Goal: Task Accomplishment & Management: Complete application form

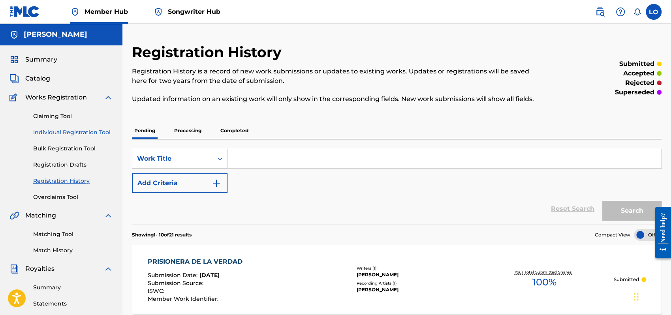
click at [63, 129] on link "Individual Registration Tool" at bounding box center [73, 132] width 80 height 8
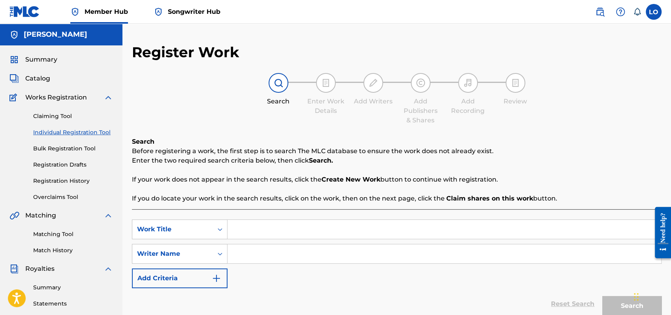
click at [245, 229] on input "Search Form" at bounding box center [445, 229] width 434 height 19
type input "PROMESAS"
click at [255, 255] on input "Search Form" at bounding box center [445, 254] width 434 height 19
type input "[PERSON_NAME]"
click at [629, 302] on button "Search" at bounding box center [632, 306] width 59 height 20
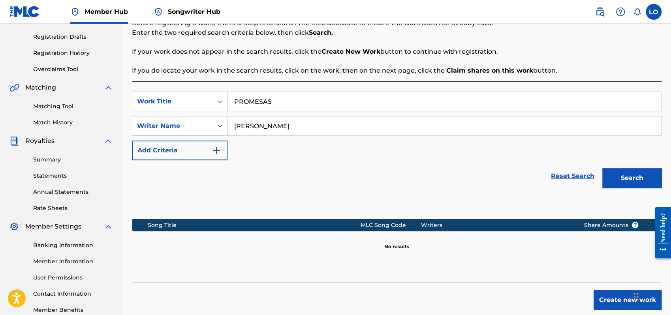
scroll to position [174, 0]
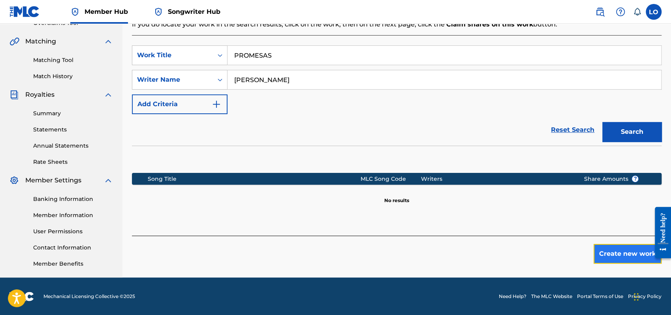
click at [608, 249] on button "Create new work" at bounding box center [628, 254] width 68 height 20
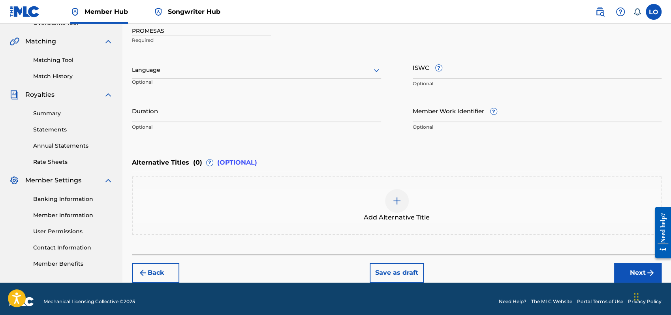
click at [397, 200] on img at bounding box center [396, 200] width 9 height 9
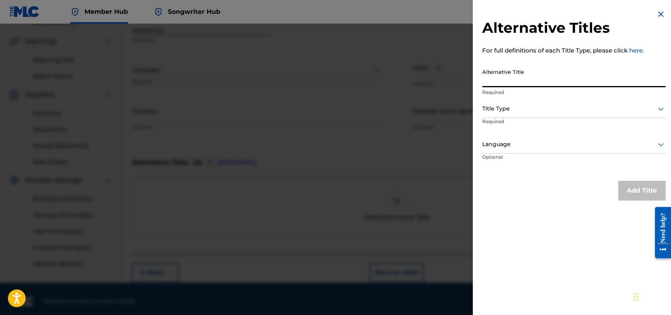
click at [505, 79] on input "Alternative Title" at bounding box center [573, 76] width 183 height 23
type input "SU PROMESA"
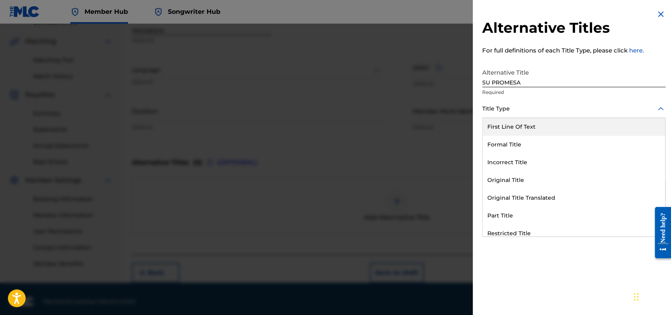
click at [658, 107] on icon at bounding box center [660, 108] width 9 height 9
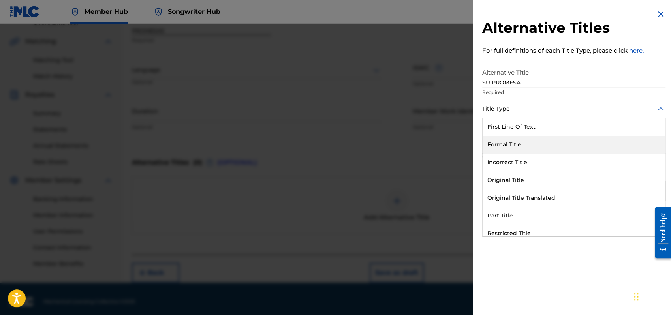
scroll to position [77, 0]
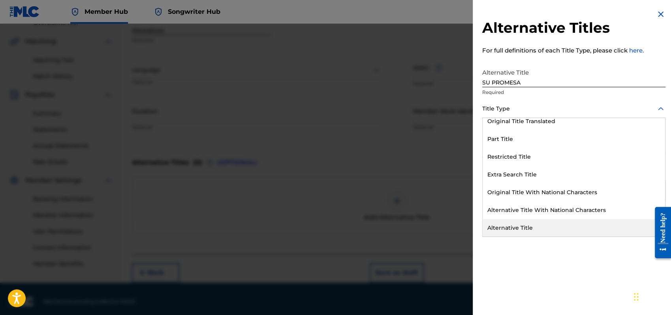
click at [505, 228] on div "Alternative Title" at bounding box center [574, 228] width 183 height 18
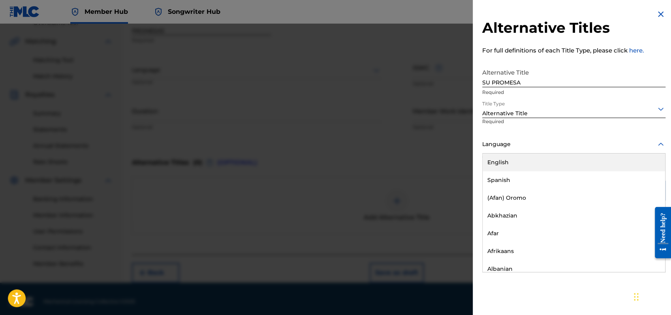
click at [661, 144] on icon at bounding box center [660, 144] width 9 height 9
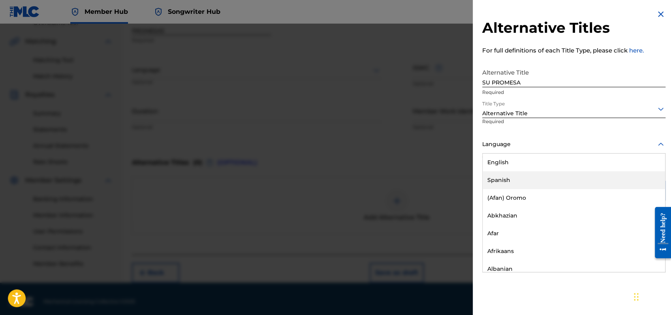
click at [512, 179] on div "Spanish" at bounding box center [574, 180] width 183 height 18
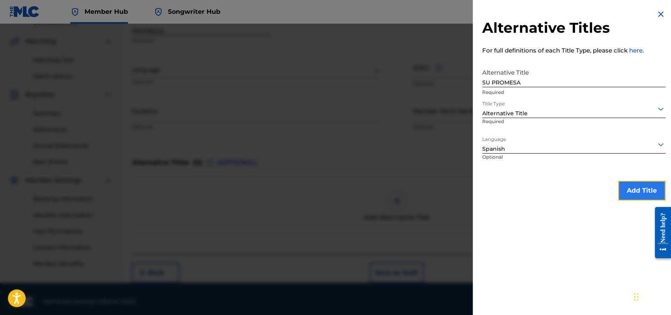
click at [636, 191] on button "Add Title" at bounding box center [641, 191] width 47 height 20
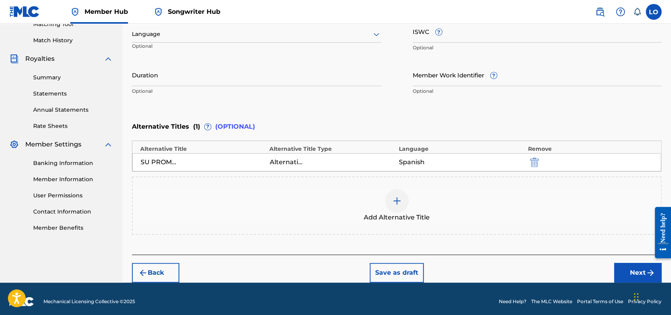
scroll to position [211, 0]
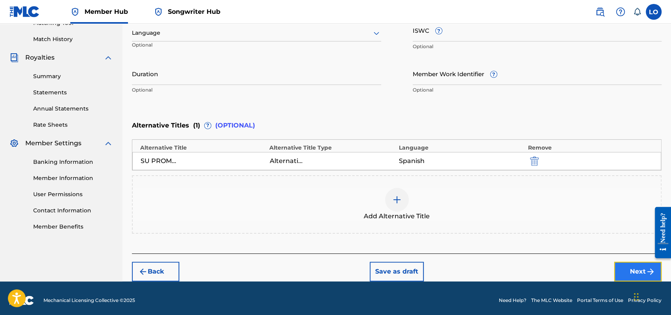
click at [635, 267] on button "Next" at bounding box center [637, 272] width 47 height 20
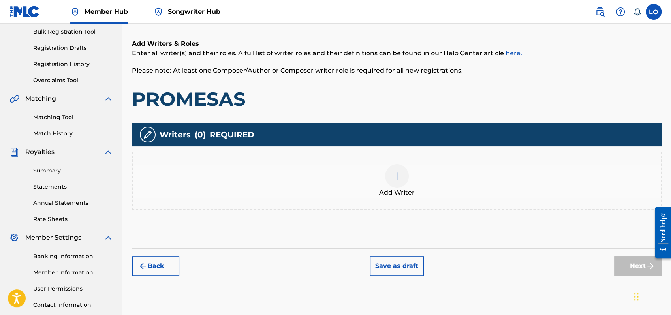
scroll to position [35, 0]
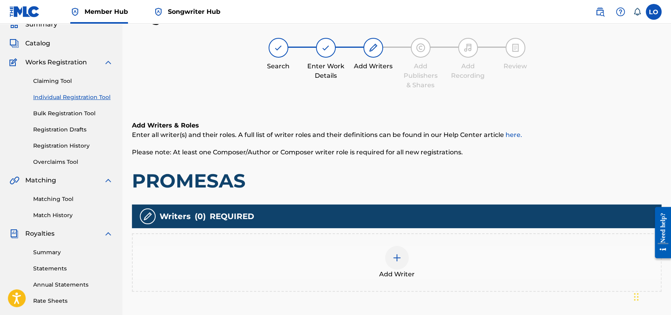
click at [399, 256] on img at bounding box center [396, 257] width 9 height 9
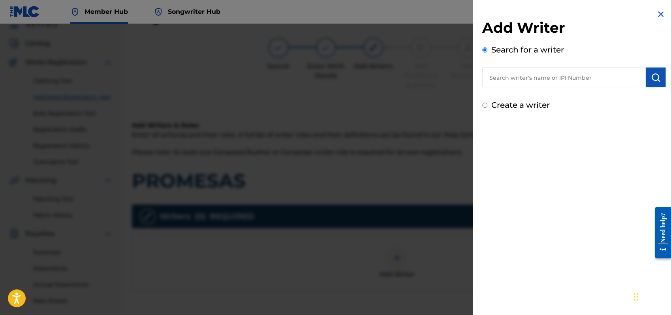
click at [484, 104] on input "Create a writer" at bounding box center [484, 105] width 5 height 5
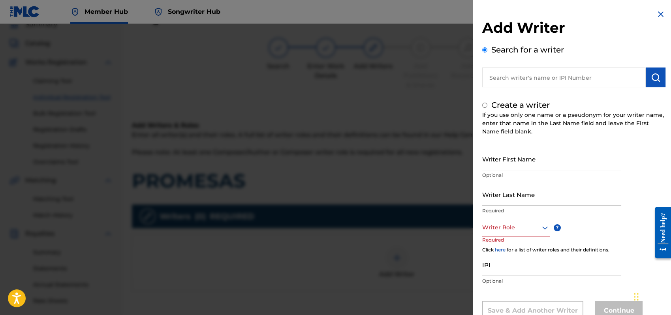
radio input "false"
radio input "true"
click at [492, 165] on input "Writer First Name" at bounding box center [551, 159] width 139 height 23
type input "[PERSON_NAME]"
click at [487, 196] on input "Writer Last Name" at bounding box center [551, 194] width 139 height 23
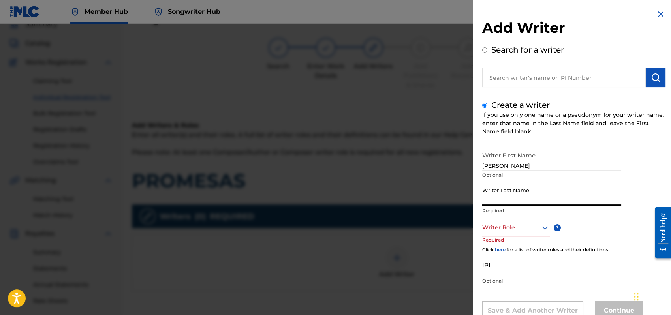
type input "P"
type input "[PERSON_NAME]"
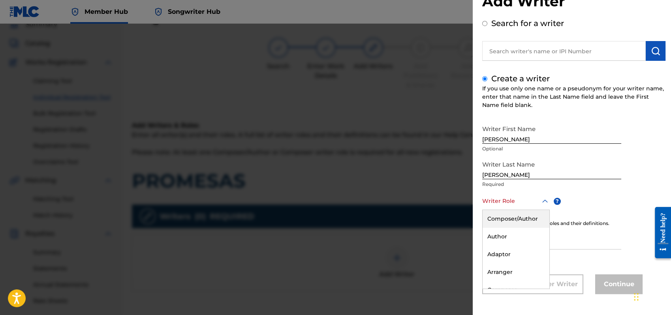
click at [545, 210] on div "8 results available. Use Up and Down to choose options, press Enter to select t…" at bounding box center [516, 201] width 68 height 18
click at [501, 219] on div "Composer/Author" at bounding box center [516, 219] width 67 height 18
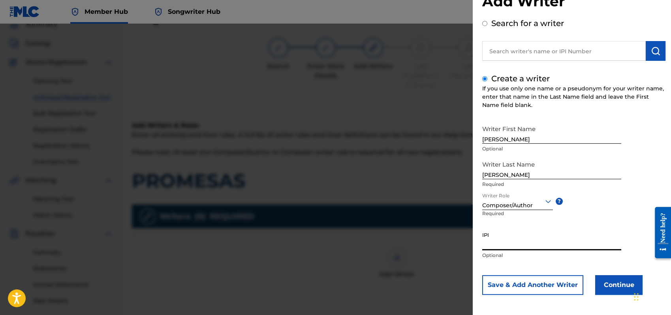
click at [494, 239] on input "IPI" at bounding box center [551, 239] width 139 height 23
type input "1162110609"
click at [612, 281] on button "Continue" at bounding box center [618, 285] width 47 height 20
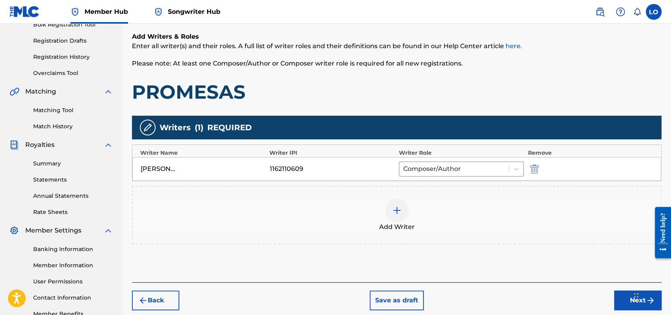
scroll to position [174, 0]
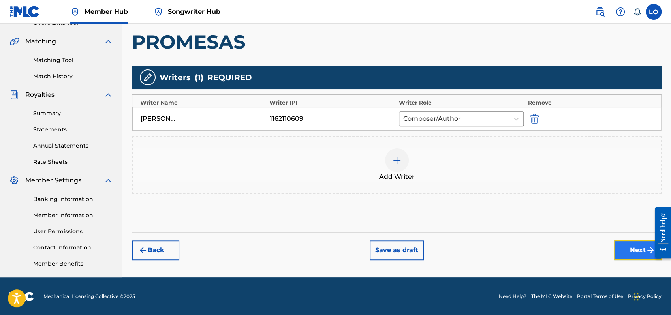
click at [625, 249] on button "Next" at bounding box center [637, 251] width 47 height 20
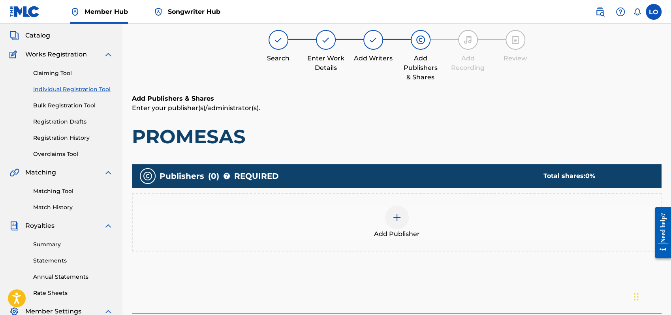
scroll to position [35, 0]
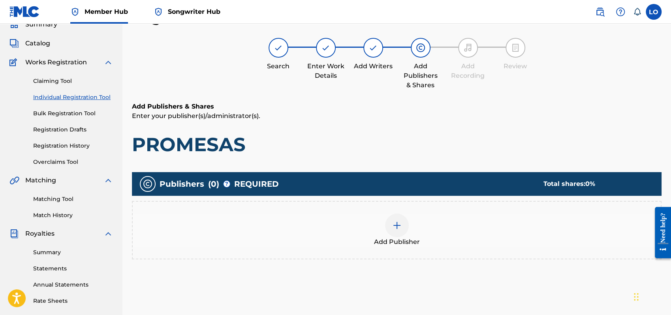
click at [394, 230] on div at bounding box center [397, 226] width 24 height 24
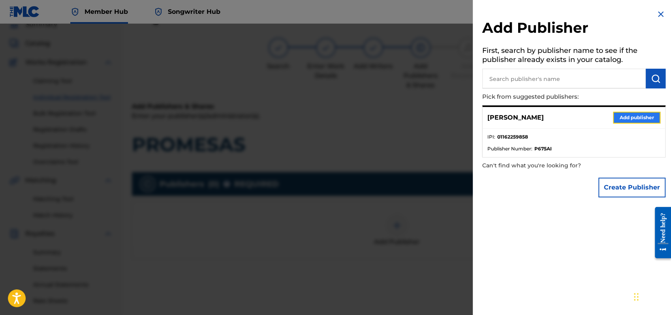
click at [643, 115] on button "Add publisher" at bounding box center [636, 118] width 47 height 12
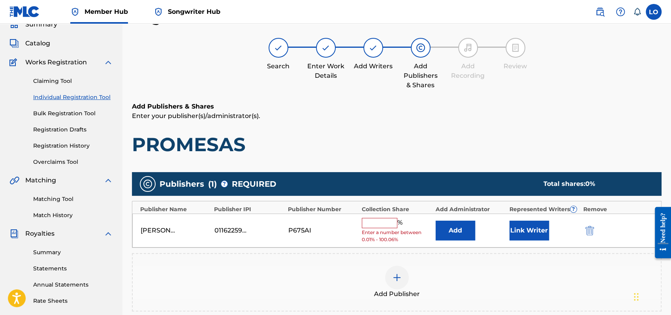
click at [377, 220] on input "text" at bounding box center [380, 223] width 36 height 10
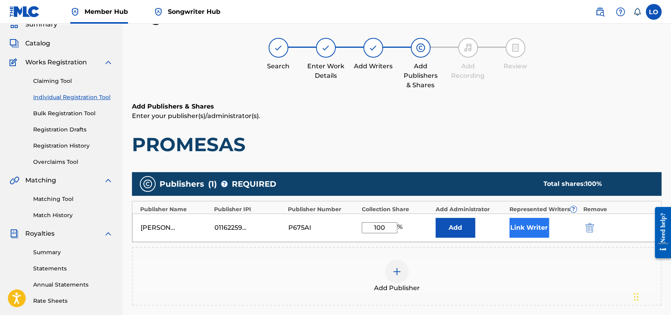
type input "100"
click at [537, 220] on button "Link Writer" at bounding box center [530, 228] width 40 height 20
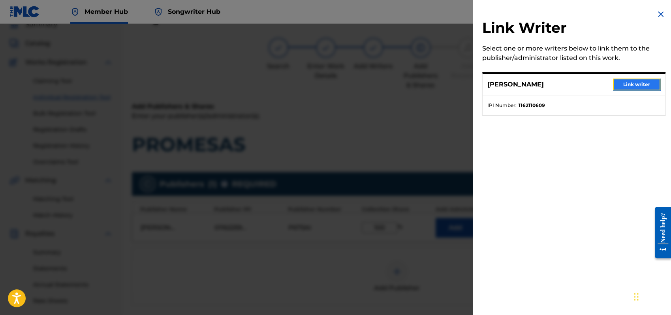
click at [638, 83] on button "Link writer" at bounding box center [636, 85] width 47 height 12
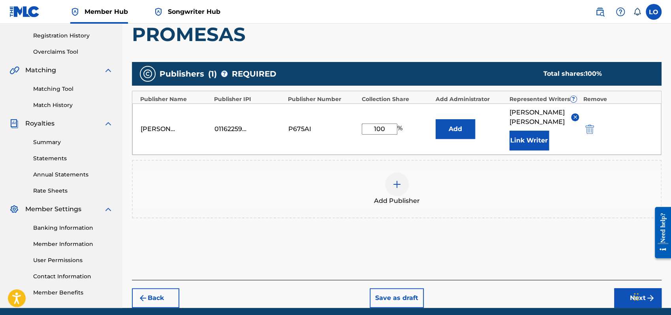
scroll to position [174, 0]
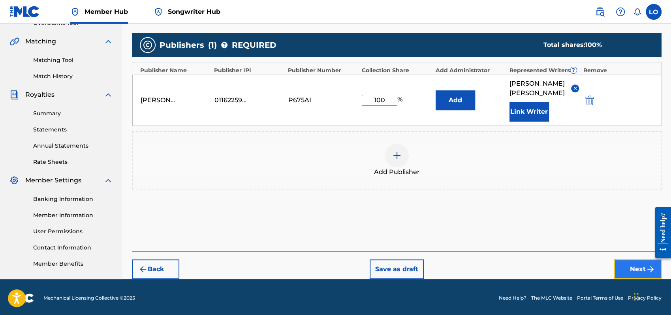
click at [628, 260] on button "Next" at bounding box center [637, 270] width 47 height 20
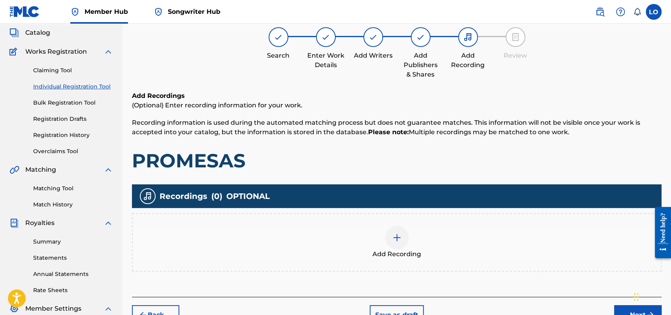
scroll to position [35, 0]
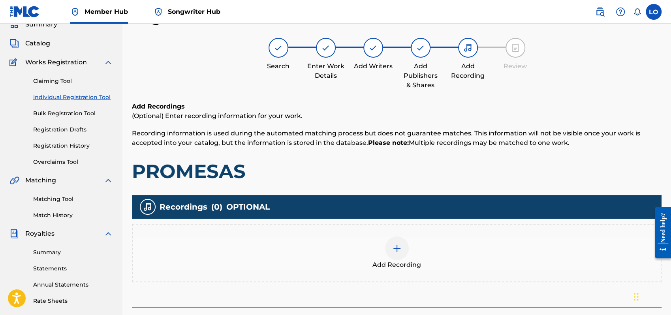
click at [400, 247] on img at bounding box center [396, 248] width 9 height 9
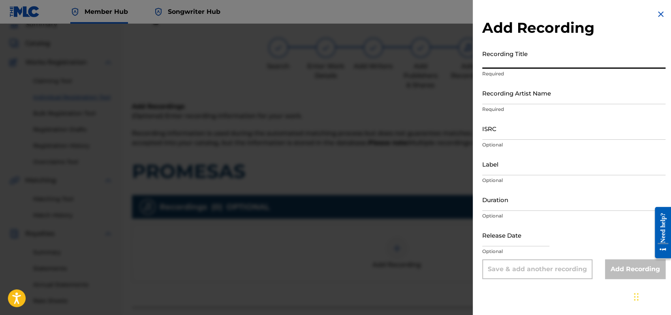
click at [495, 64] on input "Recording Title" at bounding box center [573, 57] width 183 height 23
type input "PARA TI SEÑOR"
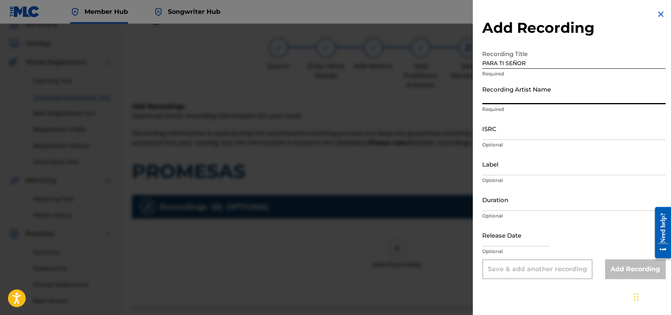
click at [497, 89] on input "Recording Artist Name" at bounding box center [573, 93] width 183 height 23
type input "[PERSON_NAME]"
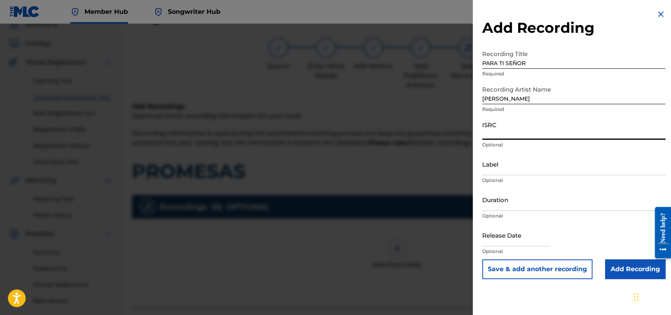
click at [490, 133] on input "ISRC" at bounding box center [573, 128] width 183 height 23
type input "QMEU32507365"
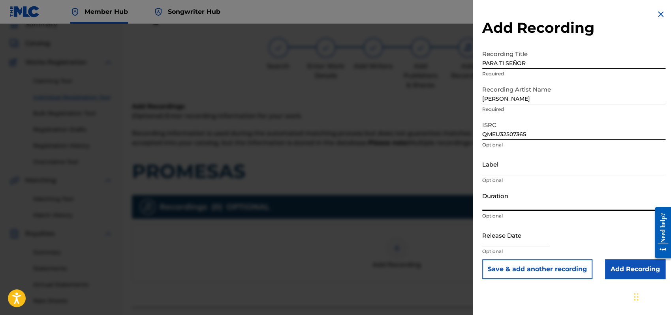
click at [499, 202] on input "Duration" at bounding box center [573, 199] width 183 height 23
type input "02:46"
select select "8"
select select "2025"
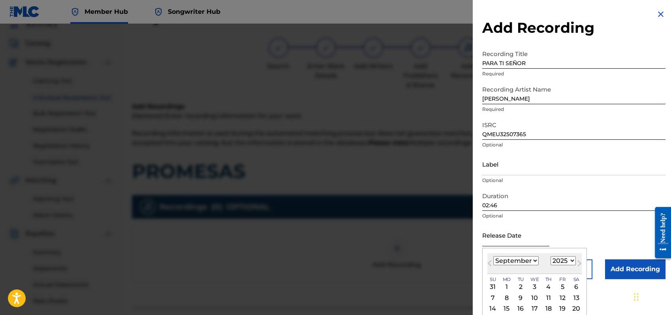
click at [496, 237] on input "text" at bounding box center [515, 235] width 67 height 23
type input "0"
click at [534, 260] on select "January February March April May June July August September October November De…" at bounding box center [515, 260] width 45 height 9
select select "0"
click at [493, 256] on select "January February March April May June July August September October November De…" at bounding box center [515, 260] width 45 height 9
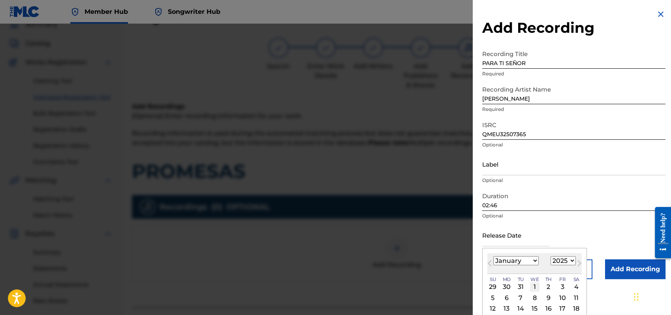
click at [533, 286] on div "1" at bounding box center [534, 286] width 9 height 9
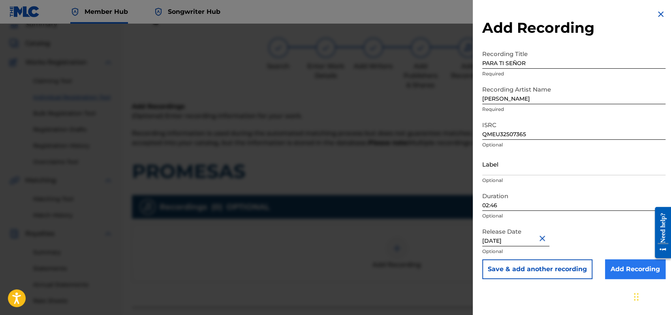
type input "[DATE]"
click at [623, 266] on input "Add Recording" at bounding box center [635, 270] width 60 height 20
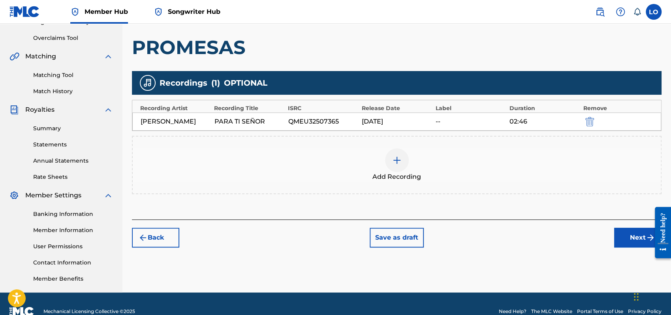
scroll to position [174, 0]
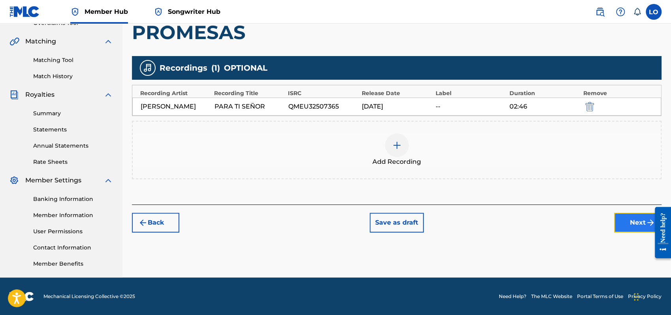
click at [626, 220] on button "Next" at bounding box center [637, 223] width 47 height 20
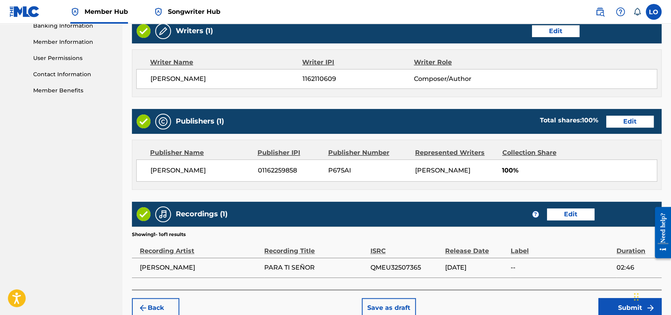
scroll to position [387, 0]
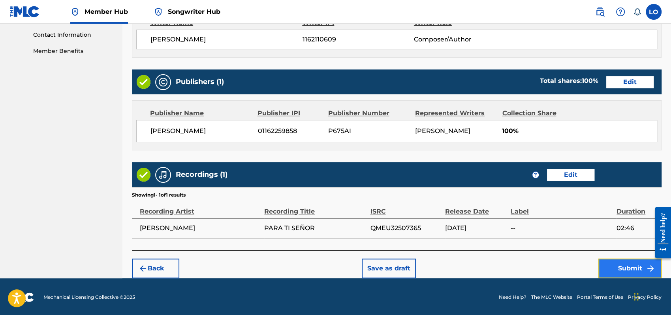
click at [629, 266] on button "Submit" at bounding box center [630, 269] width 63 height 20
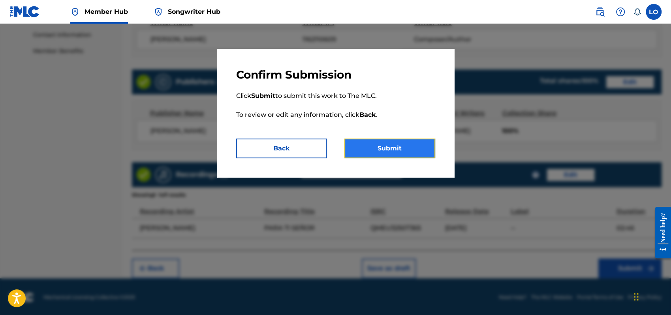
click at [389, 149] on button "Submit" at bounding box center [390, 149] width 91 height 20
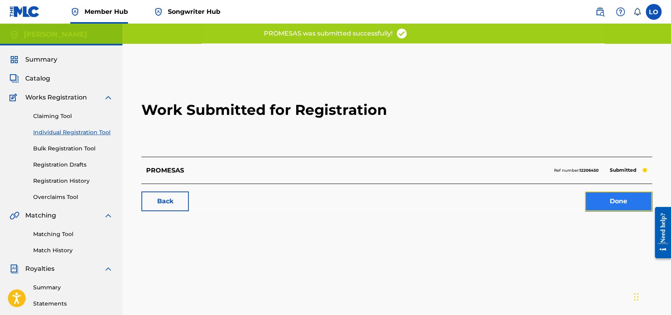
click at [622, 200] on link "Done" at bounding box center [618, 202] width 67 height 20
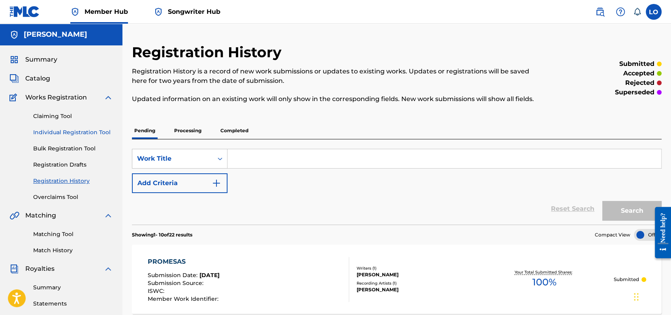
click at [66, 130] on link "Individual Registration Tool" at bounding box center [73, 132] width 80 height 8
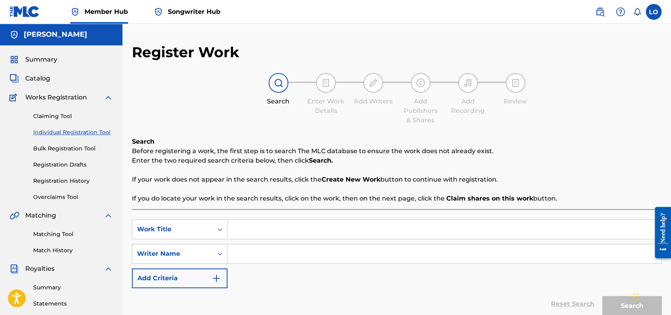
click at [259, 230] on input "Search Form" at bounding box center [445, 229] width 434 height 19
type input "QUIERO DECIRTE"
click at [257, 255] on input "Search Form" at bounding box center [445, 254] width 434 height 19
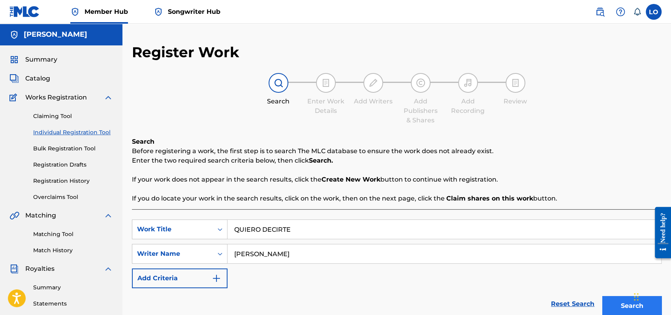
type input "[PERSON_NAME]"
click at [618, 300] on button "Search" at bounding box center [632, 306] width 59 height 20
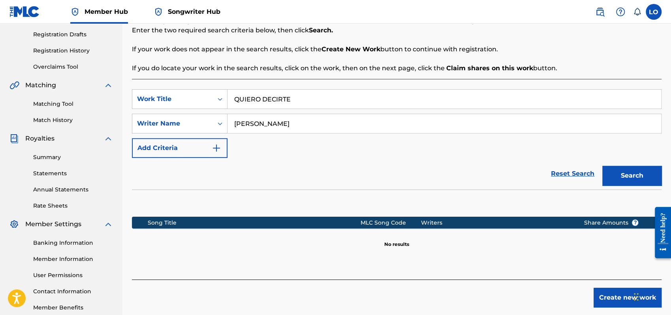
scroll to position [131, 0]
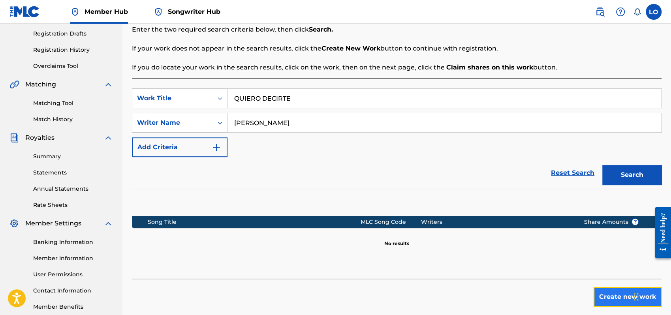
click at [616, 294] on button "Create new work" at bounding box center [628, 297] width 68 height 20
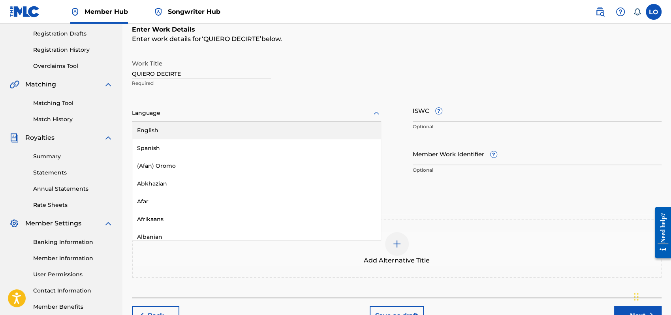
click at [377, 110] on icon at bounding box center [376, 113] width 9 height 9
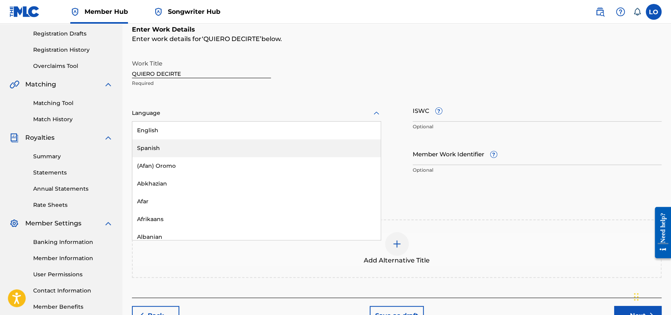
click at [145, 145] on div "Spanish" at bounding box center [256, 148] width 249 height 18
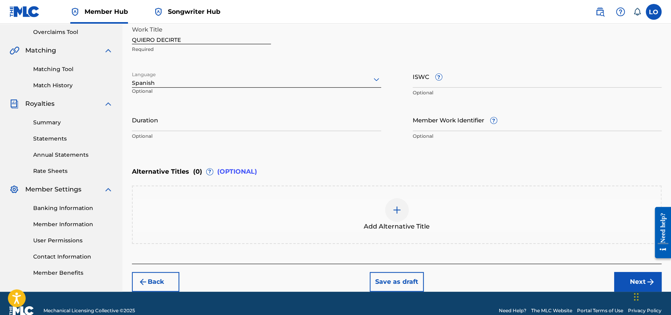
scroll to position [179, 0]
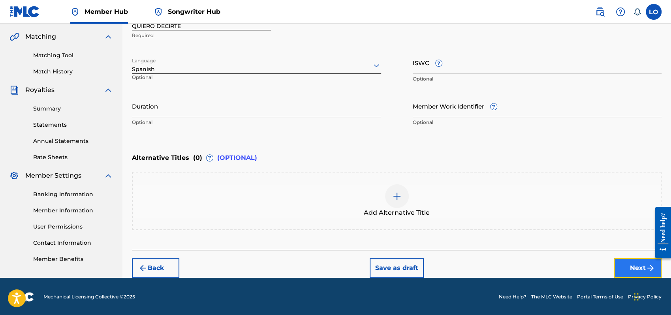
click at [626, 265] on button "Next" at bounding box center [637, 268] width 47 height 20
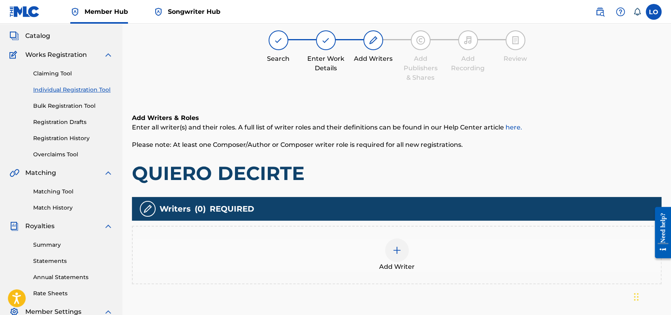
scroll to position [35, 0]
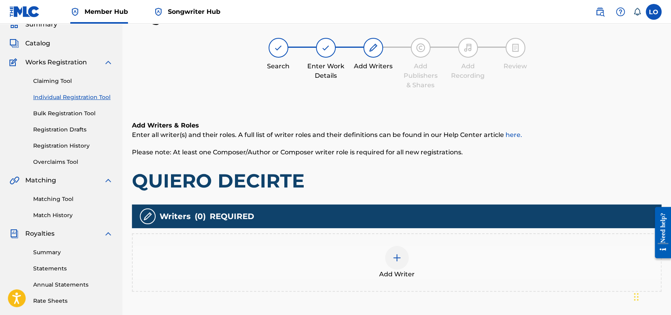
click at [397, 254] on img at bounding box center [396, 257] width 9 height 9
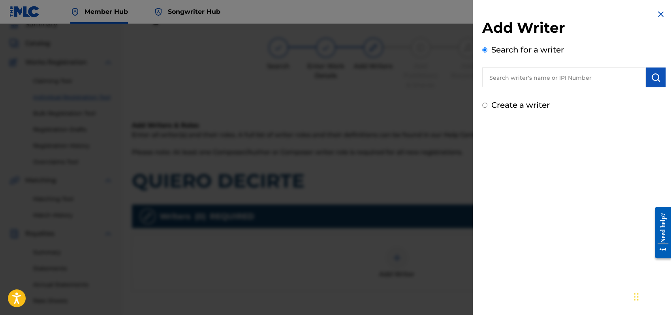
click at [504, 81] on input "text" at bounding box center [564, 78] width 164 height 20
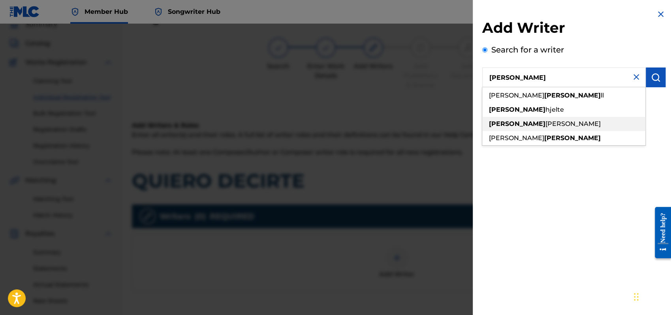
click at [546, 125] on span "[PERSON_NAME]" at bounding box center [573, 124] width 55 height 8
type input "[PERSON_NAME]"
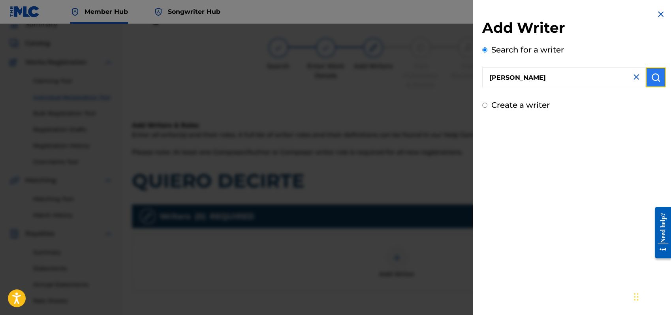
click at [655, 74] on img "submit" at bounding box center [655, 77] width 9 height 9
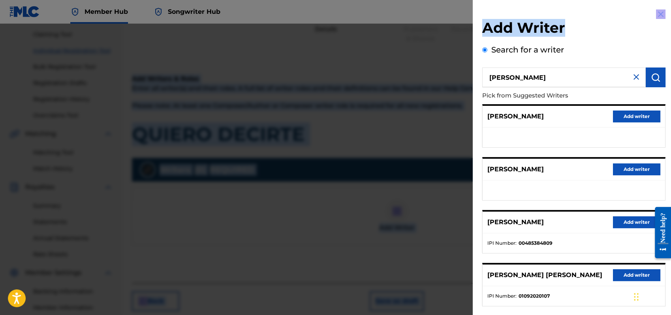
scroll to position [0, 0]
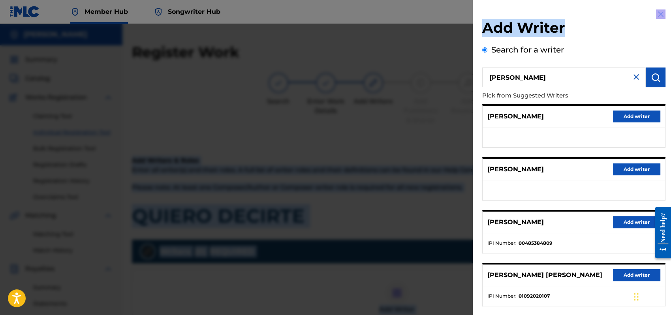
drag, startPoint x: 589, startPoint y: 6, endPoint x: 575, endPoint y: -9, distance: 20.7
click at [575, 0] on html "Accessibility Screen-Reader Guide, Feedback, and Issue Reporting | New window C…" at bounding box center [335, 157] width 671 height 315
click at [622, 20] on h2 "Add Writer" at bounding box center [573, 29] width 183 height 20
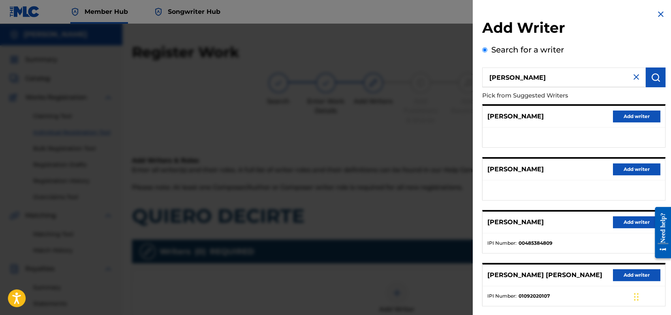
click at [665, 101] on div "Add Writer Search for a writer [PERSON_NAME] from Suggested Writers [PERSON_NAM…" at bounding box center [574, 204] width 202 height 409
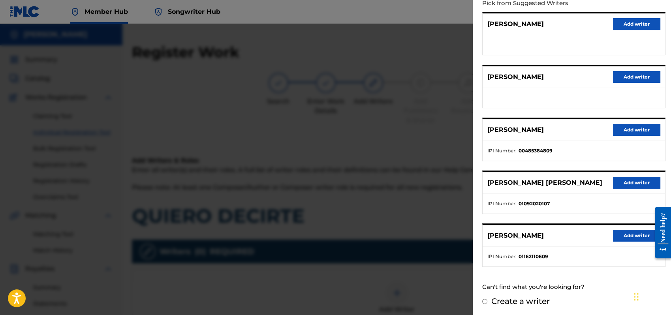
scroll to position [17, 0]
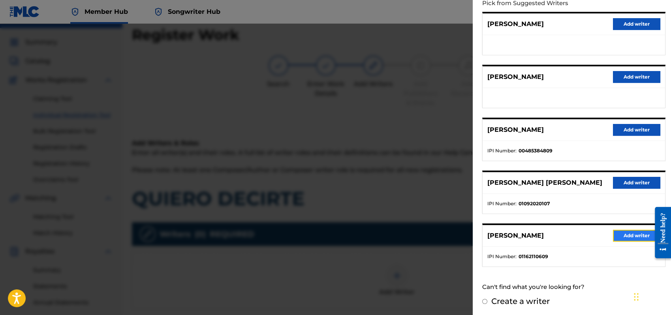
click at [634, 233] on button "Add writer" at bounding box center [636, 236] width 47 height 12
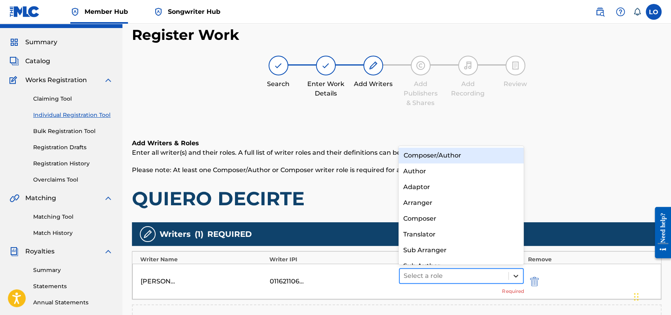
click at [517, 275] on icon at bounding box center [516, 276] width 8 height 8
click at [449, 156] on div "Composer/Author" at bounding box center [461, 156] width 125 height 16
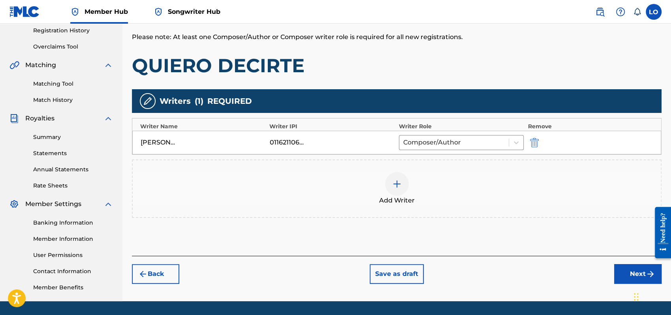
scroll to position [174, 0]
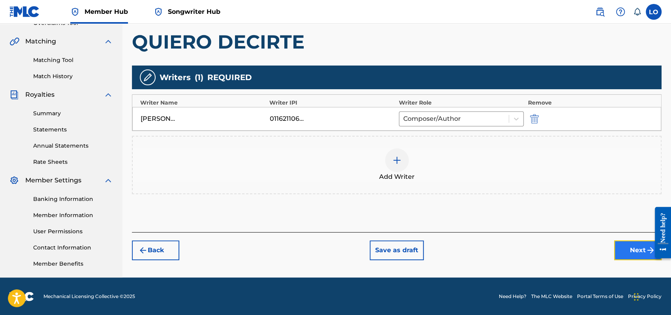
click at [626, 252] on button "Next" at bounding box center [637, 251] width 47 height 20
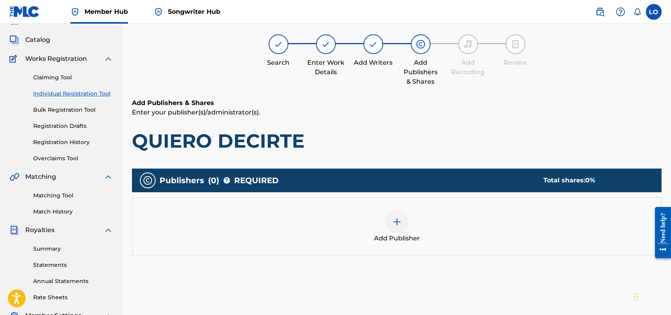
scroll to position [35, 0]
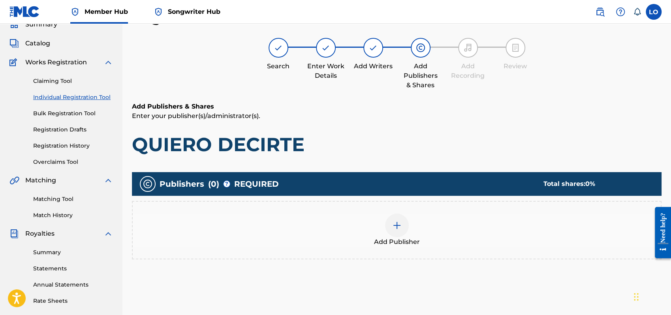
click at [401, 221] on img at bounding box center [396, 225] width 9 height 9
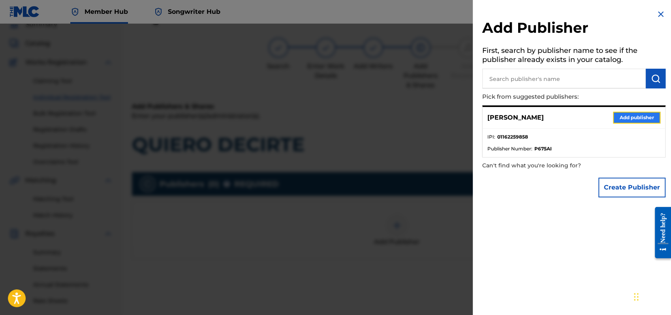
click at [627, 115] on button "Add publisher" at bounding box center [636, 118] width 47 height 12
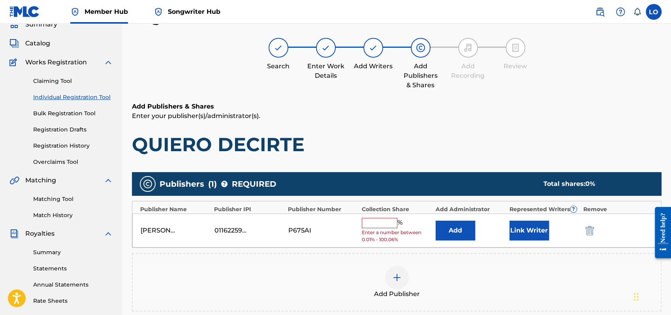
click at [382, 225] on input "text" at bounding box center [380, 223] width 36 height 10
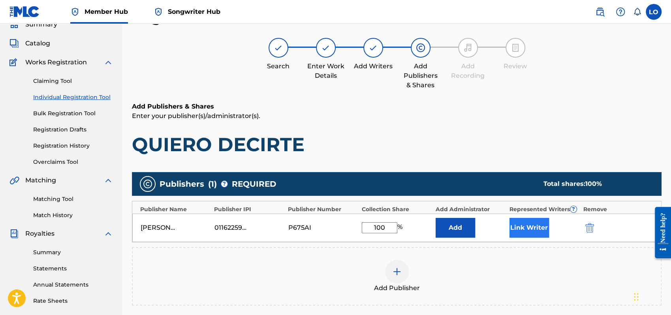
type input "100"
click at [531, 226] on button "Link Writer" at bounding box center [530, 228] width 40 height 20
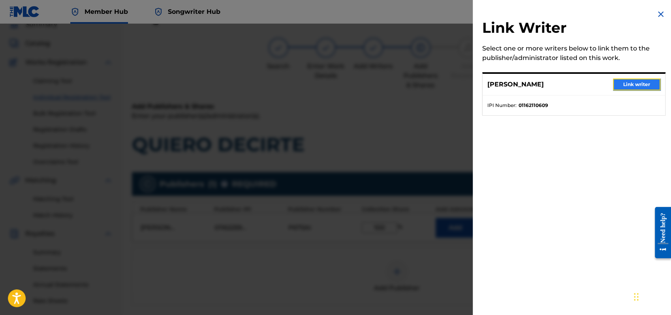
click at [633, 81] on button "Link writer" at bounding box center [636, 85] width 47 height 12
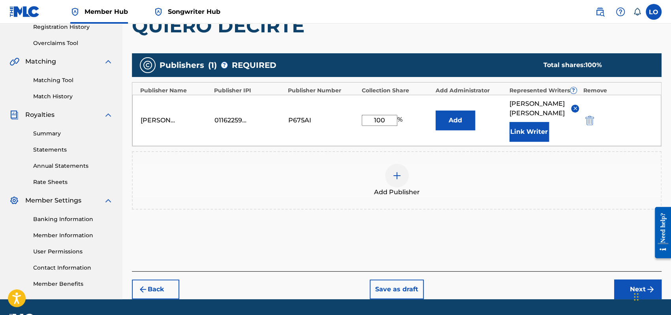
scroll to position [174, 0]
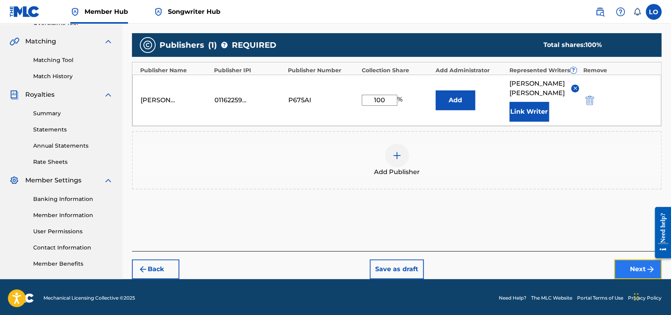
click at [626, 260] on button "Next" at bounding box center [637, 270] width 47 height 20
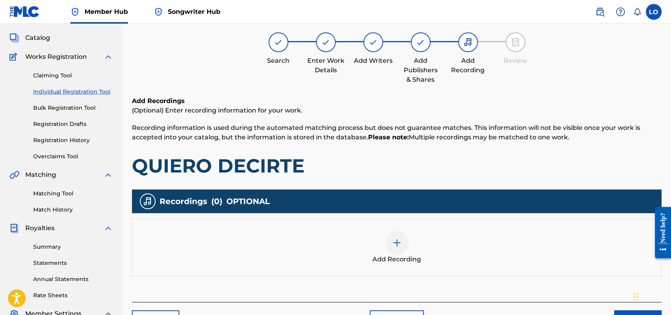
scroll to position [35, 0]
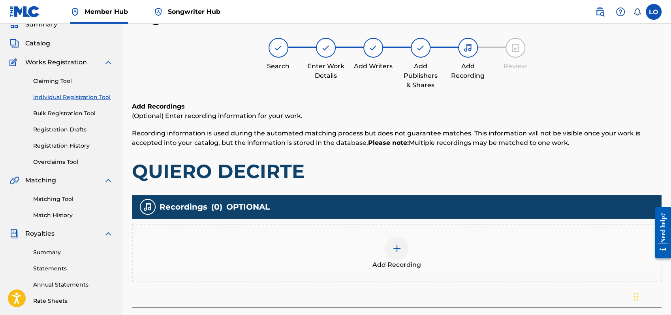
click at [401, 244] on img at bounding box center [396, 248] width 9 height 9
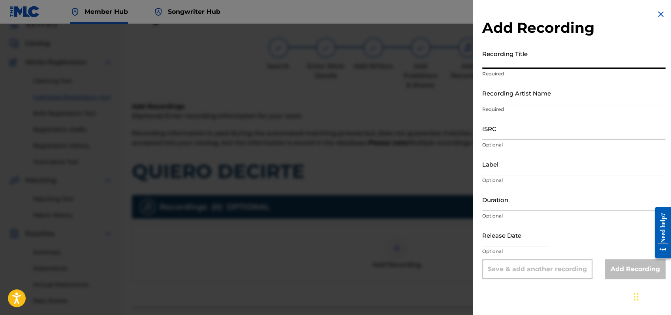
click at [499, 59] on input "Recording Title" at bounding box center [573, 57] width 183 height 23
type input "[DEMOGRAPHIC_DATA]"
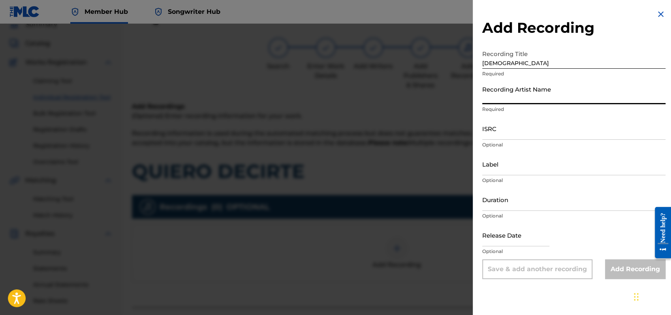
click at [491, 95] on input "Recording Artist Name" at bounding box center [573, 93] width 183 height 23
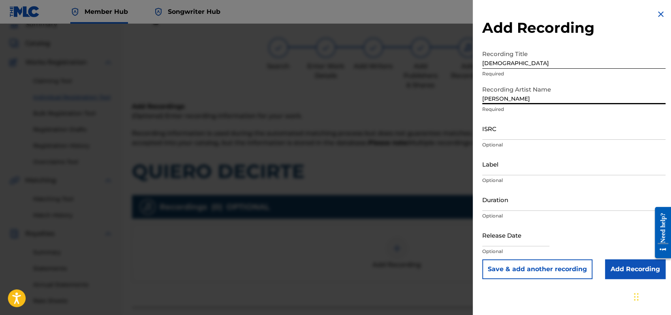
type input "[PERSON_NAME]"
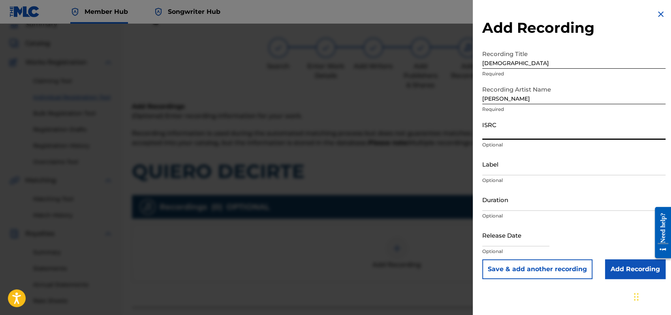
click at [491, 133] on input "ISRC" at bounding box center [573, 128] width 183 height 23
type input "QMEU32507352"
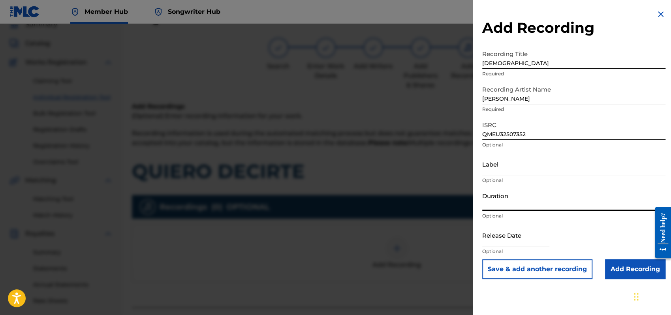
click at [492, 203] on input "Duration" at bounding box center [573, 199] width 183 height 23
type input "04:09"
select select "8"
select select "2025"
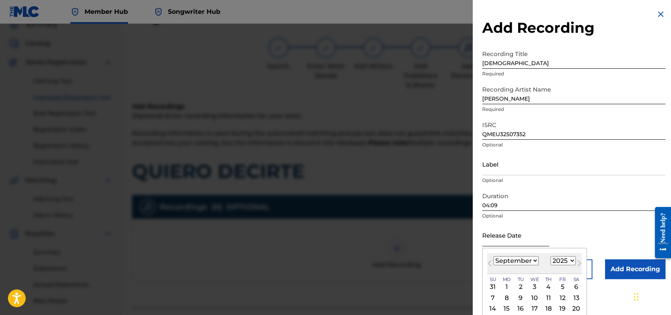
click at [496, 235] on input "text" at bounding box center [515, 235] width 67 height 23
click at [534, 263] on select "January February March April May June July August September October November De…" at bounding box center [515, 260] width 45 height 9
select select "0"
click at [493, 256] on select "January February March April May June July August September October November De…" at bounding box center [515, 260] width 45 height 9
click at [535, 288] on div "1" at bounding box center [534, 286] width 9 height 9
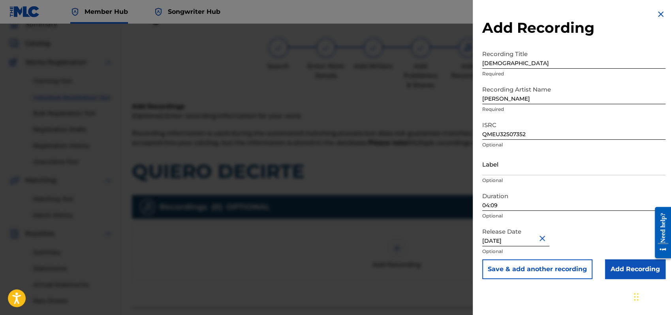
type input "[DATE]"
click at [599, 240] on div "Release Date [DATE] Optional" at bounding box center [573, 242] width 183 height 36
click at [627, 272] on input "Add Recording" at bounding box center [635, 270] width 60 height 20
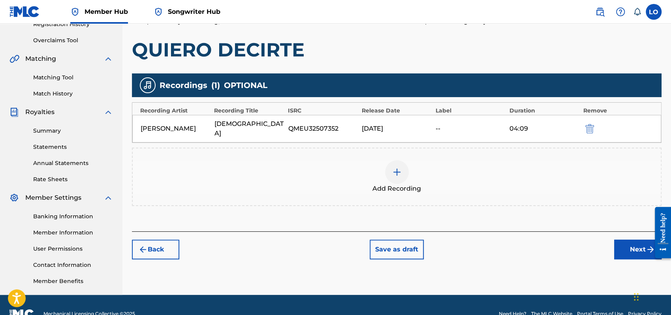
scroll to position [174, 0]
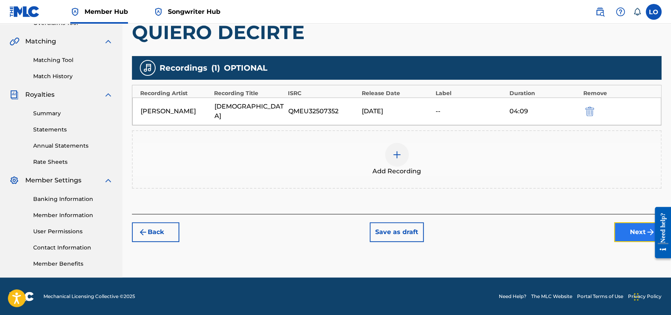
click at [635, 222] on button "Next" at bounding box center [637, 232] width 47 height 20
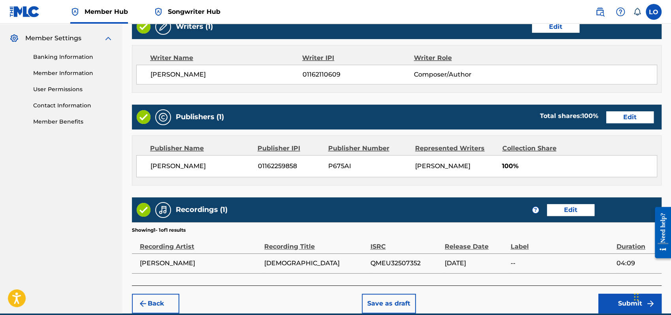
scroll to position [352, 0]
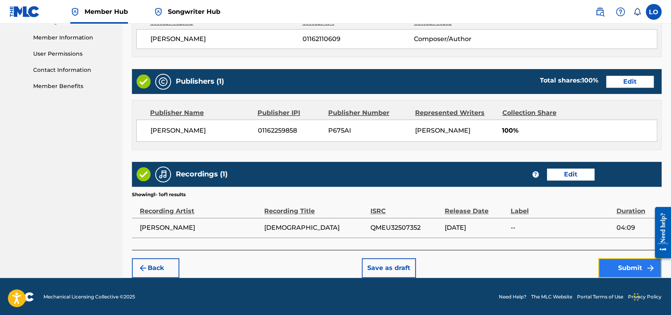
click at [633, 267] on button "Submit" at bounding box center [630, 268] width 63 height 20
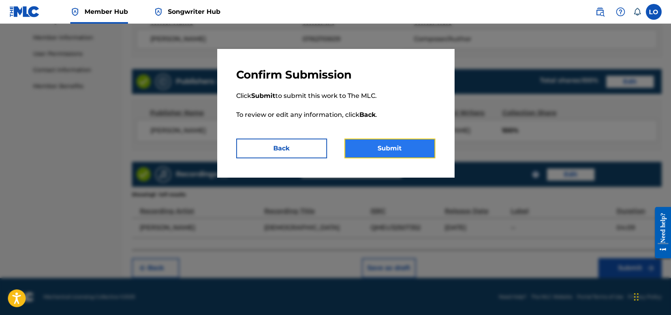
click at [395, 144] on button "Submit" at bounding box center [390, 149] width 91 height 20
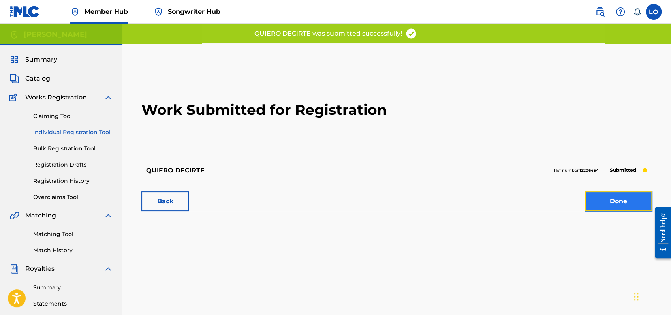
click at [616, 200] on link "Done" at bounding box center [618, 202] width 67 height 20
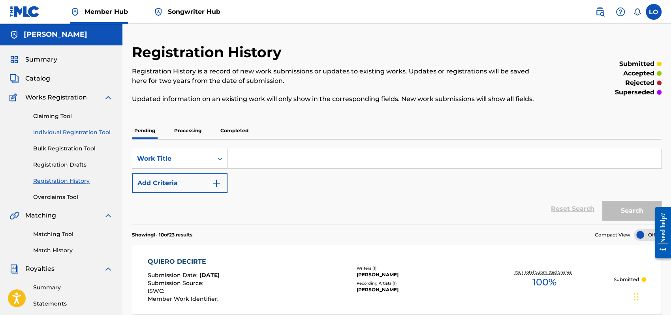
click at [70, 130] on link "Individual Registration Tool" at bounding box center [73, 132] width 80 height 8
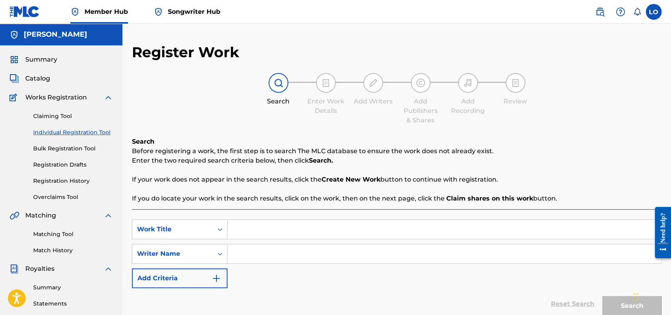
click at [241, 229] on input "Search Form" at bounding box center [445, 229] width 434 height 19
type input "REGRESA POR MI"
click at [260, 251] on input "Search Form" at bounding box center [445, 254] width 434 height 19
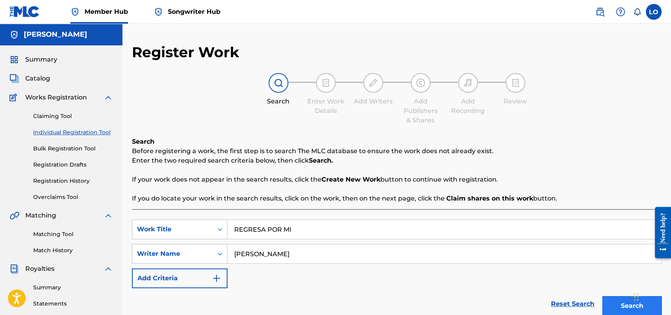
type input "[PERSON_NAME]"
click at [620, 301] on button "Search" at bounding box center [632, 306] width 59 height 20
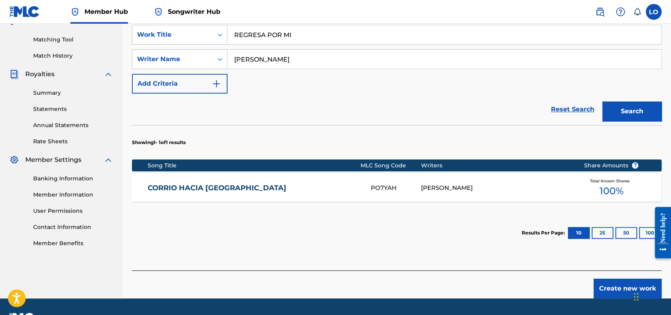
scroll to position [216, 0]
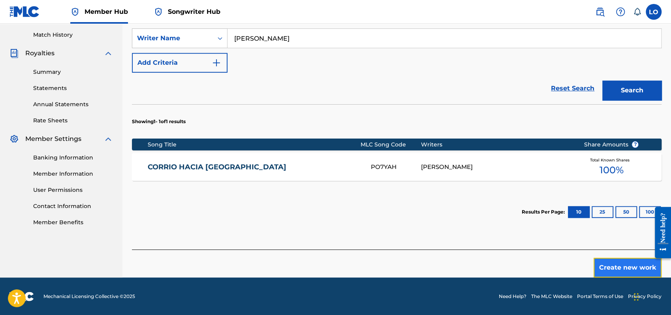
click at [636, 268] on button "Create new work" at bounding box center [628, 268] width 68 height 20
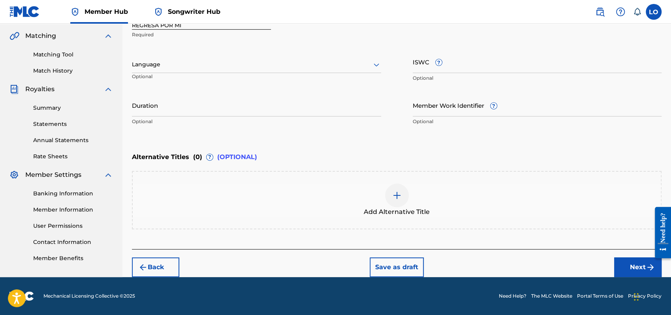
scroll to position [179, 0]
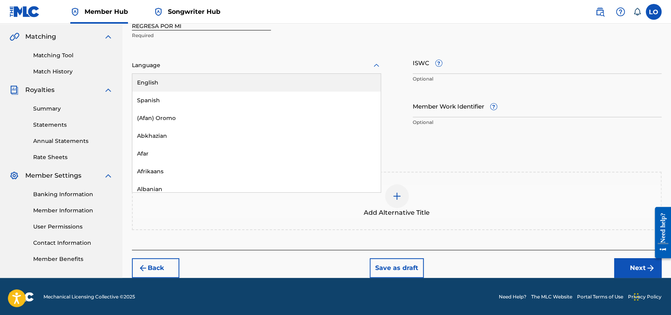
click at [378, 62] on icon at bounding box center [376, 65] width 9 height 9
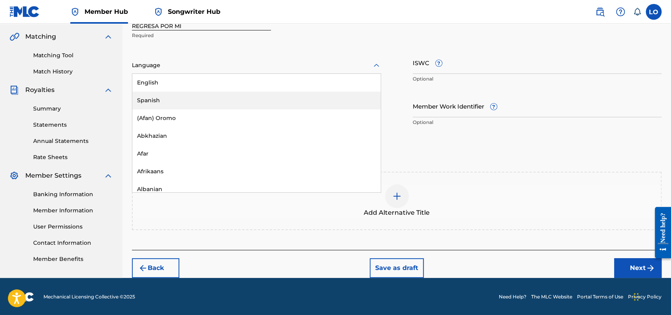
click at [156, 99] on div "Spanish" at bounding box center [256, 101] width 249 height 18
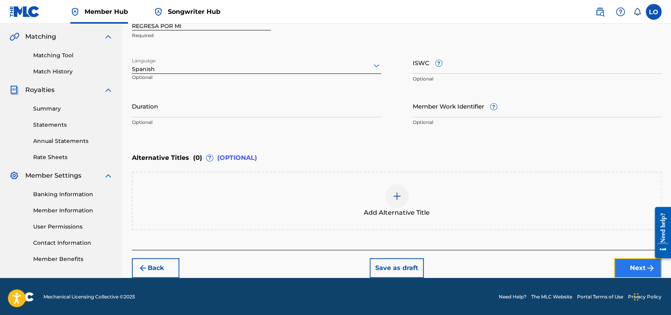
click at [641, 267] on button "Next" at bounding box center [637, 268] width 47 height 20
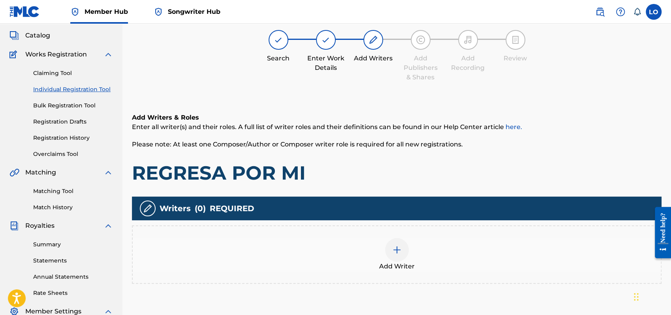
scroll to position [35, 0]
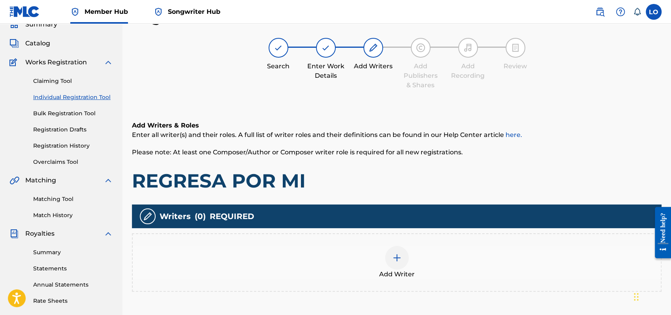
click at [401, 257] on img at bounding box center [396, 257] width 9 height 9
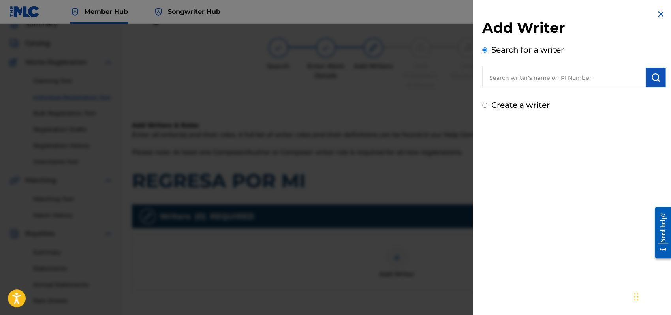
click at [499, 75] on input "text" at bounding box center [564, 78] width 164 height 20
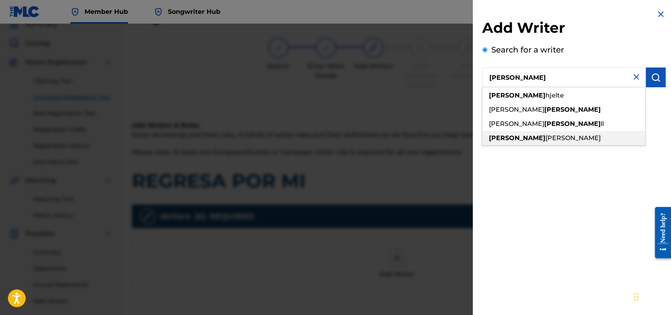
click at [546, 136] on span "[PERSON_NAME]" at bounding box center [573, 138] width 55 height 8
type input "[PERSON_NAME]"
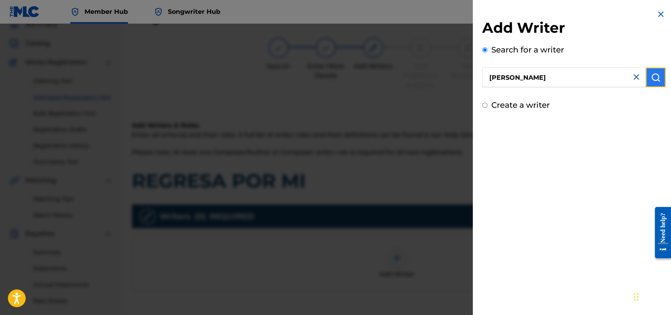
click at [646, 78] on button "submit" at bounding box center [656, 78] width 20 height 20
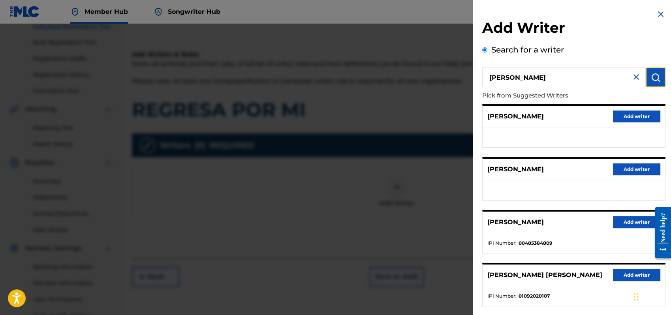
scroll to position [132, 0]
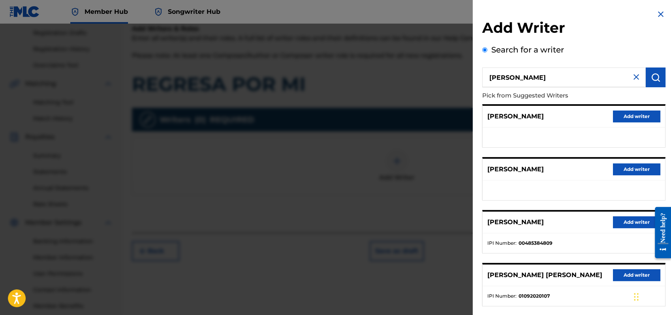
click at [559, 220] on div "[PERSON_NAME] Add writer" at bounding box center [574, 223] width 183 height 22
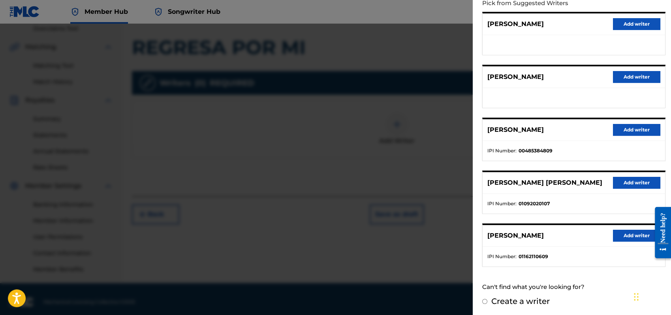
scroll to position [174, 0]
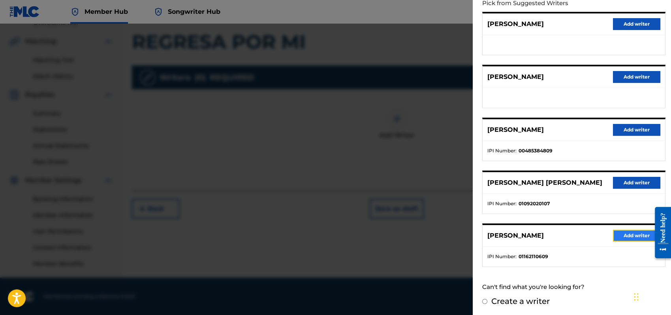
click at [626, 233] on button "Add writer" at bounding box center [636, 236] width 47 height 12
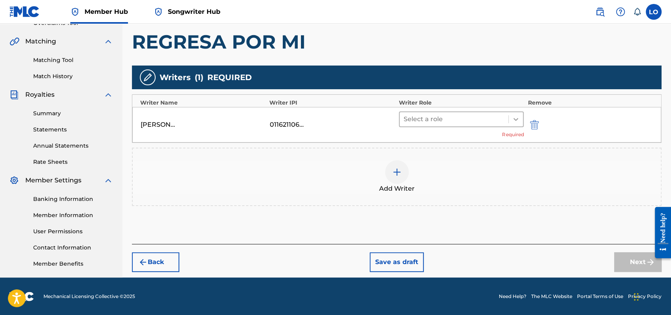
click at [517, 117] on icon at bounding box center [516, 119] width 8 height 8
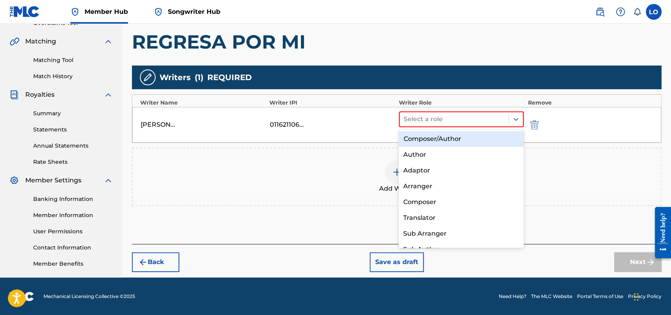
click at [426, 138] on div "Composer/Author" at bounding box center [461, 139] width 125 height 16
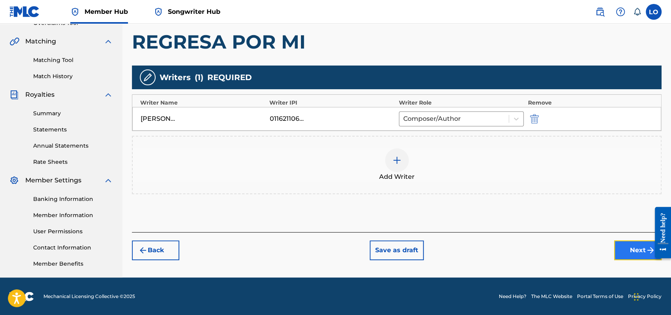
click at [624, 248] on button "Next" at bounding box center [637, 251] width 47 height 20
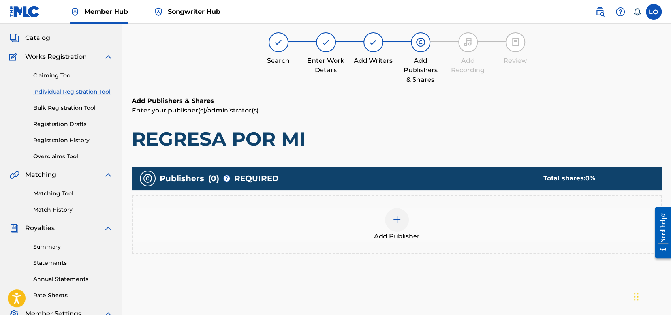
scroll to position [35, 0]
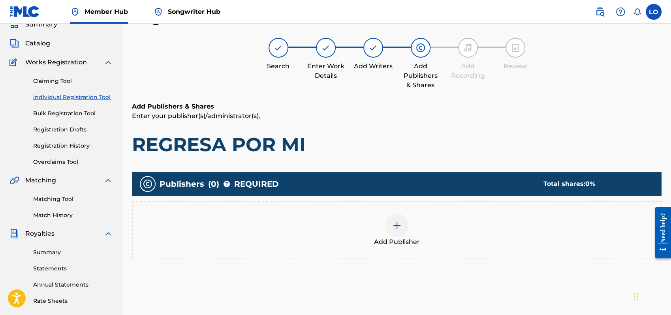
click at [390, 228] on div at bounding box center [397, 226] width 24 height 24
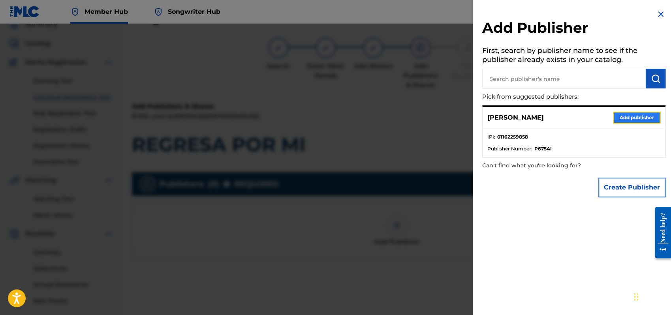
click at [620, 114] on button "Add publisher" at bounding box center [636, 118] width 47 height 12
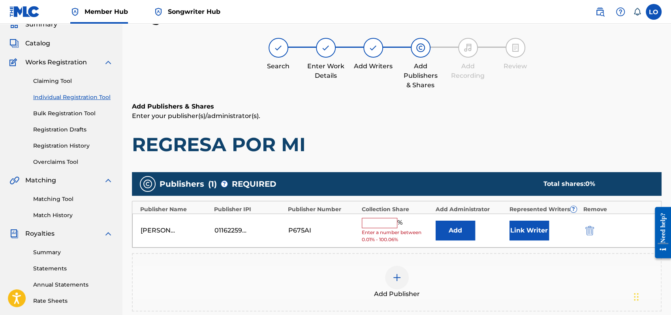
click at [375, 222] on input "text" at bounding box center [380, 223] width 36 height 10
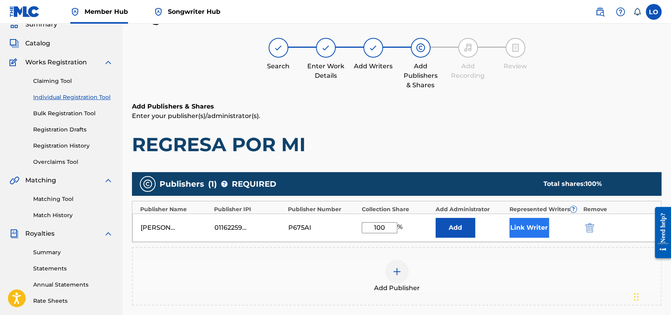
type input "100"
click at [529, 228] on button "Link Writer" at bounding box center [530, 228] width 40 height 20
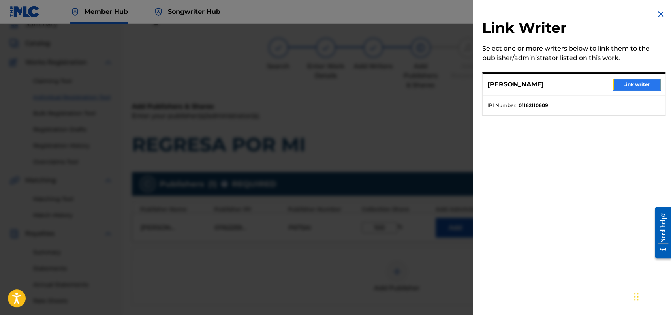
click at [634, 86] on button "Link writer" at bounding box center [636, 85] width 47 height 12
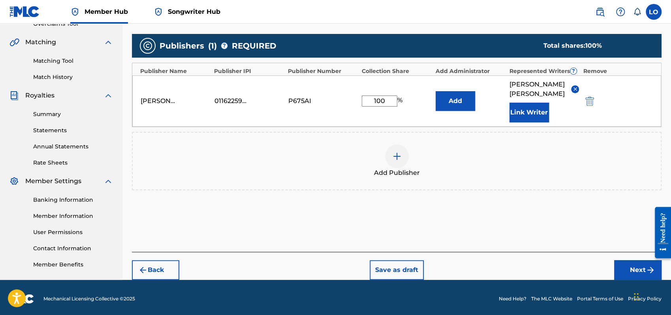
scroll to position [174, 0]
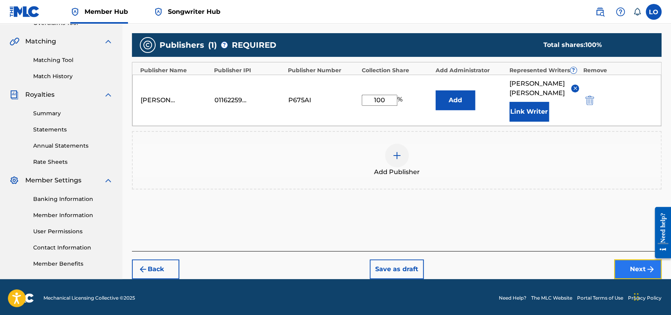
click at [623, 262] on button "Next" at bounding box center [637, 270] width 47 height 20
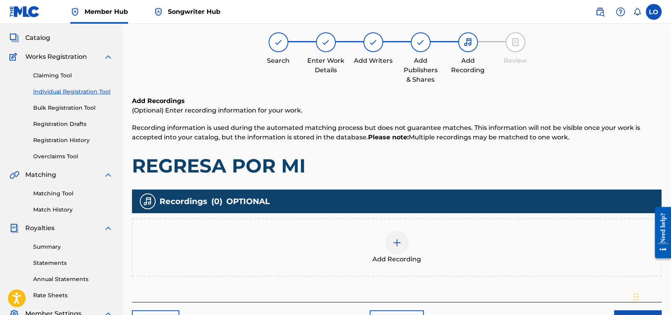
scroll to position [35, 0]
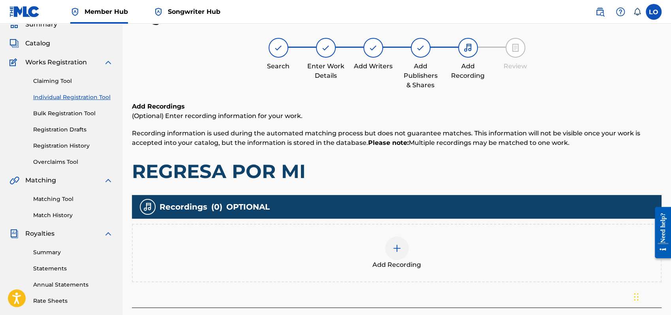
click at [390, 250] on div at bounding box center [397, 249] width 24 height 24
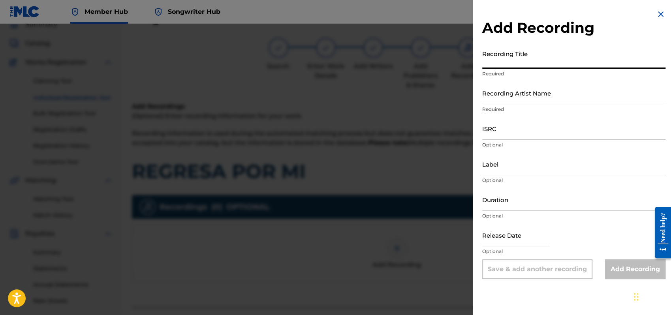
click at [490, 57] on input "Recording Title" at bounding box center [573, 57] width 183 height 23
type input "UN RUEGO A MI SEÑOR"
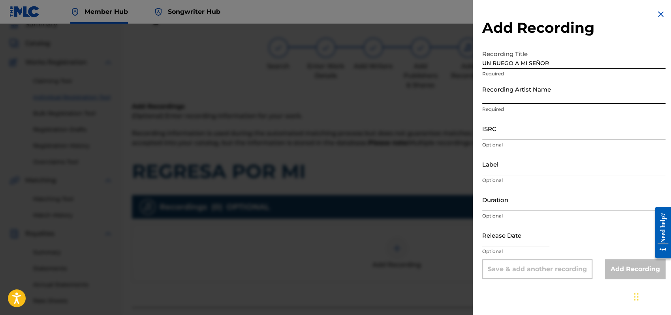
click at [488, 96] on input "Recording Artist Name" at bounding box center [573, 93] width 183 height 23
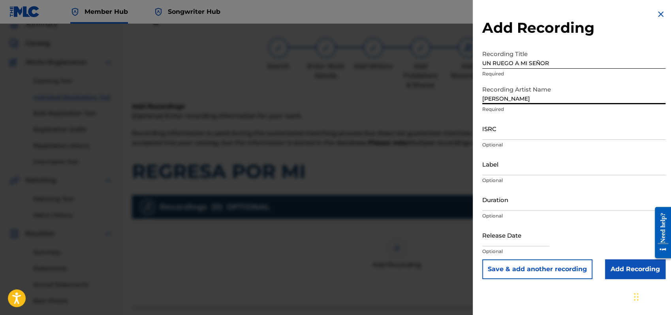
type input "[PERSON_NAME]"
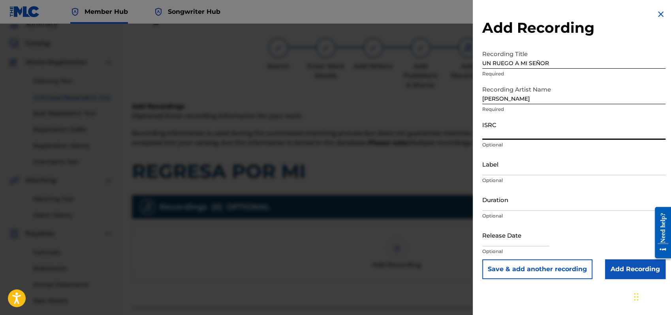
click at [486, 134] on input "ISRC" at bounding box center [573, 128] width 183 height 23
type input "QMEU32507350"
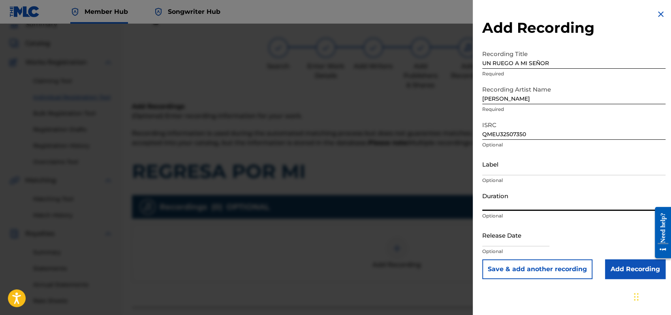
click at [515, 202] on input "Duration" at bounding box center [573, 199] width 183 height 23
type input "03:32"
click at [488, 238] on input "text" at bounding box center [515, 235] width 67 height 23
select select "8"
select select "2025"
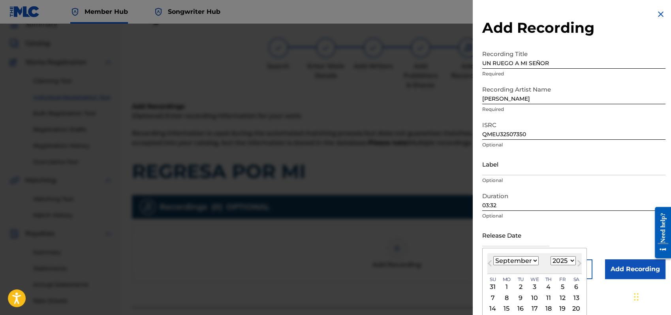
click at [535, 260] on select "January February March April May June July August September October November De…" at bounding box center [515, 260] width 45 height 9
select select "0"
click at [493, 256] on select "January February March April May June July August September October November De…" at bounding box center [515, 260] width 45 height 9
click at [535, 286] on div "1" at bounding box center [534, 286] width 9 height 9
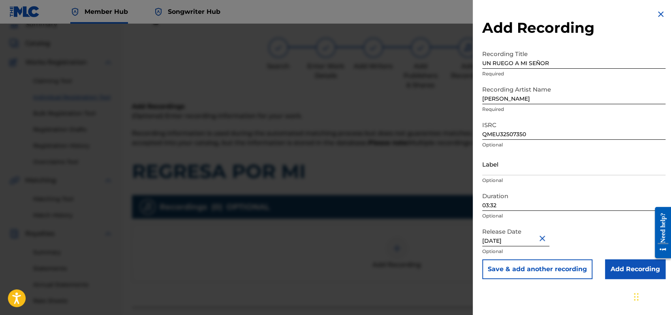
type input "[DATE]"
click at [617, 236] on div "Release Date [DATE] Optional" at bounding box center [573, 242] width 183 height 36
click at [629, 266] on input "Add Recording" at bounding box center [635, 270] width 60 height 20
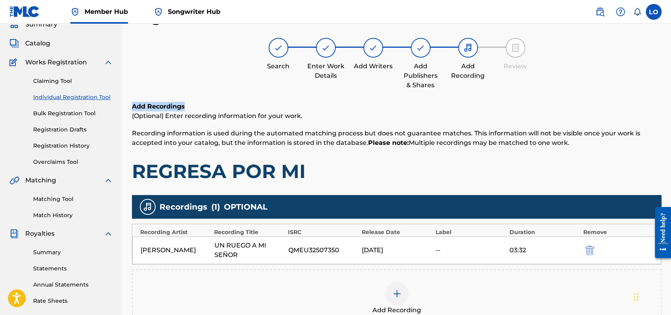
drag, startPoint x: 670, startPoint y: 82, endPoint x: 672, endPoint y: 111, distance: 28.9
click at [671, 110] on html "Accessibility Screen-Reader Guide, Feedback, and Issue Reporting | New window C…" at bounding box center [335, 122] width 671 height 315
click at [627, 89] on div "Search Enter Work Details Add Writers Add Publishers & Shares Add Recording Rev…" at bounding box center [397, 64] width 530 height 52
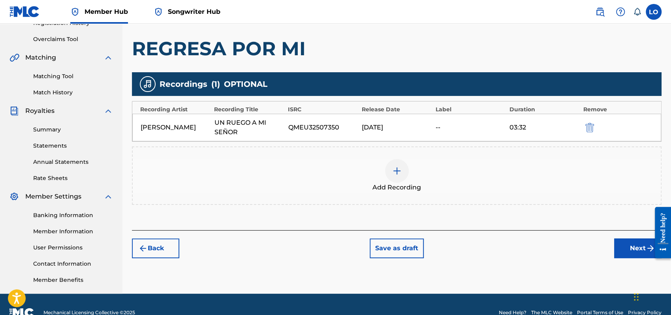
scroll to position [174, 0]
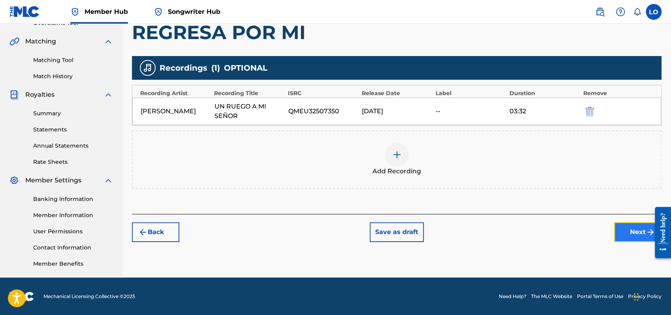
click at [627, 234] on button "Next" at bounding box center [637, 232] width 47 height 20
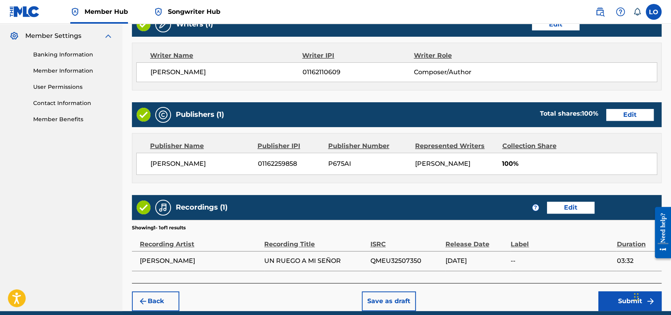
scroll to position [352, 0]
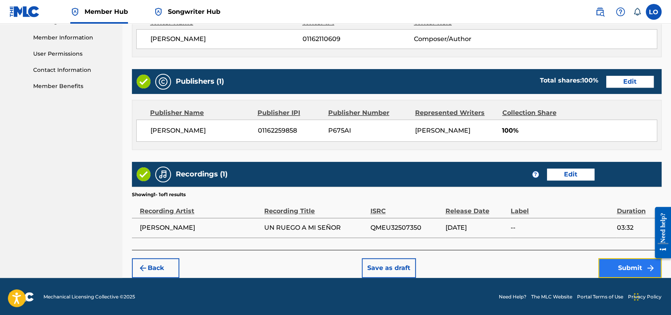
click at [618, 269] on button "Submit" at bounding box center [630, 268] width 63 height 20
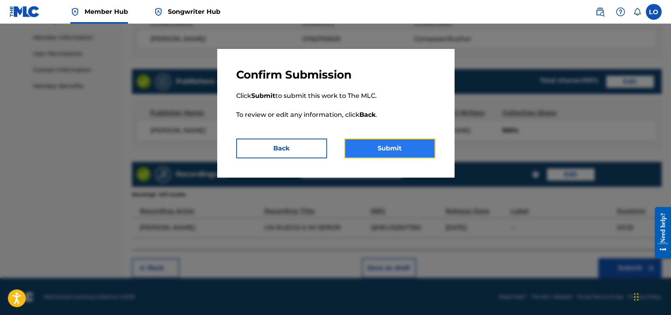
click at [401, 152] on button "Submit" at bounding box center [390, 149] width 91 height 20
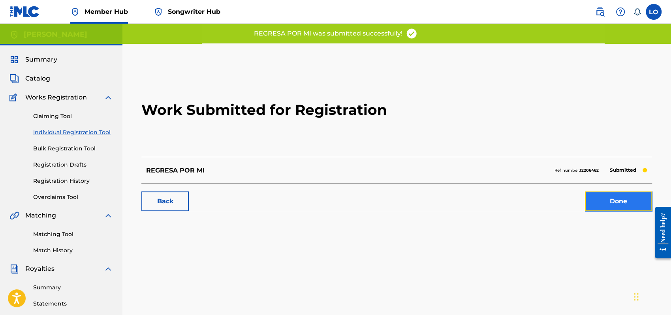
click at [622, 202] on link "Done" at bounding box center [618, 202] width 67 height 20
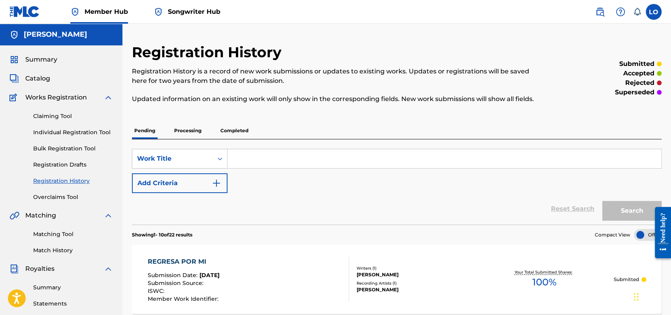
click at [64, 180] on link "Registration History" at bounding box center [73, 181] width 80 height 8
click at [68, 131] on link "Individual Registration Tool" at bounding box center [73, 132] width 80 height 8
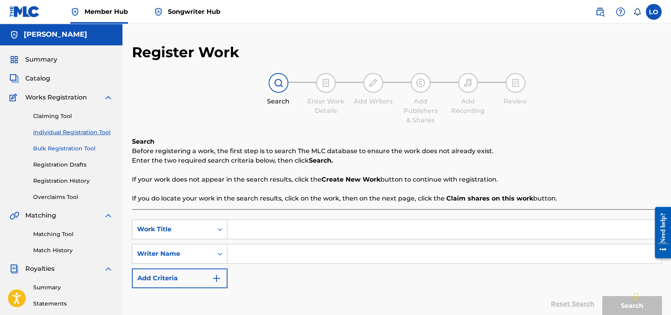
click at [67, 148] on link "Bulk Registration Tool" at bounding box center [73, 149] width 80 height 8
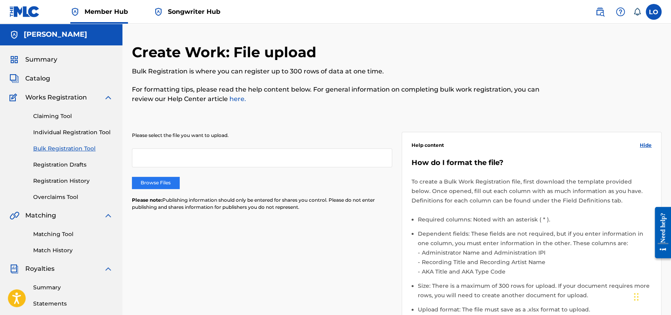
click at [157, 182] on label "Browse Files" at bounding box center [155, 183] width 47 height 12
click at [0, 0] on input "Browse Files" at bounding box center [0, 0] width 0 height 0
click at [238, 160] on div at bounding box center [262, 158] width 260 height 19
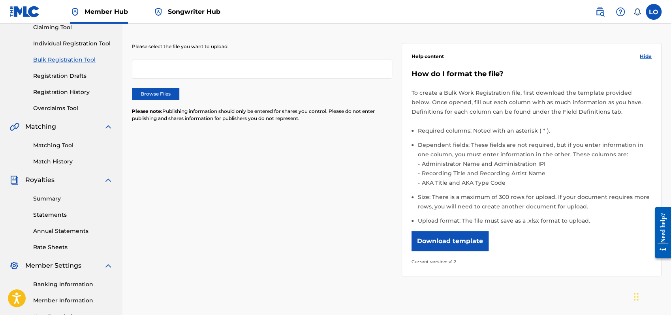
scroll to position [90, 0]
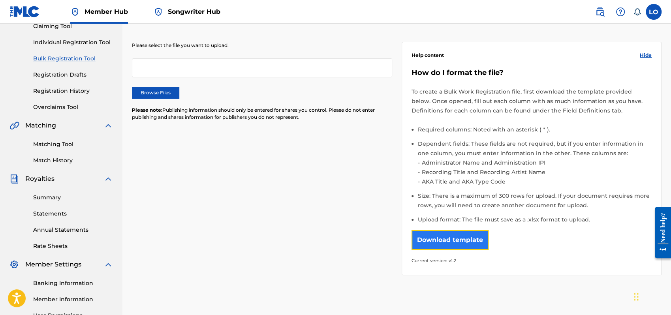
click at [441, 243] on button "Download template" at bounding box center [450, 240] width 77 height 20
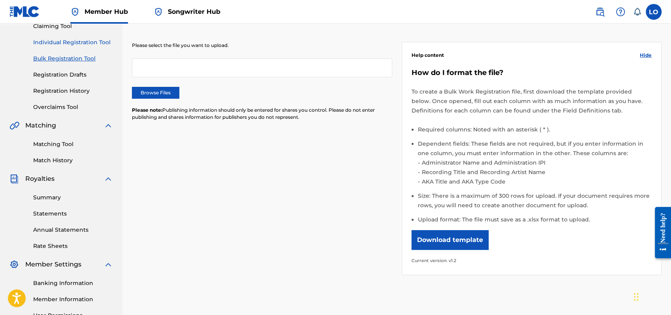
click at [79, 39] on link "Individual Registration Tool" at bounding box center [73, 42] width 80 height 8
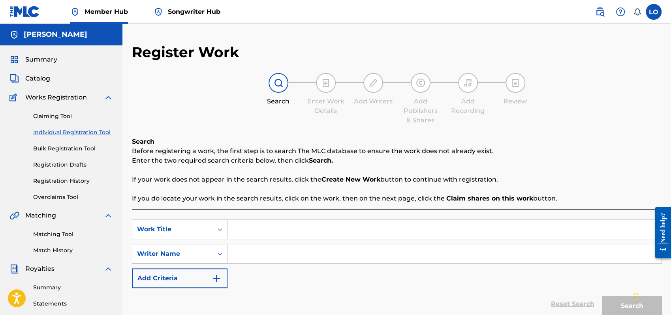
click at [243, 226] on input "Search Form" at bounding box center [445, 229] width 434 height 19
type input "RESUCITO"
click at [246, 249] on input "Search Form" at bounding box center [445, 254] width 434 height 19
type input "[PERSON_NAME]"
click at [616, 305] on button "Search" at bounding box center [632, 306] width 59 height 20
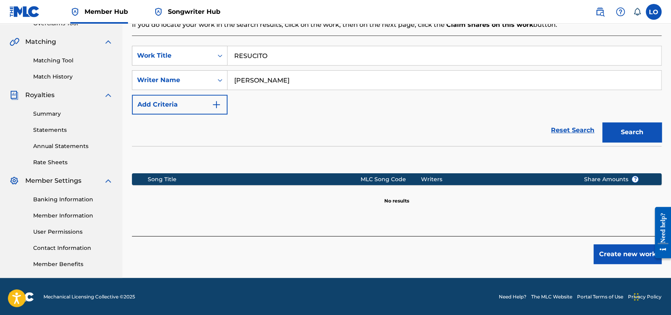
scroll to position [174, 0]
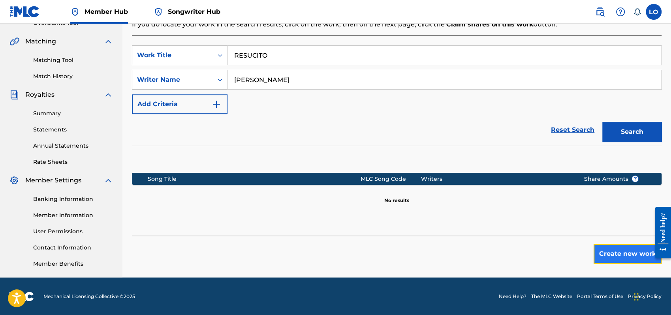
click at [618, 254] on button "Create new work" at bounding box center [628, 254] width 68 height 20
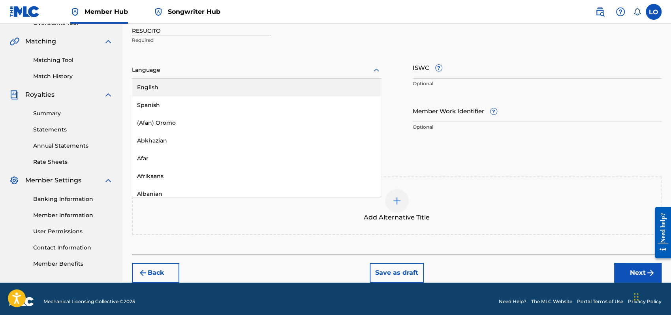
click at [379, 70] on icon at bounding box center [376, 70] width 9 height 9
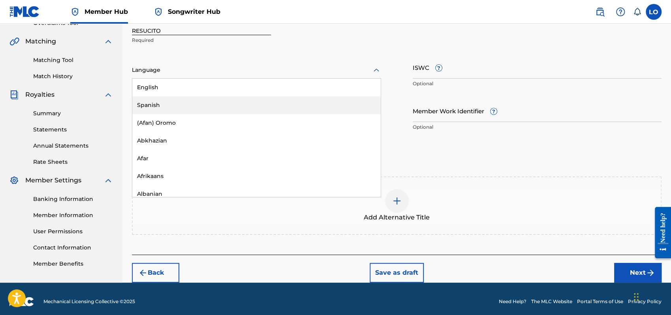
click at [173, 100] on div "Spanish" at bounding box center [256, 105] width 249 height 18
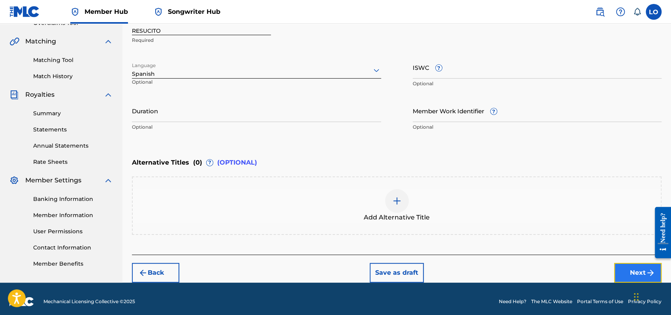
click at [627, 272] on button "Next" at bounding box center [637, 273] width 47 height 20
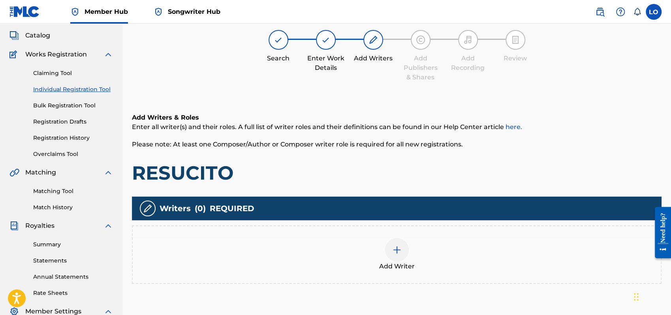
scroll to position [35, 0]
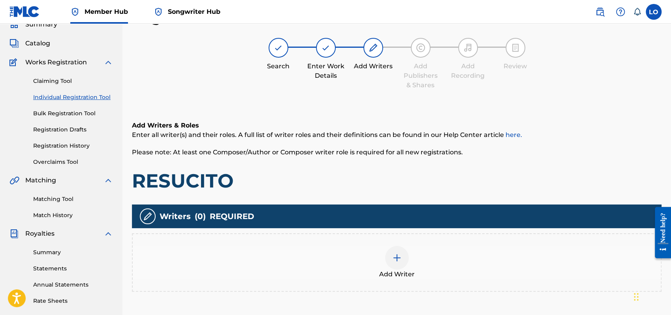
click at [392, 262] on img at bounding box center [396, 257] width 9 height 9
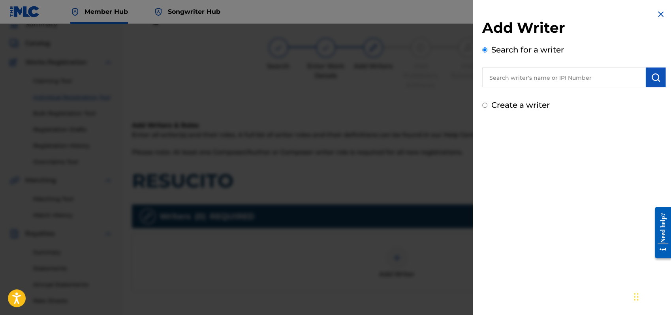
click at [508, 75] on input "text" at bounding box center [564, 78] width 164 height 20
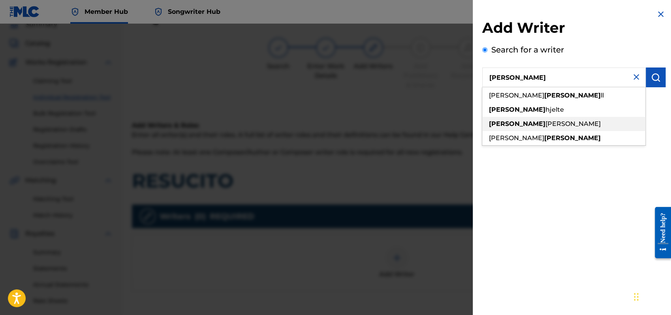
click at [546, 124] on span "[PERSON_NAME]" at bounding box center [573, 124] width 55 height 8
type input "[PERSON_NAME]"
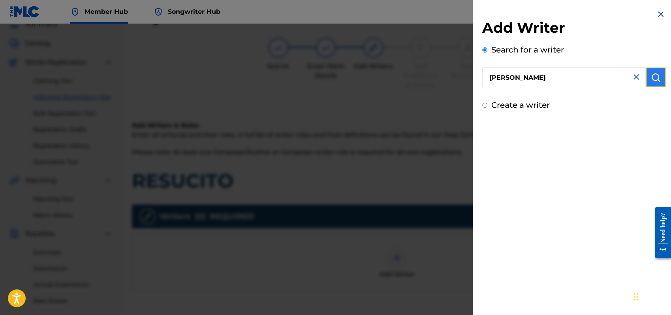
click at [654, 77] on img "submit" at bounding box center [655, 77] width 9 height 9
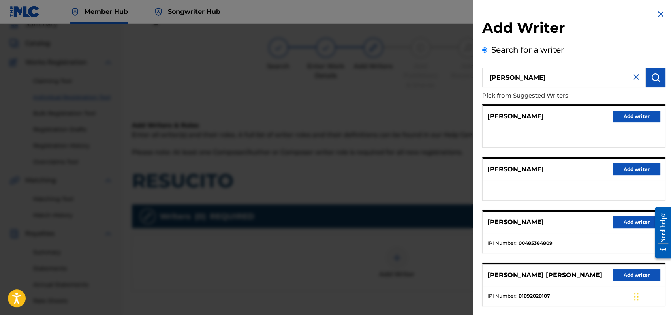
click at [525, 130] on ul at bounding box center [574, 138] width 183 height 20
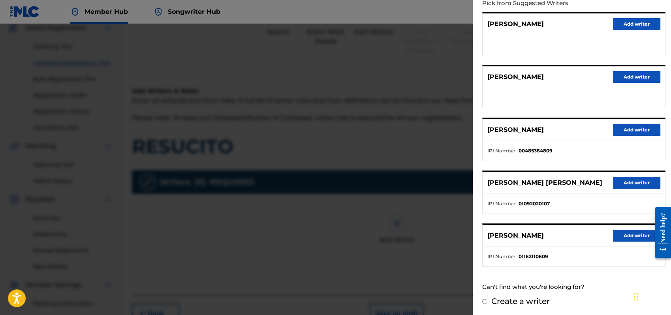
scroll to position [70, 0]
click at [626, 231] on button "Add writer" at bounding box center [636, 236] width 47 height 12
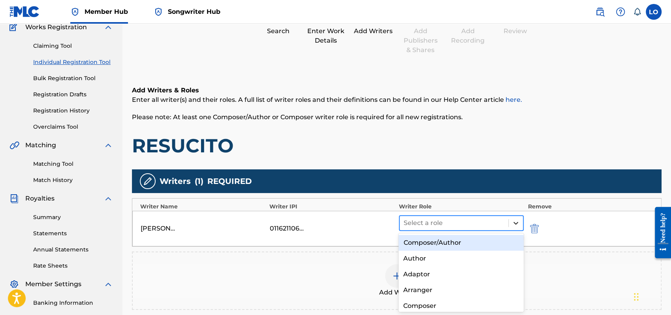
click at [515, 222] on icon at bounding box center [516, 223] width 5 height 3
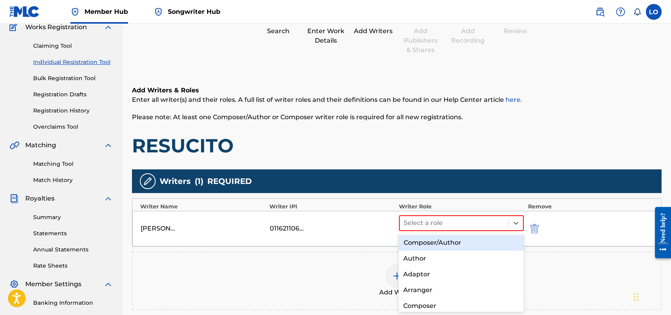
click at [436, 241] on div "Composer/Author" at bounding box center [461, 243] width 125 height 16
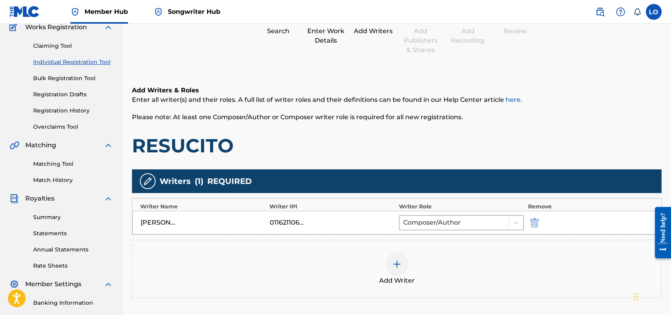
scroll to position [140, 0]
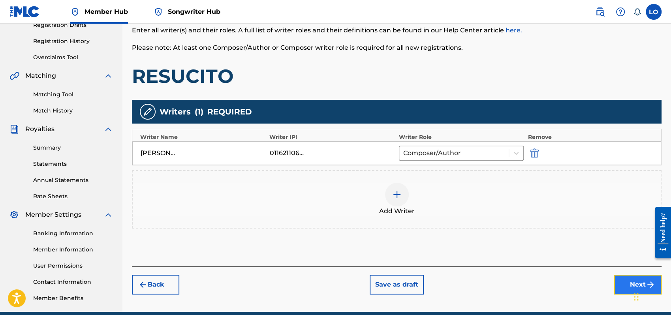
click at [621, 285] on button "Next" at bounding box center [637, 285] width 47 height 20
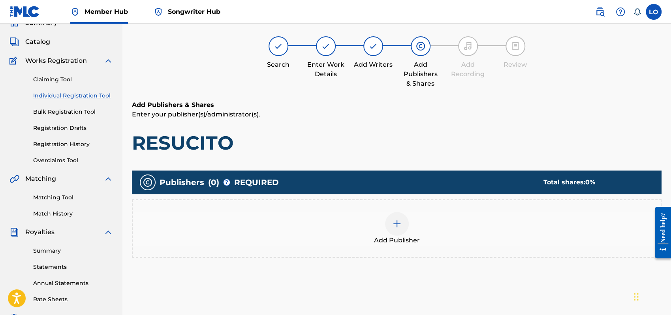
scroll to position [35, 0]
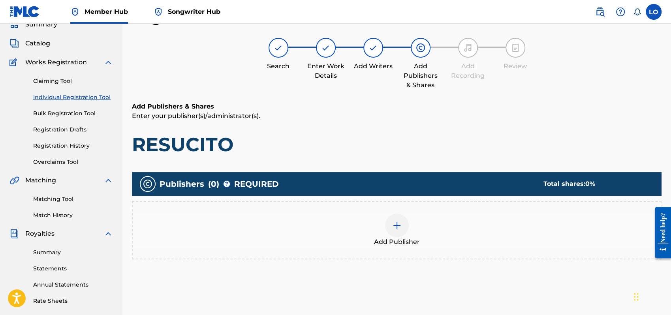
click at [404, 221] on div at bounding box center [397, 226] width 24 height 24
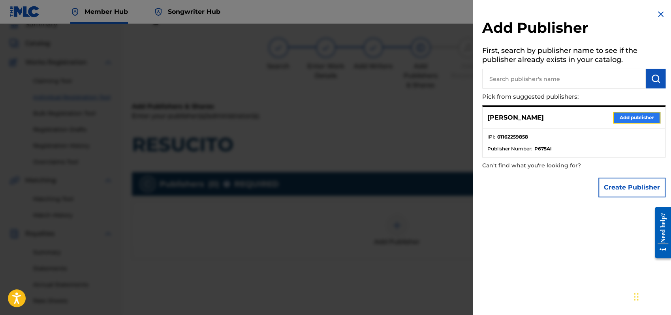
click at [625, 118] on button "Add publisher" at bounding box center [636, 118] width 47 height 12
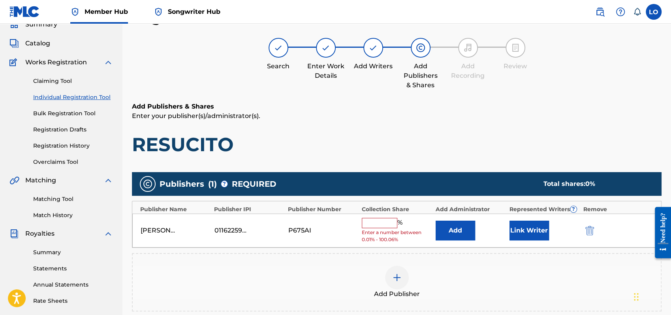
click at [381, 224] on input "text" at bounding box center [380, 223] width 36 height 10
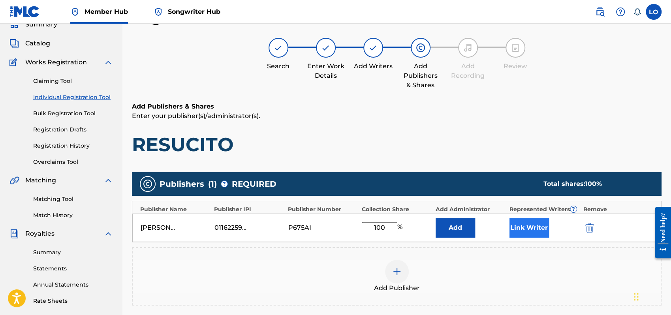
type input "100"
click at [542, 222] on button "Link Writer" at bounding box center [530, 228] width 40 height 20
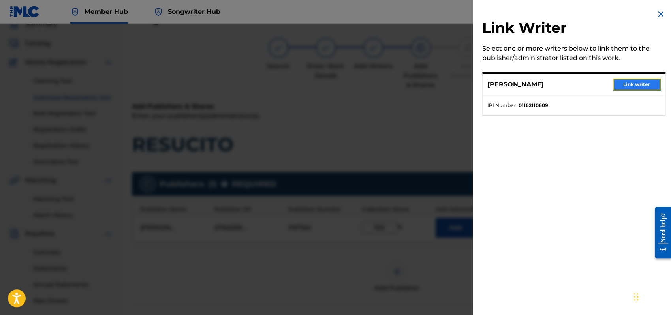
click at [636, 81] on button "Link writer" at bounding box center [636, 85] width 47 height 12
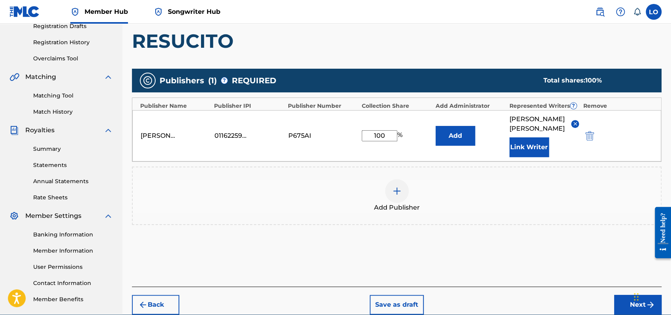
scroll to position [174, 0]
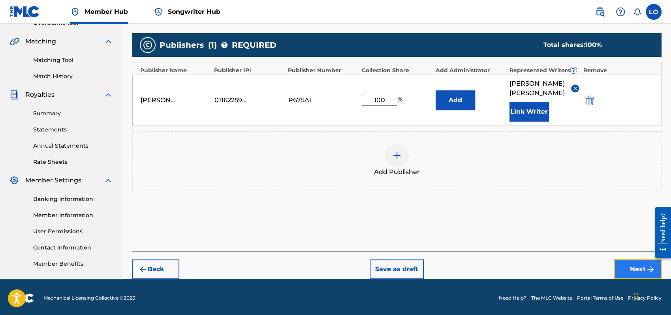
click at [640, 260] on button "Next" at bounding box center [637, 270] width 47 height 20
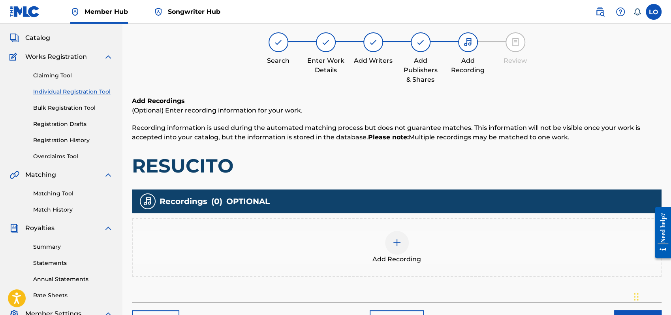
scroll to position [35, 0]
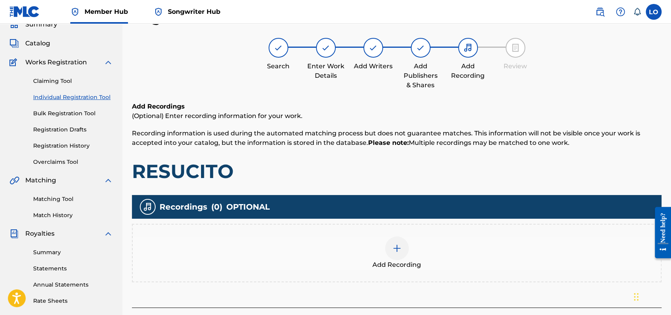
click at [395, 248] on img at bounding box center [396, 248] width 9 height 9
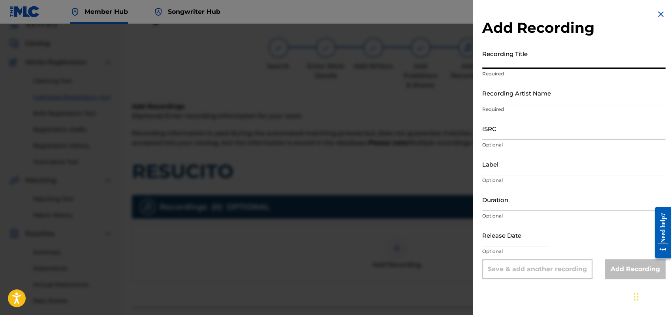
click at [512, 60] on input "Recording Title" at bounding box center [573, 57] width 183 height 23
type input "PARA TI SEÑOR"
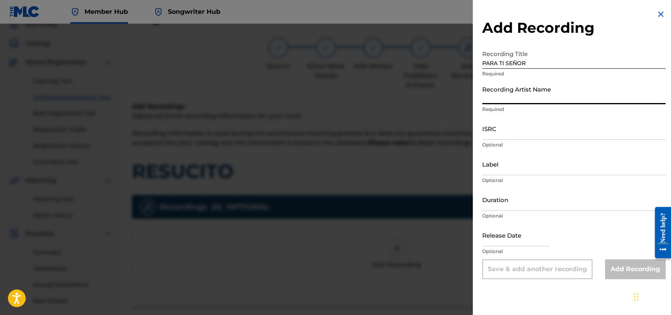
click at [490, 95] on input "Recording Artist Name" at bounding box center [573, 93] width 183 height 23
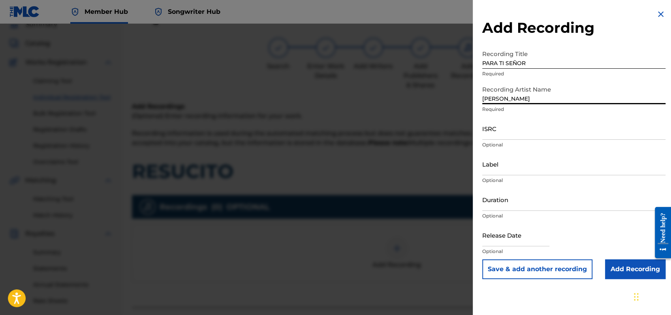
type input "[PERSON_NAME]"
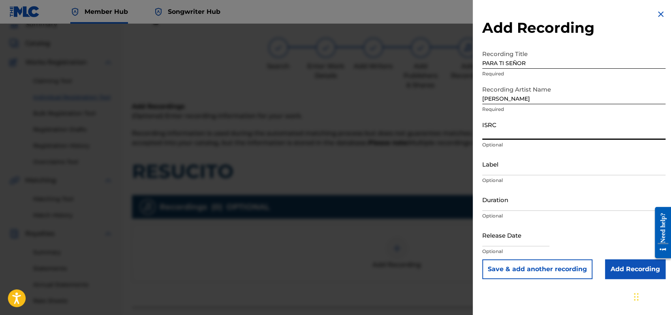
click at [505, 135] on input "ISRC" at bounding box center [573, 128] width 183 height 23
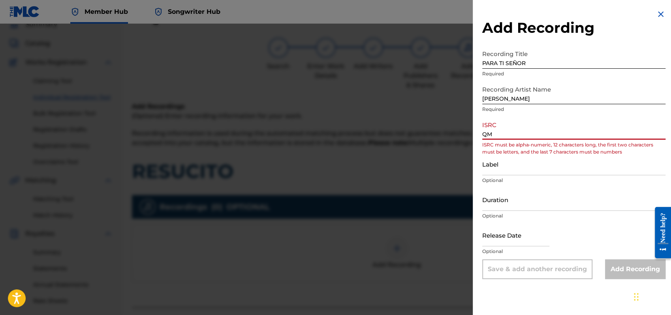
type input "Q"
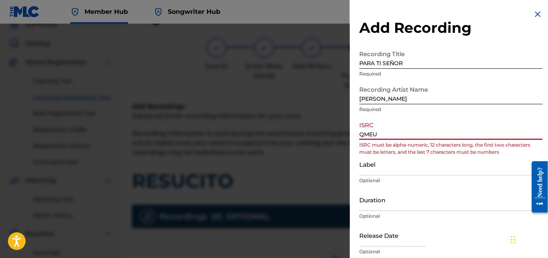
click at [390, 134] on input "QMEU" at bounding box center [451, 128] width 183 height 23
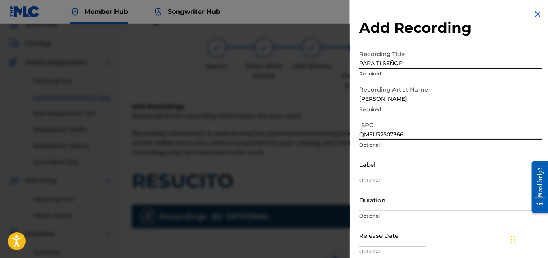
type input "QMEU32507366"
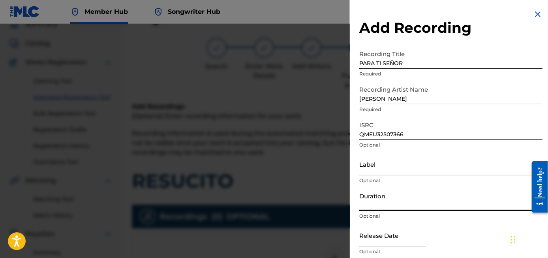
click at [375, 204] on input "Duration" at bounding box center [451, 199] width 183 height 23
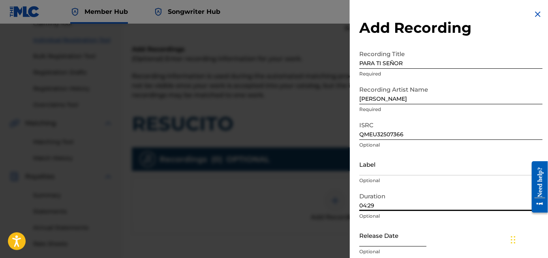
scroll to position [110, 0]
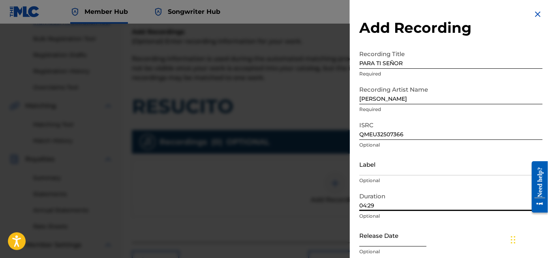
type input "04:29"
select select "8"
select select "2025"
click at [365, 240] on input "text" at bounding box center [393, 235] width 67 height 23
type input "[DATE]"
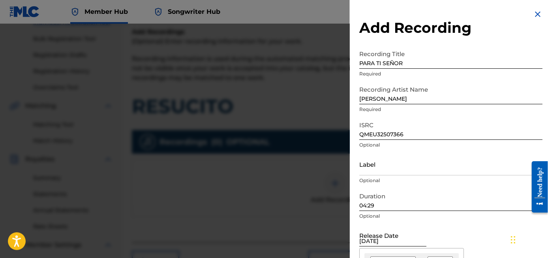
select select "0"
select select "1996"
type input "[DATE]"
select select "1993"
type input "[DATE]"
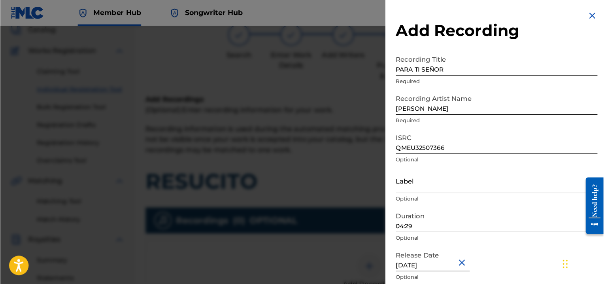
scroll to position [51, 0]
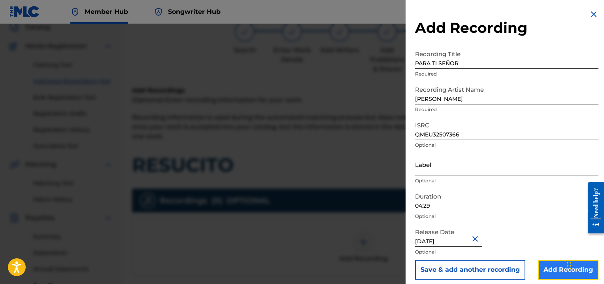
click at [560, 269] on input "Add Recording" at bounding box center [568, 270] width 60 height 20
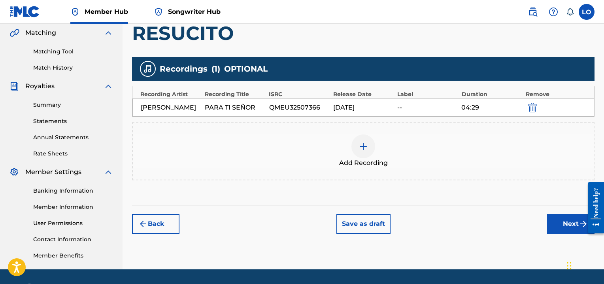
scroll to position [206, 0]
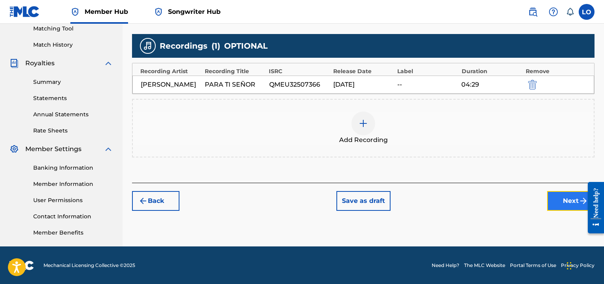
click at [563, 200] on button "Next" at bounding box center [570, 201] width 47 height 20
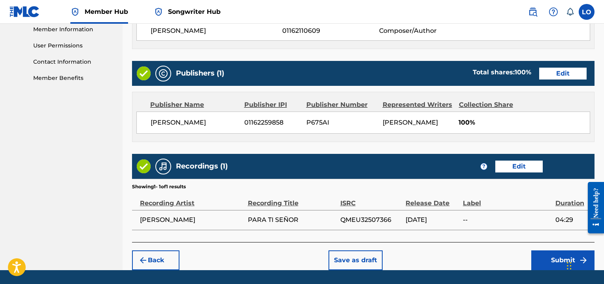
scroll to position [383, 0]
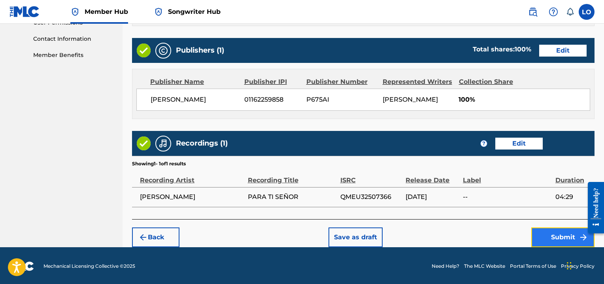
click at [561, 239] on button "Submit" at bounding box center [562, 237] width 63 height 20
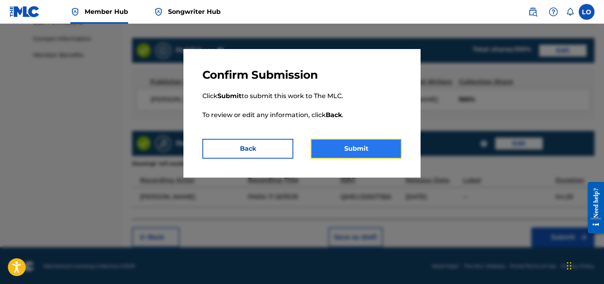
click at [349, 151] on button "Submit" at bounding box center [356, 149] width 91 height 20
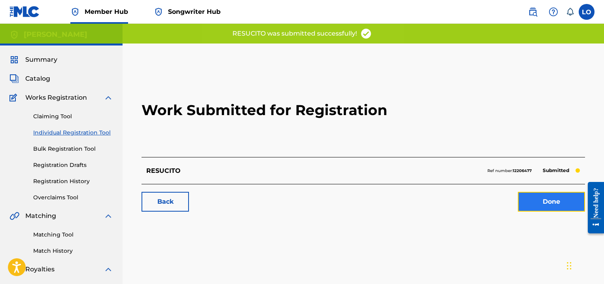
click at [547, 204] on link "Done" at bounding box center [551, 202] width 67 height 20
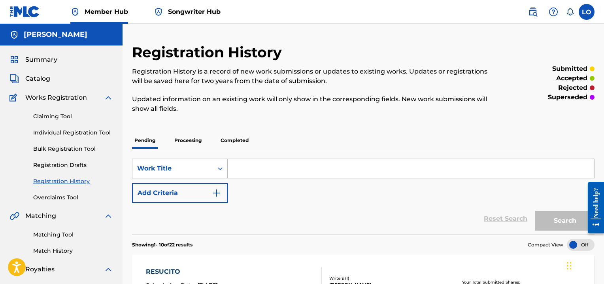
click at [256, 171] on input "Search Form" at bounding box center [411, 168] width 366 height 19
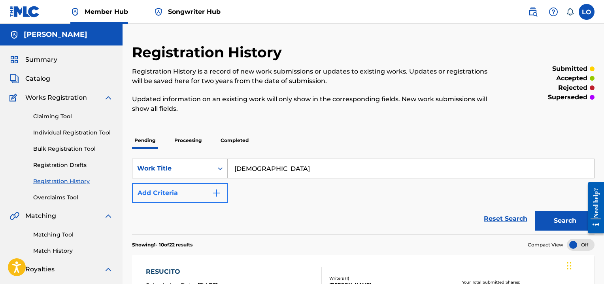
type input "[DEMOGRAPHIC_DATA]"
click at [215, 193] on img "Search Form" at bounding box center [216, 192] width 9 height 9
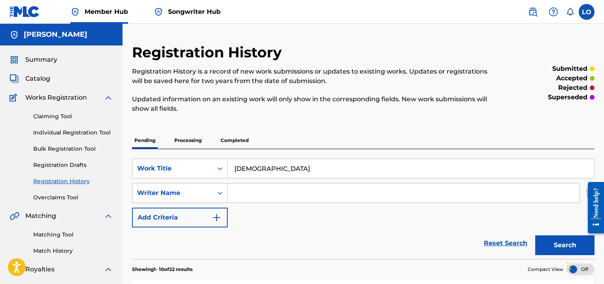
click at [251, 192] on input "Search Form" at bounding box center [404, 192] width 352 height 19
type input "[PERSON_NAME]"
click at [553, 239] on button "Search" at bounding box center [564, 245] width 59 height 20
click at [66, 131] on link "Individual Registration Tool" at bounding box center [73, 132] width 80 height 8
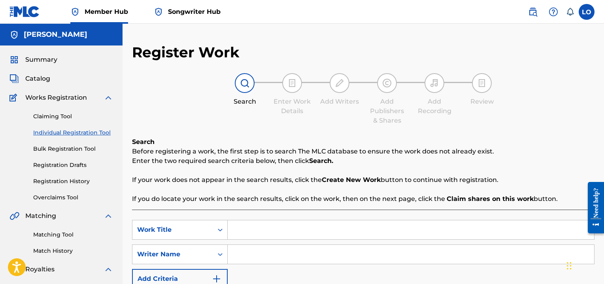
click at [241, 234] on input "Search Form" at bounding box center [411, 229] width 366 height 19
type input "[DEMOGRAPHIC_DATA]"
click at [250, 256] on input "Search Form" at bounding box center [411, 254] width 366 height 19
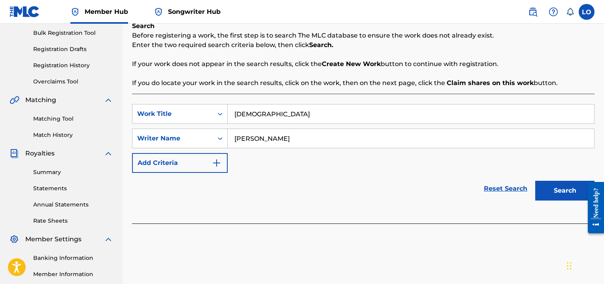
scroll to position [120, 0]
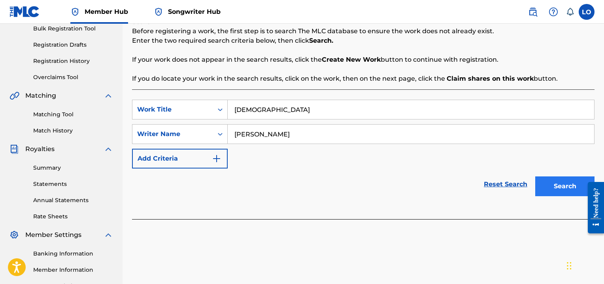
type input "[PERSON_NAME]"
click at [554, 187] on button "Search" at bounding box center [564, 186] width 59 height 20
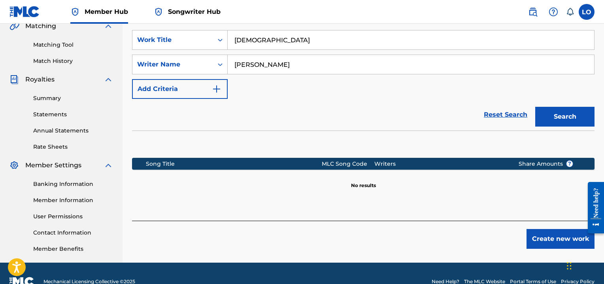
scroll to position [206, 0]
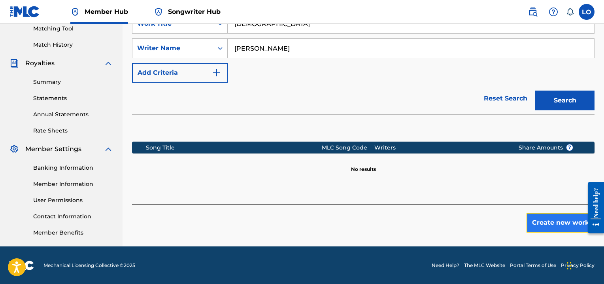
click at [546, 218] on button "Create new work" at bounding box center [560, 223] width 68 height 20
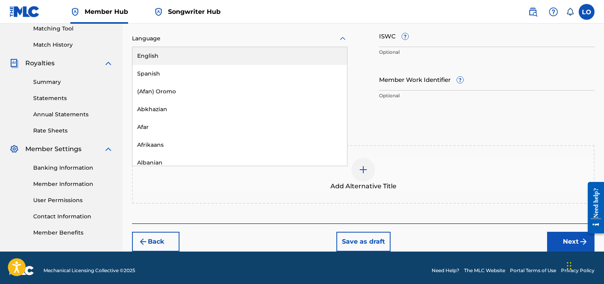
click at [343, 37] on icon at bounding box center [342, 38] width 9 height 9
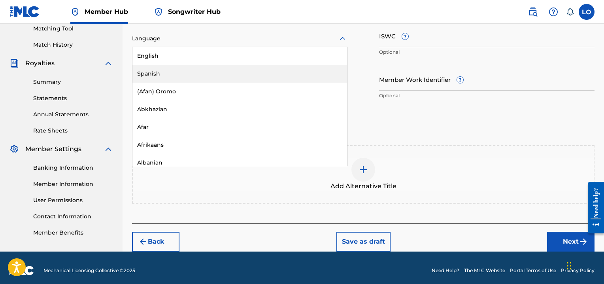
click at [178, 75] on div "Spanish" at bounding box center [239, 74] width 215 height 18
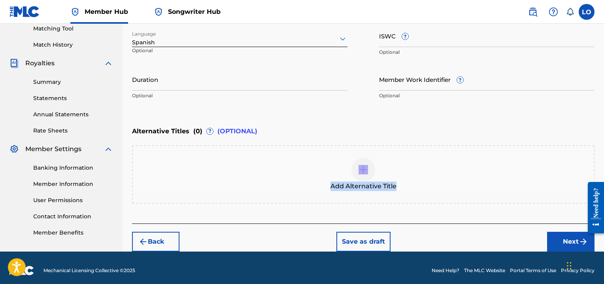
drag, startPoint x: 602, startPoint y: 125, endPoint x: 605, endPoint y: 150, distance: 25.5
click at [555, 237] on button "Next" at bounding box center [570, 242] width 47 height 20
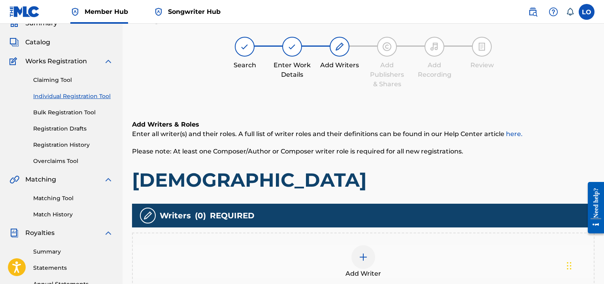
scroll to position [36, 0]
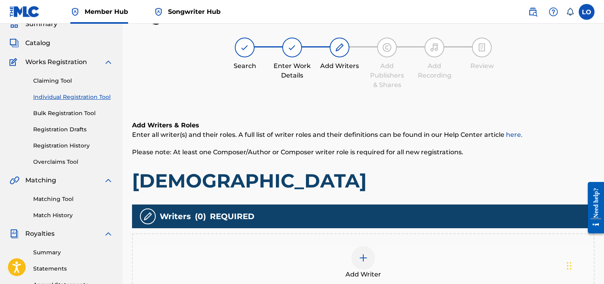
click at [365, 257] on img at bounding box center [362, 257] width 9 height 9
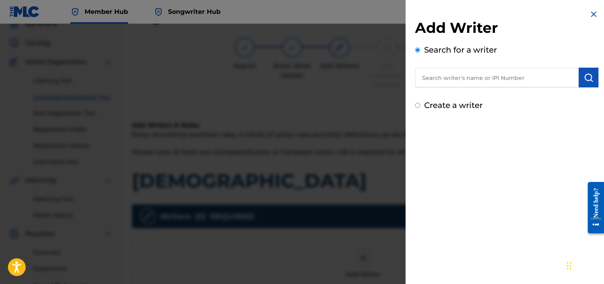
click at [448, 78] on input "text" at bounding box center [497, 78] width 164 height 20
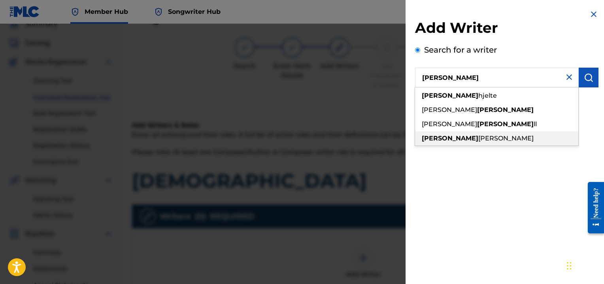
click at [478, 136] on span "[PERSON_NAME]" at bounding box center [505, 138] width 55 height 8
type input "[PERSON_NAME]"
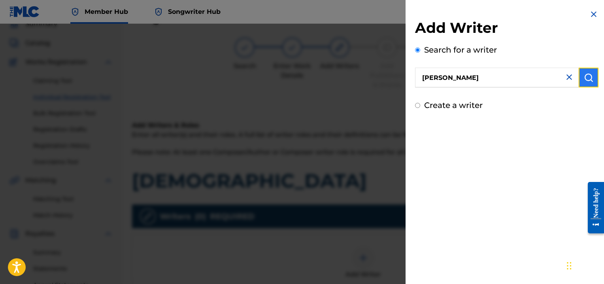
click at [589, 75] on img "submit" at bounding box center [588, 77] width 9 height 9
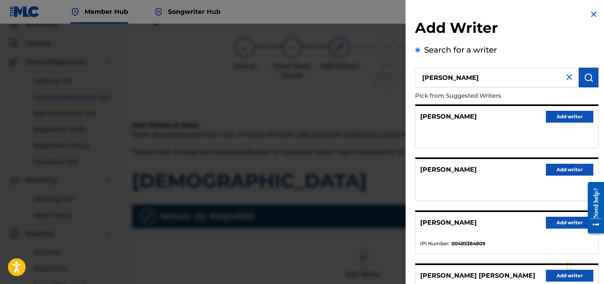
click at [491, 117] on div "[PERSON_NAME] Add writer" at bounding box center [506, 117] width 183 height 22
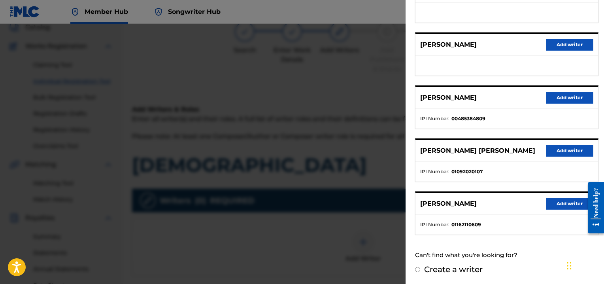
scroll to position [67, 0]
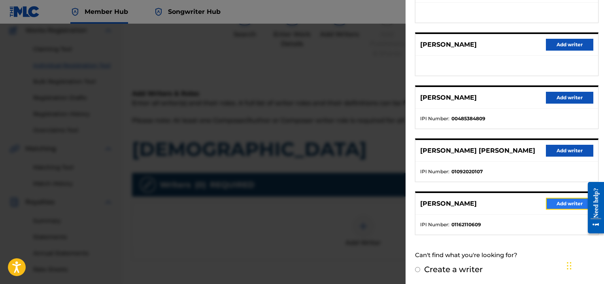
click at [561, 203] on button "Add writer" at bounding box center [569, 204] width 47 height 12
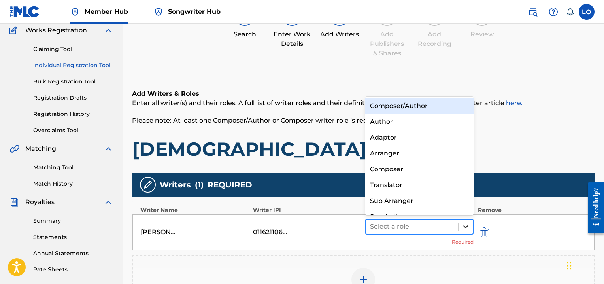
click at [467, 226] on icon at bounding box center [465, 226] width 8 height 8
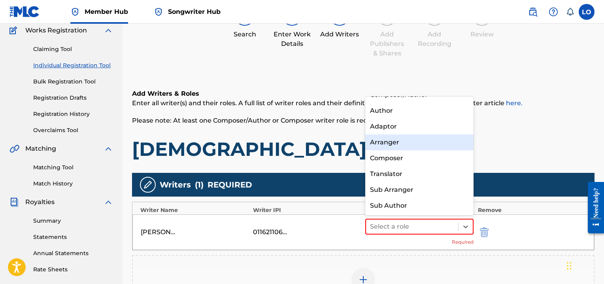
scroll to position [0, 0]
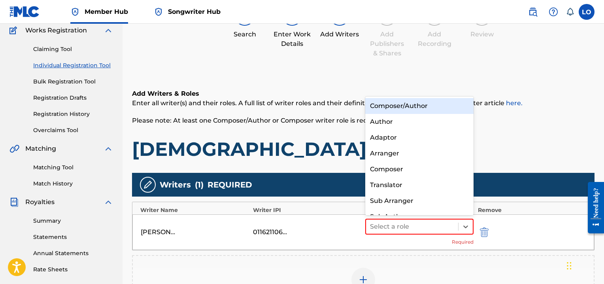
click at [409, 105] on div "Composer/Author" at bounding box center [419, 106] width 108 height 16
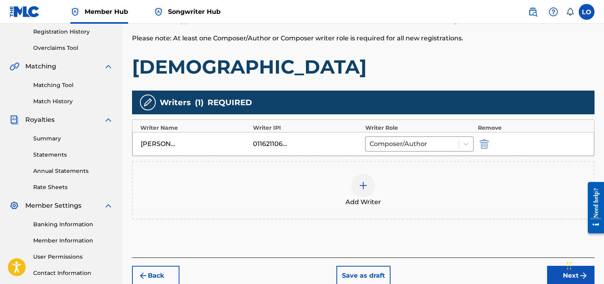
scroll to position [206, 0]
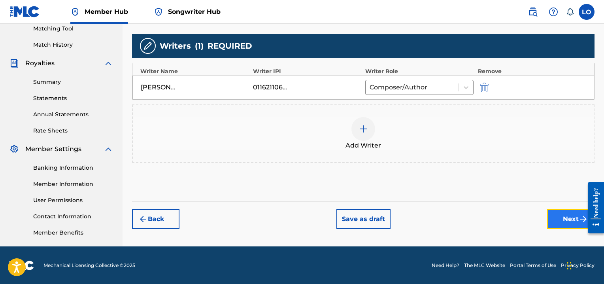
click at [563, 216] on button "Next" at bounding box center [570, 219] width 47 height 20
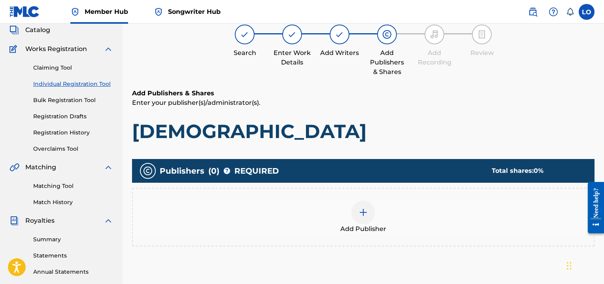
scroll to position [36, 0]
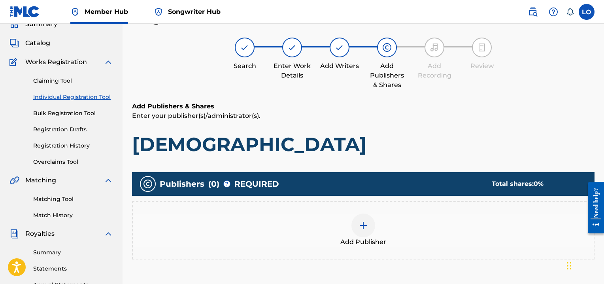
click at [362, 226] on img at bounding box center [362, 224] width 9 height 9
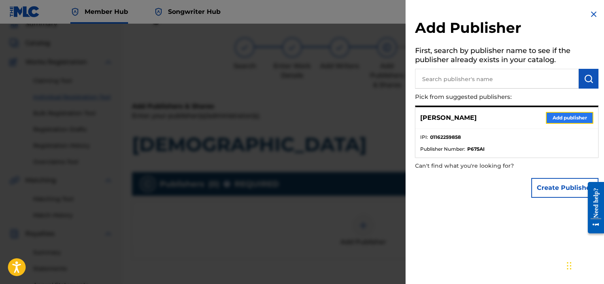
click at [558, 114] on button "Add publisher" at bounding box center [569, 118] width 47 height 12
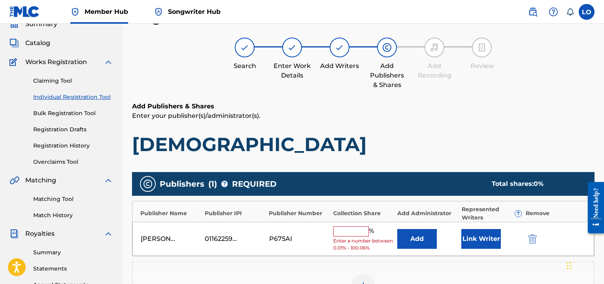
click at [349, 232] on input "text" at bounding box center [351, 231] width 36 height 10
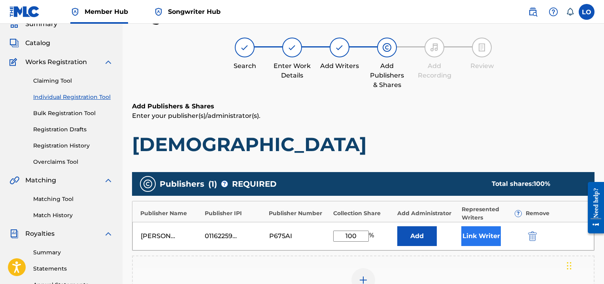
type input "100"
click at [483, 234] on button "Link Writer" at bounding box center [481, 236] width 40 height 20
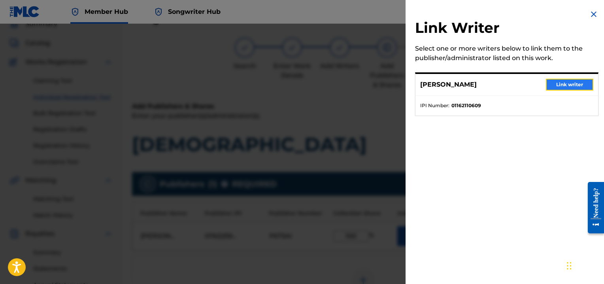
click at [566, 83] on button "Link writer" at bounding box center [569, 85] width 47 height 12
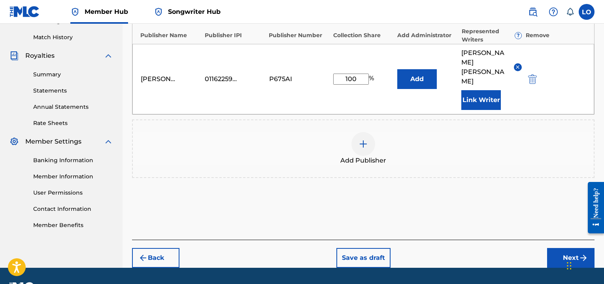
scroll to position [214, 0]
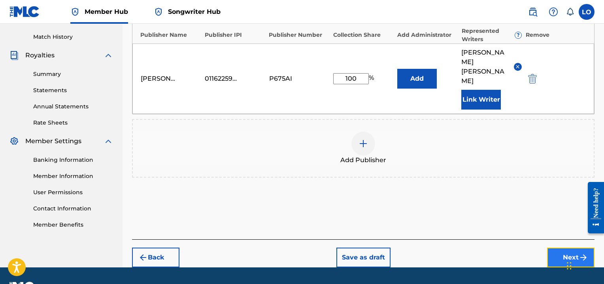
click at [563, 247] on button "Next" at bounding box center [570, 257] width 47 height 20
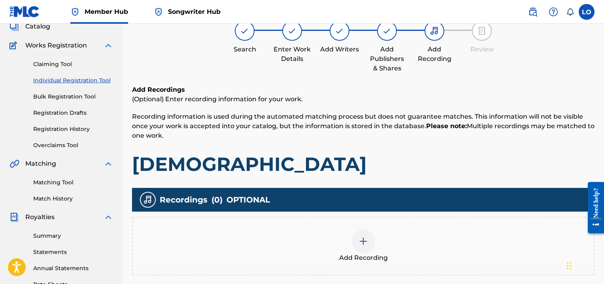
scroll to position [36, 0]
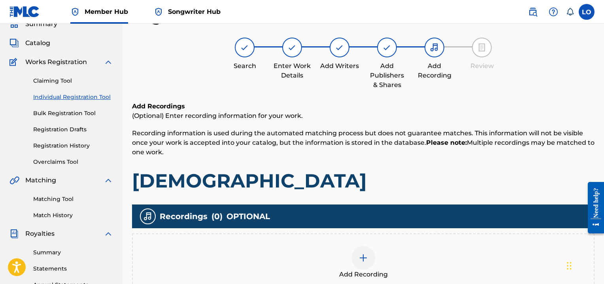
click at [368, 256] on div at bounding box center [363, 258] width 24 height 24
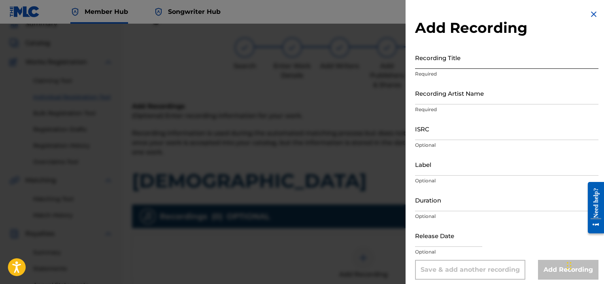
click at [430, 62] on input "Recording Title" at bounding box center [506, 57] width 183 height 23
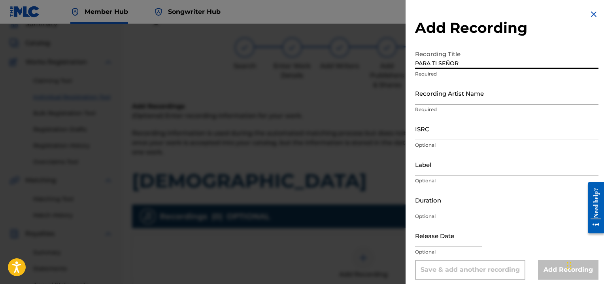
type input "PARA TI SEÑOR"
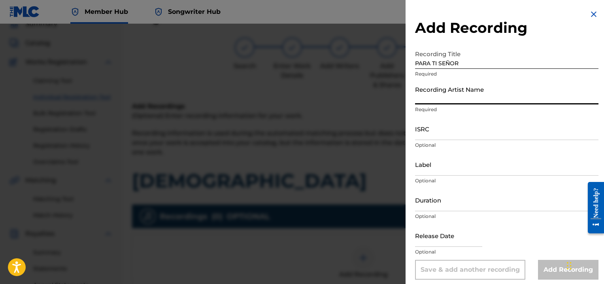
click at [422, 98] on input "Recording Artist Name" at bounding box center [506, 93] width 183 height 23
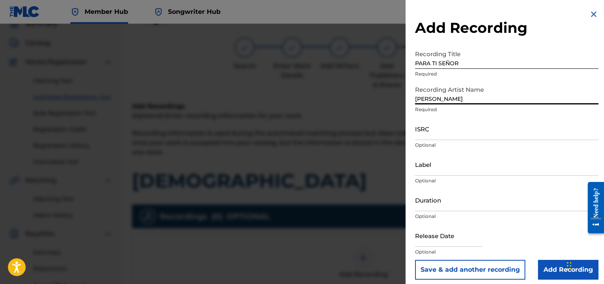
type input "[PERSON_NAME]"
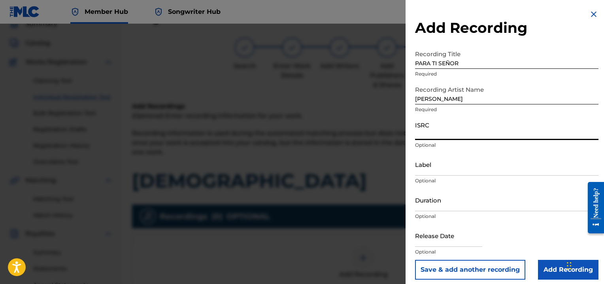
click at [421, 133] on input "ISRC" at bounding box center [506, 128] width 183 height 23
type input "QMEU32507362"
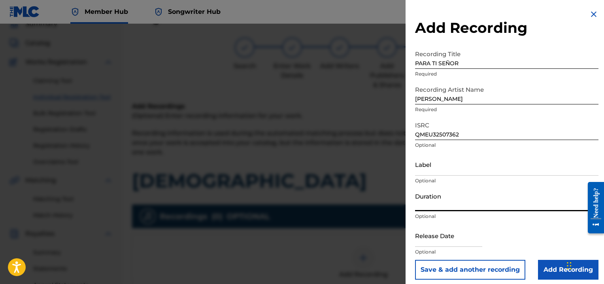
click at [427, 202] on input "Duration" at bounding box center [506, 199] width 183 height 23
type input "03:31"
select select "8"
select select "2025"
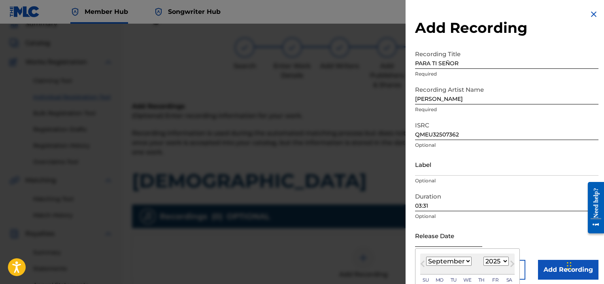
click at [422, 240] on input "text" at bounding box center [448, 235] width 67 height 23
click at [467, 262] on select "January February March April May June July August September October November De…" at bounding box center [448, 260] width 45 height 9
select select "0"
click at [426, 256] on select "January February March April May June July August September October November De…" at bounding box center [448, 260] width 45 height 9
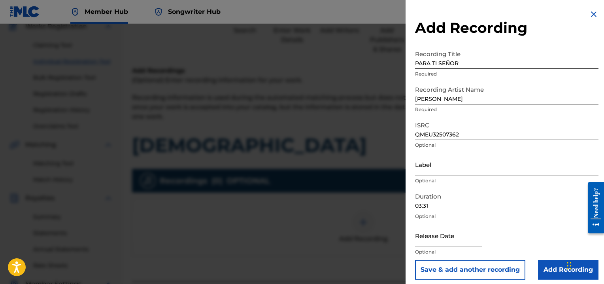
scroll to position [72, 0]
select select "8"
select select "2025"
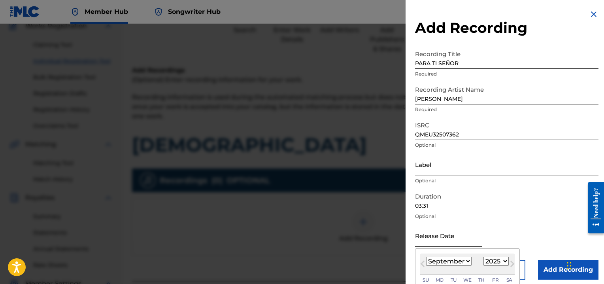
click at [425, 239] on input "text" at bounding box center [448, 235] width 67 height 23
click at [467, 263] on select "January February March April May June July August September October November De…" at bounding box center [448, 260] width 45 height 9
select select "0"
click at [426, 256] on select "January February March April May June July August September October November De…" at bounding box center [448, 260] width 45 height 9
click at [424, 239] on input "text" at bounding box center [448, 235] width 67 height 23
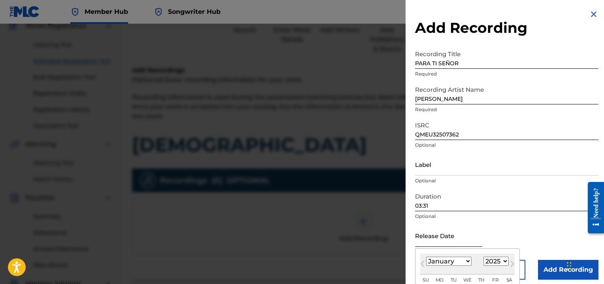
type input "[DATE]"
select select "2020"
type input "[DATE]"
select select "1993"
type input "[DATE]"
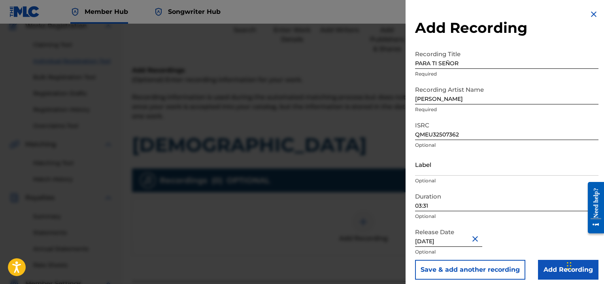
click at [552, 225] on div "Release Date [DATE] Optional" at bounding box center [506, 242] width 183 height 36
click at [544, 273] on input "Add Recording" at bounding box center [568, 270] width 60 height 20
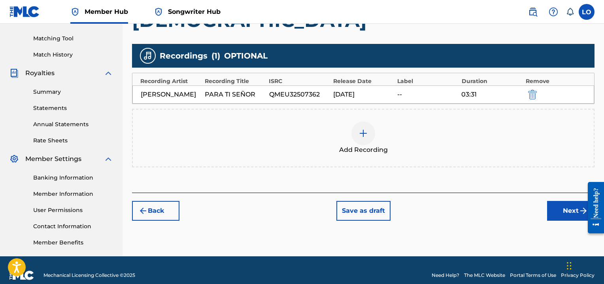
scroll to position [206, 0]
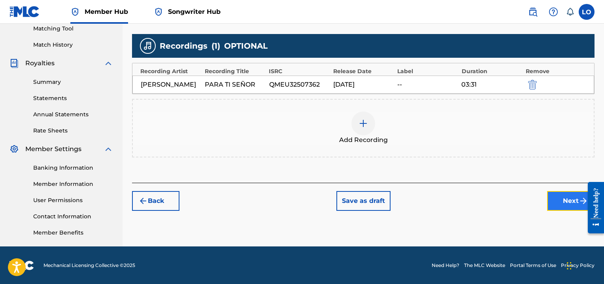
click at [558, 198] on button "Next" at bounding box center [570, 201] width 47 height 20
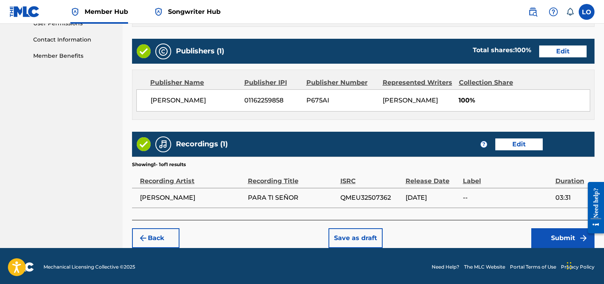
scroll to position [383, 0]
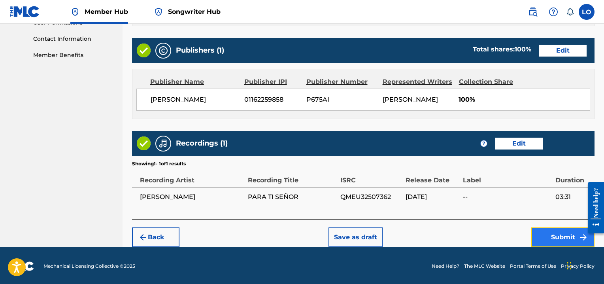
click at [548, 239] on button "Submit" at bounding box center [562, 237] width 63 height 20
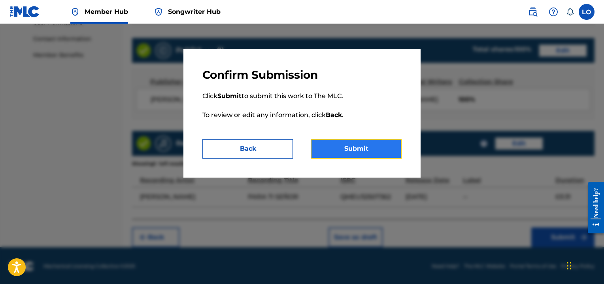
click at [361, 148] on button "Submit" at bounding box center [356, 149] width 91 height 20
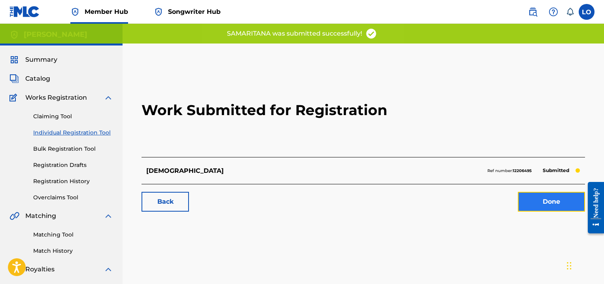
click at [559, 196] on link "Done" at bounding box center [551, 202] width 67 height 20
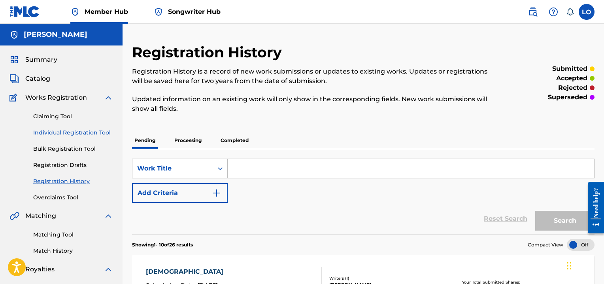
click at [64, 130] on link "Individual Registration Tool" at bounding box center [73, 132] width 80 height 8
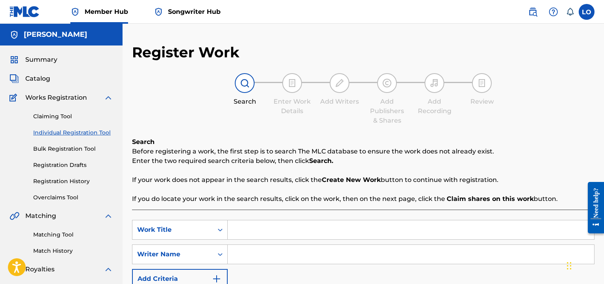
click at [250, 231] on input "Search Form" at bounding box center [411, 229] width 366 height 19
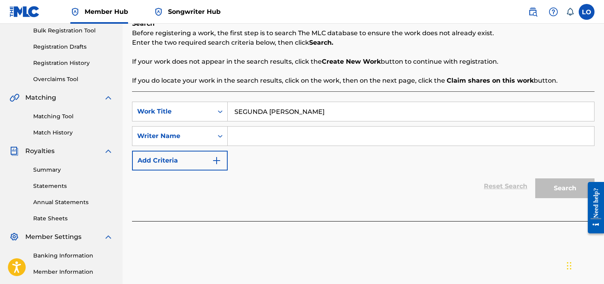
type input "SEGUNDA [PERSON_NAME]"
click at [247, 132] on input "Search Form" at bounding box center [411, 135] width 366 height 19
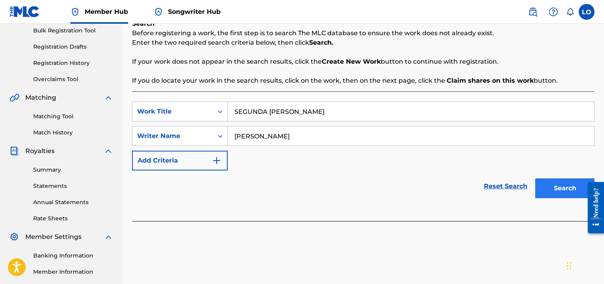
type input "[PERSON_NAME]"
click at [554, 185] on button "Search" at bounding box center [564, 188] width 59 height 20
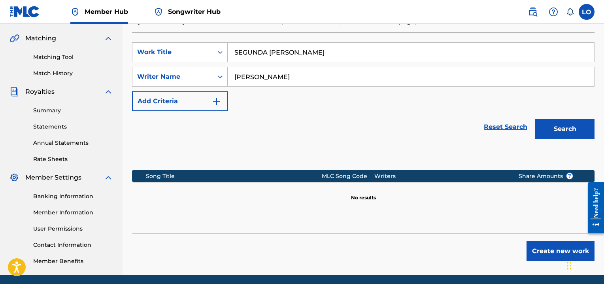
scroll to position [206, 0]
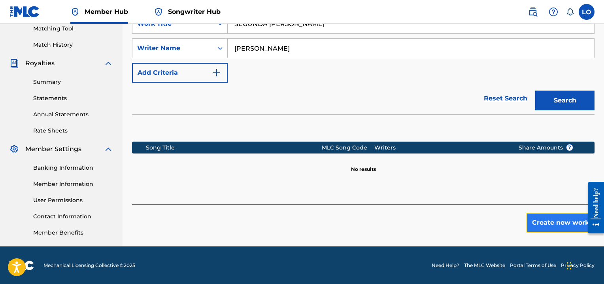
click at [539, 217] on button "Create new work" at bounding box center [560, 223] width 68 height 20
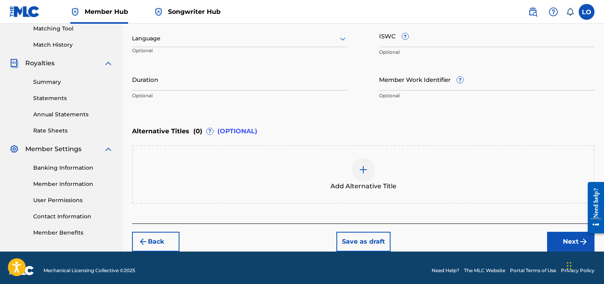
click at [343, 40] on icon at bounding box center [342, 38] width 9 height 9
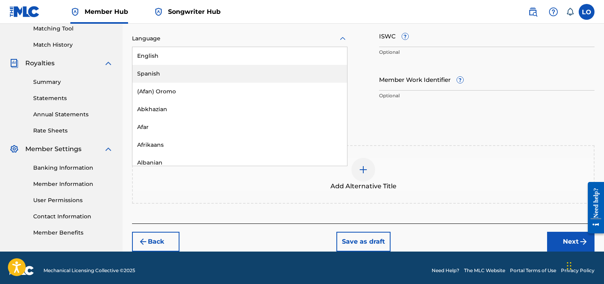
click at [164, 73] on div "Spanish" at bounding box center [239, 74] width 215 height 18
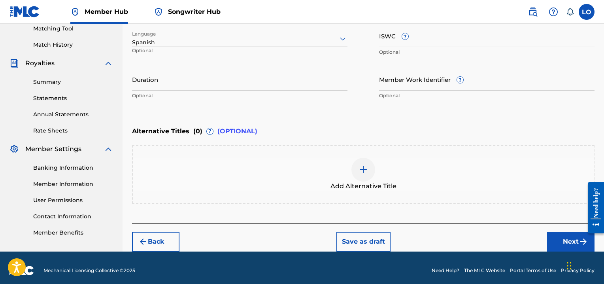
scroll to position [210, 0]
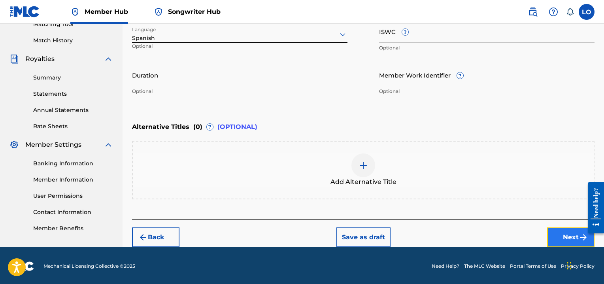
click at [559, 237] on button "Next" at bounding box center [570, 237] width 47 height 20
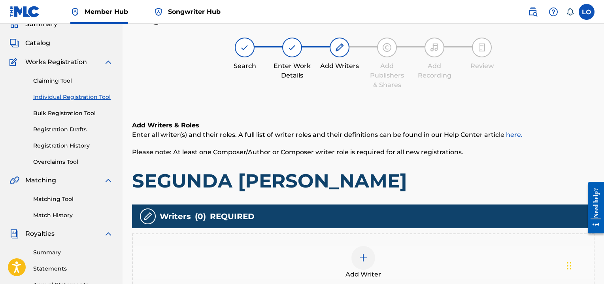
scroll to position [91, 0]
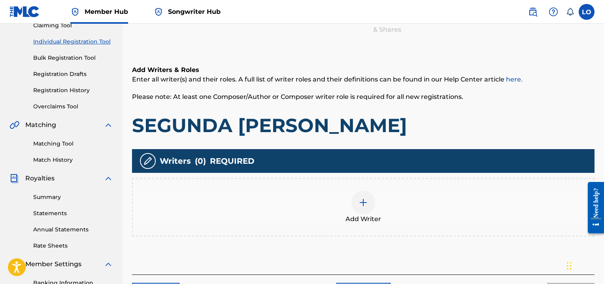
click at [369, 206] on div at bounding box center [363, 202] width 24 height 24
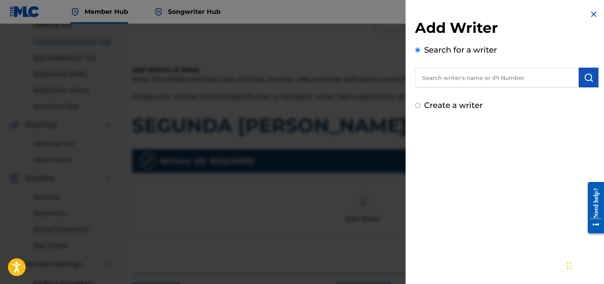
click at [432, 76] on input "text" at bounding box center [497, 78] width 164 height 20
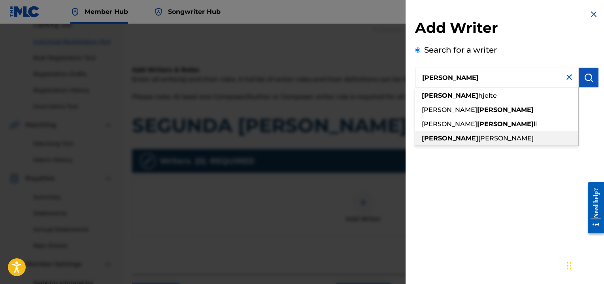
click at [478, 137] on span "[PERSON_NAME]" at bounding box center [505, 138] width 55 height 8
type input "[PERSON_NAME]"
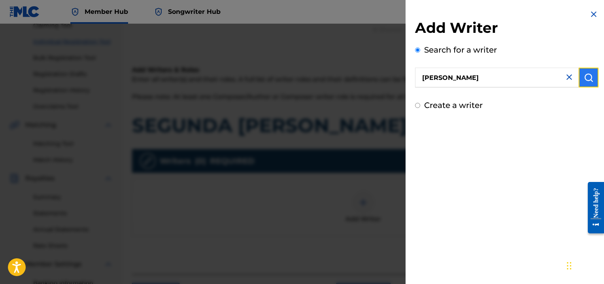
click at [584, 73] on img "submit" at bounding box center [588, 77] width 9 height 9
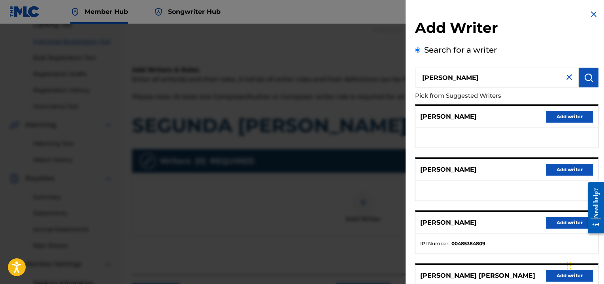
click at [483, 122] on div "[PERSON_NAME] Add writer" at bounding box center [506, 117] width 183 height 22
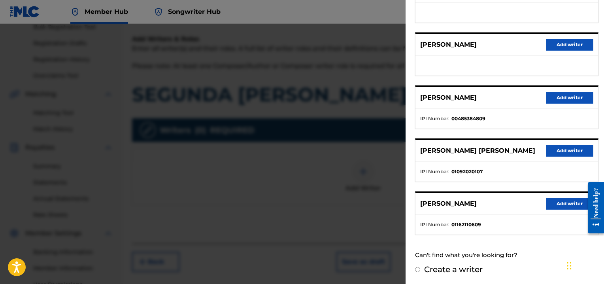
scroll to position [122, 0]
click at [554, 201] on button "Add writer" at bounding box center [569, 204] width 47 height 12
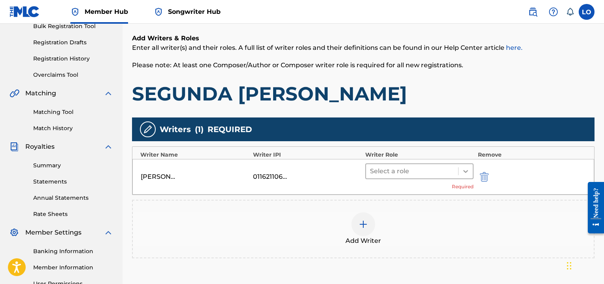
click at [466, 169] on icon at bounding box center [465, 171] width 8 height 8
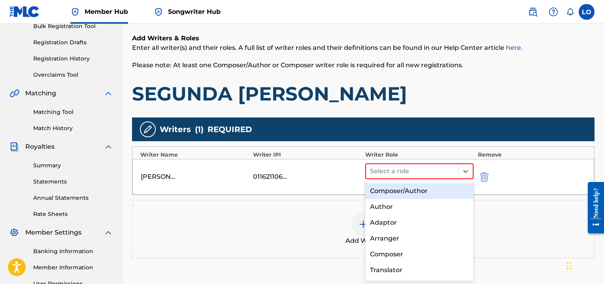
click at [376, 188] on div "Composer/Author" at bounding box center [419, 191] width 108 height 16
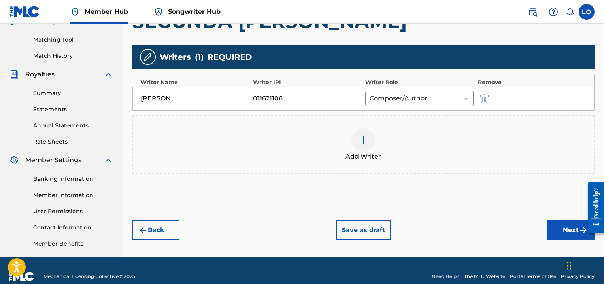
scroll to position [201, 0]
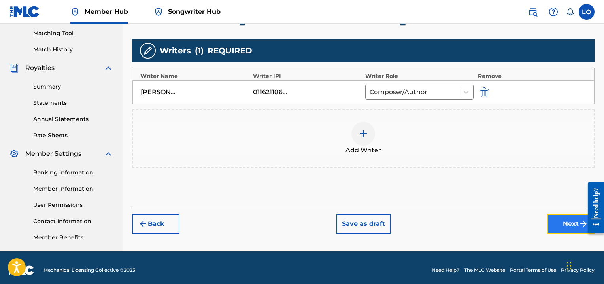
click at [558, 220] on button "Next" at bounding box center [570, 224] width 47 height 20
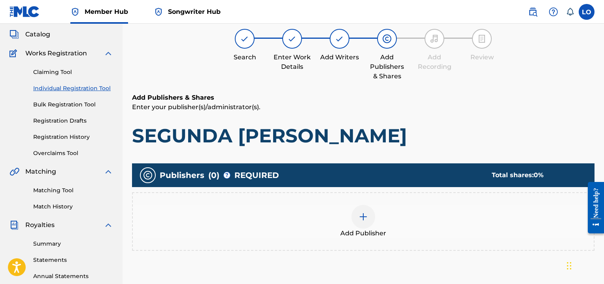
scroll to position [36, 0]
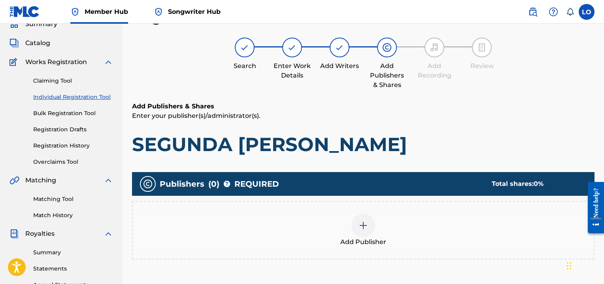
click at [369, 217] on div at bounding box center [363, 225] width 24 height 24
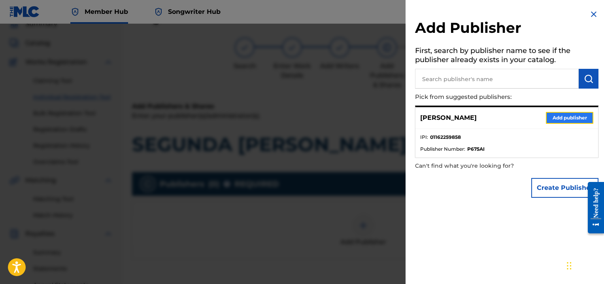
click at [561, 114] on button "Add publisher" at bounding box center [569, 118] width 47 height 12
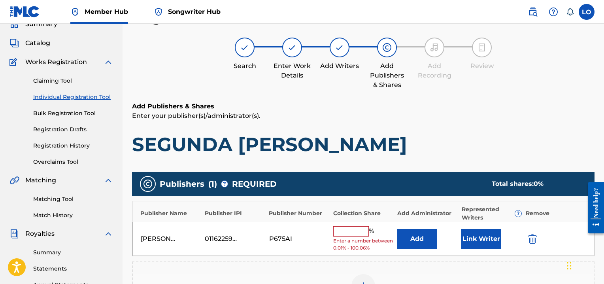
click at [344, 229] on input "text" at bounding box center [351, 231] width 36 height 10
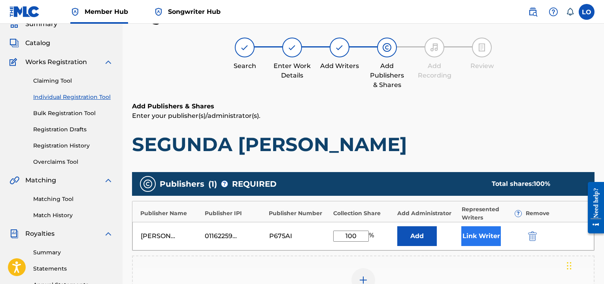
type input "100"
click at [490, 228] on button "Link Writer" at bounding box center [481, 236] width 40 height 20
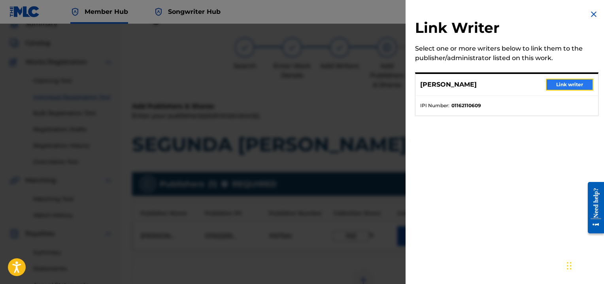
click at [574, 82] on button "Link writer" at bounding box center [569, 85] width 47 height 12
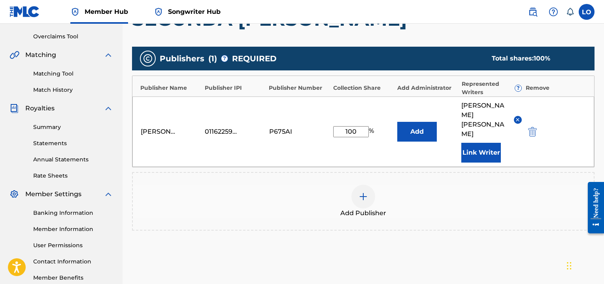
scroll to position [205, 0]
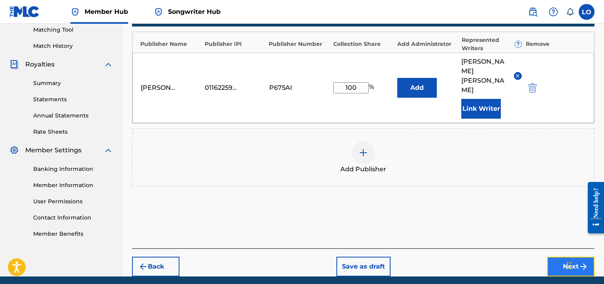
click at [566, 256] on button "Next" at bounding box center [570, 266] width 47 height 20
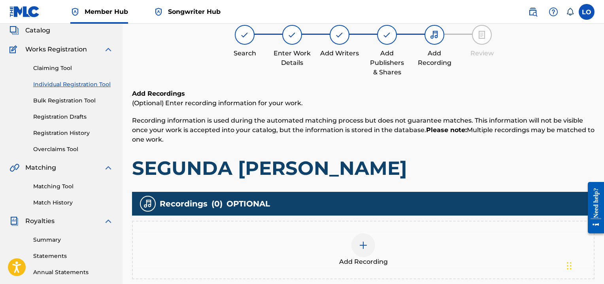
scroll to position [36, 0]
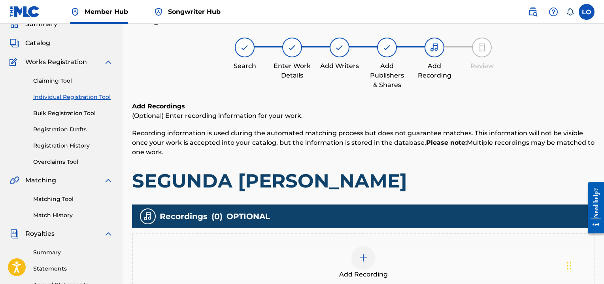
click at [363, 258] on img at bounding box center [362, 257] width 9 height 9
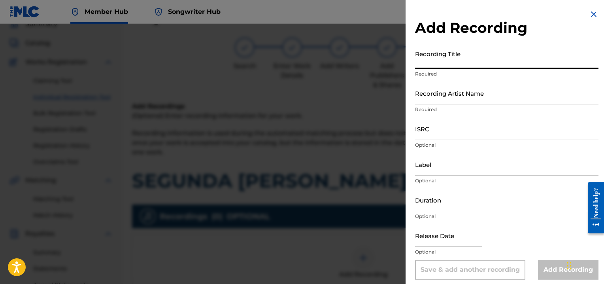
click at [435, 62] on input "Recording Title" at bounding box center [506, 57] width 183 height 23
type input "SEGUNDA [PERSON_NAME]"
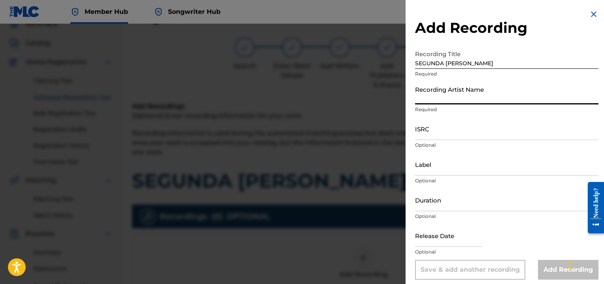
click at [444, 96] on input "Recording Artist Name" at bounding box center [506, 93] width 183 height 23
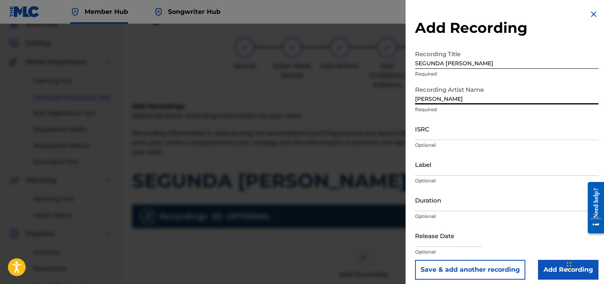
type input "[PERSON_NAME]"
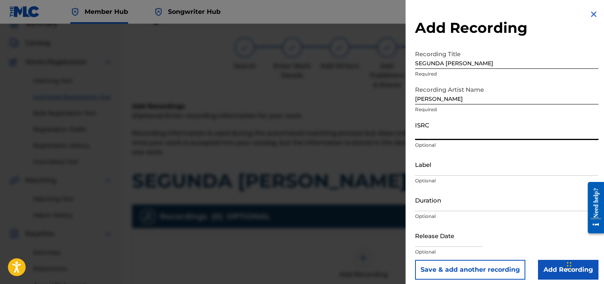
click at [420, 135] on input "ISRC" at bounding box center [506, 128] width 183 height 23
type input "QMEU32508285"
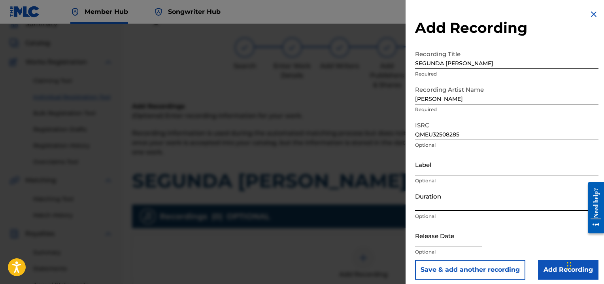
click at [431, 203] on input "Duration" at bounding box center [506, 199] width 183 height 23
type input "06:09"
select select "8"
select select "2025"
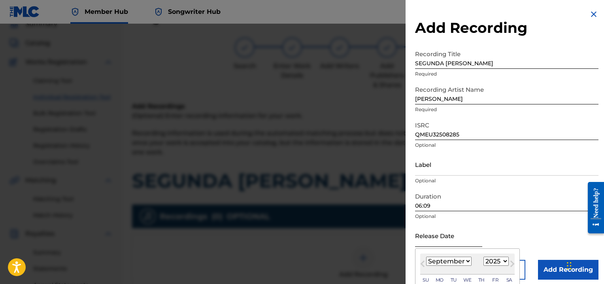
click at [437, 235] on input "text" at bounding box center [448, 235] width 67 height 23
type input "06"
click at [468, 261] on select "January February March April May June July August September October November De…" at bounding box center [448, 260] width 45 height 9
select select "5"
click at [426, 256] on select "January February March April May June July August September October November De…" at bounding box center [448, 260] width 45 height 9
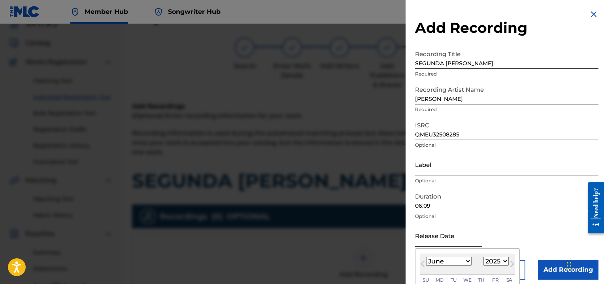
click at [448, 240] on input "text" at bounding box center [448, 235] width 67 height 23
click at [466, 261] on select "January February March April May June July August September October November De…" at bounding box center [448, 260] width 45 height 9
click at [426, 256] on select "January February March April May June July August September October November De…" at bounding box center [448, 260] width 45 height 9
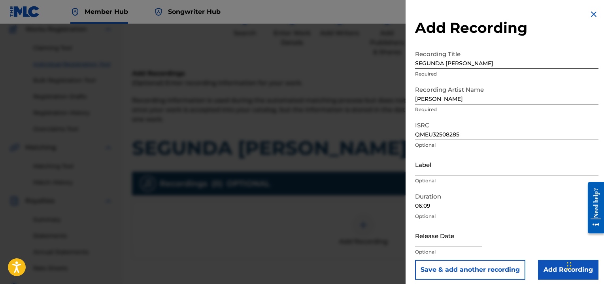
scroll to position [72, 0]
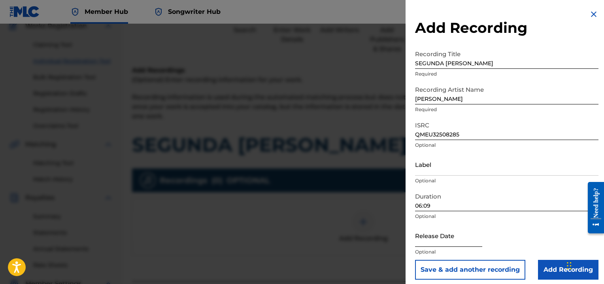
select select "8"
select select "2025"
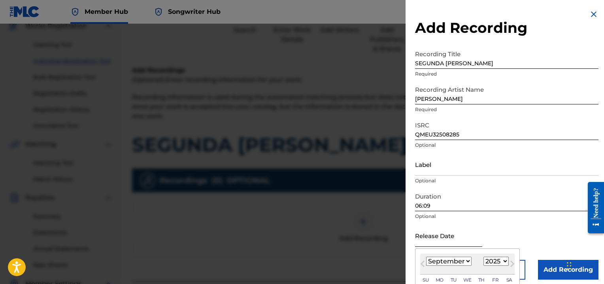
click at [420, 239] on input "text" at bounding box center [448, 235] width 67 height 23
drag, startPoint x: 471, startPoint y: 254, endPoint x: 471, endPoint y: 233, distance: 21.7
click at [471, 233] on div "Release Date Previous Month Next Month [DATE] January February March April May …" at bounding box center [506, 242] width 183 height 36
click at [431, 237] on input "text" at bounding box center [448, 235] width 67 height 23
type input "[DATE]"
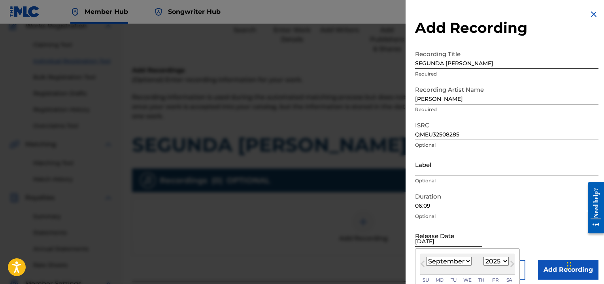
select select "5"
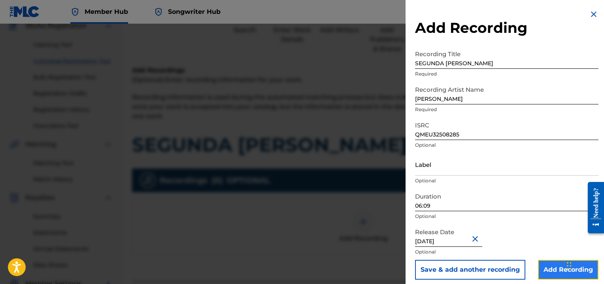
click at [548, 268] on input "Add Recording" at bounding box center [568, 270] width 60 height 20
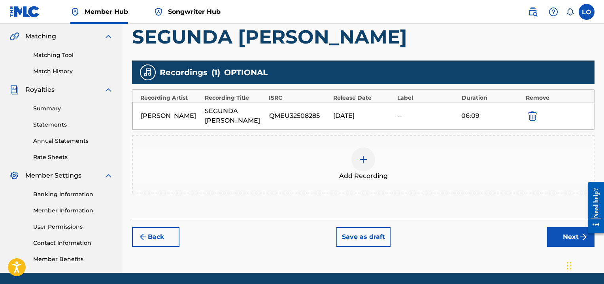
scroll to position [206, 0]
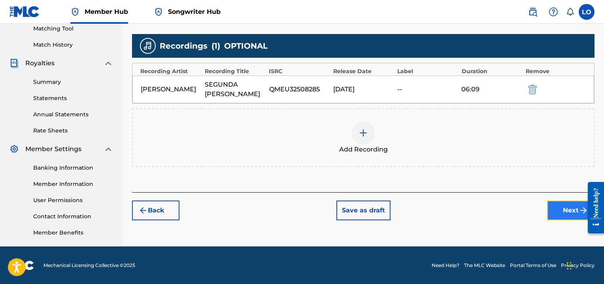
click at [563, 201] on button "Next" at bounding box center [570, 210] width 47 height 20
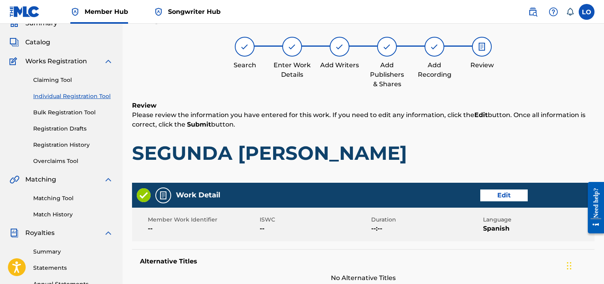
scroll to position [36, 0]
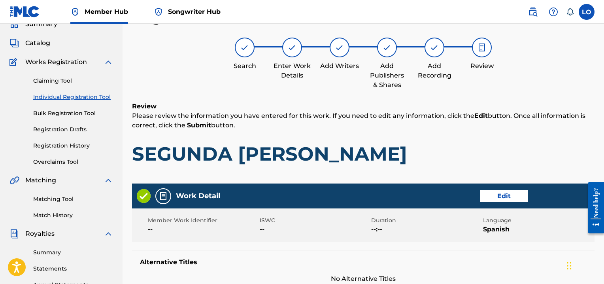
drag, startPoint x: 603, startPoint y: 46, endPoint x: 605, endPoint y: 93, distance: 47.4
click at [604, 93] on html "Accessibility Screen-Reader Guide, Feedback, and Issue Reporting | New window C…" at bounding box center [302, 106] width 604 height 284
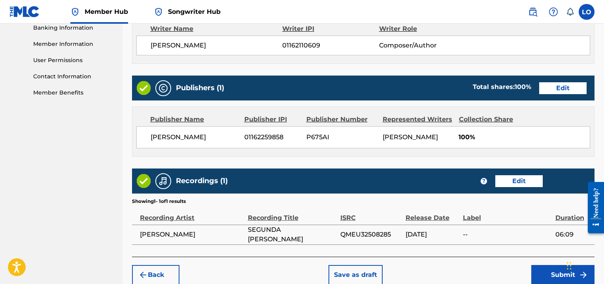
scroll to position [383, 0]
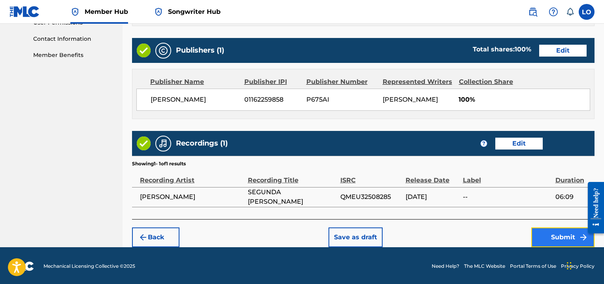
click at [556, 237] on button "Submit" at bounding box center [562, 237] width 63 height 20
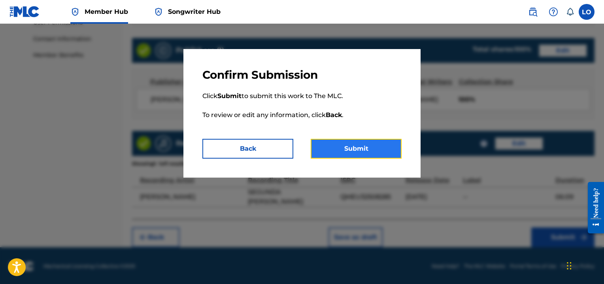
click at [357, 152] on button "Submit" at bounding box center [356, 149] width 91 height 20
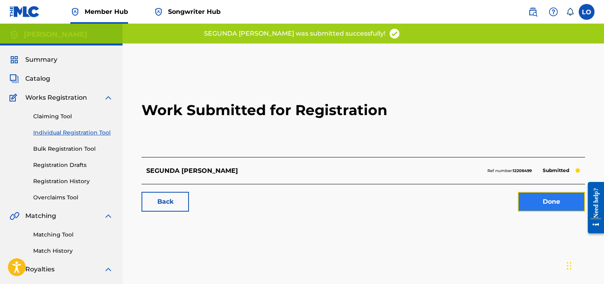
click at [557, 200] on link "Done" at bounding box center [551, 202] width 67 height 20
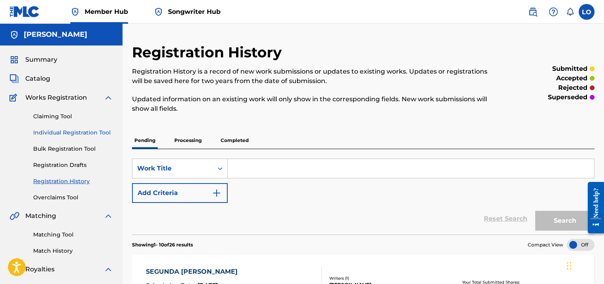
click at [77, 132] on link "Individual Registration Tool" at bounding box center [73, 132] width 80 height 8
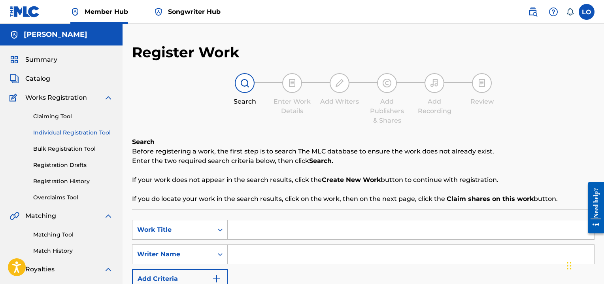
click at [245, 228] on input "Search Form" at bounding box center [411, 229] width 366 height 19
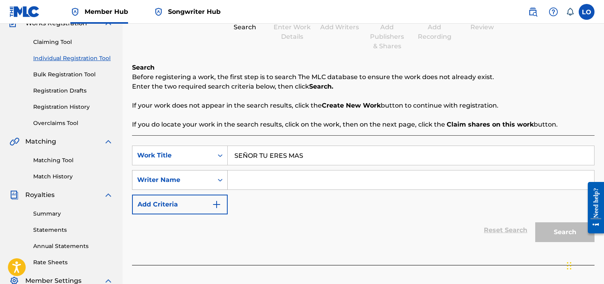
type input "SEÑOR TU ERES MAS"
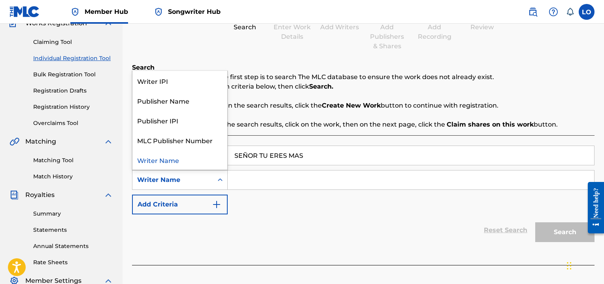
click at [221, 178] on icon "Search Form" at bounding box center [220, 180] width 8 height 8
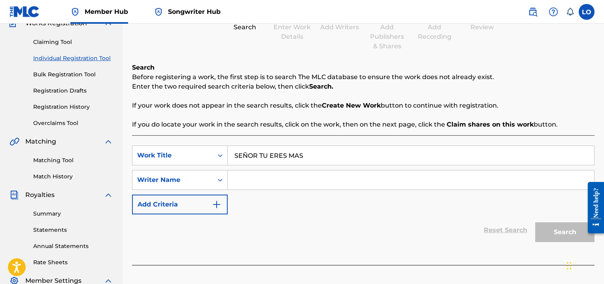
click at [244, 181] on input "Search Form" at bounding box center [411, 179] width 366 height 19
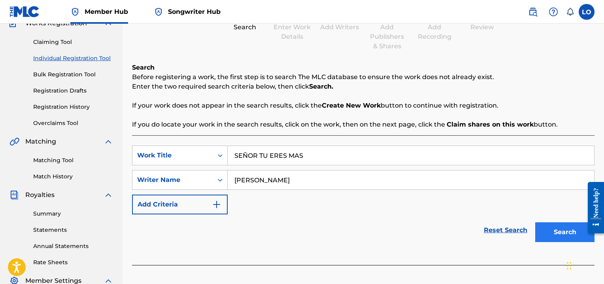
type input "[PERSON_NAME]"
click at [565, 225] on button "Search" at bounding box center [564, 232] width 59 height 20
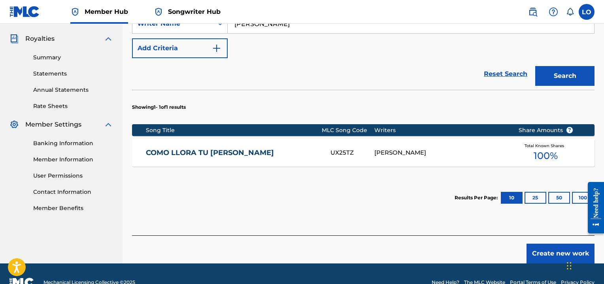
scroll to position [247, 0]
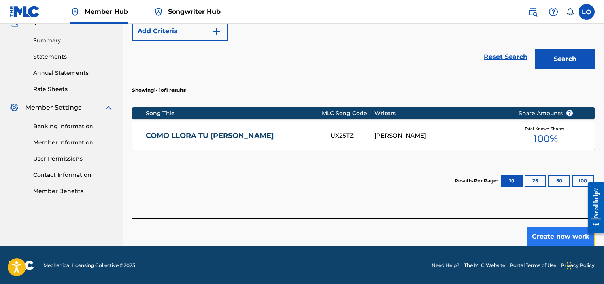
click at [554, 239] on button "Create new work" at bounding box center [560, 236] width 68 height 20
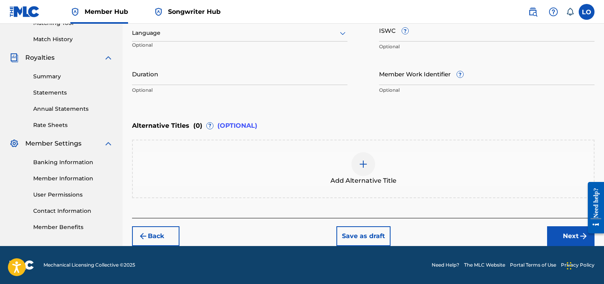
scroll to position [210, 0]
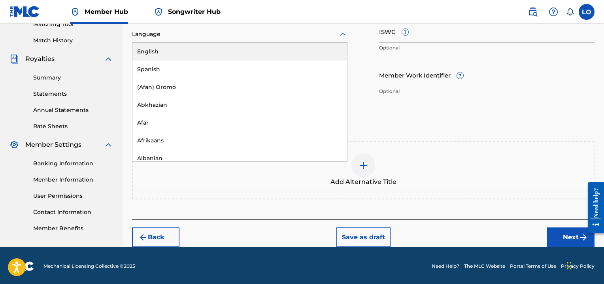
click at [343, 34] on icon at bounding box center [342, 34] width 9 height 9
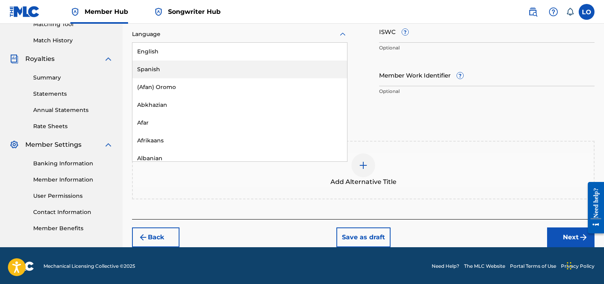
click at [178, 67] on div "Spanish" at bounding box center [239, 69] width 215 height 18
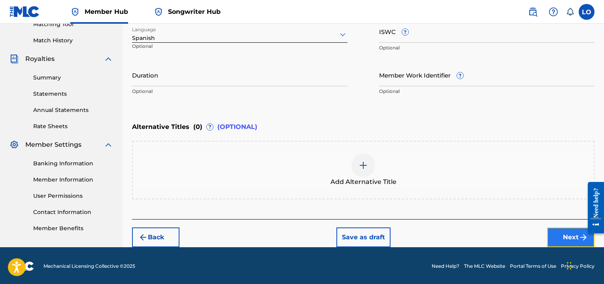
click at [567, 233] on button "Next" at bounding box center [570, 237] width 47 height 20
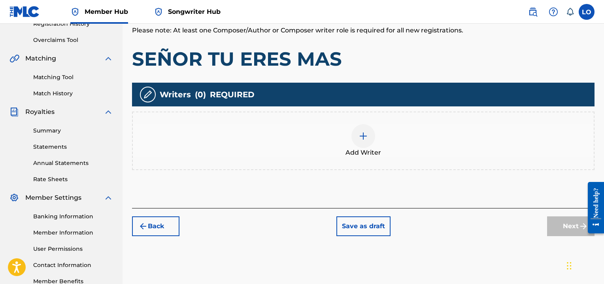
scroll to position [178, 0]
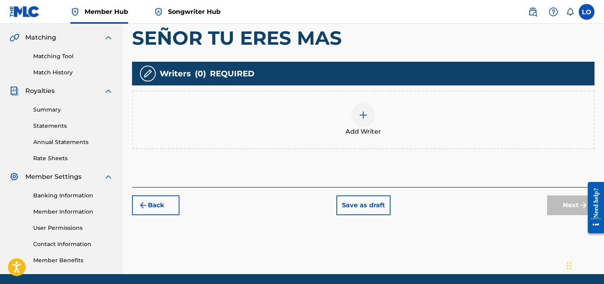
click at [369, 112] on div at bounding box center [363, 115] width 24 height 24
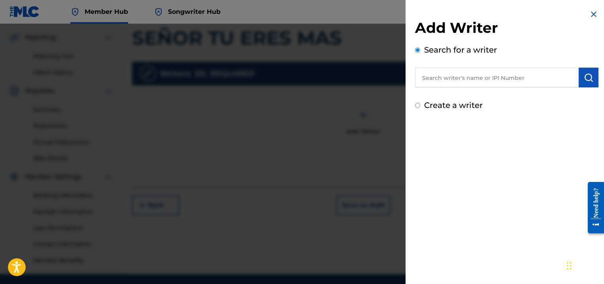
click at [434, 79] on input "text" at bounding box center [497, 78] width 164 height 20
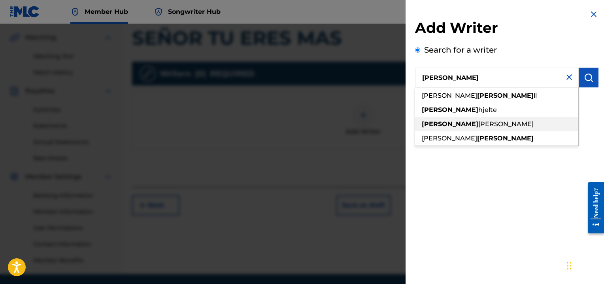
click at [478, 123] on span "[PERSON_NAME]" at bounding box center [505, 124] width 55 height 8
type input "[PERSON_NAME]"
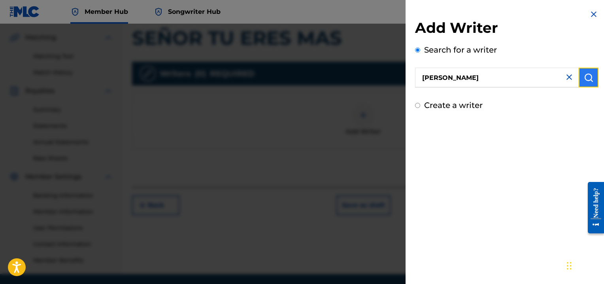
click at [584, 77] on img "submit" at bounding box center [588, 77] width 9 height 9
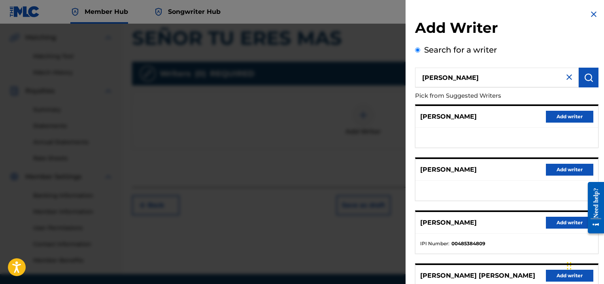
click at [489, 116] on div "[PERSON_NAME] Add writer" at bounding box center [506, 117] width 183 height 22
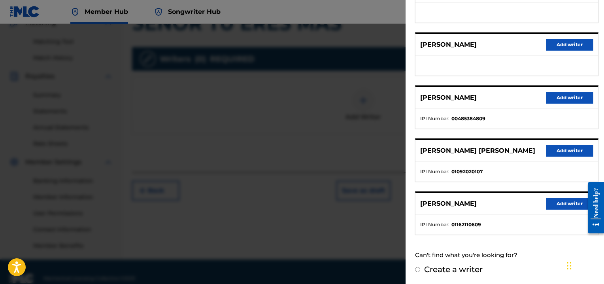
scroll to position [194, 0]
click at [561, 201] on button "Add writer" at bounding box center [569, 204] width 47 height 12
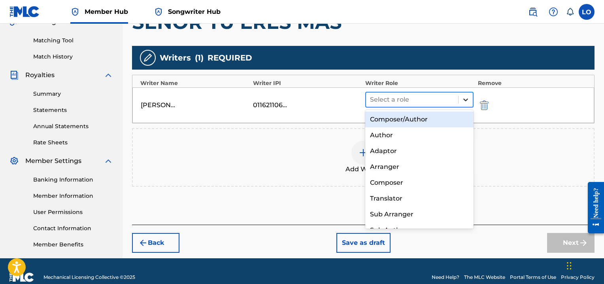
click at [466, 98] on icon at bounding box center [465, 100] width 8 height 8
click at [386, 121] on div "Composer/Author" at bounding box center [419, 119] width 108 height 16
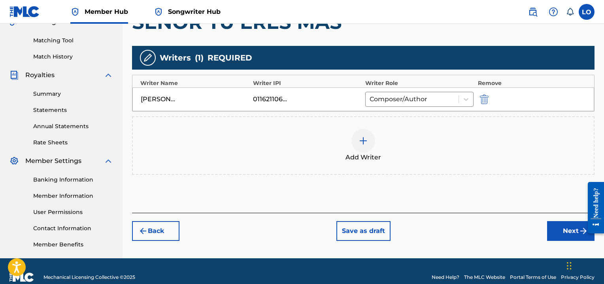
scroll to position [206, 0]
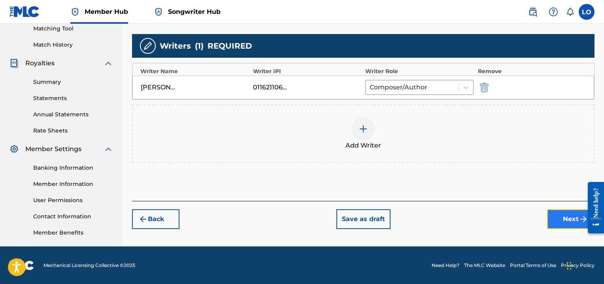
click at [564, 214] on button "Next" at bounding box center [570, 219] width 47 height 20
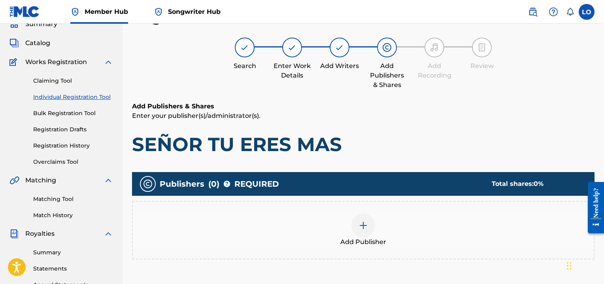
scroll to position [129, 0]
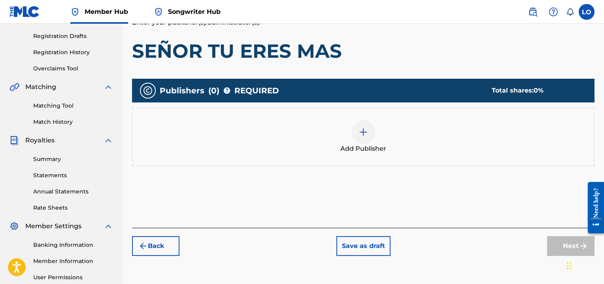
click at [359, 134] on img at bounding box center [362, 131] width 9 height 9
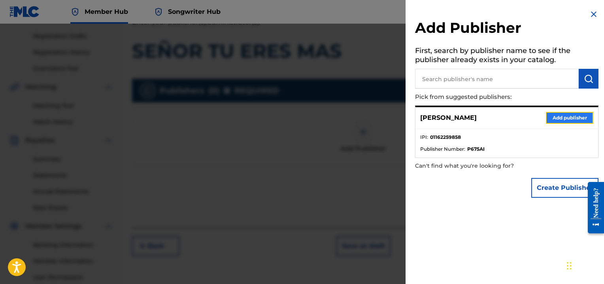
click at [571, 118] on button "Add publisher" at bounding box center [569, 118] width 47 height 12
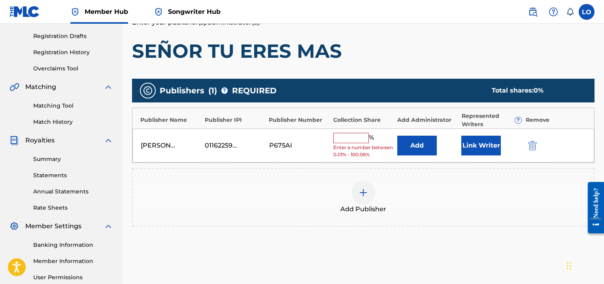
click at [348, 138] on input "text" at bounding box center [351, 138] width 36 height 10
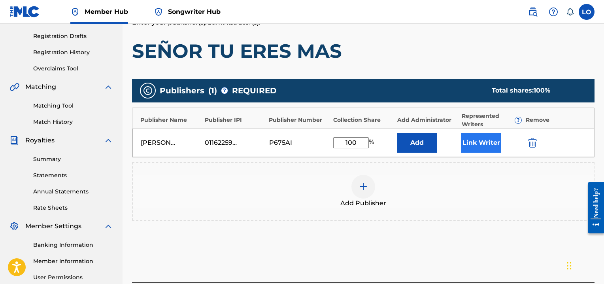
type input "100"
click at [476, 141] on button "Link Writer" at bounding box center [481, 143] width 40 height 20
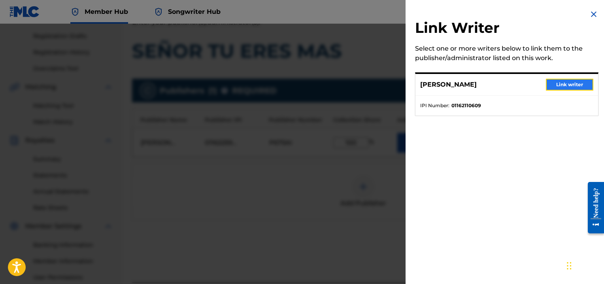
click at [566, 85] on button "Link writer" at bounding box center [569, 85] width 47 height 12
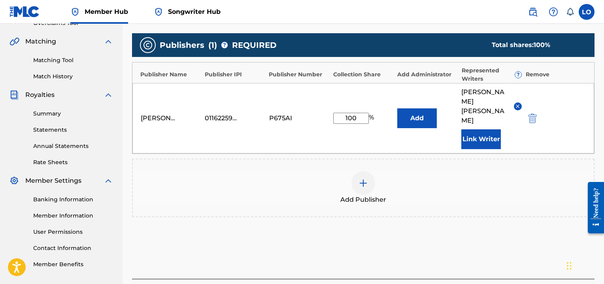
scroll to position [215, 0]
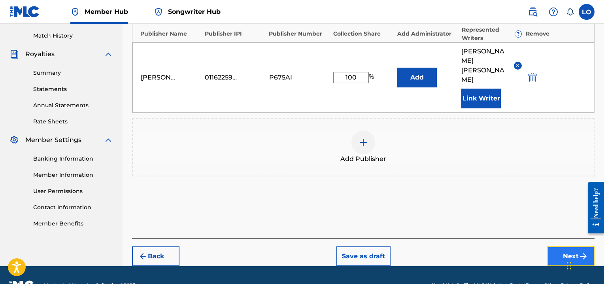
click at [569, 246] on button "Next" at bounding box center [570, 256] width 47 height 20
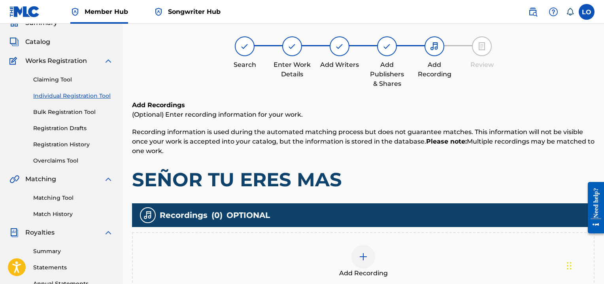
scroll to position [36, 0]
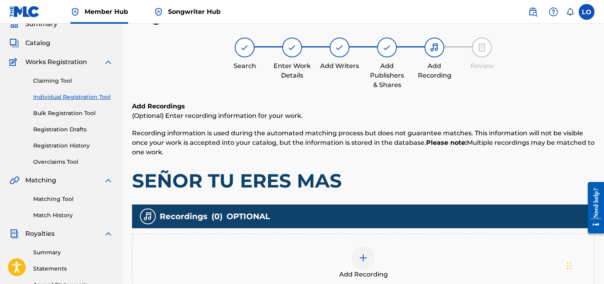
click at [361, 262] on div at bounding box center [363, 258] width 24 height 24
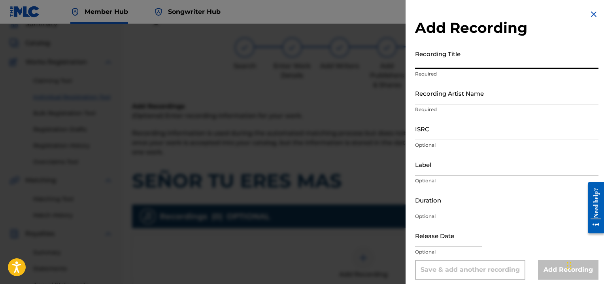
click at [439, 63] on input "Recording Title" at bounding box center [506, 57] width 183 height 23
type input "SEÑOR TU ERES MAS"
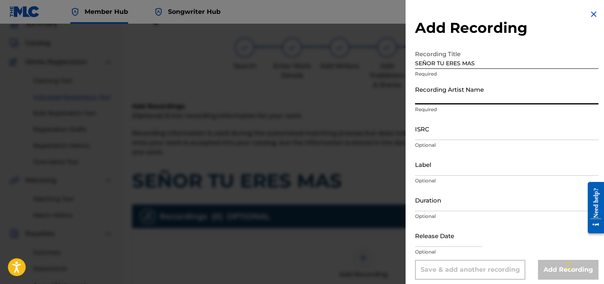
click at [430, 96] on input "Recording Artist Name" at bounding box center [506, 93] width 183 height 23
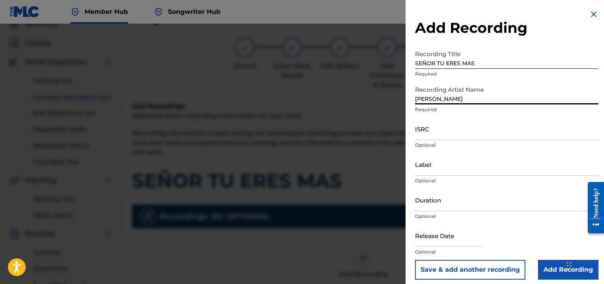
type input "[PERSON_NAME]"
click at [425, 133] on input "ISRC" at bounding box center [506, 128] width 183 height 23
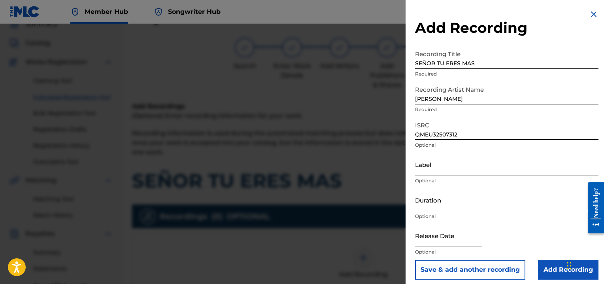
type input "QMEU32507312"
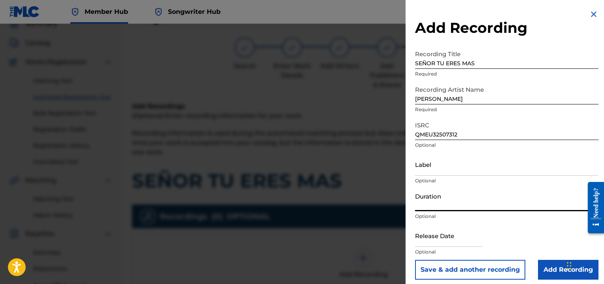
click at [420, 201] on input "Duration" at bounding box center [506, 199] width 183 height 23
type input "03:29"
select select "8"
select select "2025"
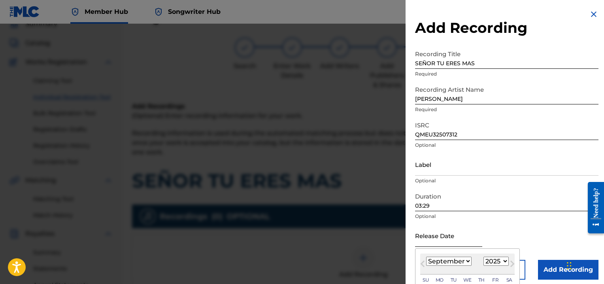
click at [431, 239] on input "text" at bounding box center [448, 235] width 67 height 23
type input "[DATE]"
select select "0"
select select "1996"
type input "[DATE]"
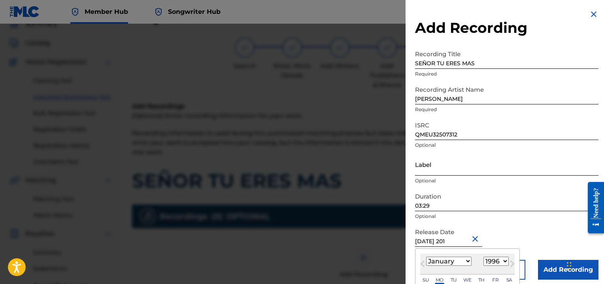
select select "2012"
type input "[DATE]"
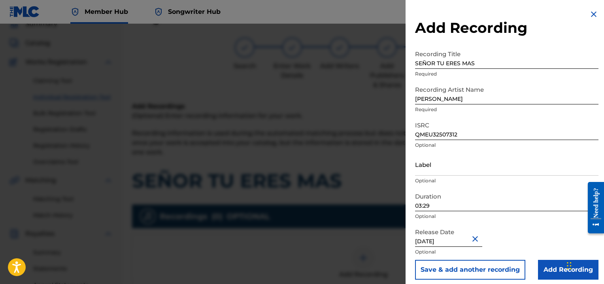
click at [515, 226] on div "Release Date [DATE] Optional" at bounding box center [506, 242] width 183 height 36
click at [555, 266] on input "Add Recording" at bounding box center [568, 270] width 60 height 20
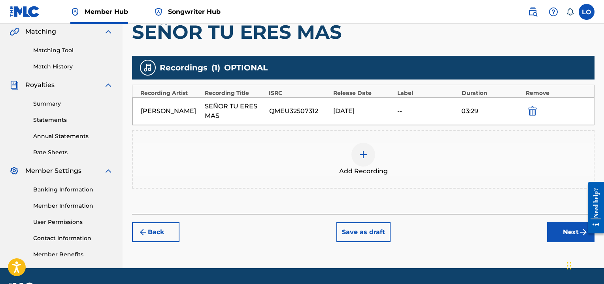
scroll to position [206, 0]
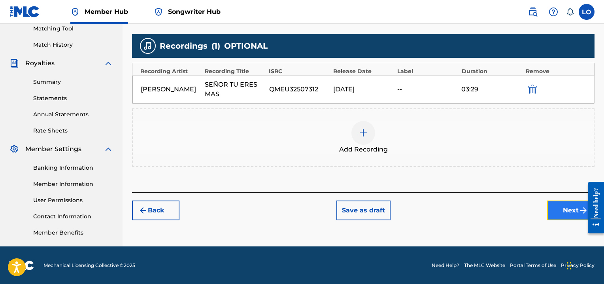
click at [570, 207] on button "Next" at bounding box center [570, 210] width 47 height 20
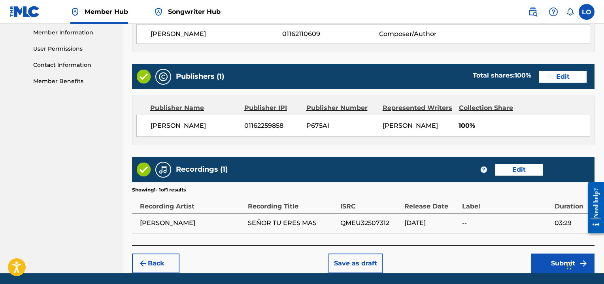
scroll to position [383, 0]
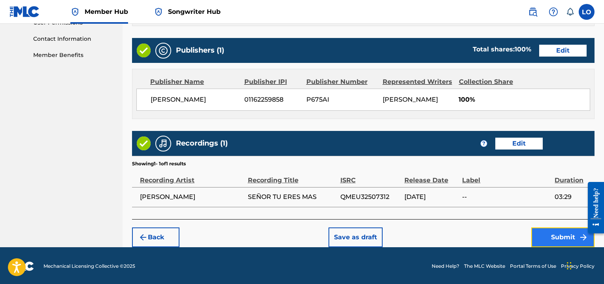
click at [554, 237] on button "Submit" at bounding box center [562, 237] width 63 height 20
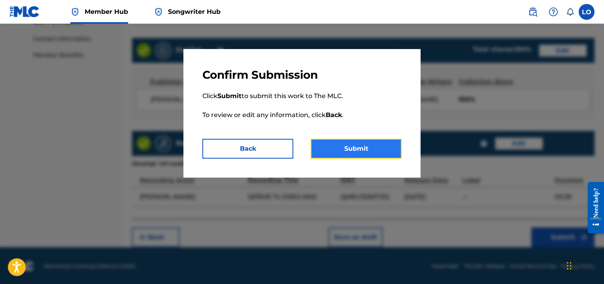
click at [375, 142] on button "Submit" at bounding box center [356, 149] width 91 height 20
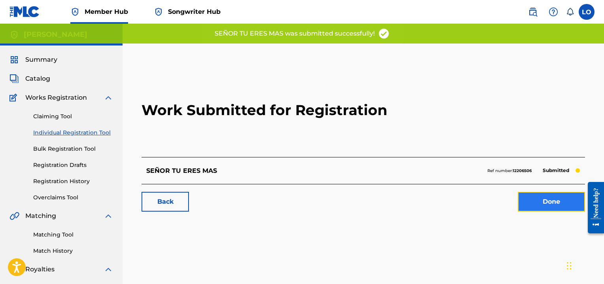
click at [552, 200] on link "Done" at bounding box center [551, 202] width 67 height 20
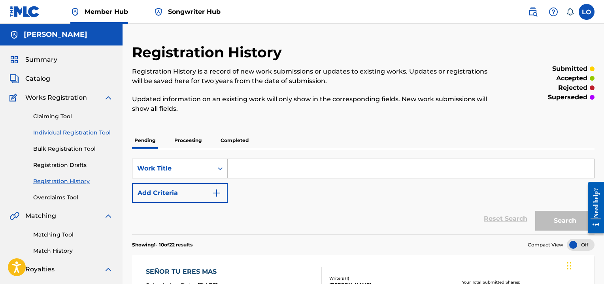
click at [73, 131] on link "Individual Registration Tool" at bounding box center [73, 132] width 80 height 8
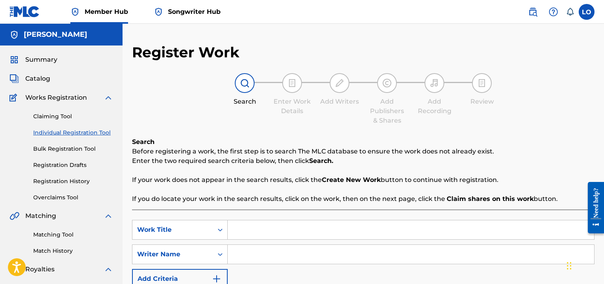
click at [236, 234] on input "Search Form" at bounding box center [411, 229] width 366 height 19
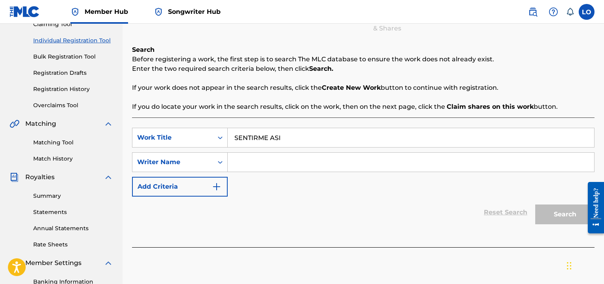
scroll to position [92, 0]
type input "SENTIRME ASI"
click at [239, 163] on input "Search Form" at bounding box center [411, 161] width 366 height 19
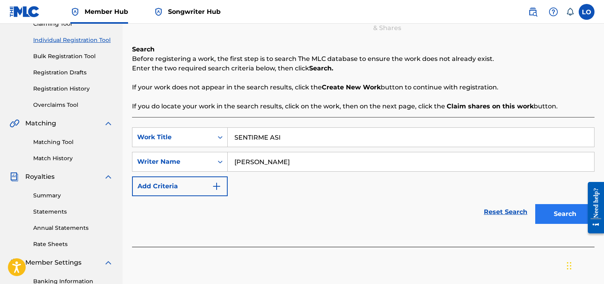
type input "[PERSON_NAME]"
click at [563, 213] on button "Search" at bounding box center [564, 214] width 59 height 20
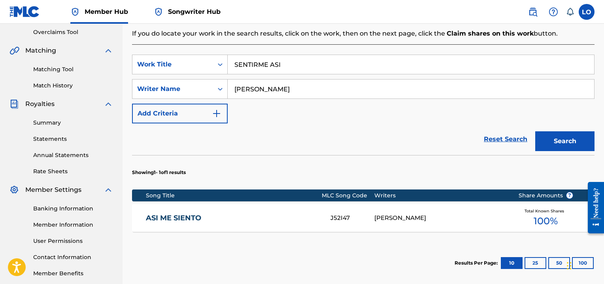
scroll to position [215, 0]
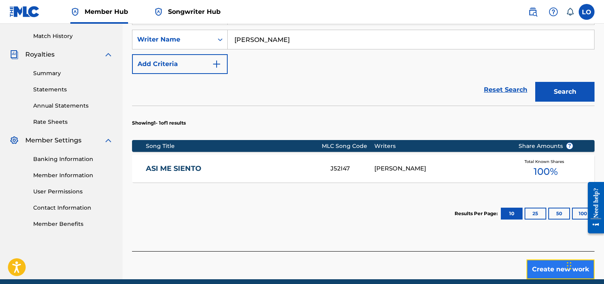
click at [541, 269] on button "Create new work" at bounding box center [560, 269] width 68 height 20
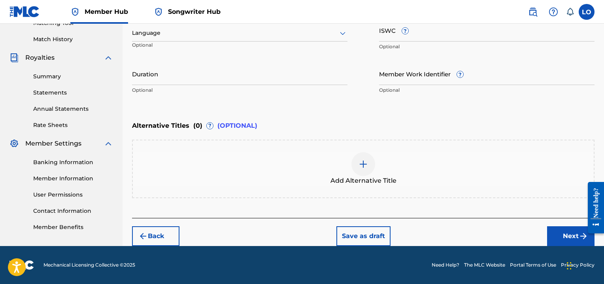
scroll to position [210, 0]
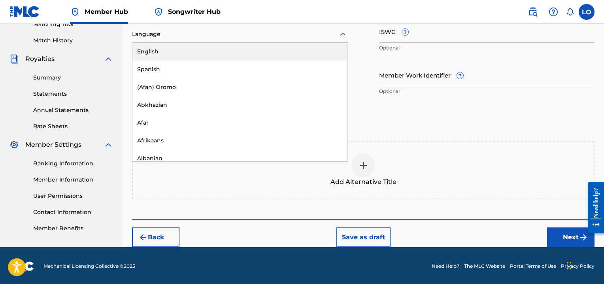
click at [344, 34] on icon at bounding box center [343, 33] width 6 height 3
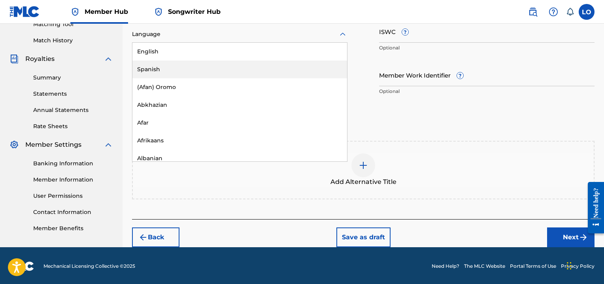
click at [158, 72] on div "Spanish" at bounding box center [239, 69] width 215 height 18
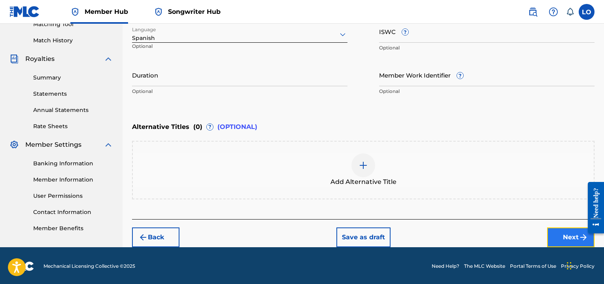
click at [564, 239] on button "Next" at bounding box center [570, 237] width 47 height 20
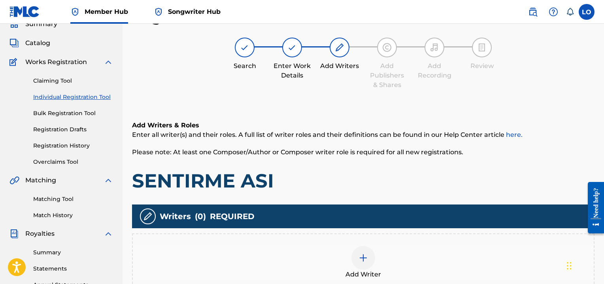
scroll to position [89, 0]
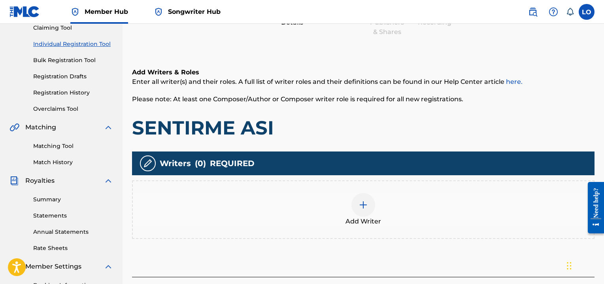
click at [364, 201] on img at bounding box center [362, 204] width 9 height 9
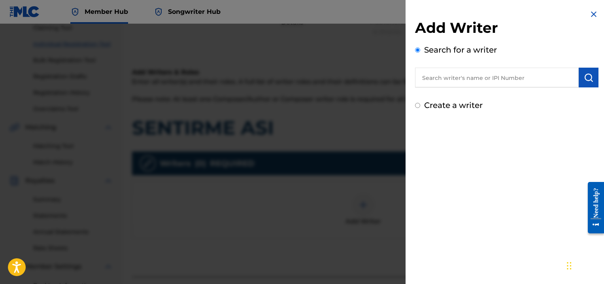
click at [438, 81] on input "text" at bounding box center [497, 78] width 164 height 20
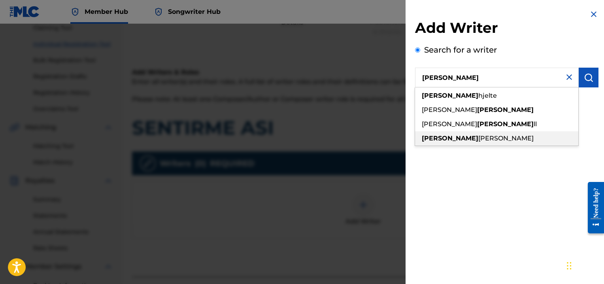
click at [456, 133] on div "[PERSON_NAME]" at bounding box center [496, 138] width 163 height 14
type input "[PERSON_NAME]"
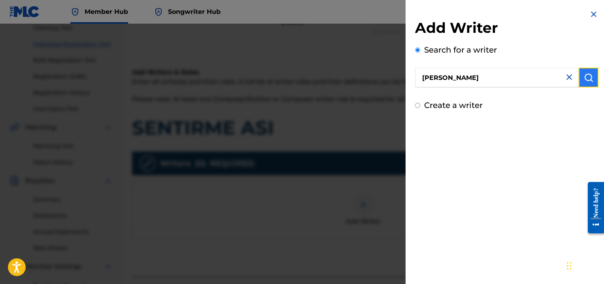
click at [584, 79] on img "submit" at bounding box center [588, 77] width 9 height 9
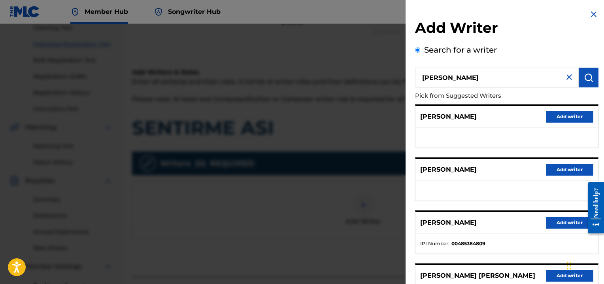
click at [495, 129] on ul at bounding box center [506, 138] width 183 height 20
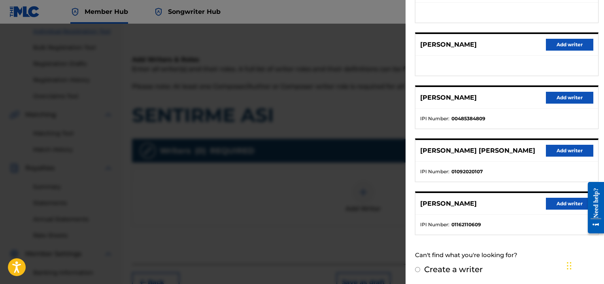
scroll to position [104, 0]
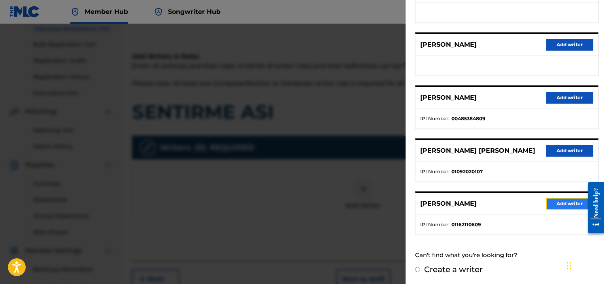
click at [552, 198] on button "Add writer" at bounding box center [569, 204] width 47 height 12
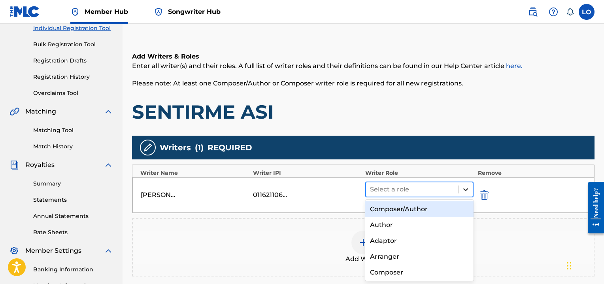
click at [463, 190] on icon at bounding box center [465, 189] width 8 height 8
click at [380, 210] on div "Composer/Author" at bounding box center [419, 209] width 108 height 16
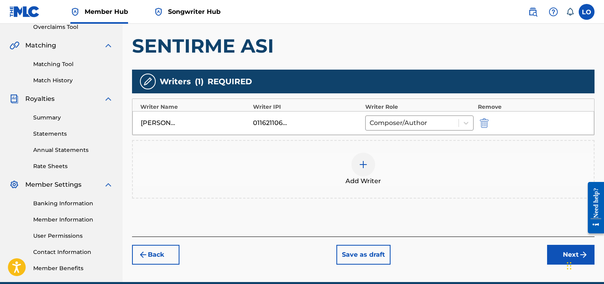
scroll to position [206, 0]
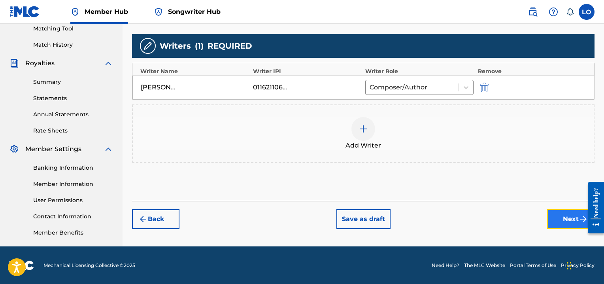
click at [566, 215] on button "Next" at bounding box center [570, 219] width 47 height 20
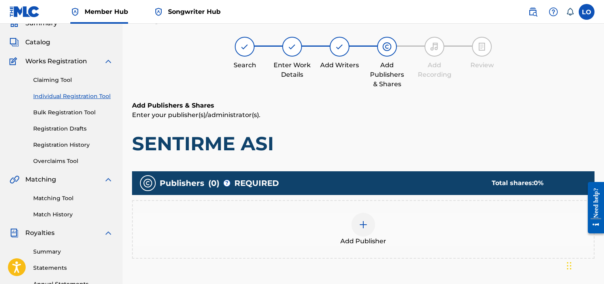
scroll to position [36, 0]
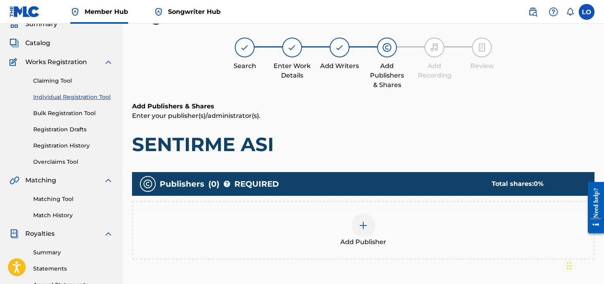
click at [364, 222] on img at bounding box center [362, 224] width 9 height 9
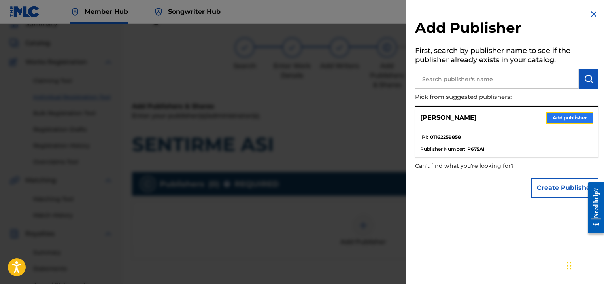
click at [565, 117] on button "Add publisher" at bounding box center [569, 118] width 47 height 12
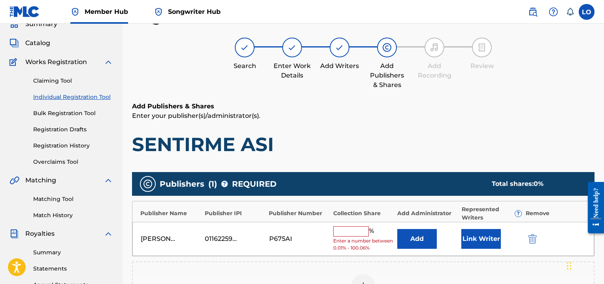
click at [340, 230] on input "text" at bounding box center [351, 231] width 36 height 10
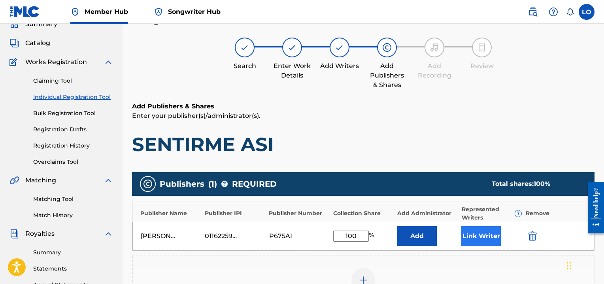
type input "100"
click at [490, 236] on button "Link Writer" at bounding box center [481, 236] width 40 height 20
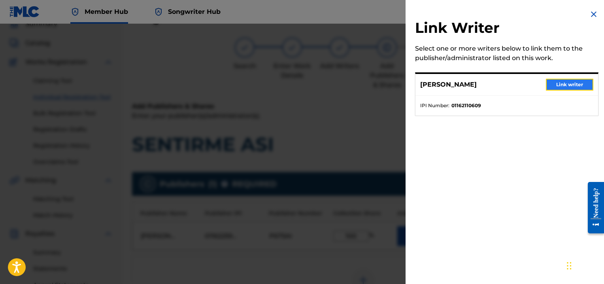
click at [565, 83] on button "Link writer" at bounding box center [569, 85] width 47 height 12
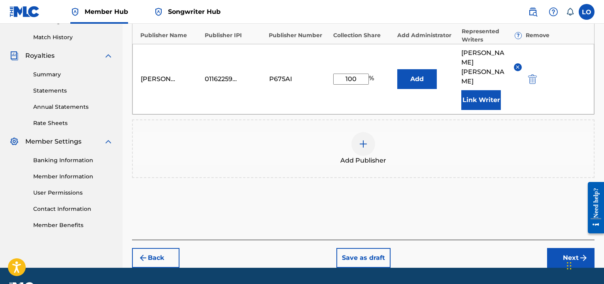
scroll to position [215, 0]
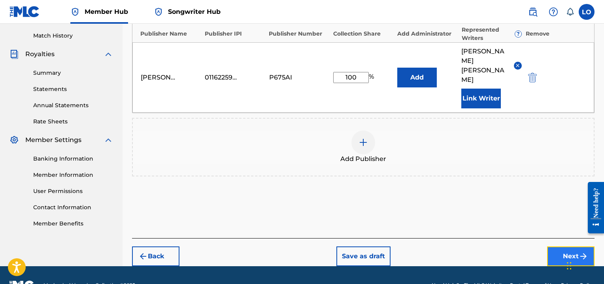
click at [558, 246] on button "Next" at bounding box center [570, 256] width 47 height 20
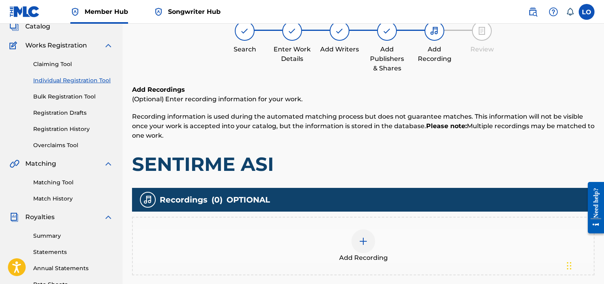
scroll to position [36, 0]
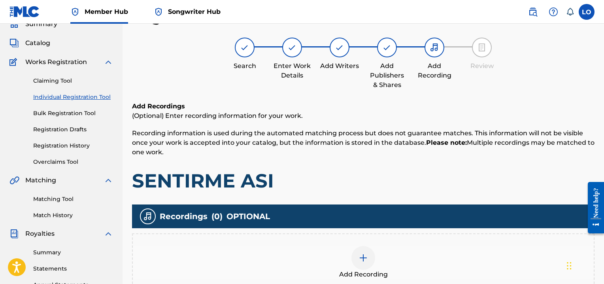
click at [364, 256] on img at bounding box center [362, 257] width 9 height 9
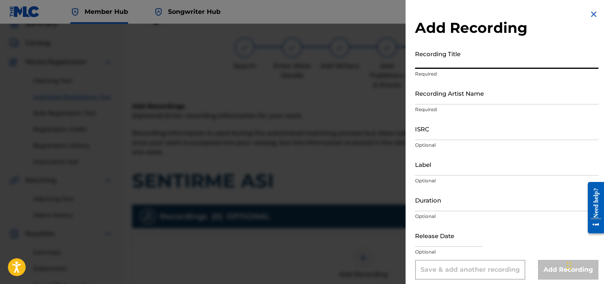
click at [436, 59] on input "Recording Title" at bounding box center [506, 57] width 183 height 23
type input "PARA TI SEÑOR"
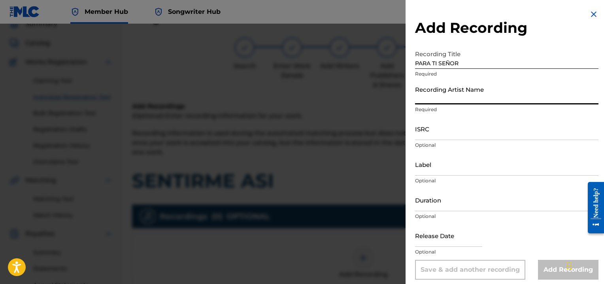
click at [447, 99] on input "Recording Artist Name" at bounding box center [506, 93] width 183 height 23
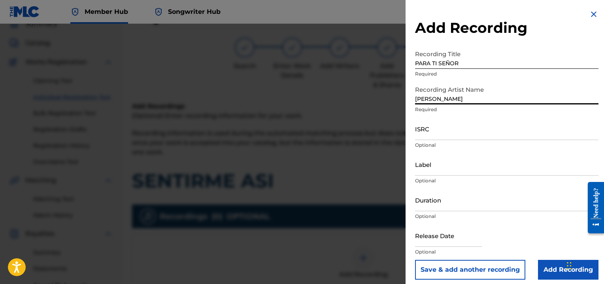
type input "[PERSON_NAME]"
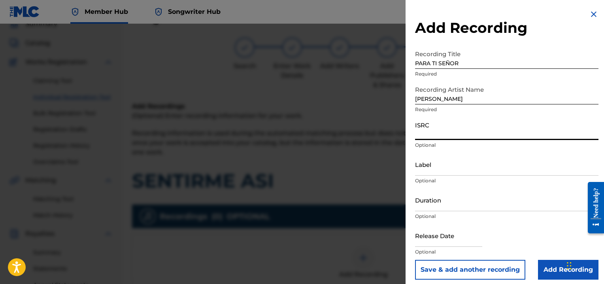
click at [426, 133] on input "ISRC" at bounding box center [506, 128] width 183 height 23
type input "QMEU32507363"
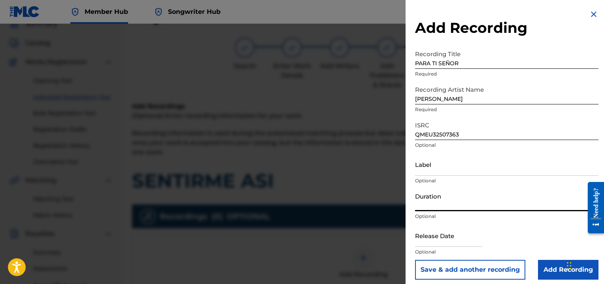
click at [423, 203] on input "Duration" at bounding box center [506, 199] width 183 height 23
type input "04:03"
select select "8"
select select "2025"
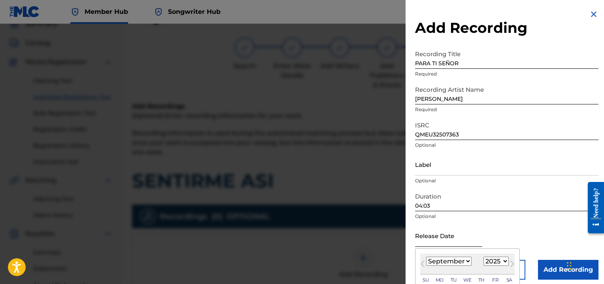
click at [420, 239] on input "text" at bounding box center [448, 235] width 67 height 23
type input "[DATE]"
select select "0"
select select "1996"
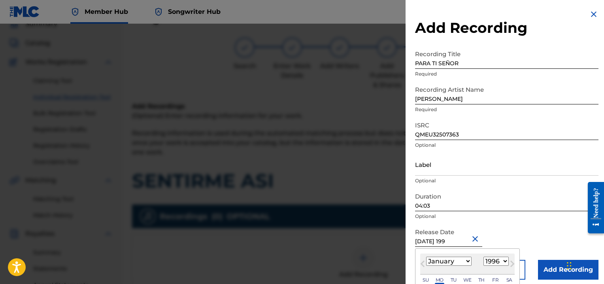
type input "[DATE]"
select select "1993"
type input "[DATE]"
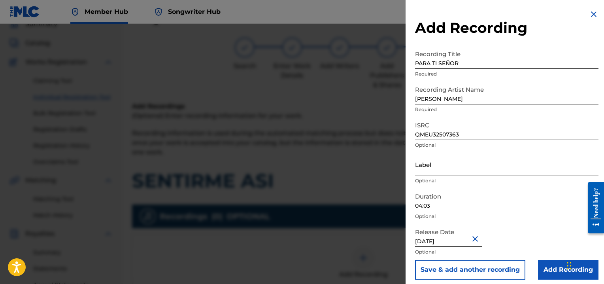
click at [553, 229] on div "Release Date [DATE] Optional" at bounding box center [506, 242] width 183 height 36
click at [549, 275] on input "Add Recording" at bounding box center [568, 270] width 60 height 20
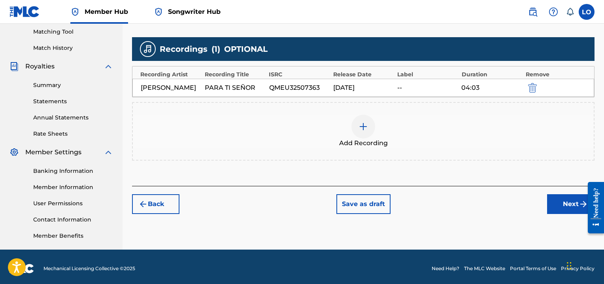
scroll to position [206, 0]
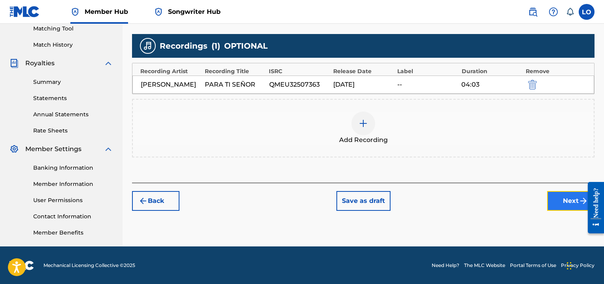
click at [564, 198] on button "Next" at bounding box center [570, 201] width 47 height 20
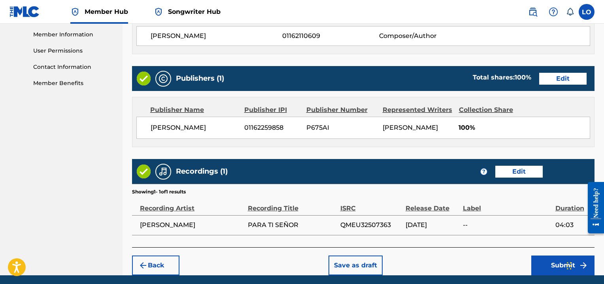
scroll to position [383, 0]
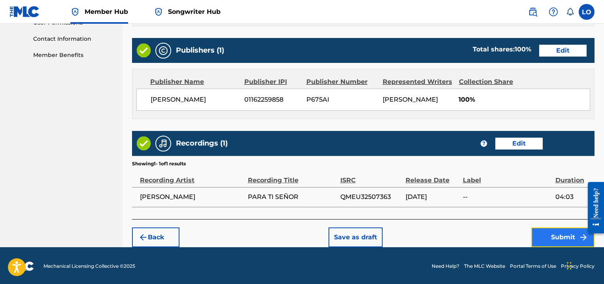
click at [551, 235] on button "Submit" at bounding box center [562, 237] width 63 height 20
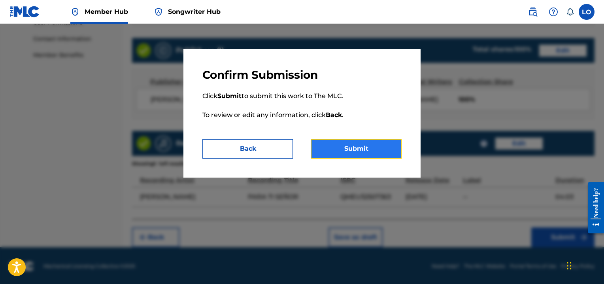
click at [373, 149] on button "Submit" at bounding box center [356, 149] width 91 height 20
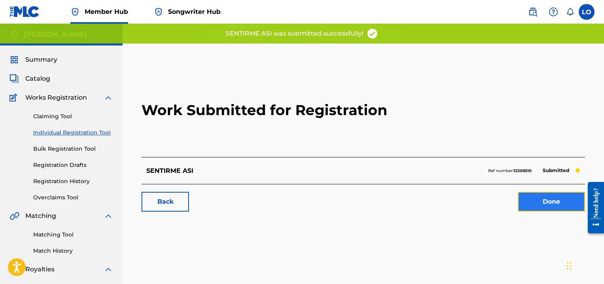
click at [541, 203] on link "Done" at bounding box center [551, 202] width 67 height 20
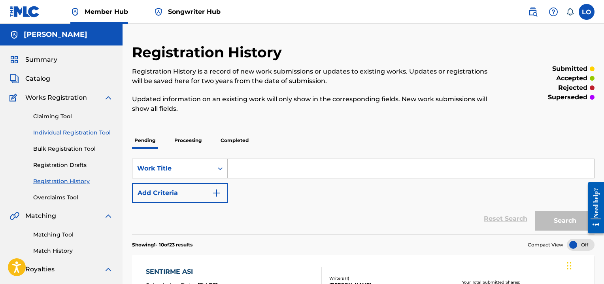
click at [58, 128] on link "Individual Registration Tool" at bounding box center [73, 132] width 80 height 8
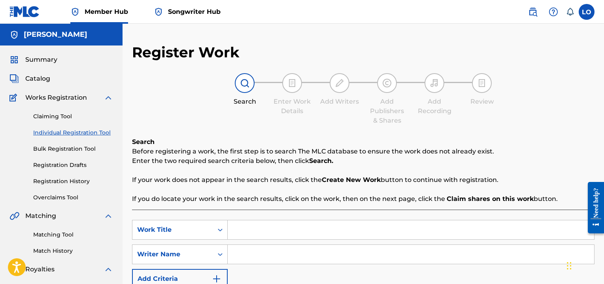
click at [258, 228] on input "Search Form" at bounding box center [411, 229] width 366 height 19
type input "SOLA"
click at [253, 252] on input "Search Form" at bounding box center [411, 254] width 366 height 19
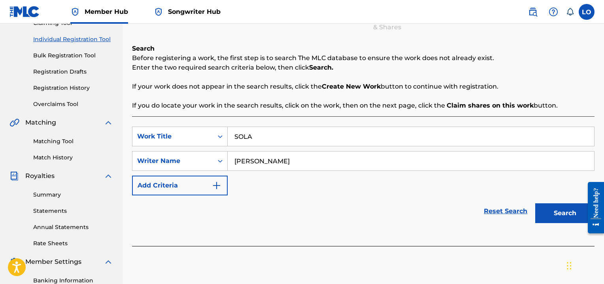
scroll to position [95, 0]
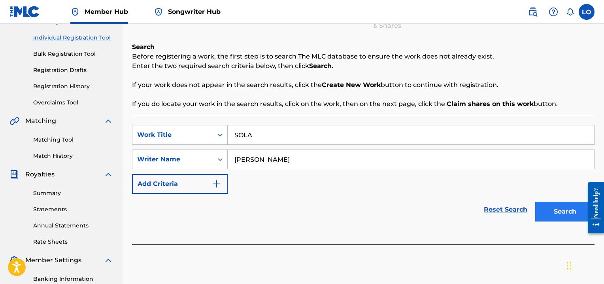
type input "[PERSON_NAME]"
click at [566, 213] on button "Search" at bounding box center [564, 212] width 59 height 20
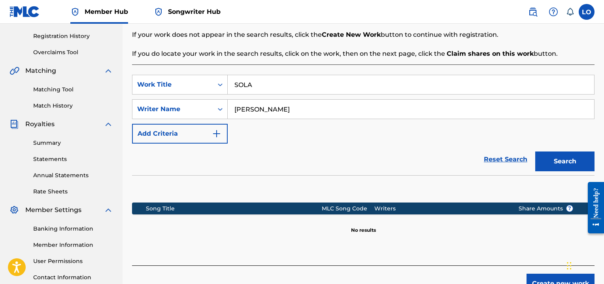
scroll to position [190, 0]
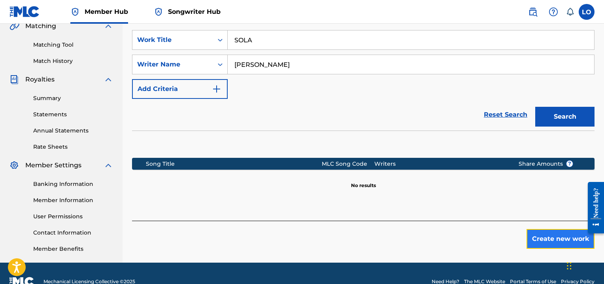
click at [548, 241] on button "Create new work" at bounding box center [560, 239] width 68 height 20
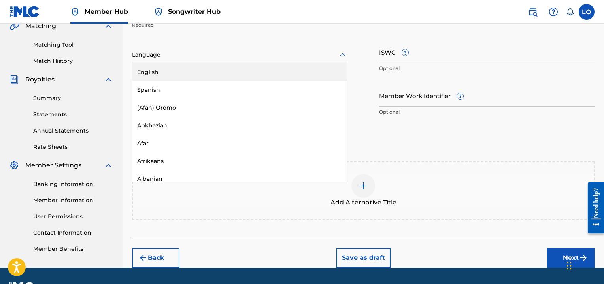
click at [343, 53] on icon at bounding box center [342, 54] width 9 height 9
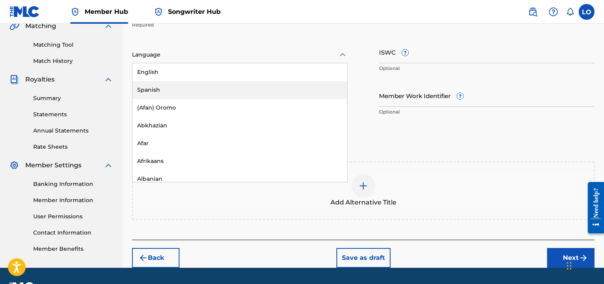
click at [177, 87] on div "Spanish" at bounding box center [239, 90] width 215 height 18
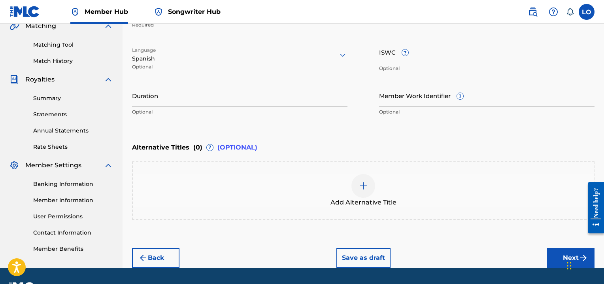
scroll to position [210, 0]
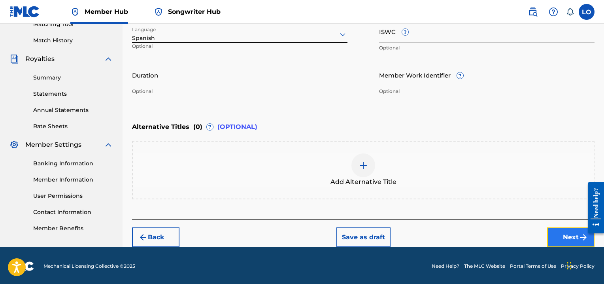
click at [575, 236] on button "Next" at bounding box center [570, 237] width 47 height 20
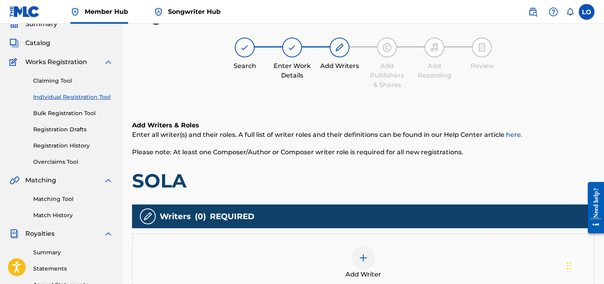
scroll to position [101, 0]
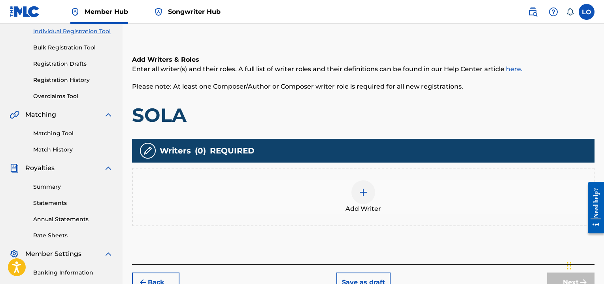
click at [360, 187] on img at bounding box center [362, 191] width 9 height 9
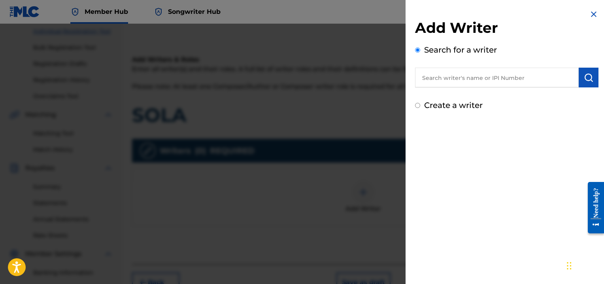
click at [454, 81] on input "text" at bounding box center [497, 78] width 164 height 20
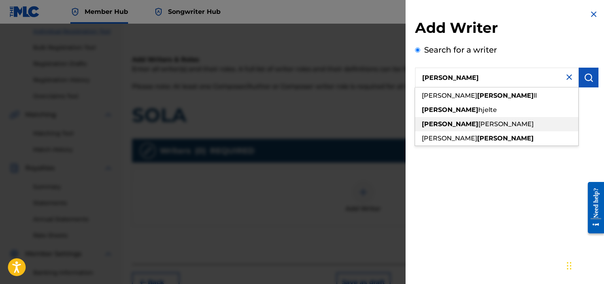
click at [478, 124] on span "[PERSON_NAME]" at bounding box center [505, 124] width 55 height 8
type input "[PERSON_NAME]"
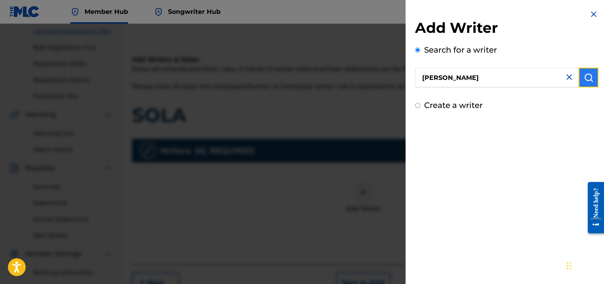
click at [584, 77] on img "submit" at bounding box center [588, 77] width 9 height 9
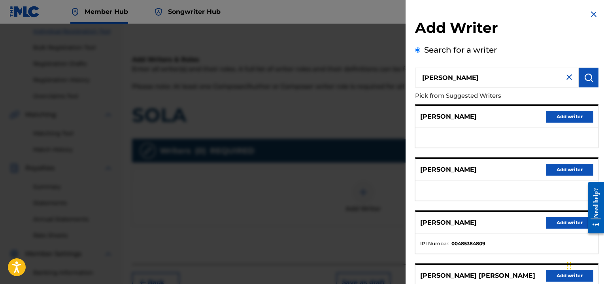
click at [515, 119] on div "[PERSON_NAME] Add writer" at bounding box center [506, 117] width 183 height 22
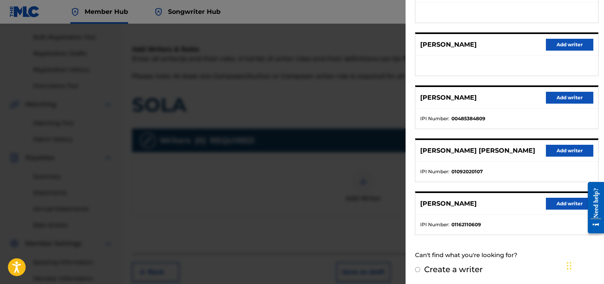
scroll to position [117, 0]
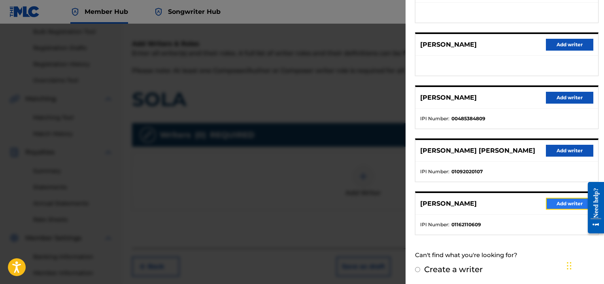
click at [552, 199] on button "Add writer" at bounding box center [569, 204] width 47 height 12
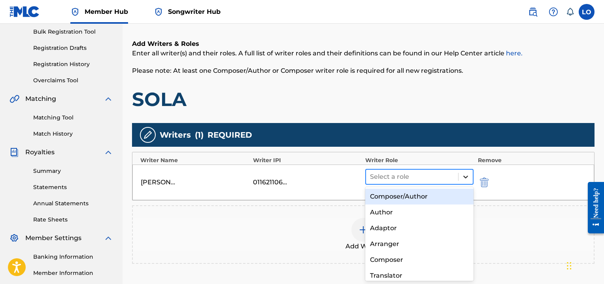
click at [465, 179] on icon at bounding box center [465, 177] width 8 height 8
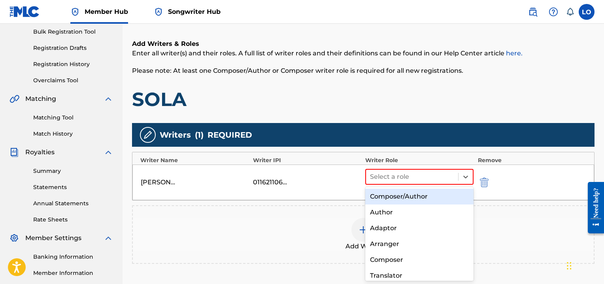
click at [396, 196] on div "Composer/Author" at bounding box center [419, 196] width 108 height 16
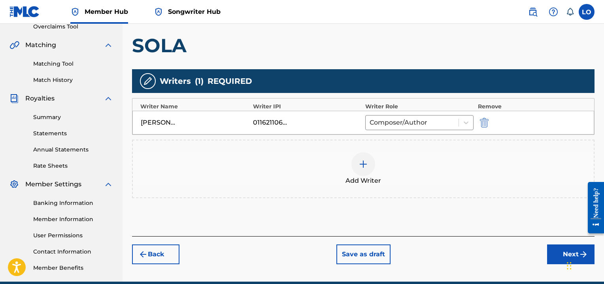
scroll to position [206, 0]
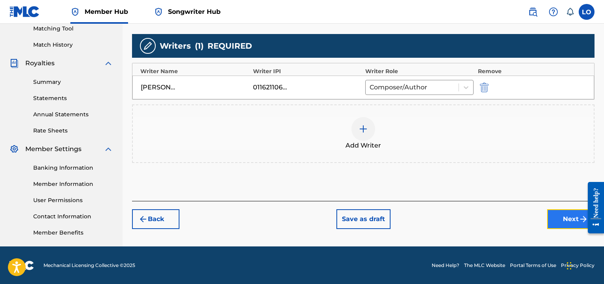
click at [561, 215] on button "Next" at bounding box center [570, 219] width 47 height 20
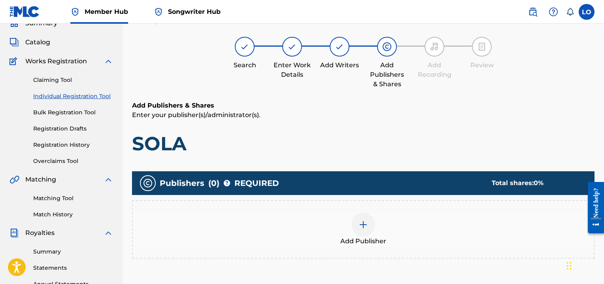
scroll to position [36, 0]
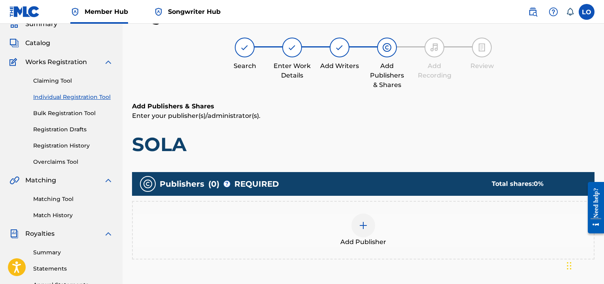
click at [361, 225] on img at bounding box center [362, 224] width 9 height 9
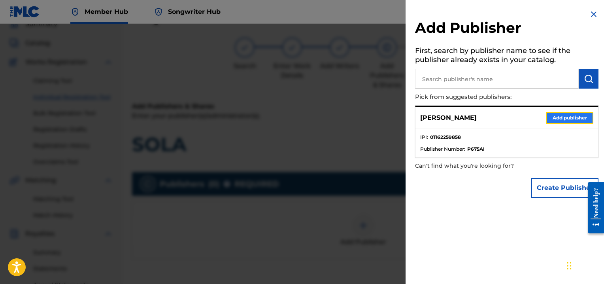
click at [571, 117] on button "Add publisher" at bounding box center [569, 118] width 47 height 12
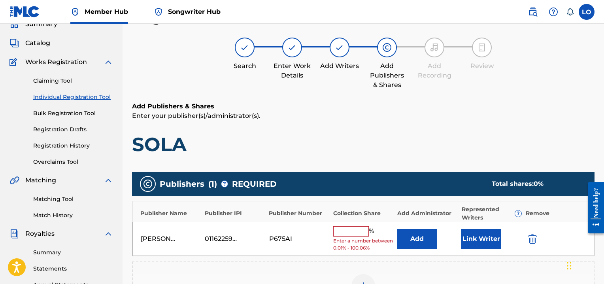
click at [349, 230] on input "text" at bounding box center [351, 231] width 36 height 10
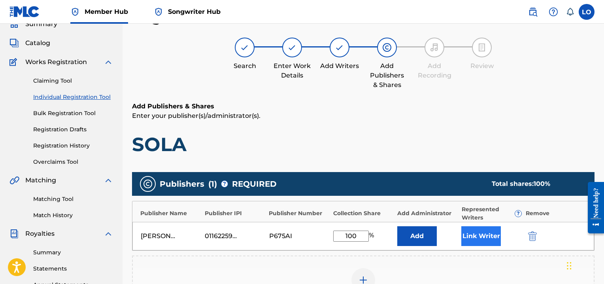
type input "100"
click at [473, 233] on button "Link Writer" at bounding box center [481, 236] width 40 height 20
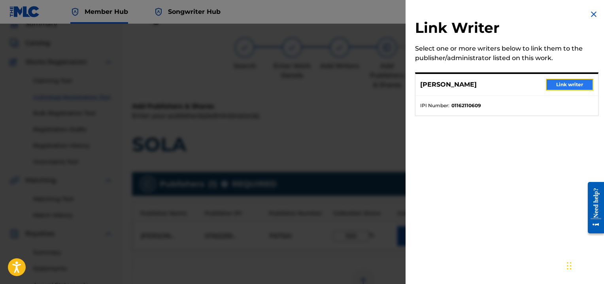
click at [571, 84] on button "Link writer" at bounding box center [569, 85] width 47 height 12
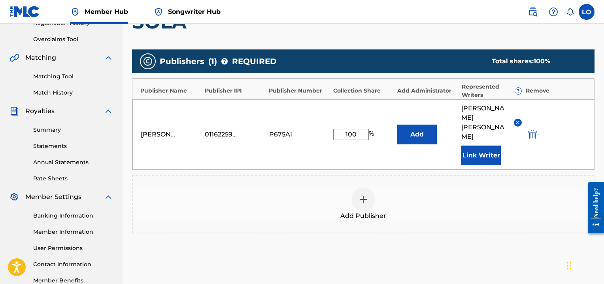
scroll to position [215, 0]
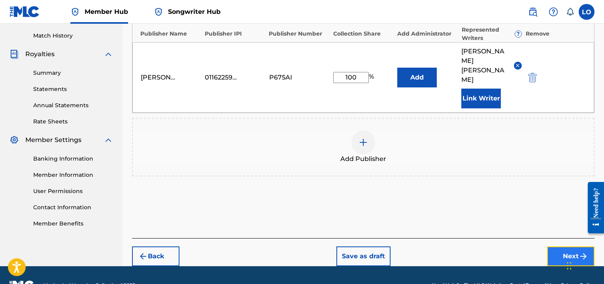
click at [564, 246] on button "Next" at bounding box center [570, 256] width 47 height 20
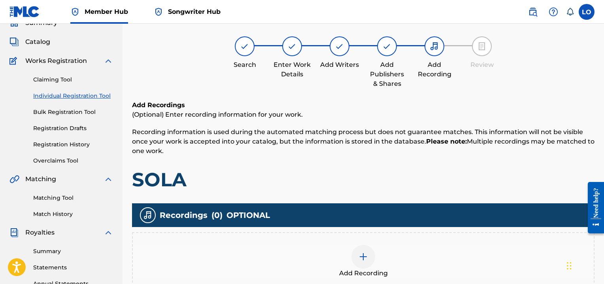
scroll to position [36, 0]
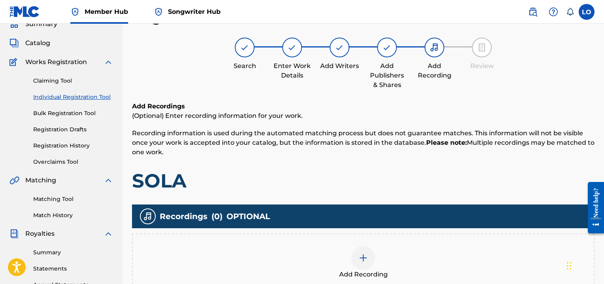
click at [357, 258] on div at bounding box center [363, 258] width 24 height 24
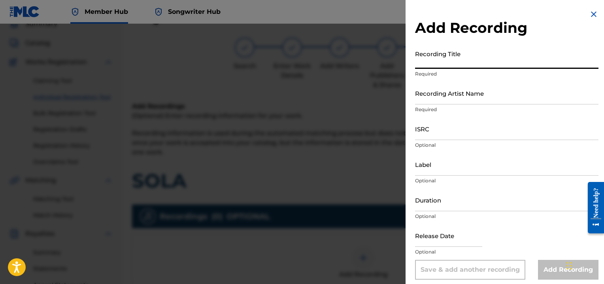
click at [440, 62] on input "Recording Title" at bounding box center [506, 57] width 183 height 23
type input "[DEMOGRAPHIC_DATA]"
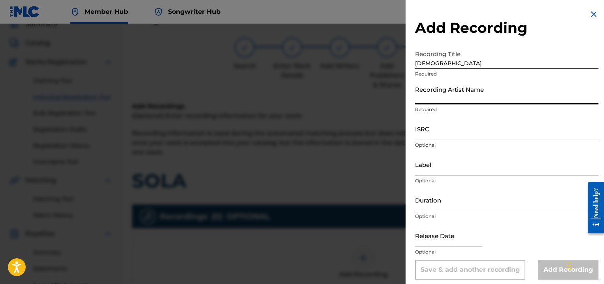
click at [430, 99] on input "Recording Artist Name" at bounding box center [506, 93] width 183 height 23
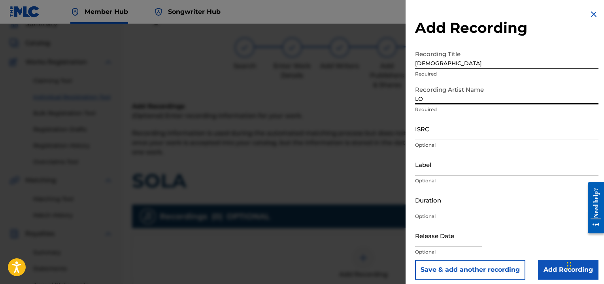
type input "[PERSON_NAME]"
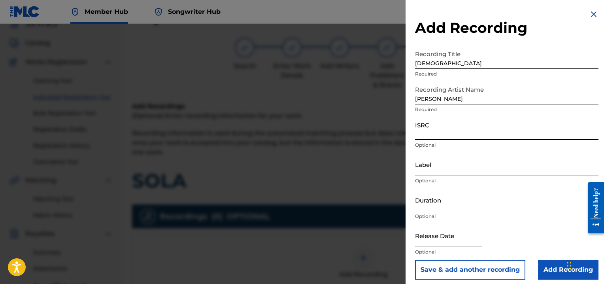
click at [417, 134] on input "ISRC" at bounding box center [506, 128] width 183 height 23
type input "QMEU32507354"
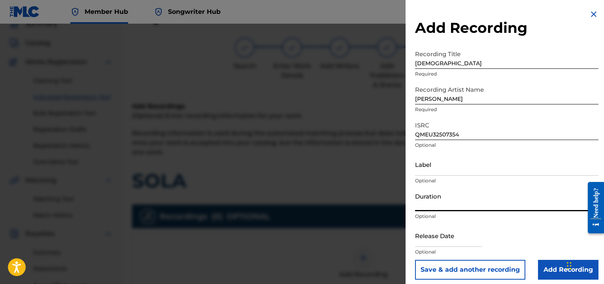
click at [425, 200] on input "Duration" at bounding box center [506, 199] width 183 height 23
type input "04:33"
select select "8"
select select "2025"
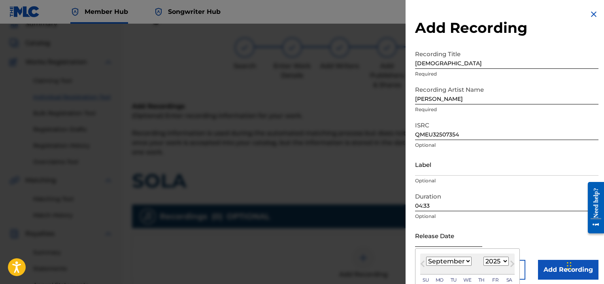
click at [431, 242] on input "text" at bounding box center [448, 235] width 67 height 23
type input "[DATE]"
select select "0"
select select "1996"
type input "[DATE]"
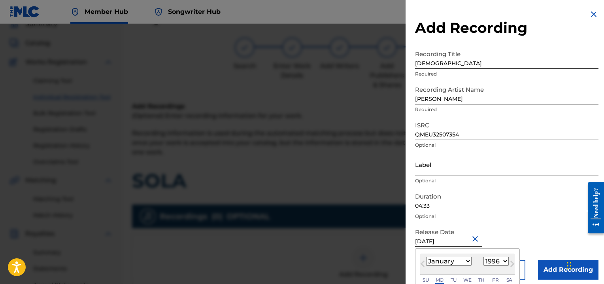
click at [550, 224] on div "Release Date [DATE] [DATE] Previous Month Next Month [DATE] January February Ma…" at bounding box center [506, 242] width 183 height 36
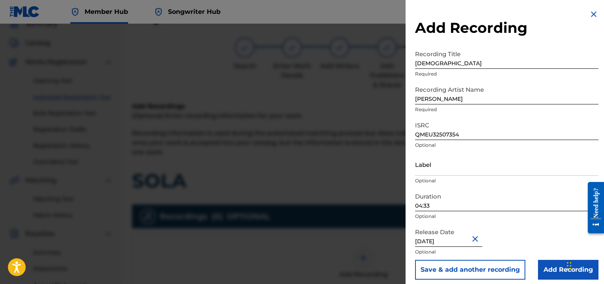
select select "1996"
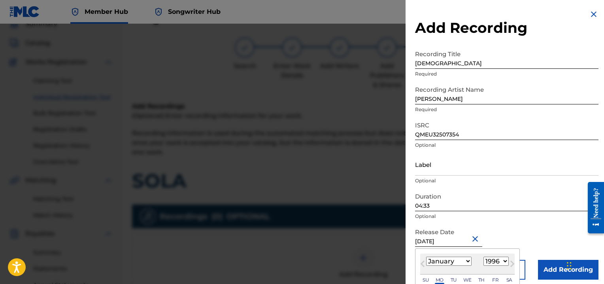
click at [461, 240] on input "[DATE]" at bounding box center [448, 235] width 67 height 23
click at [438, 241] on input "[DATE]" at bounding box center [448, 235] width 67 height 23
type input "[DATE]"
select select "1989"
type input "[DATE]"
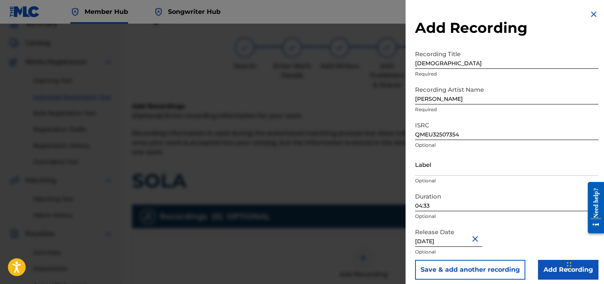
click at [514, 226] on div "Release Date [DATE] Optional" at bounding box center [506, 242] width 183 height 36
click at [559, 269] on input "Add Recording" at bounding box center [568, 270] width 60 height 20
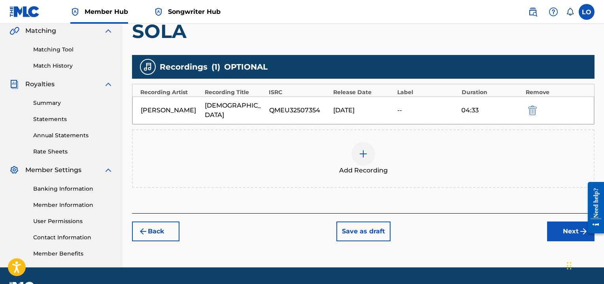
scroll to position [186, 0]
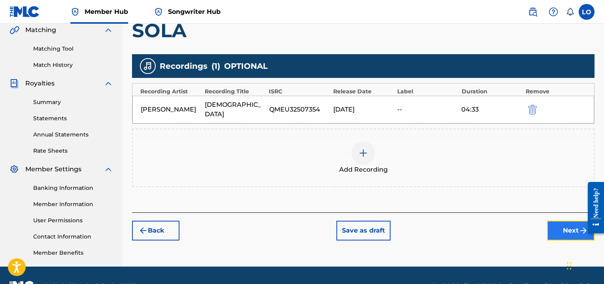
click at [564, 223] on button "Next" at bounding box center [570, 230] width 47 height 20
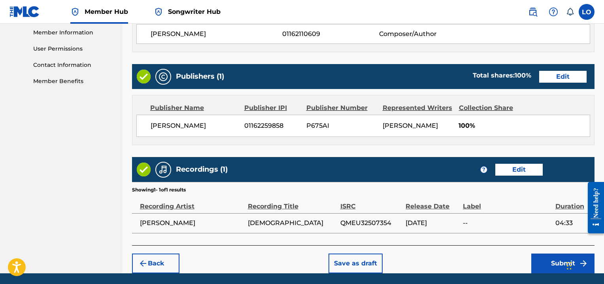
scroll to position [383, 0]
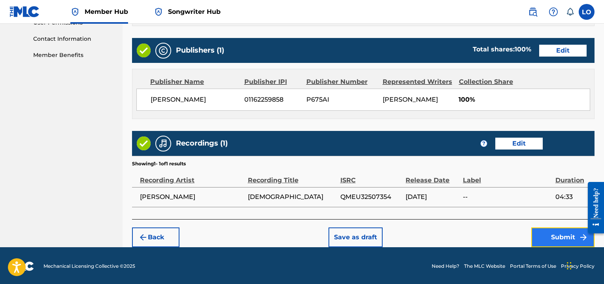
click at [555, 235] on button "Submit" at bounding box center [562, 237] width 63 height 20
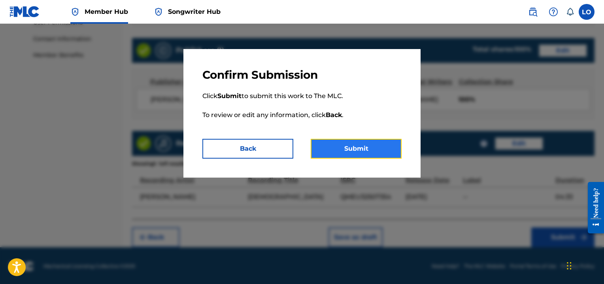
click at [349, 149] on button "Submit" at bounding box center [356, 149] width 91 height 20
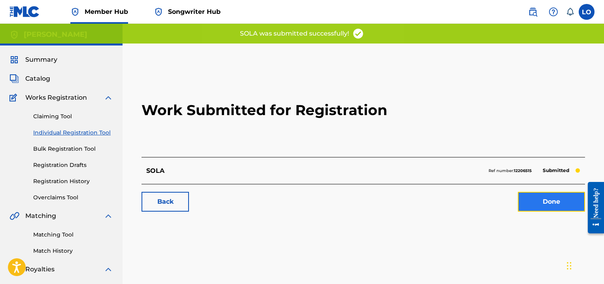
click at [535, 205] on link "Done" at bounding box center [551, 202] width 67 height 20
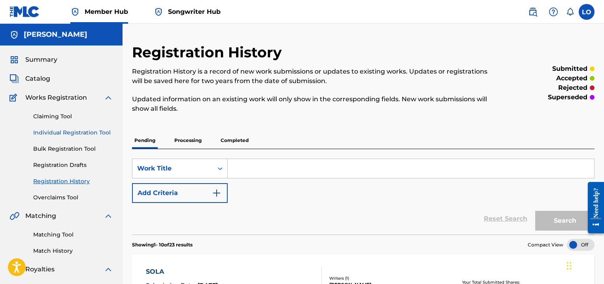
click at [61, 132] on link "Individual Registration Tool" at bounding box center [73, 132] width 80 height 8
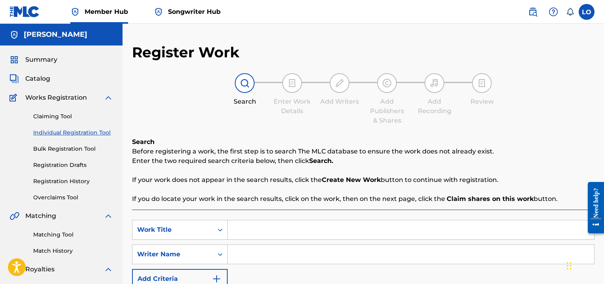
click at [247, 226] on input "Search Form" at bounding box center [411, 229] width 366 height 19
type input "SON MI VIDA"
click at [239, 261] on input "Search Form" at bounding box center [411, 254] width 366 height 19
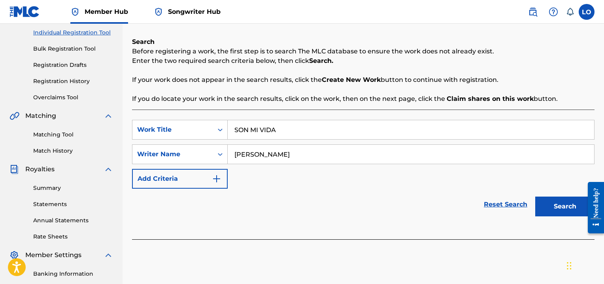
scroll to position [158, 0]
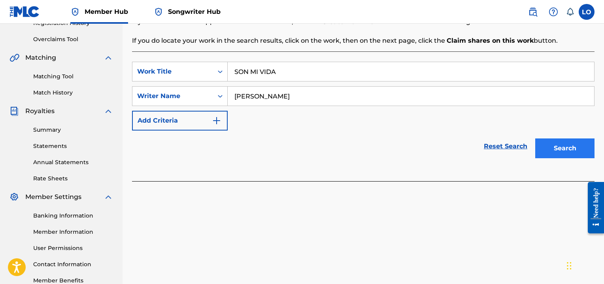
type input "[PERSON_NAME]"
click at [565, 152] on button "Search" at bounding box center [564, 148] width 59 height 20
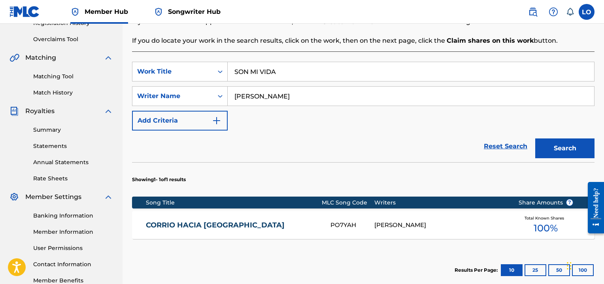
scroll to position [247, 0]
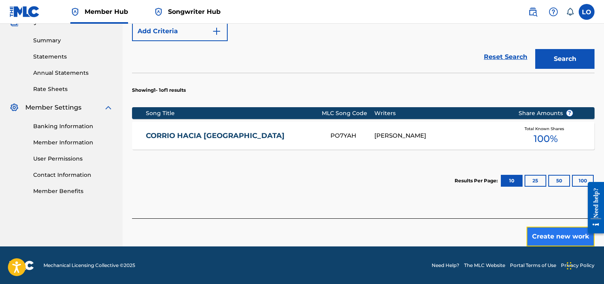
click at [563, 234] on button "Create new work" at bounding box center [560, 236] width 68 height 20
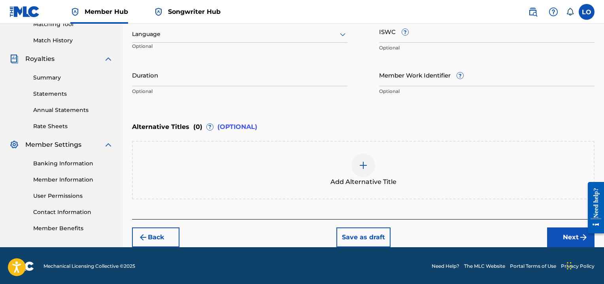
click at [343, 35] on icon at bounding box center [342, 34] width 9 height 9
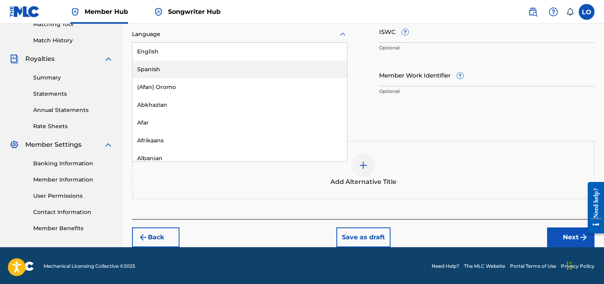
click at [156, 69] on div "Spanish" at bounding box center [239, 69] width 215 height 18
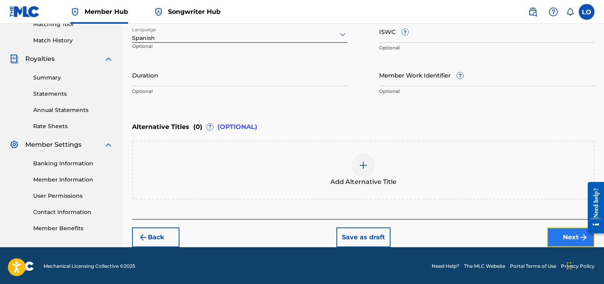
click at [565, 231] on button "Next" at bounding box center [570, 237] width 47 height 20
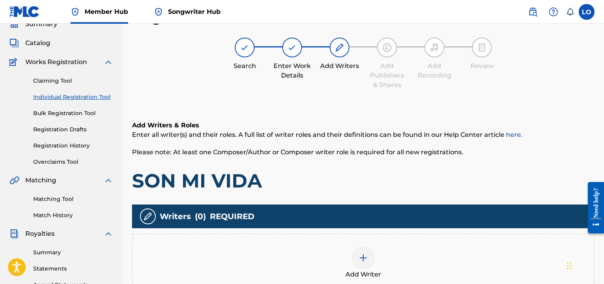
scroll to position [127, 0]
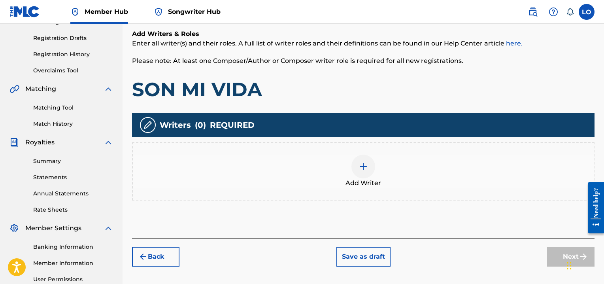
click at [359, 171] on div at bounding box center [363, 166] width 24 height 24
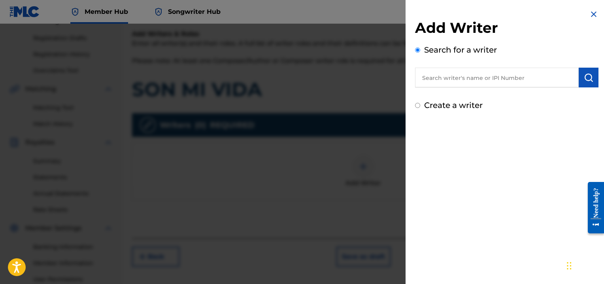
click at [439, 81] on input "text" at bounding box center [497, 78] width 164 height 20
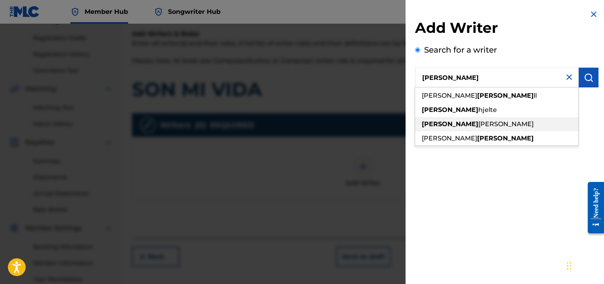
click at [478, 121] on span "[PERSON_NAME]" at bounding box center [505, 124] width 55 height 8
type input "[PERSON_NAME]"
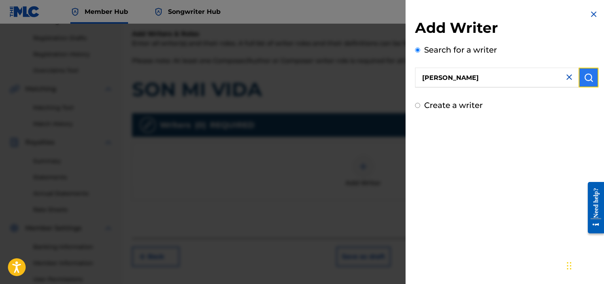
click at [588, 75] on img "submit" at bounding box center [588, 77] width 9 height 9
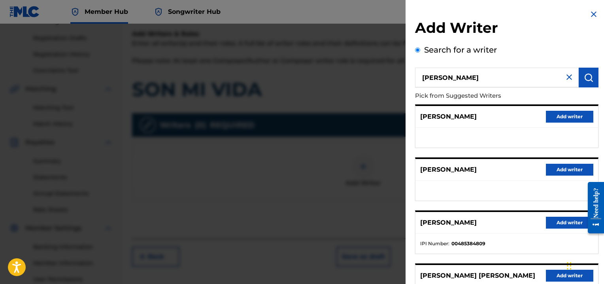
click at [506, 112] on div "[PERSON_NAME] Add writer" at bounding box center [506, 117] width 183 height 22
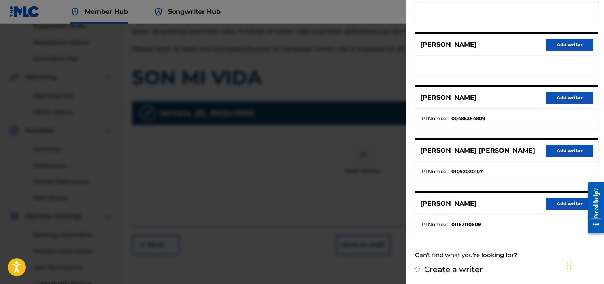
scroll to position [143, 0]
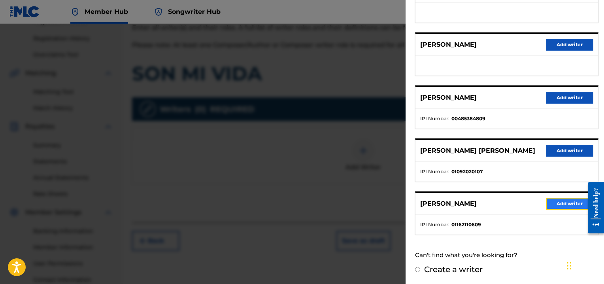
click at [549, 201] on button "Add writer" at bounding box center [569, 204] width 47 height 12
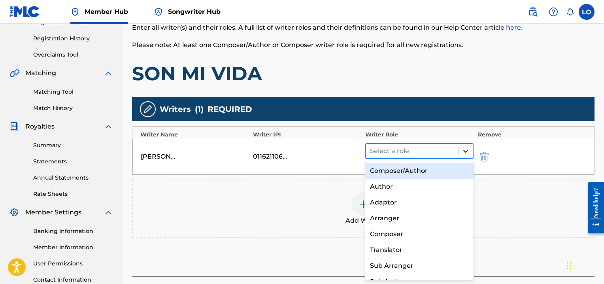
click at [468, 151] on icon at bounding box center [465, 151] width 8 height 8
click at [381, 171] on div "Composer/Author" at bounding box center [419, 171] width 108 height 16
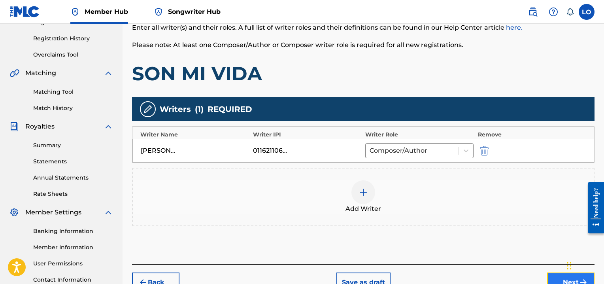
click at [558, 272] on button "Next" at bounding box center [570, 282] width 47 height 20
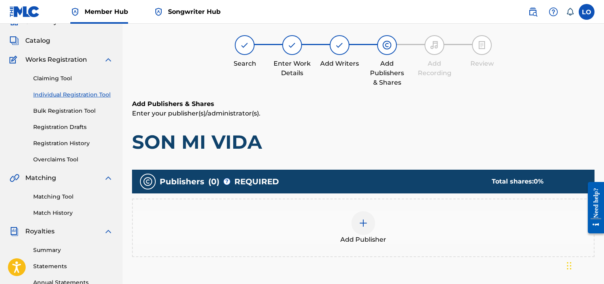
scroll to position [36, 0]
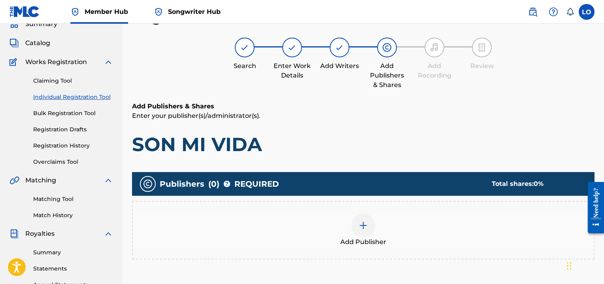
click at [365, 228] on img at bounding box center [362, 224] width 9 height 9
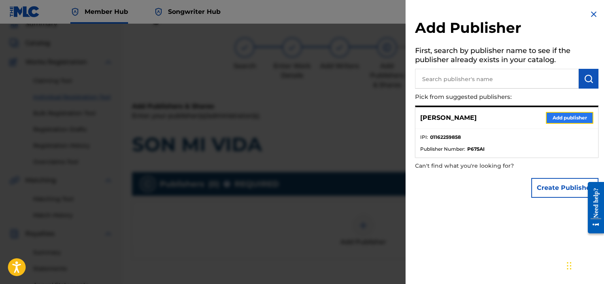
click at [560, 114] on button "Add publisher" at bounding box center [569, 118] width 47 height 12
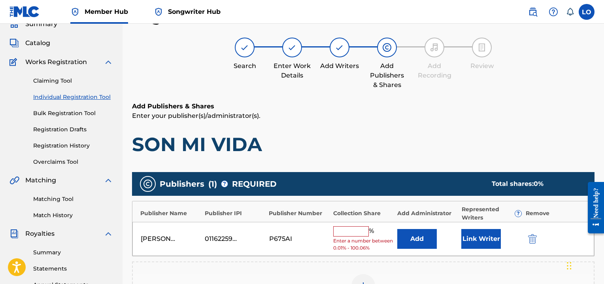
click at [347, 226] on input "text" at bounding box center [351, 231] width 36 height 10
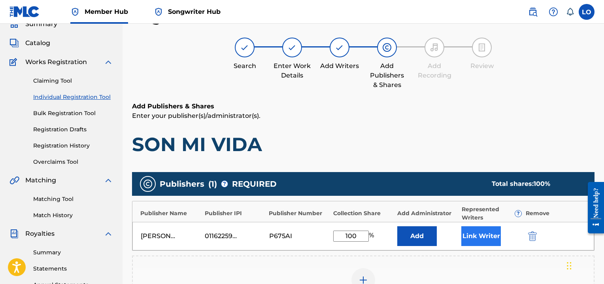
type input "100"
click at [473, 235] on button "Link Writer" at bounding box center [481, 236] width 40 height 20
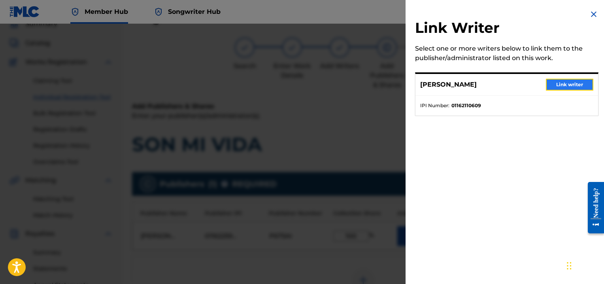
click at [563, 85] on button "Link writer" at bounding box center [569, 85] width 47 height 12
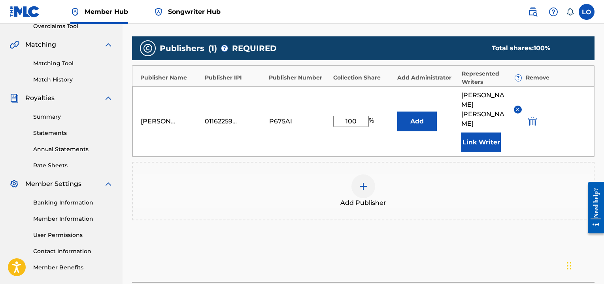
scroll to position [215, 0]
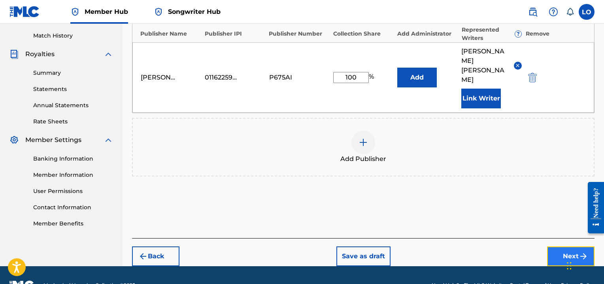
click at [563, 246] on button "Next" at bounding box center [570, 256] width 47 height 20
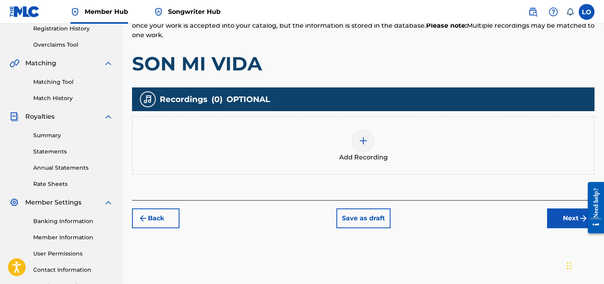
scroll to position [154, 0]
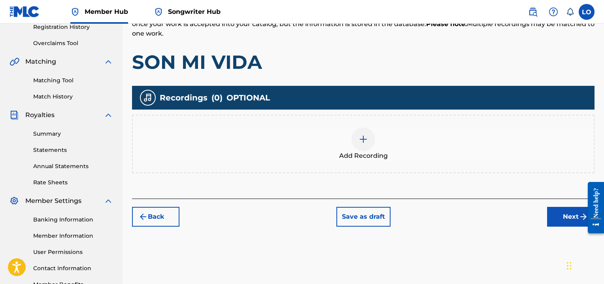
click at [367, 137] on img at bounding box center [362, 138] width 9 height 9
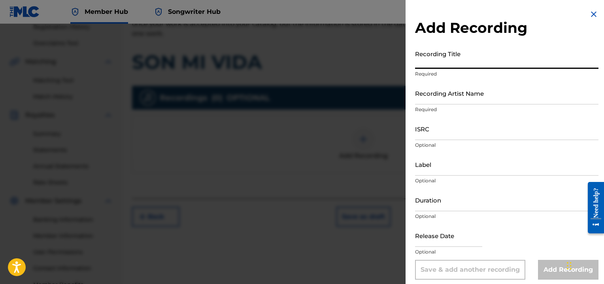
click at [428, 62] on input "Recording Title" at bounding box center [506, 57] width 183 height 23
type input "PARA QUE SEPAS DE MI"
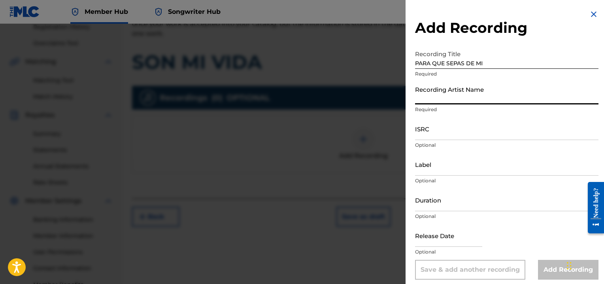
click at [444, 92] on input "Recording Artist Name" at bounding box center [506, 93] width 183 height 23
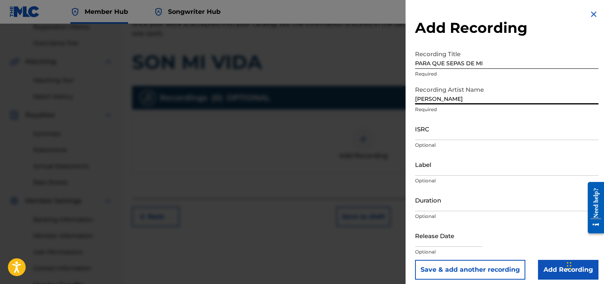
type input "[PERSON_NAME]"
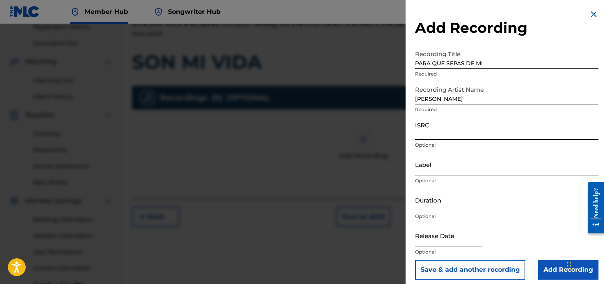
click at [417, 132] on input "ISRC" at bounding box center [506, 128] width 183 height 23
type input "QMEU32507333"
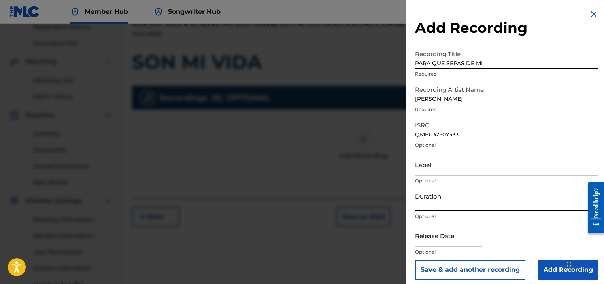
click at [436, 201] on input "Duration" at bounding box center [506, 199] width 183 height 23
type input "03:32"
select select "8"
select select "2025"
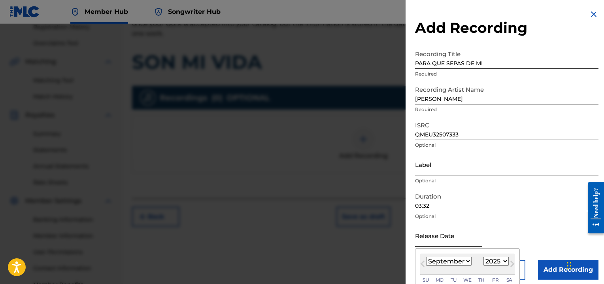
click at [425, 243] on input "text" at bounding box center [448, 235] width 67 height 23
type input "[DATE]"
select select "0"
select select "2002"
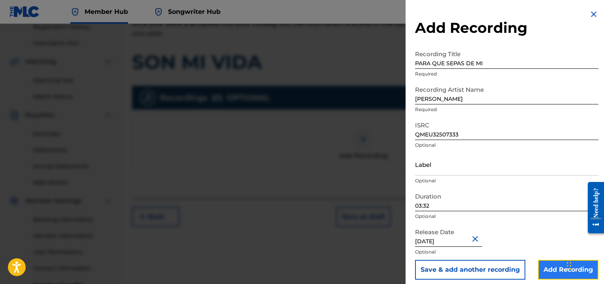
click at [549, 269] on input "Add Recording" at bounding box center [568, 270] width 60 height 20
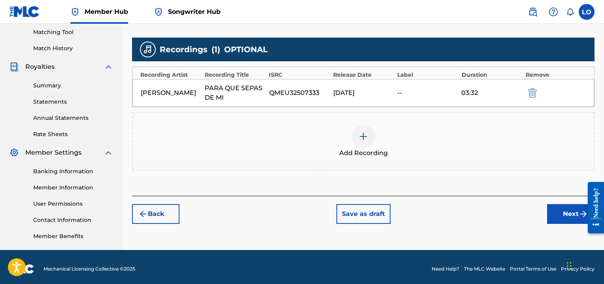
scroll to position [206, 0]
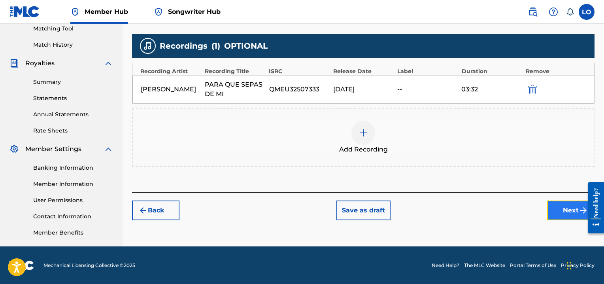
click at [564, 205] on button "Next" at bounding box center [570, 210] width 47 height 20
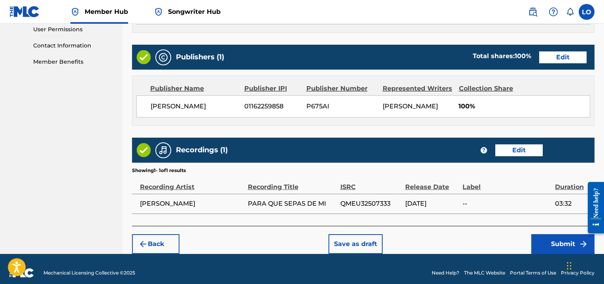
scroll to position [383, 0]
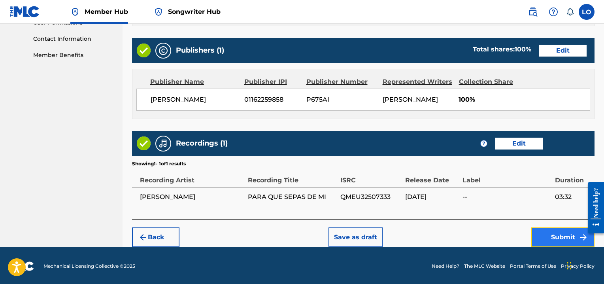
click at [547, 240] on button "Submit" at bounding box center [562, 237] width 63 height 20
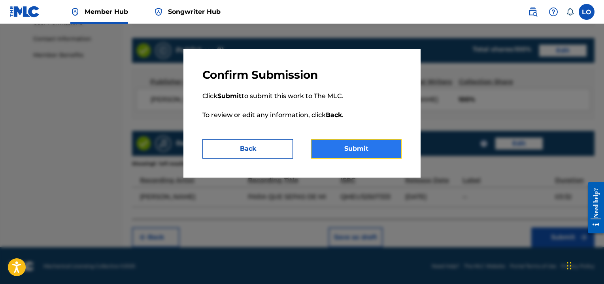
click at [350, 153] on button "Submit" at bounding box center [356, 149] width 91 height 20
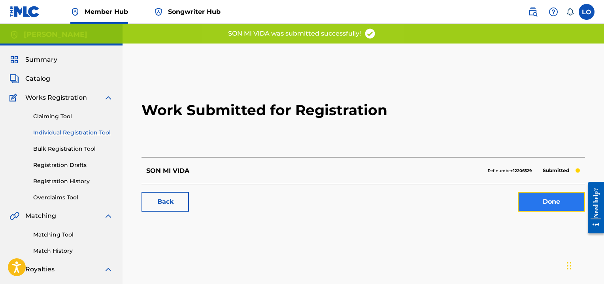
click at [531, 198] on link "Done" at bounding box center [551, 202] width 67 height 20
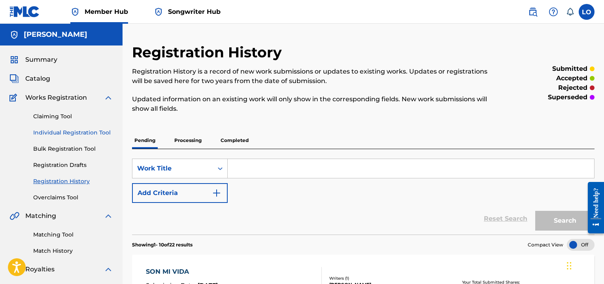
click at [70, 133] on link "Individual Registration Tool" at bounding box center [73, 132] width 80 height 8
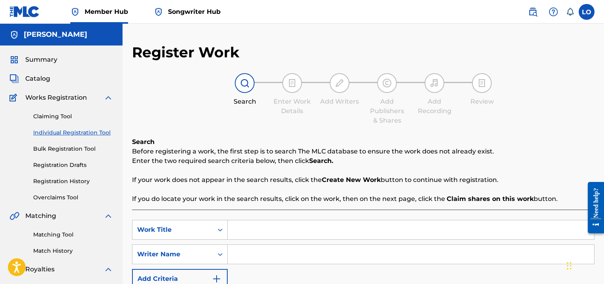
click at [240, 230] on input "Search Form" at bounding box center [411, 229] width 366 height 19
type input "SU HISTORIA"
click at [239, 260] on input "Search Form" at bounding box center [411, 254] width 366 height 19
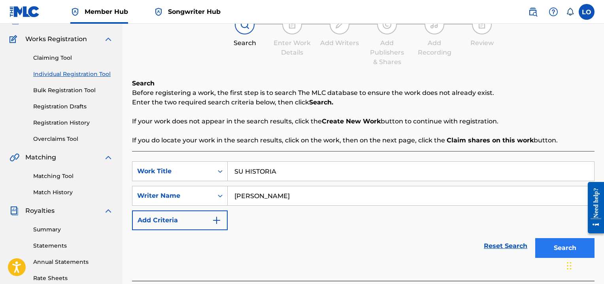
type input "[PERSON_NAME]"
click at [559, 246] on button "Search" at bounding box center [564, 248] width 59 height 20
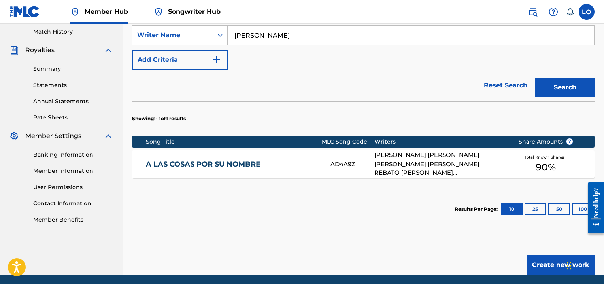
scroll to position [221, 0]
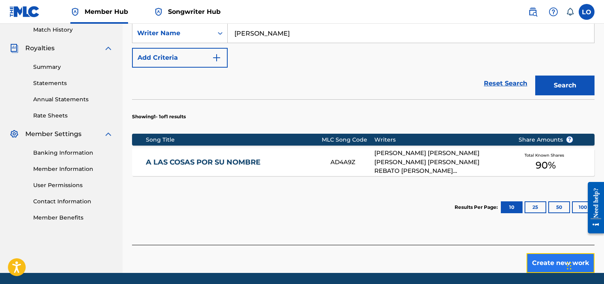
click at [536, 263] on button "Create new work" at bounding box center [560, 263] width 68 height 20
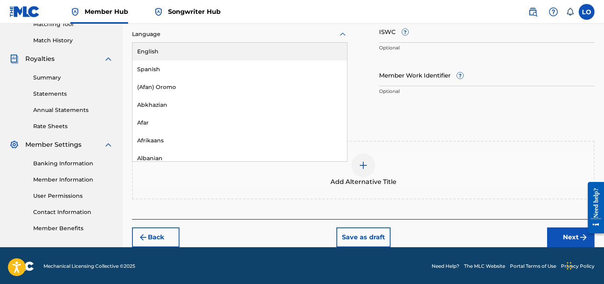
click at [344, 33] on icon at bounding box center [343, 33] width 6 height 3
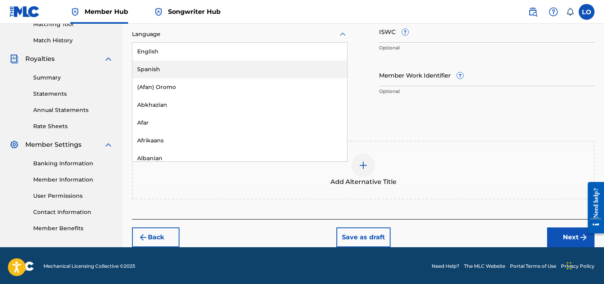
click at [169, 68] on div "Spanish" at bounding box center [239, 69] width 215 height 18
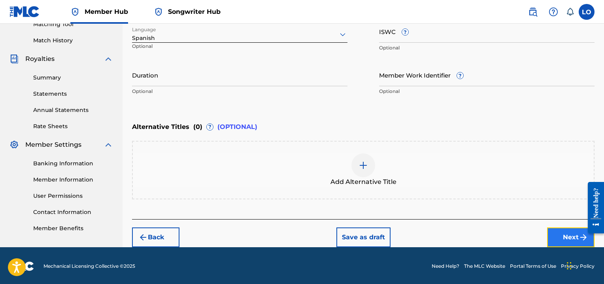
click at [562, 236] on button "Next" at bounding box center [570, 237] width 47 height 20
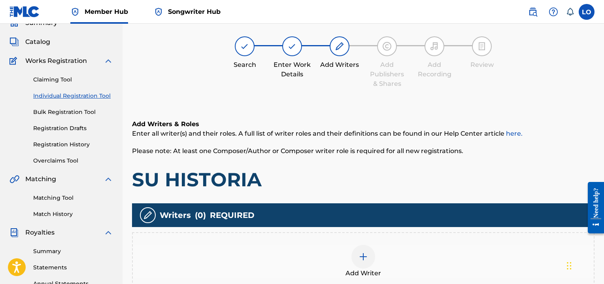
scroll to position [36, 0]
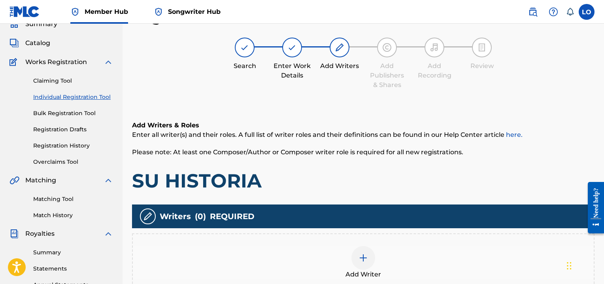
click at [354, 260] on div at bounding box center [363, 258] width 24 height 24
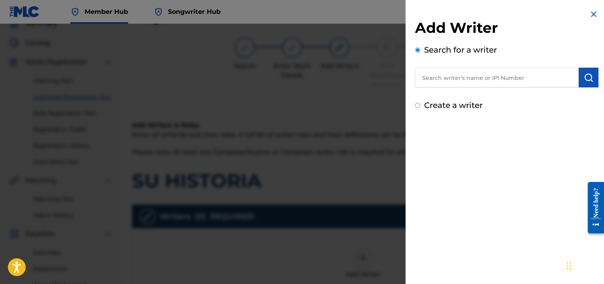
click at [444, 73] on input "text" at bounding box center [497, 78] width 164 height 20
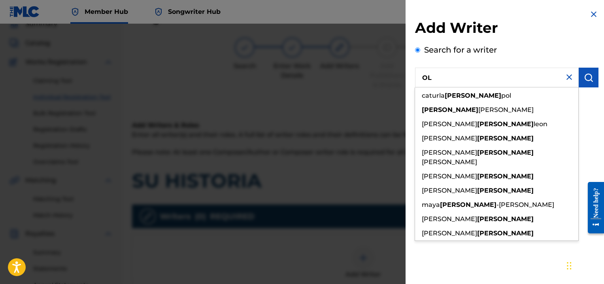
type input "O"
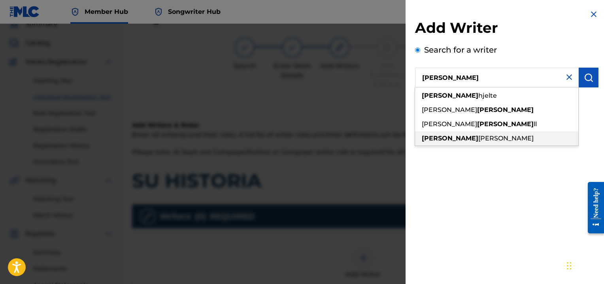
click at [478, 135] on span "[PERSON_NAME]" at bounding box center [505, 138] width 55 height 8
type input "[PERSON_NAME]"
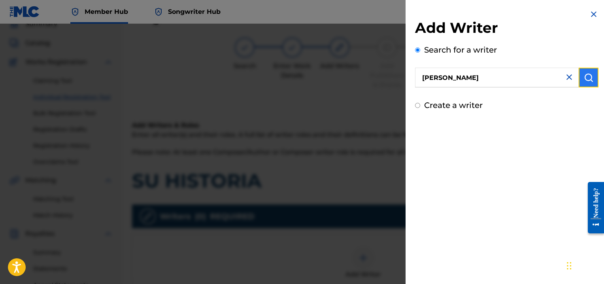
click at [588, 75] on img "submit" at bounding box center [588, 77] width 9 height 9
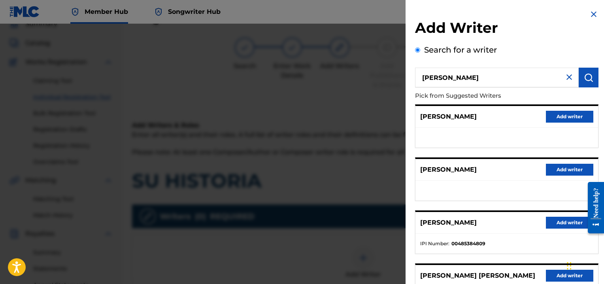
click at [512, 119] on div "[PERSON_NAME] Add writer" at bounding box center [506, 117] width 183 height 22
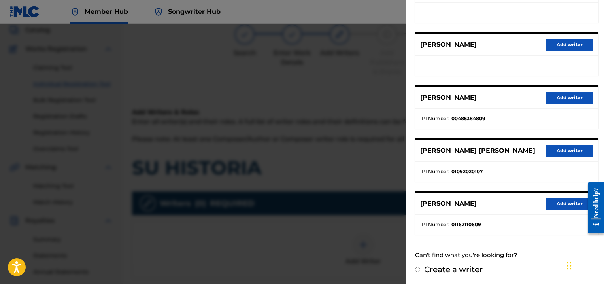
scroll to position [51, 0]
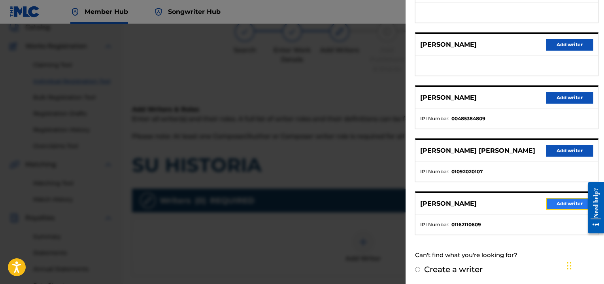
click at [563, 200] on button "Add writer" at bounding box center [569, 204] width 47 height 12
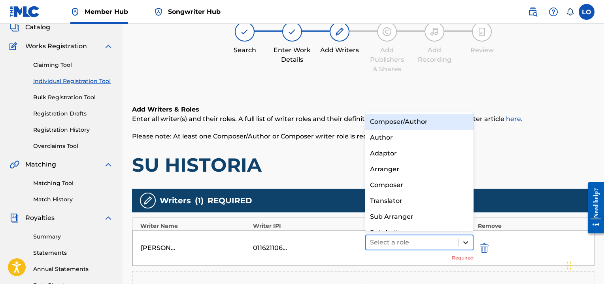
click at [465, 245] on icon at bounding box center [465, 242] width 8 height 8
click at [401, 124] on div "Composer/Author" at bounding box center [419, 122] width 108 height 16
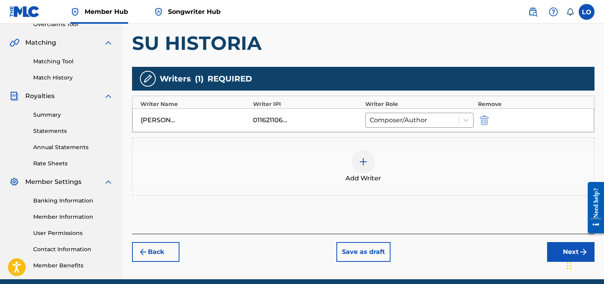
scroll to position [175, 0]
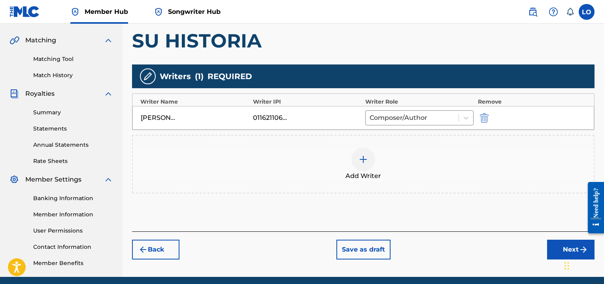
click at [568, 253] on div "Widget de chat" at bounding box center [582, 265] width 40 height 38
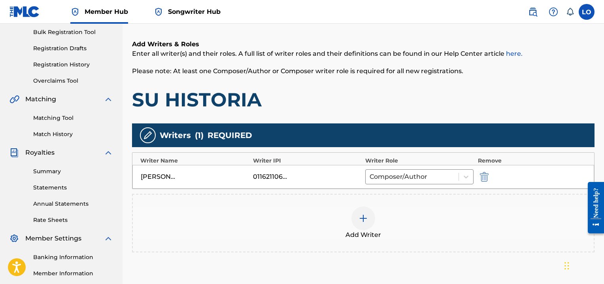
scroll to position [206, 0]
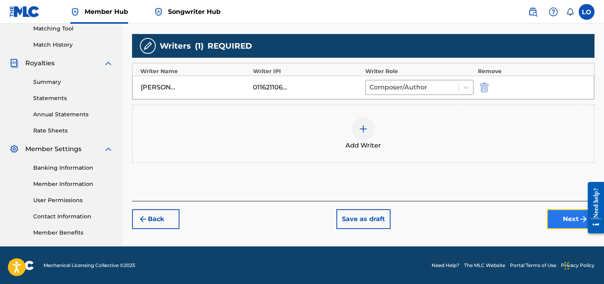
click at [566, 218] on button "Next" at bounding box center [570, 219] width 47 height 20
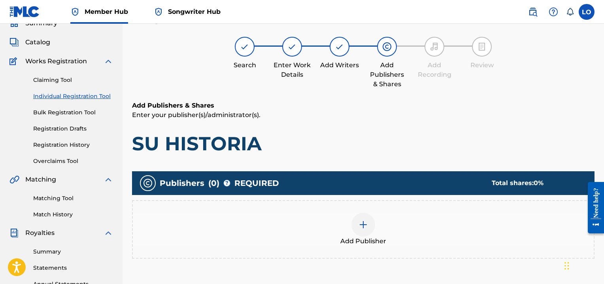
scroll to position [36, 0]
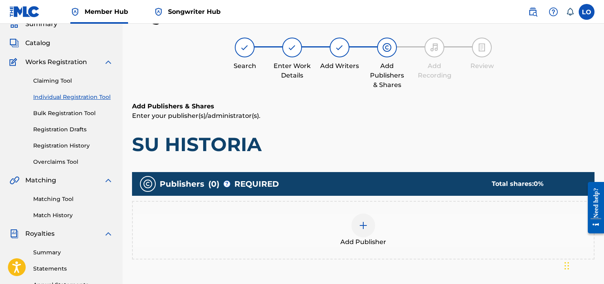
click at [360, 225] on img at bounding box center [362, 224] width 9 height 9
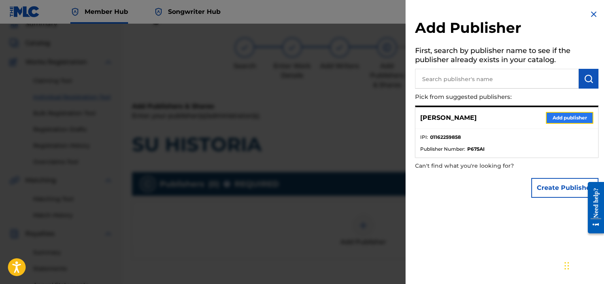
click at [568, 119] on button "Add publisher" at bounding box center [569, 118] width 47 height 12
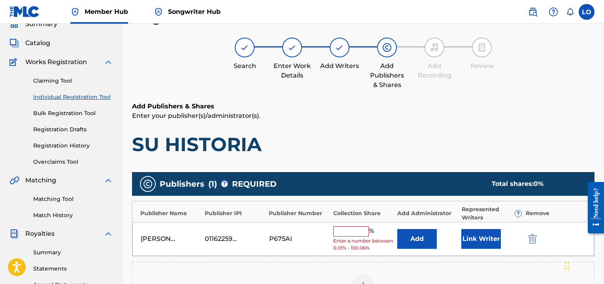
click at [348, 233] on input "text" at bounding box center [351, 231] width 36 height 10
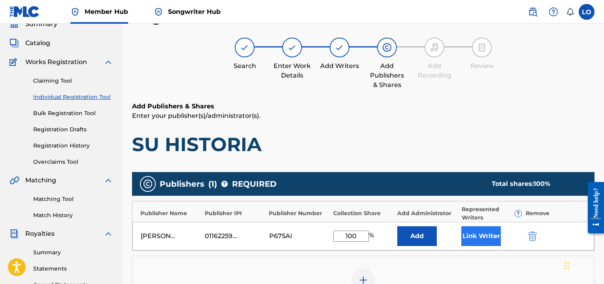
type input "100"
click at [469, 235] on button "Link Writer" at bounding box center [481, 236] width 40 height 20
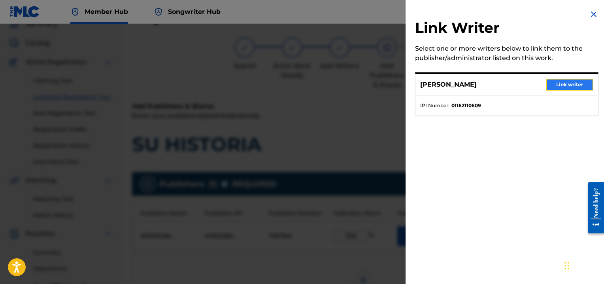
click at [569, 86] on button "Link writer" at bounding box center [569, 85] width 47 height 12
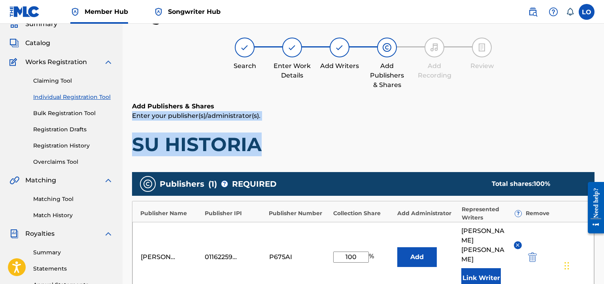
drag, startPoint x: 603, startPoint y: 97, endPoint x: 605, endPoint y: 138, distance: 41.1
click at [604, 138] on html "Accessibility Screen-Reader Guide, Feedback, and Issue Reporting | New window C…" at bounding box center [302, 106] width 604 height 284
click at [451, 142] on h1 "SU HISTORIA" at bounding box center [363, 144] width 462 height 24
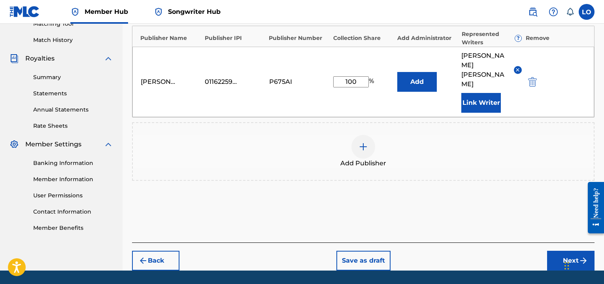
scroll to position [215, 0]
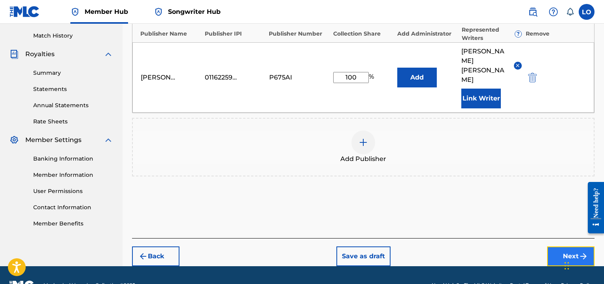
click at [572, 246] on button "Next" at bounding box center [570, 256] width 47 height 20
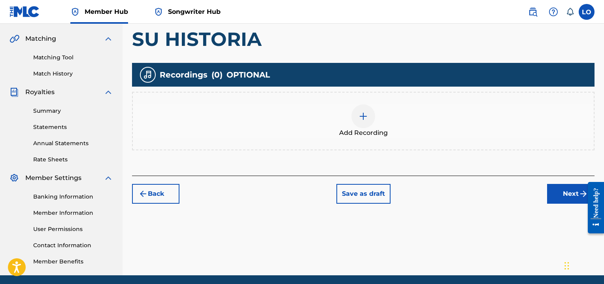
scroll to position [178, 0]
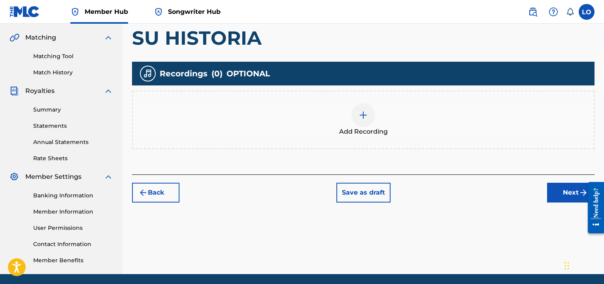
click at [366, 117] on img at bounding box center [362, 114] width 9 height 9
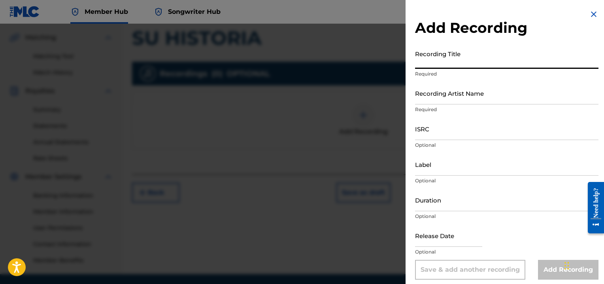
click at [427, 60] on input "Recording Title" at bounding box center [506, 57] width 183 height 23
type input "PARA TI SEÑOR"
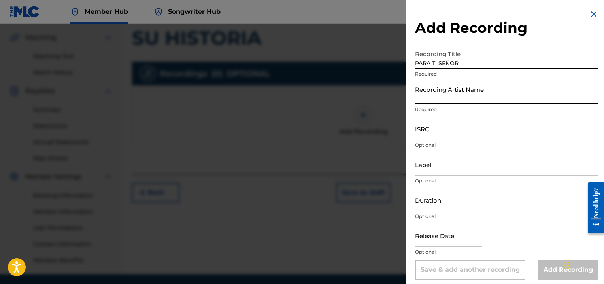
click at [432, 100] on input "Recording Artist Name" at bounding box center [506, 93] width 183 height 23
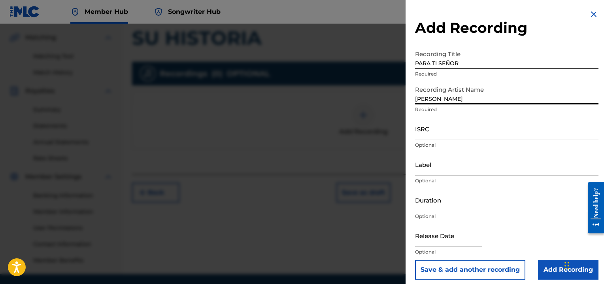
type input "[PERSON_NAME]"
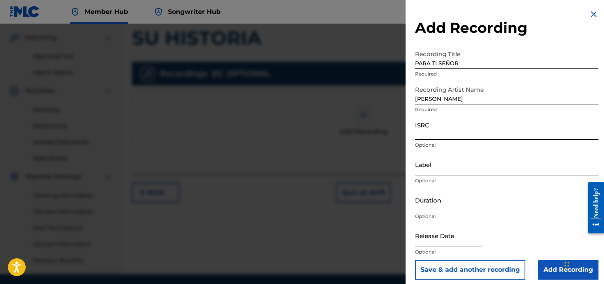
click at [429, 138] on input "ISRC" at bounding box center [506, 128] width 183 height 23
type input "QMEU32507364"
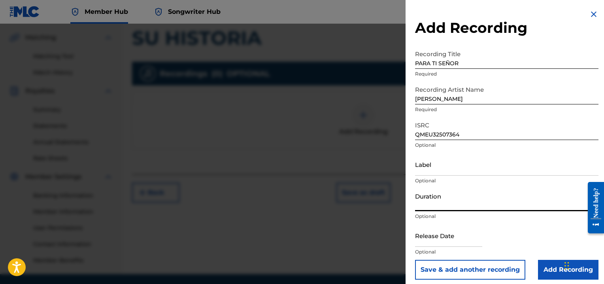
click at [428, 202] on input "Duration" at bounding box center [506, 199] width 183 height 23
type input "04:22"
select select "8"
select select "2025"
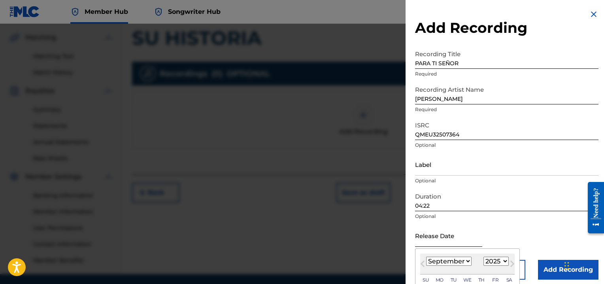
click at [431, 237] on input "text" at bounding box center [448, 235] width 67 height 23
type input "[DATE]"
select select "0"
select select "1996"
type input "[DATE]"
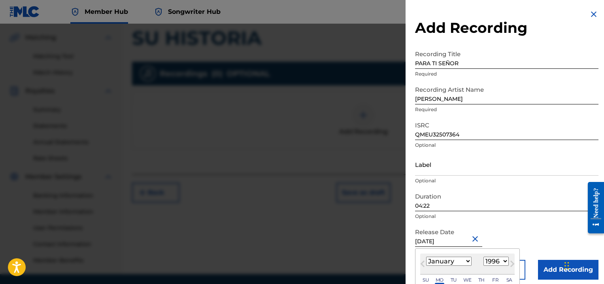
select select "1993"
type input "[DATE]"
click at [524, 231] on div "Release Date [DATE] [DATE] Previous Month Next Month [DATE] January February Ma…" at bounding box center [506, 242] width 183 height 36
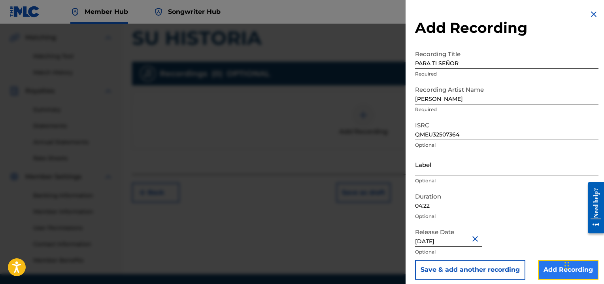
click at [549, 266] on input "Add Recording" at bounding box center [568, 270] width 60 height 20
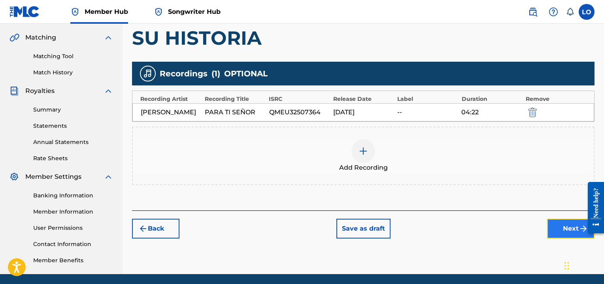
click at [570, 226] on button "Next" at bounding box center [570, 228] width 47 height 20
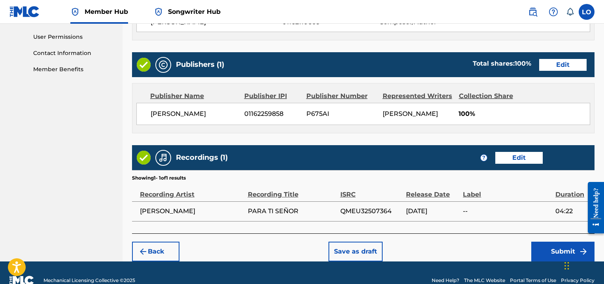
scroll to position [383, 0]
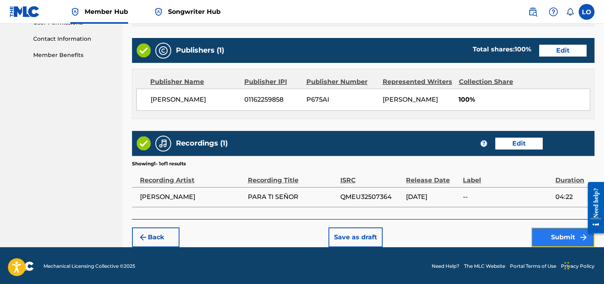
click at [553, 237] on button "Submit" at bounding box center [562, 237] width 63 height 20
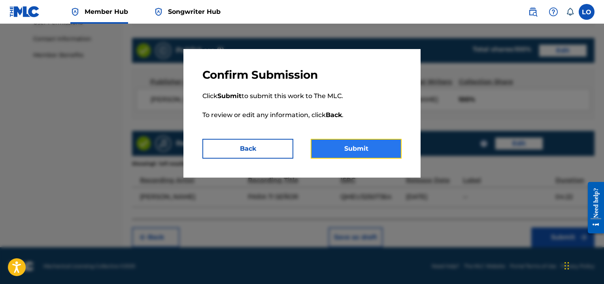
click at [358, 148] on button "Submit" at bounding box center [356, 149] width 91 height 20
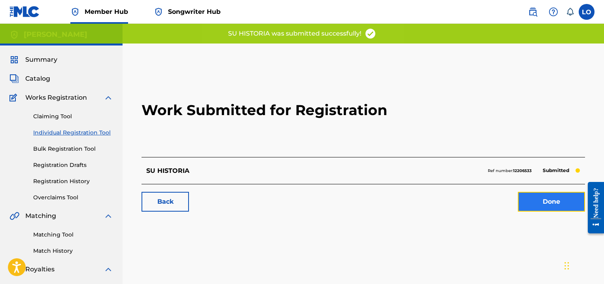
click at [543, 204] on link "Done" at bounding box center [551, 202] width 67 height 20
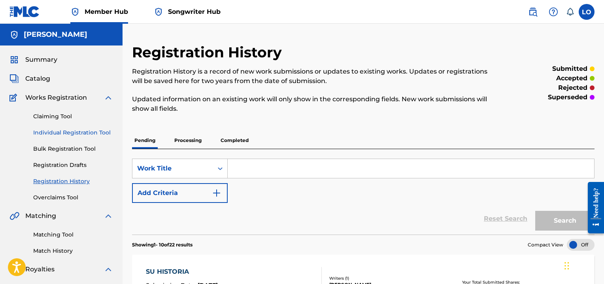
click at [55, 134] on link "Individual Registration Tool" at bounding box center [73, 132] width 80 height 8
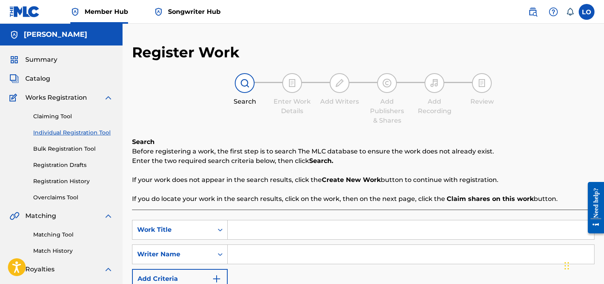
click at [269, 228] on input "Search Form" at bounding box center [411, 229] width 366 height 19
type input "SU MARCHA HACIA EL [GEOGRAPHIC_DATA]"
click at [251, 256] on input "Search Form" at bounding box center [411, 254] width 366 height 19
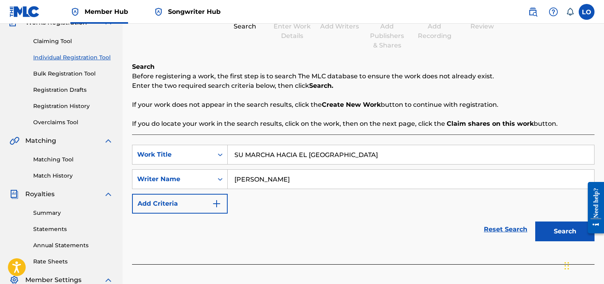
scroll to position [76, 0]
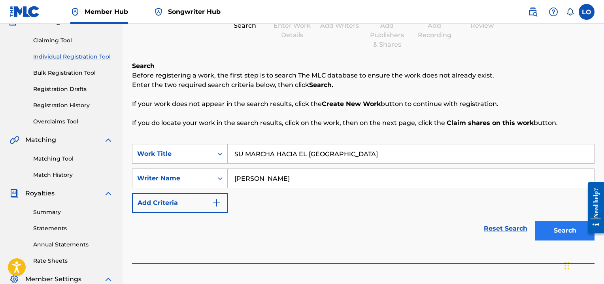
type input "[PERSON_NAME]"
click at [543, 233] on button "Search" at bounding box center [564, 230] width 59 height 20
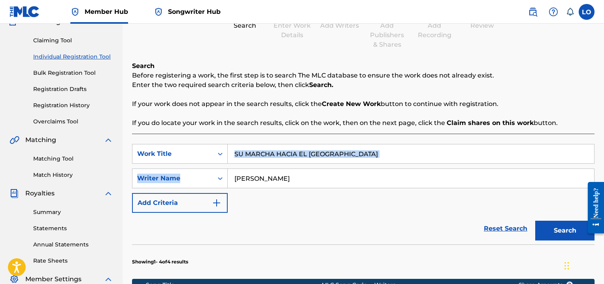
drag, startPoint x: 603, startPoint y: 133, endPoint x: 605, endPoint y: 172, distance: 39.2
click at [604, 172] on html "Accessibility Screen-Reader Guide, Feedback, and Issue Reporting | New window C…" at bounding box center [302, 66] width 604 height 284
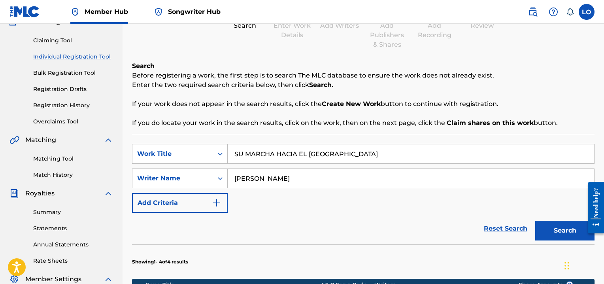
click at [411, 203] on div "SearchWithCriteria82bc4496-ebd6-437c-8947-dfab58ba8b75 Work Title SU MARCHA HAC…" at bounding box center [363, 178] width 462 height 69
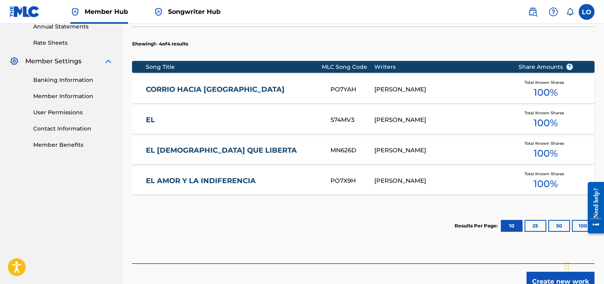
scroll to position [296, 0]
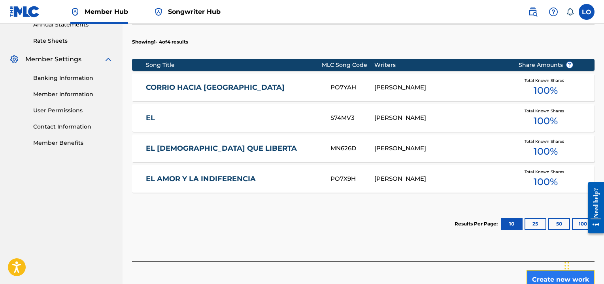
click at [543, 278] on button "Create new work" at bounding box center [560, 279] width 68 height 20
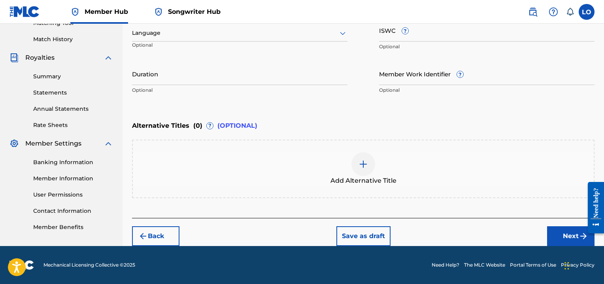
scroll to position [210, 0]
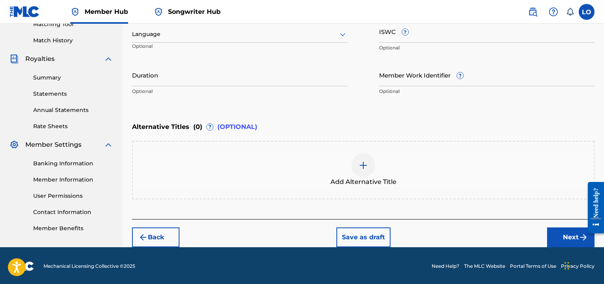
click at [364, 164] on img at bounding box center [362, 164] width 9 height 9
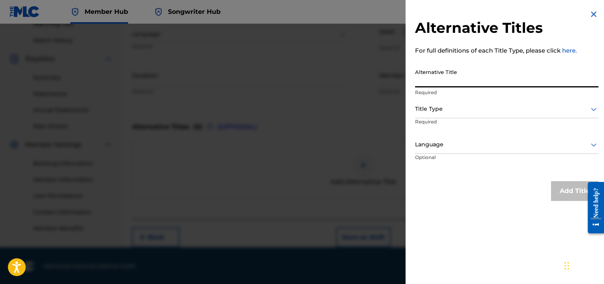
click at [434, 79] on input "Alternative Title" at bounding box center [506, 76] width 183 height 23
type input "SU MARCHA"
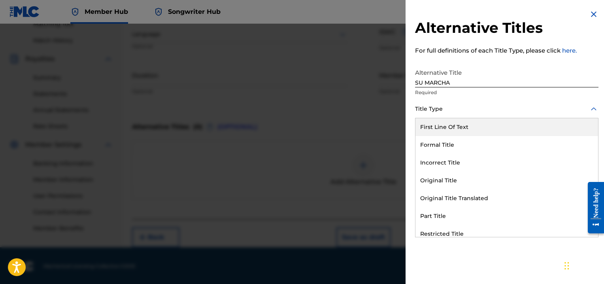
click at [594, 110] on icon at bounding box center [593, 108] width 9 height 9
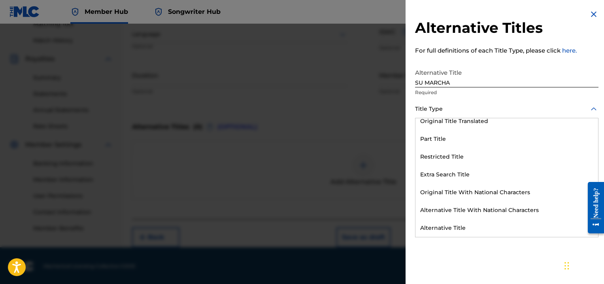
drag, startPoint x: 593, startPoint y: 136, endPoint x: 11, endPoint y: 6, distance: 595.9
click at [431, 224] on div "Alternative Title" at bounding box center [506, 228] width 183 height 18
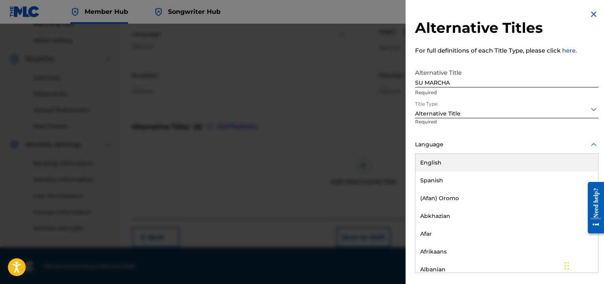
click at [592, 143] on icon at bounding box center [593, 144] width 9 height 9
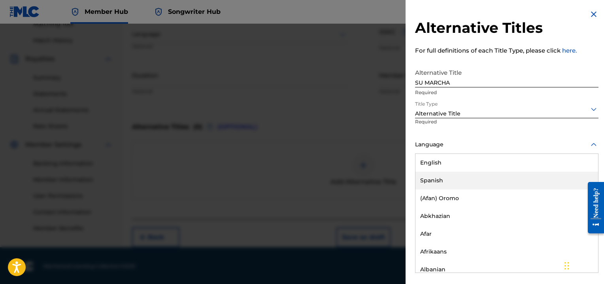
click at [439, 176] on div "Spanish" at bounding box center [506, 180] width 183 height 18
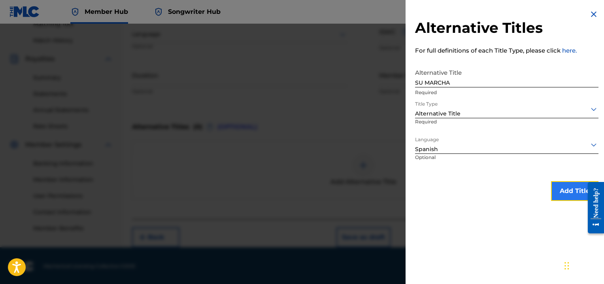
click at [566, 190] on button "Add Title" at bounding box center [574, 191] width 47 height 20
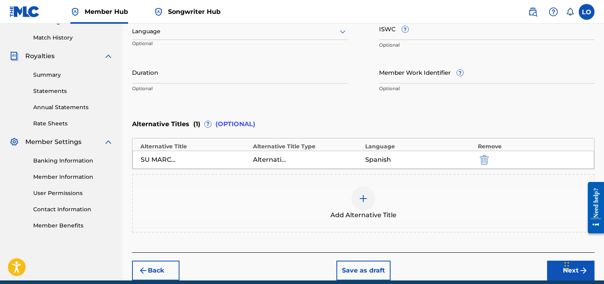
scroll to position [247, 0]
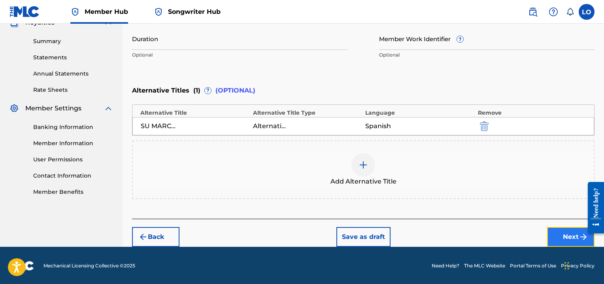
click at [559, 231] on button "Next" at bounding box center [570, 237] width 47 height 20
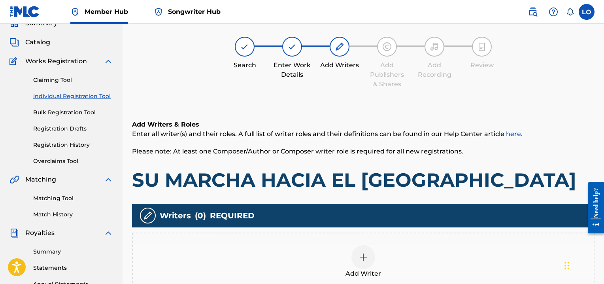
scroll to position [36, 0]
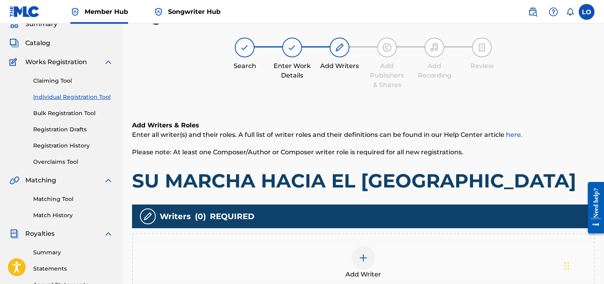
click at [362, 259] on img at bounding box center [362, 257] width 9 height 9
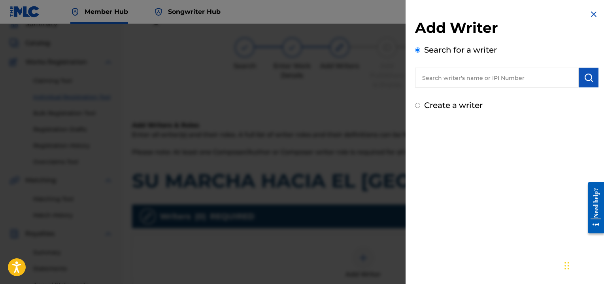
click at [441, 76] on input "text" at bounding box center [497, 78] width 164 height 20
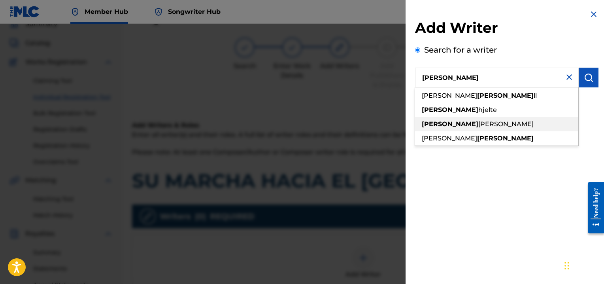
click at [478, 124] on span "[PERSON_NAME]" at bounding box center [505, 124] width 55 height 8
type input "[PERSON_NAME]"
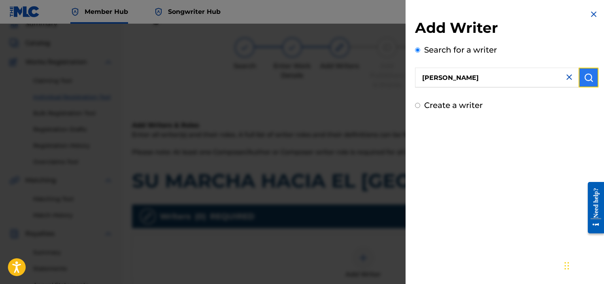
click at [584, 80] on img "submit" at bounding box center [588, 77] width 9 height 9
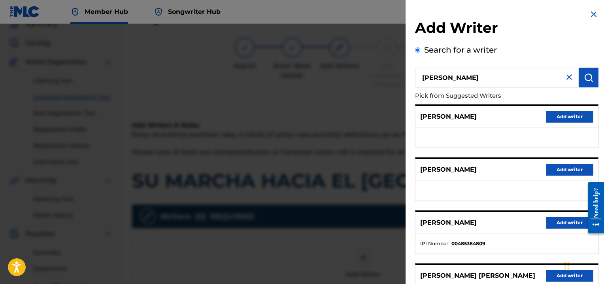
click at [515, 128] on ul at bounding box center [506, 138] width 183 height 20
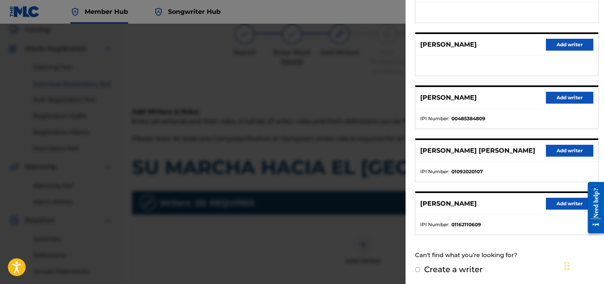
scroll to position [51, 0]
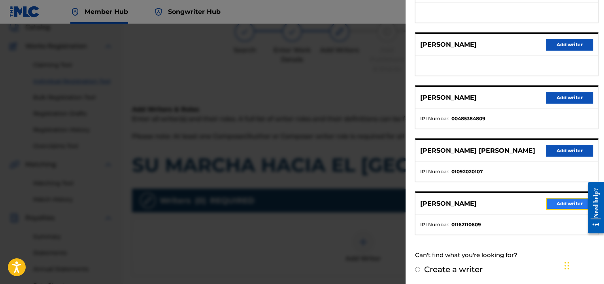
click at [563, 198] on button "Add writer" at bounding box center [569, 204] width 47 height 12
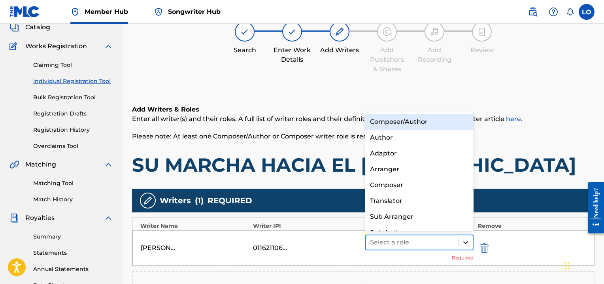
click at [465, 240] on icon at bounding box center [465, 242] width 8 height 8
click at [384, 121] on div "Composer/Author" at bounding box center [419, 122] width 108 height 16
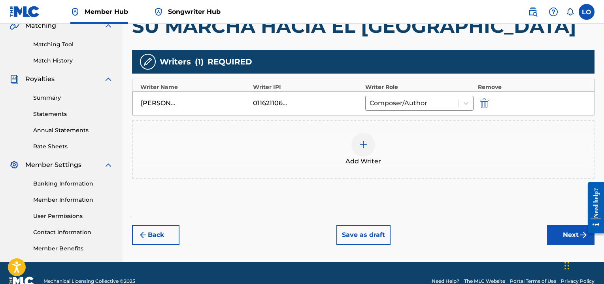
scroll to position [206, 0]
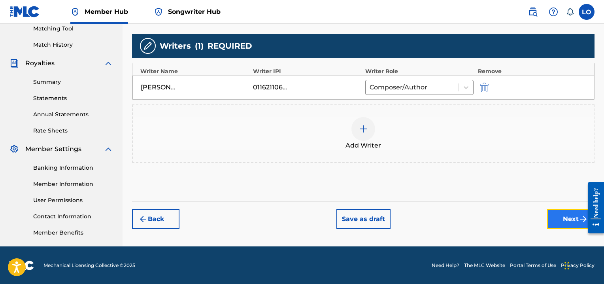
click at [574, 215] on button "Next" at bounding box center [570, 219] width 47 height 20
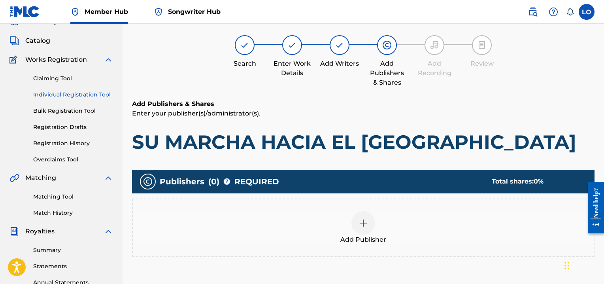
scroll to position [36, 0]
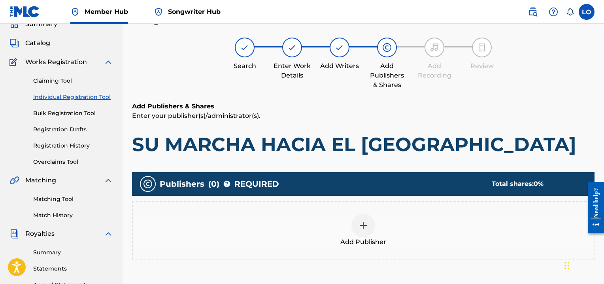
click at [361, 225] on img at bounding box center [362, 224] width 9 height 9
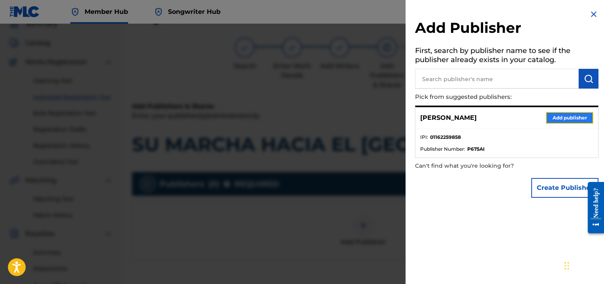
click at [553, 119] on button "Add publisher" at bounding box center [569, 118] width 47 height 12
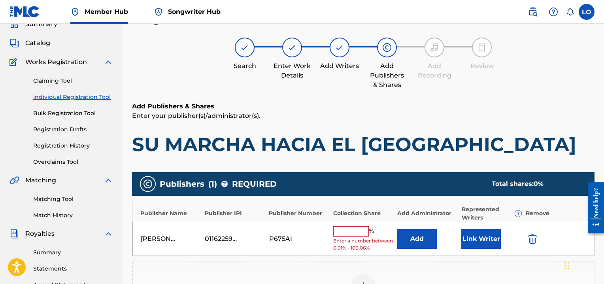
click at [345, 233] on input "text" at bounding box center [351, 231] width 36 height 10
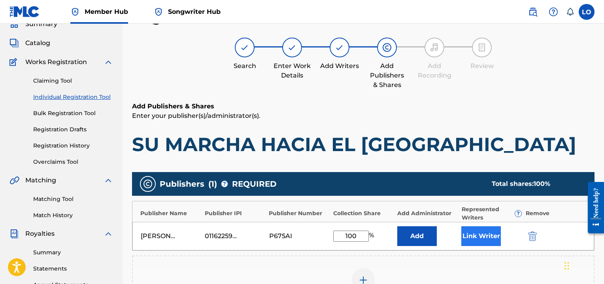
type input "100"
click at [487, 230] on button "Link Writer" at bounding box center [481, 236] width 40 height 20
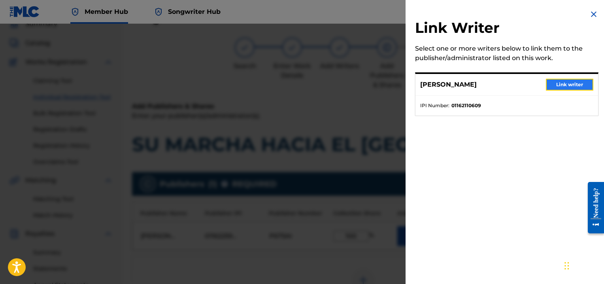
click at [574, 81] on button "Link writer" at bounding box center [569, 85] width 47 height 12
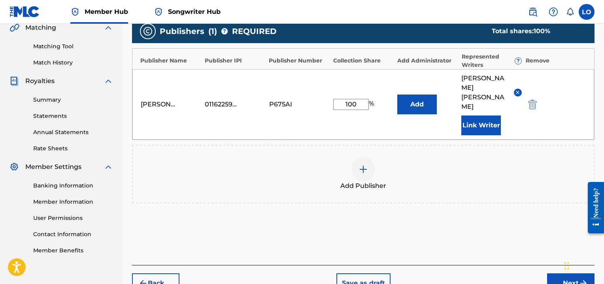
scroll to position [215, 0]
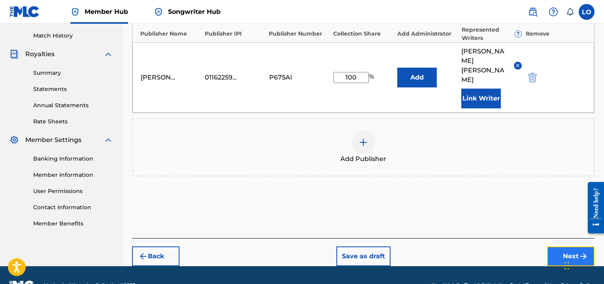
click at [573, 246] on button "Next" at bounding box center [570, 256] width 47 height 20
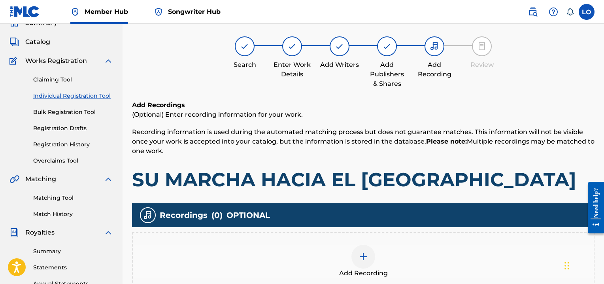
scroll to position [36, 0]
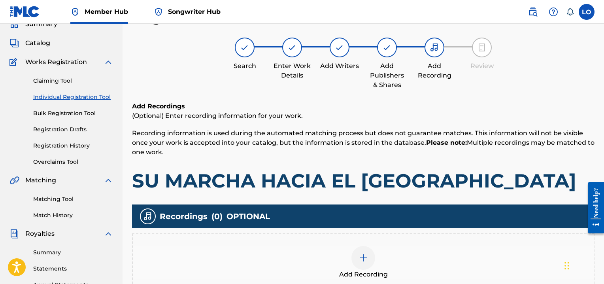
click at [371, 253] on div at bounding box center [363, 258] width 24 height 24
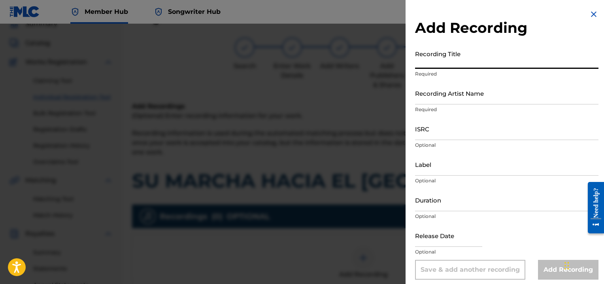
click at [440, 61] on input "Recording Title" at bounding box center [506, 57] width 183 height 23
type input "PARA QUE SEPAS DE MI"
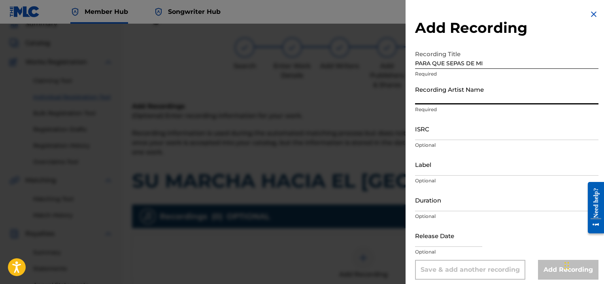
click at [441, 95] on input "Recording Artist Name" at bounding box center [506, 93] width 183 height 23
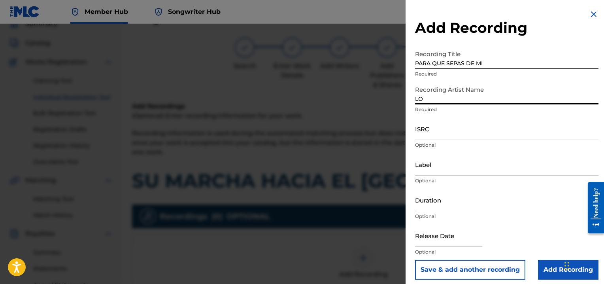
type input "[PERSON_NAME]"
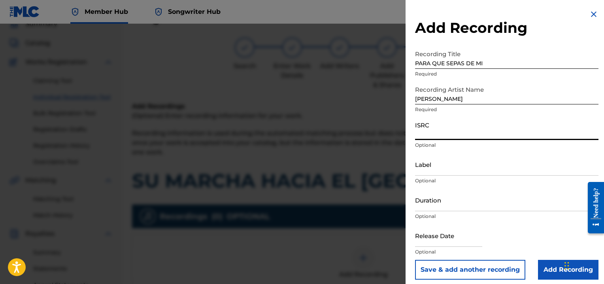
click at [428, 130] on input "ISRC" at bounding box center [506, 128] width 183 height 23
type input "QMEU32507334"
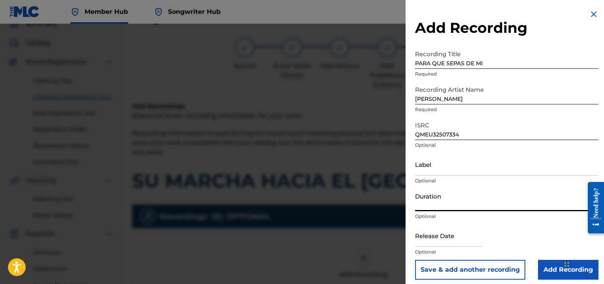
click at [421, 203] on input "Duration" at bounding box center [506, 199] width 183 height 23
type input "07:12"
select select "8"
select select "2025"
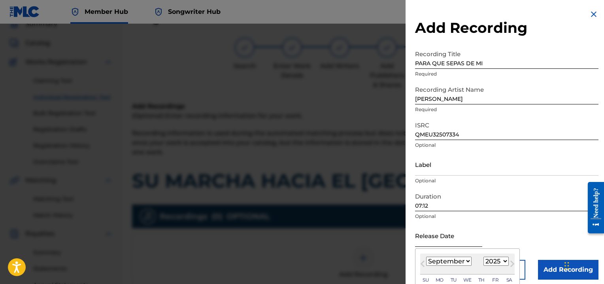
click at [428, 239] on input "text" at bounding box center [448, 235] width 67 height 23
type input "[DATE]"
select select "0"
select select "2002"
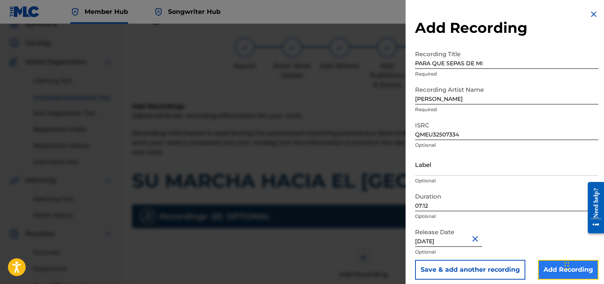
click at [553, 272] on input "Add Recording" at bounding box center [568, 270] width 60 height 20
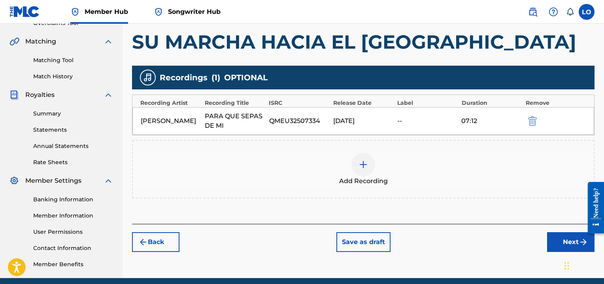
scroll to position [206, 0]
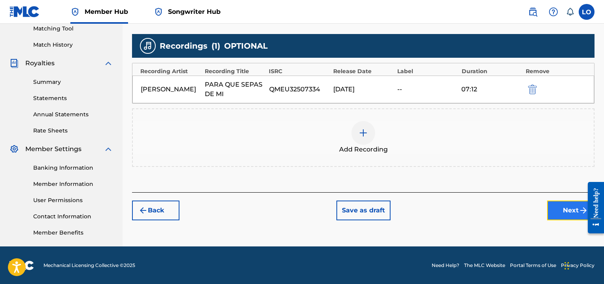
click at [559, 208] on button "Next" at bounding box center [570, 210] width 47 height 20
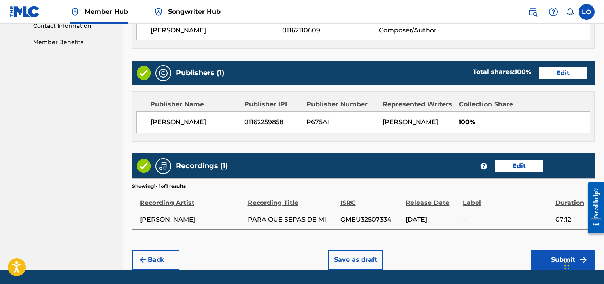
scroll to position [418, 0]
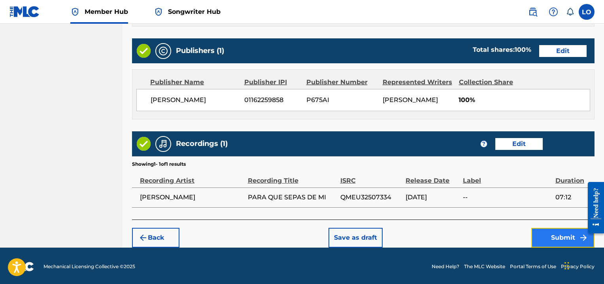
click at [569, 228] on button "Submit" at bounding box center [562, 238] width 63 height 20
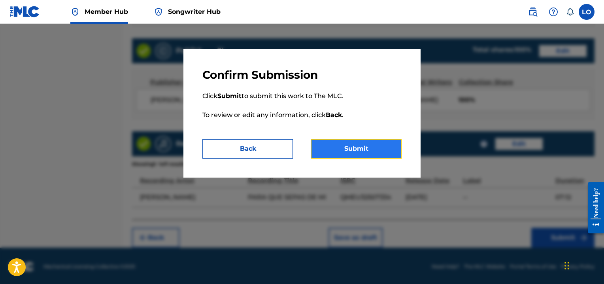
click at [358, 151] on button "Submit" at bounding box center [356, 149] width 91 height 20
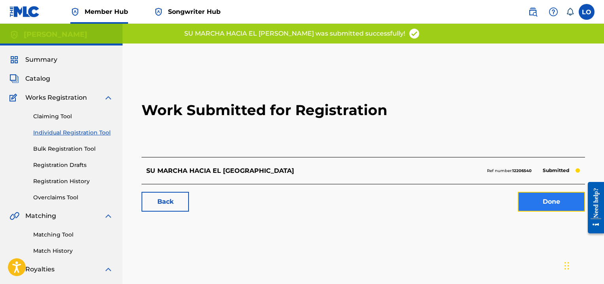
click at [535, 202] on link "Done" at bounding box center [551, 202] width 67 height 20
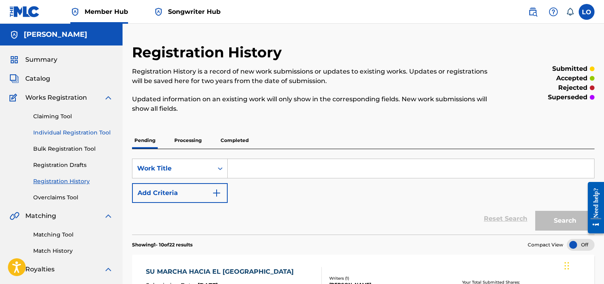
click at [85, 128] on link "Individual Registration Tool" at bounding box center [73, 132] width 80 height 8
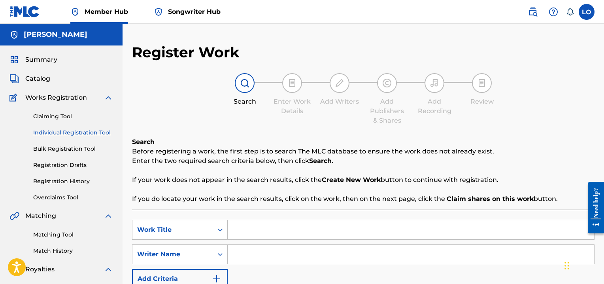
click at [241, 236] on input "Search Form" at bounding box center [411, 229] width 366 height 19
type input "TEN [PERSON_NAME]"
click at [243, 263] on input "Search Form" at bounding box center [411, 254] width 366 height 19
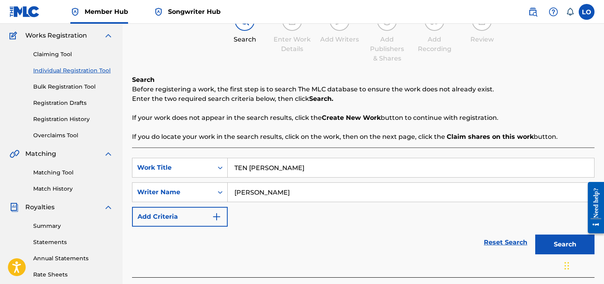
scroll to position [64, 0]
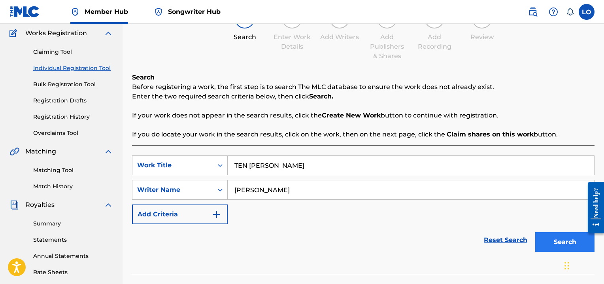
type input "[PERSON_NAME]"
click at [544, 241] on button "Search" at bounding box center [564, 242] width 59 height 20
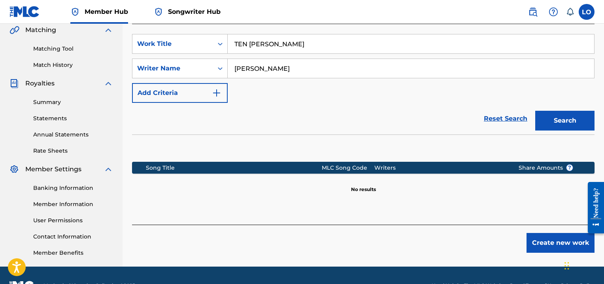
scroll to position [206, 0]
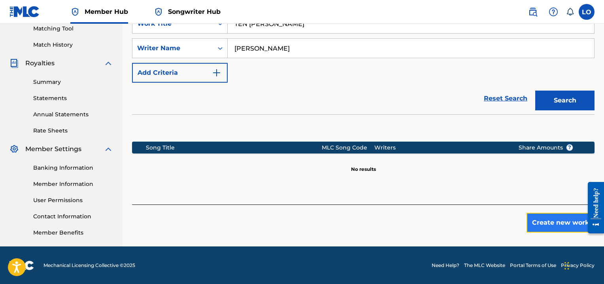
click at [564, 218] on button "Create new work" at bounding box center [560, 223] width 68 height 20
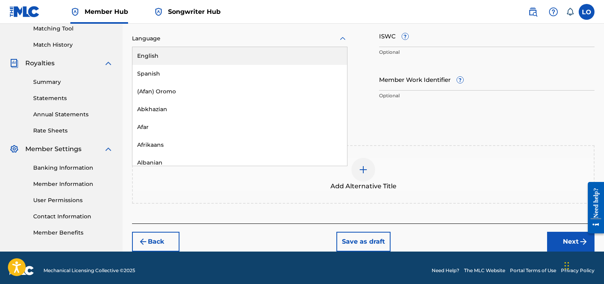
click at [343, 37] on icon at bounding box center [342, 38] width 9 height 9
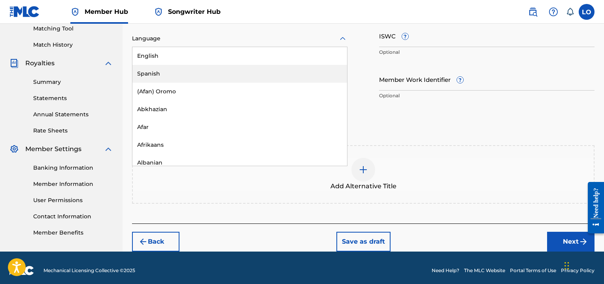
click at [173, 74] on div "Spanish" at bounding box center [239, 74] width 215 height 18
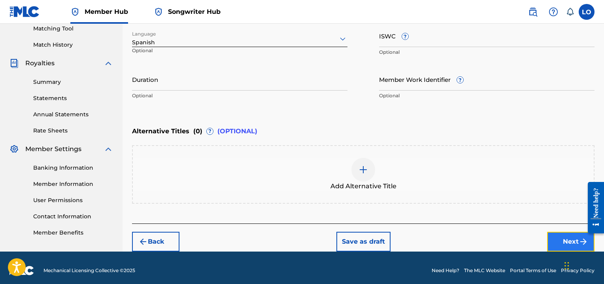
click at [554, 239] on button "Next" at bounding box center [570, 242] width 47 height 20
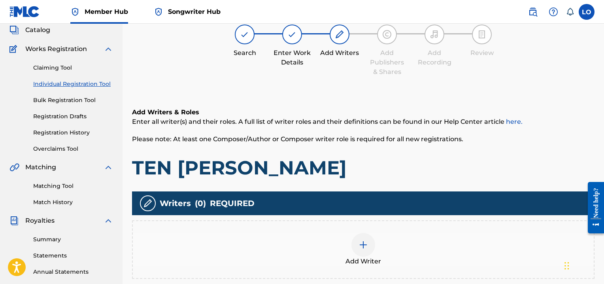
scroll to position [36, 0]
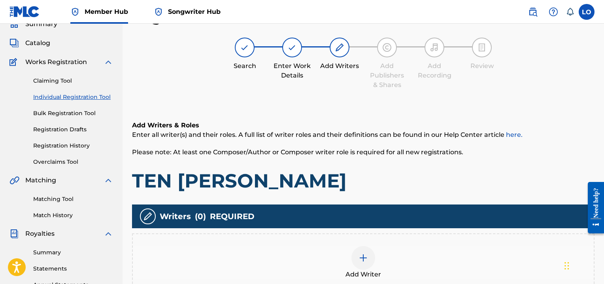
click at [363, 255] on img at bounding box center [362, 257] width 9 height 9
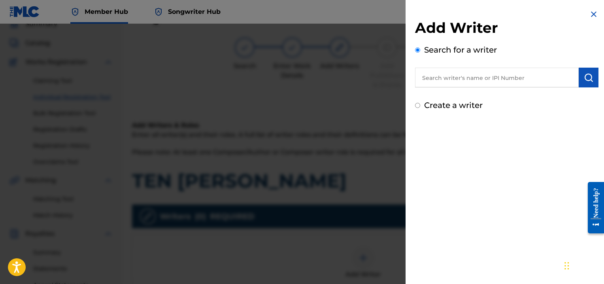
click at [477, 78] on input "text" at bounding box center [497, 78] width 164 height 20
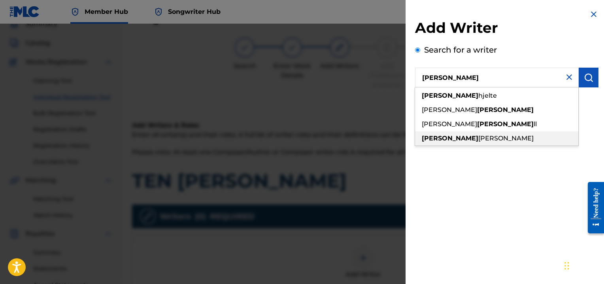
click at [478, 136] on span "[PERSON_NAME]" at bounding box center [505, 138] width 55 height 8
type input "[PERSON_NAME]"
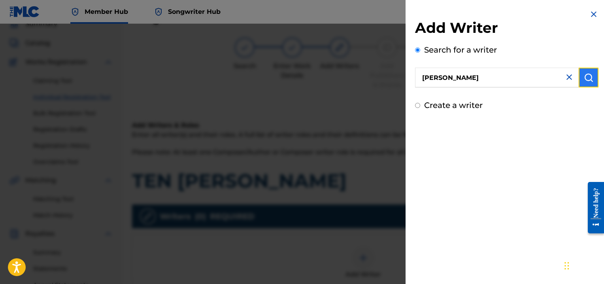
click at [589, 78] on img "submit" at bounding box center [588, 77] width 9 height 9
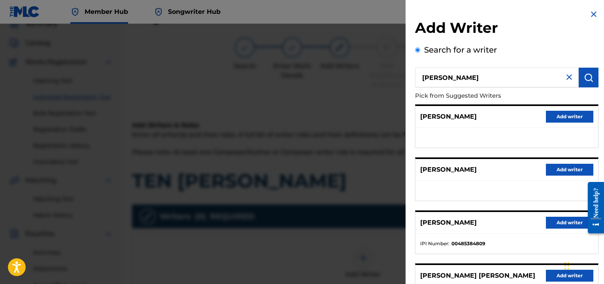
click at [494, 122] on div "[PERSON_NAME] Add writer" at bounding box center [506, 117] width 183 height 22
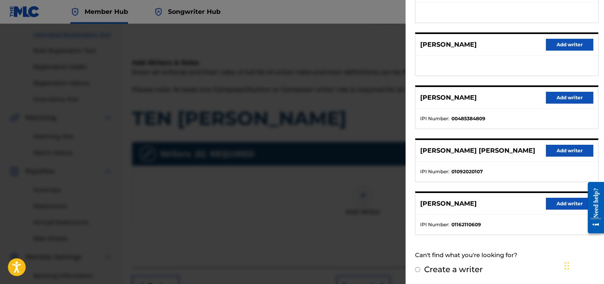
scroll to position [99, 0]
click at [554, 202] on button "Add writer" at bounding box center [569, 204] width 47 height 12
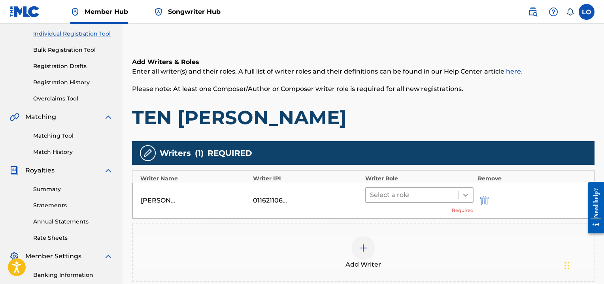
click at [467, 195] on icon at bounding box center [465, 195] width 8 height 8
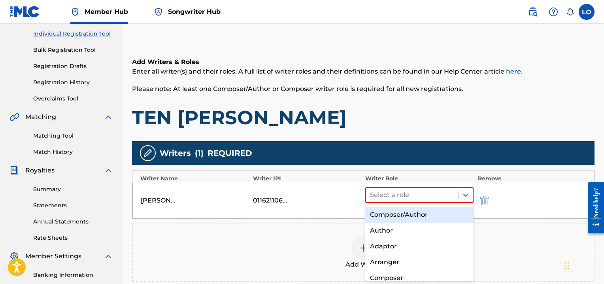
click at [392, 213] on div "Composer/Author" at bounding box center [419, 215] width 108 height 16
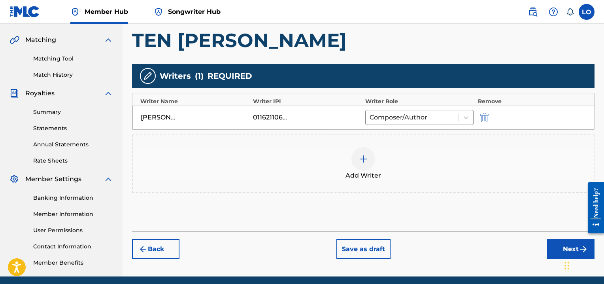
scroll to position [177, 0]
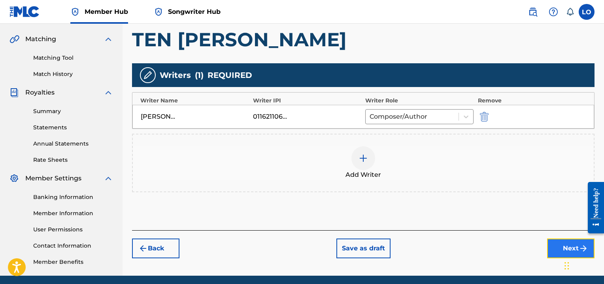
click at [566, 241] on button "Next" at bounding box center [570, 248] width 47 height 20
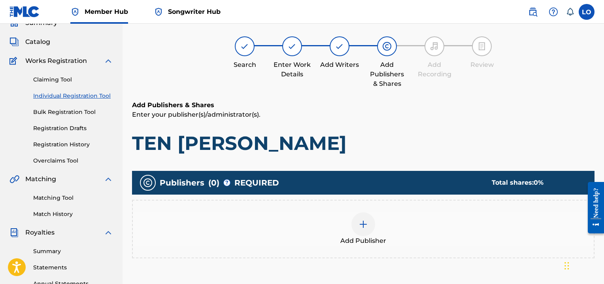
scroll to position [36, 0]
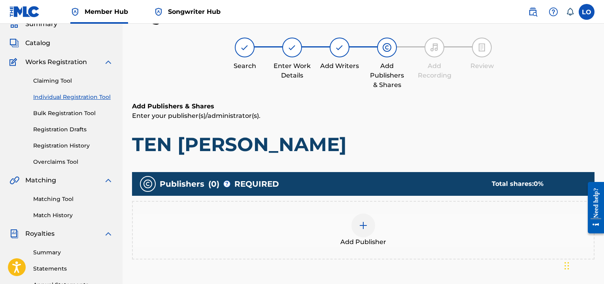
click at [363, 229] on img at bounding box center [362, 224] width 9 height 9
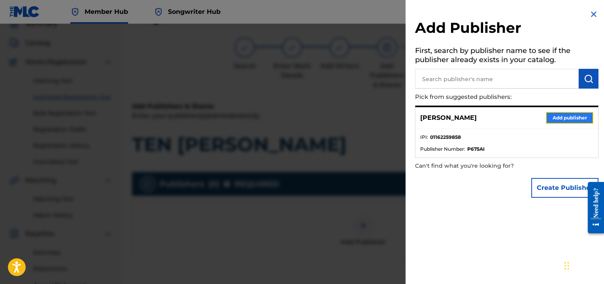
click at [556, 121] on button "Add publisher" at bounding box center [569, 118] width 47 height 12
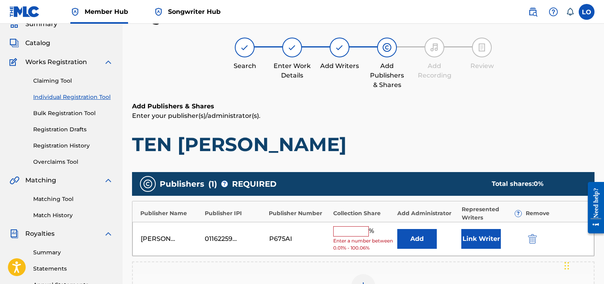
click at [348, 232] on input "text" at bounding box center [351, 231] width 36 height 10
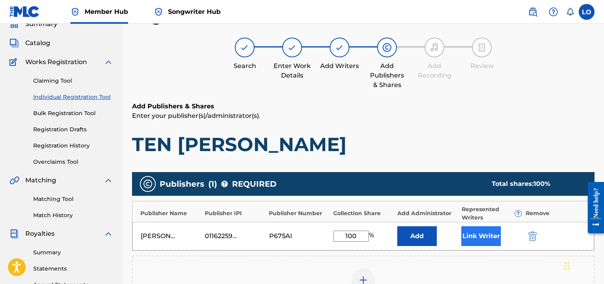
type input "100"
click at [480, 237] on button "Link Writer" at bounding box center [481, 236] width 40 height 20
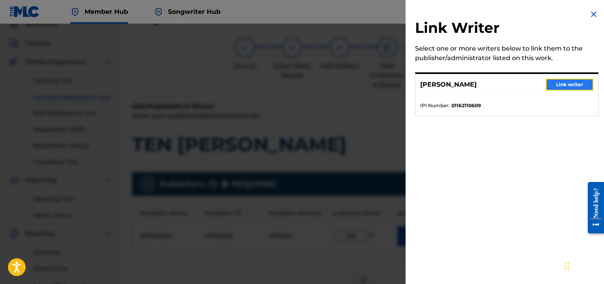
click at [574, 85] on button "Link writer" at bounding box center [569, 85] width 47 height 12
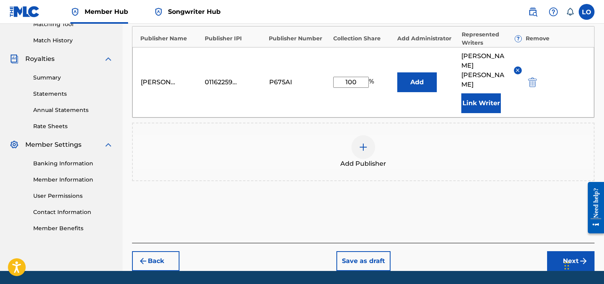
scroll to position [215, 0]
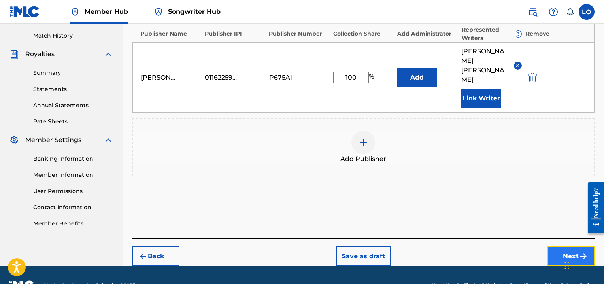
click at [558, 246] on button "Next" at bounding box center [570, 256] width 47 height 20
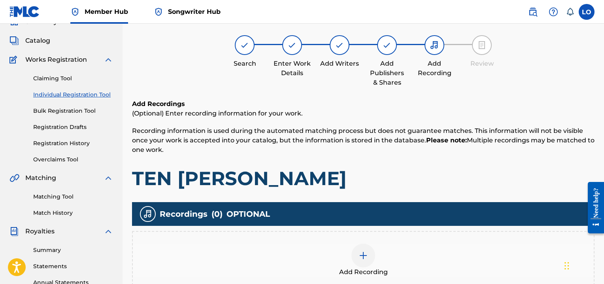
scroll to position [36, 0]
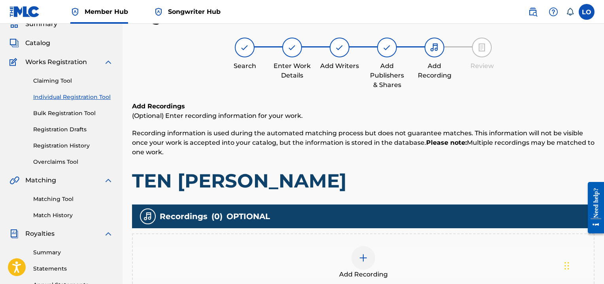
click at [365, 258] on img at bounding box center [362, 257] width 9 height 9
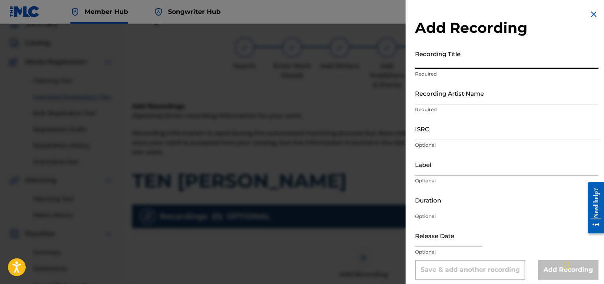
click at [431, 64] on input "Recording Title" at bounding box center [506, 57] width 183 height 23
type input "UN RUEGO A MI SEÑOR"
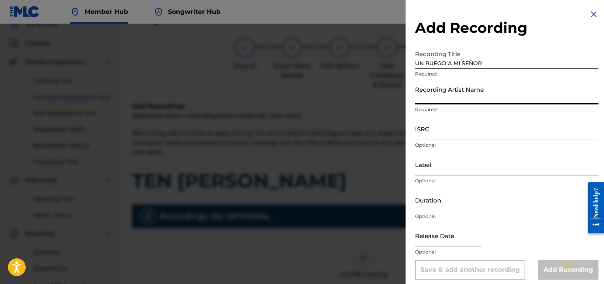
click at [433, 98] on input "Recording Artist Name" at bounding box center [506, 93] width 183 height 23
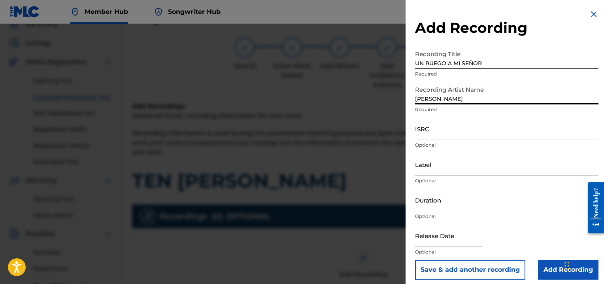
type input "[PERSON_NAME]"
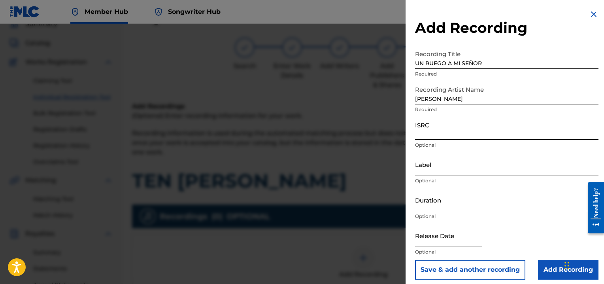
click at [421, 130] on input "ISRC" at bounding box center [506, 128] width 183 height 23
type input "QMEU32507342"
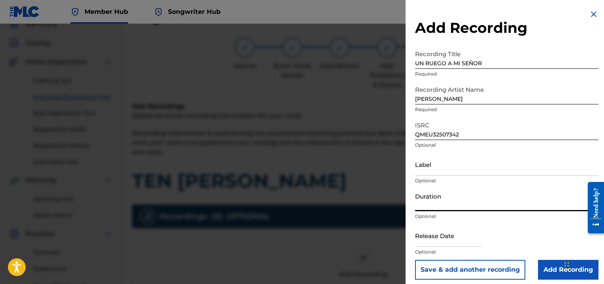
click at [424, 200] on input "Duration" at bounding box center [506, 199] width 183 height 23
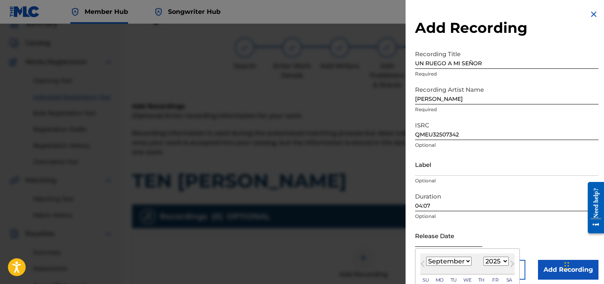
click at [428, 241] on input "text" at bounding box center [448, 235] width 67 height 23
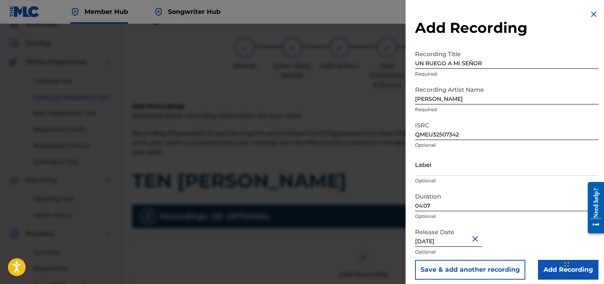
click at [550, 228] on div "Release Date [DATE] Optional" at bounding box center [506, 242] width 183 height 36
click at [548, 270] on input "Add Recording" at bounding box center [568, 270] width 60 height 20
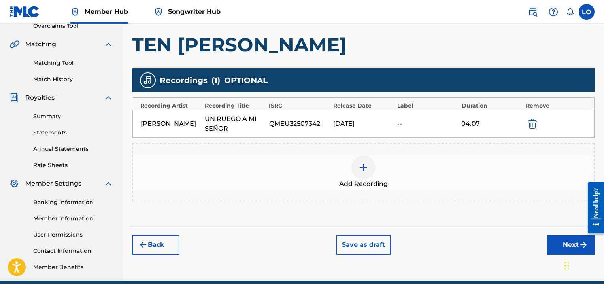
scroll to position [206, 0]
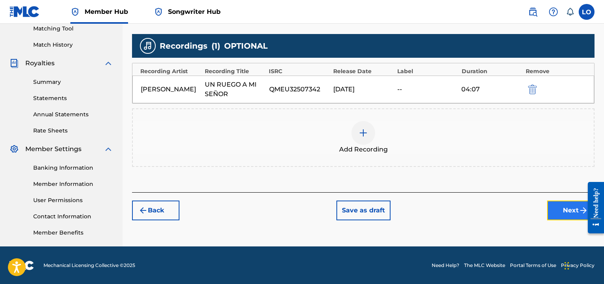
click at [567, 210] on button "Next" at bounding box center [570, 210] width 47 height 20
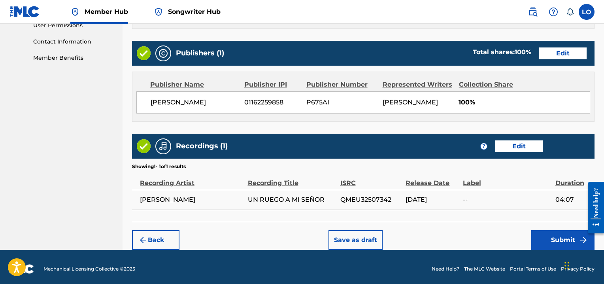
scroll to position [383, 0]
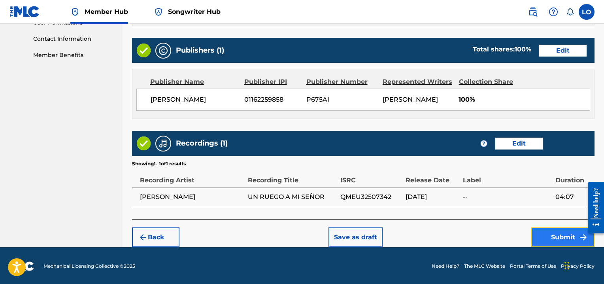
click at [558, 232] on button "Submit" at bounding box center [562, 237] width 63 height 20
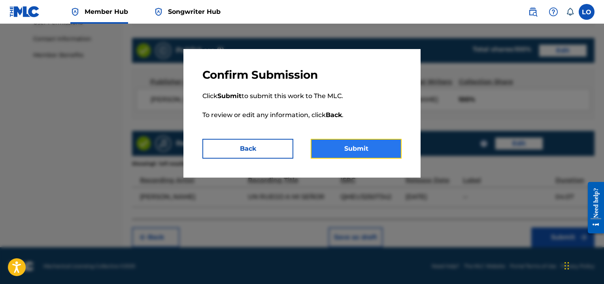
click at [357, 146] on button "Submit" at bounding box center [356, 149] width 91 height 20
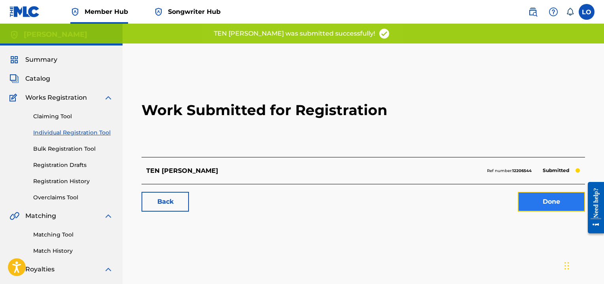
click at [535, 201] on link "Done" at bounding box center [551, 202] width 67 height 20
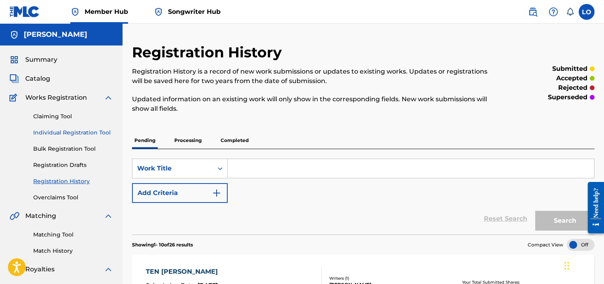
click at [67, 130] on link "Individual Registration Tool" at bounding box center [73, 132] width 80 height 8
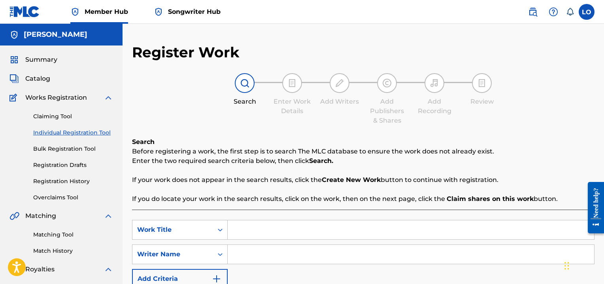
click at [259, 229] on input "Search Form" at bounding box center [411, 229] width 366 height 19
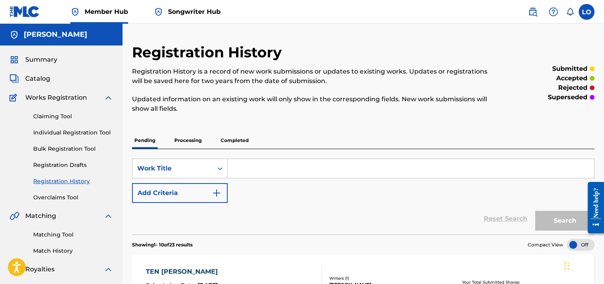
click at [259, 170] on input "Search Form" at bounding box center [411, 168] width 366 height 19
click at [54, 128] on div "Claiming Tool Individual Registration Tool Bulk Registration Tool Registration …" at bounding box center [61, 151] width 104 height 99
click at [54, 129] on link "Individual Registration Tool" at bounding box center [73, 132] width 80 height 8
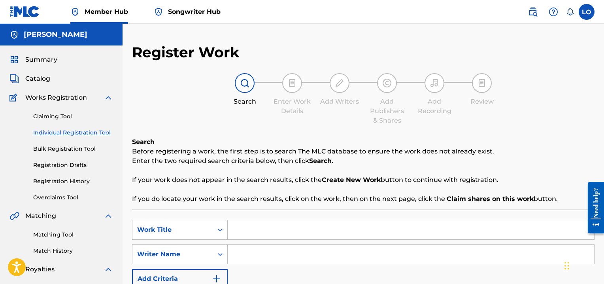
click at [239, 224] on input "Search Form" at bounding box center [411, 229] width 366 height 19
click at [251, 256] on input "Search Form" at bounding box center [411, 254] width 366 height 19
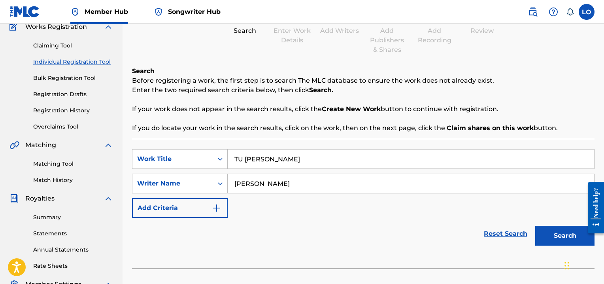
scroll to position [104, 0]
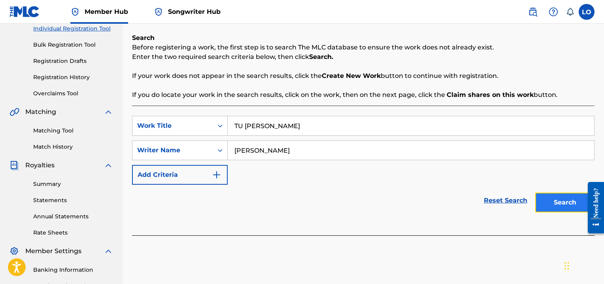
click at [558, 199] on button "Search" at bounding box center [564, 202] width 59 height 20
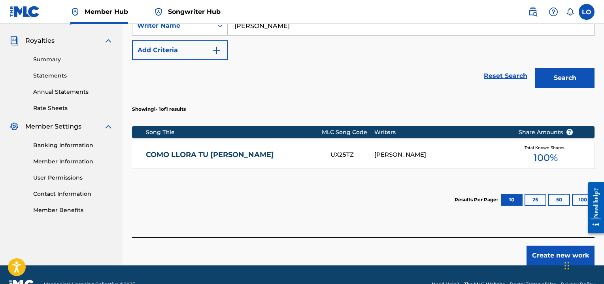
scroll to position [247, 0]
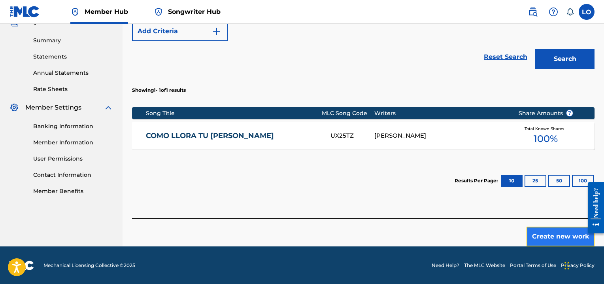
click at [546, 230] on button "Create new work" at bounding box center [560, 236] width 68 height 20
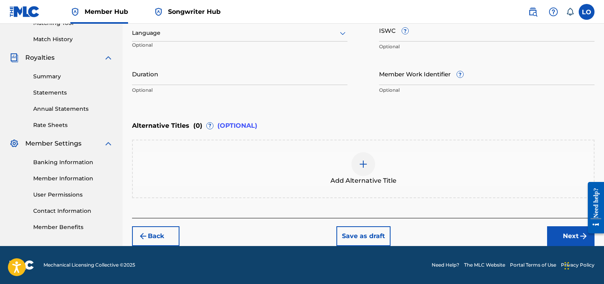
scroll to position [210, 0]
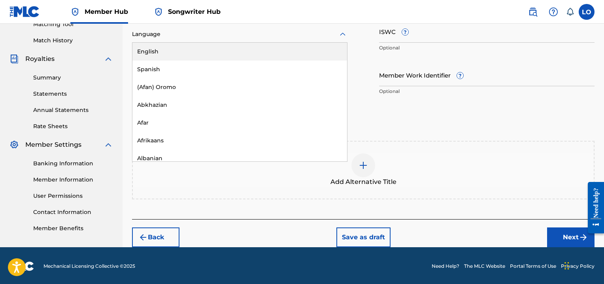
click at [344, 31] on icon at bounding box center [342, 34] width 9 height 9
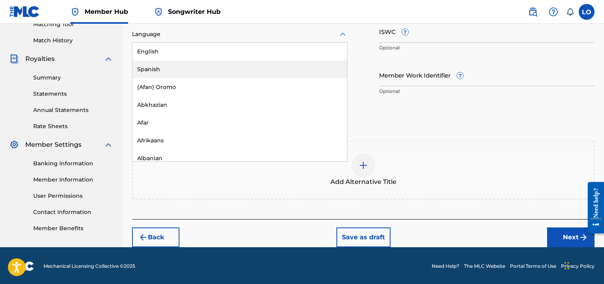
click at [180, 66] on div "Spanish" at bounding box center [239, 69] width 215 height 18
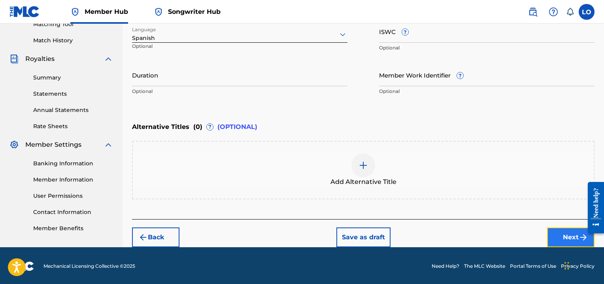
click at [563, 229] on button "Next" at bounding box center [570, 237] width 47 height 20
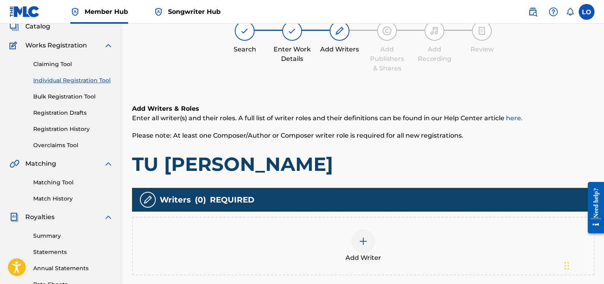
scroll to position [36, 0]
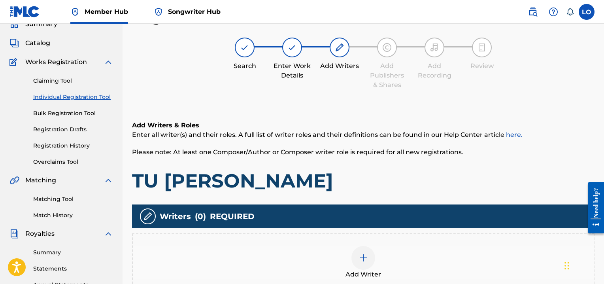
click at [373, 252] on div at bounding box center [363, 258] width 24 height 24
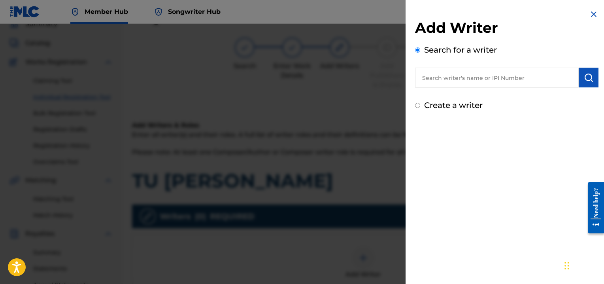
click at [440, 78] on input "text" at bounding box center [497, 78] width 164 height 20
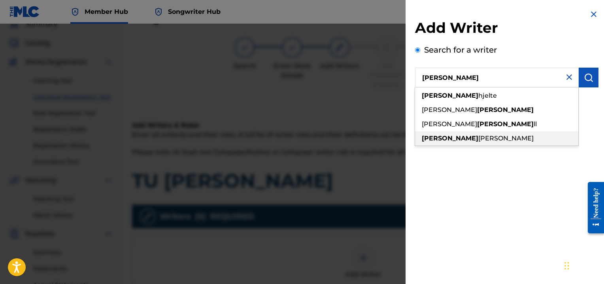
click at [478, 135] on span "[PERSON_NAME]" at bounding box center [505, 138] width 55 height 8
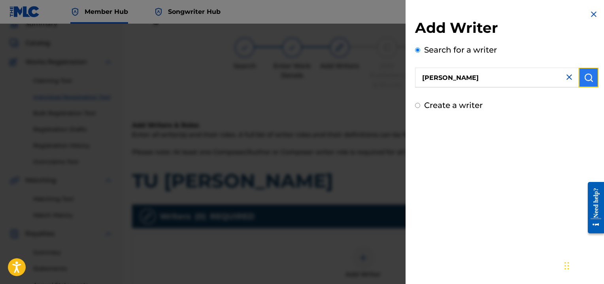
click at [589, 75] on img "submit" at bounding box center [588, 77] width 9 height 9
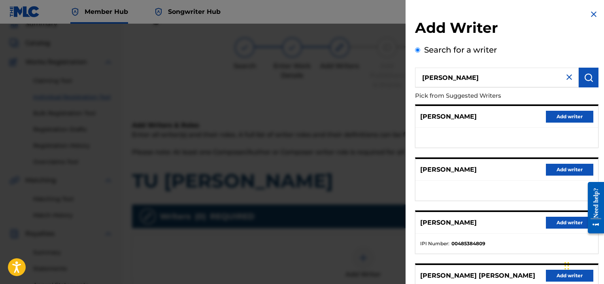
click at [505, 128] on ul at bounding box center [506, 138] width 183 height 20
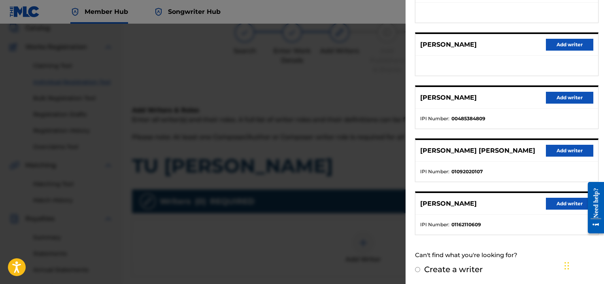
scroll to position [51, 0]
click at [556, 202] on button "Add writer" at bounding box center [569, 204] width 47 height 12
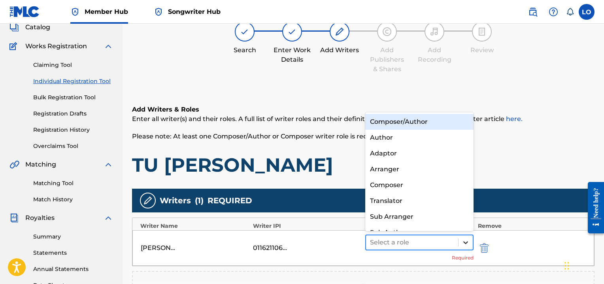
click at [469, 241] on div at bounding box center [465, 242] width 14 height 14
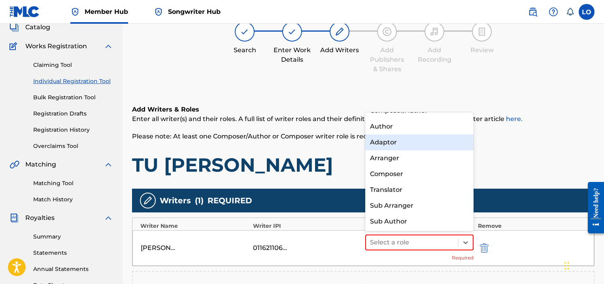
scroll to position [0, 0]
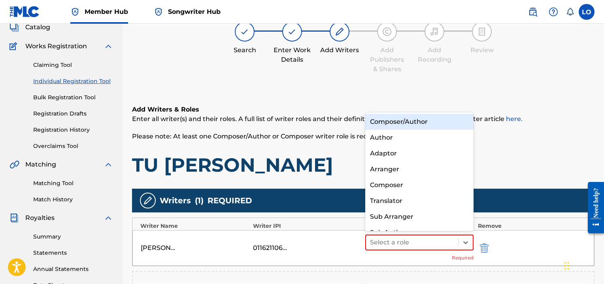
click at [392, 124] on div "Composer/Author" at bounding box center [419, 122] width 108 height 16
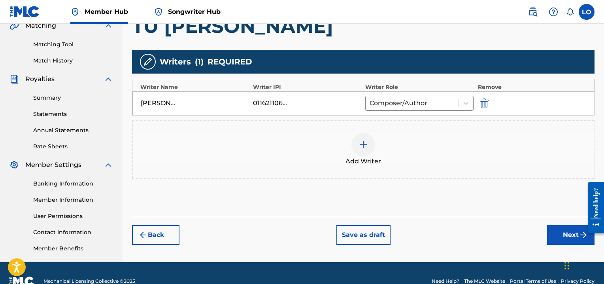
scroll to position [190, 0]
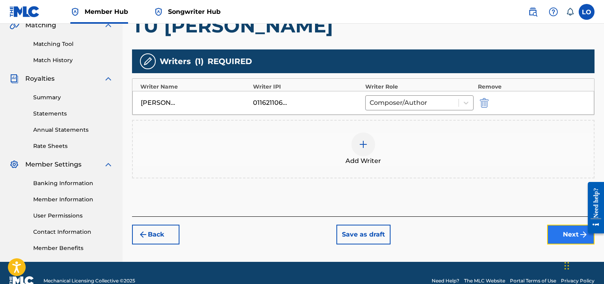
click at [559, 234] on button "Next" at bounding box center [570, 234] width 47 height 20
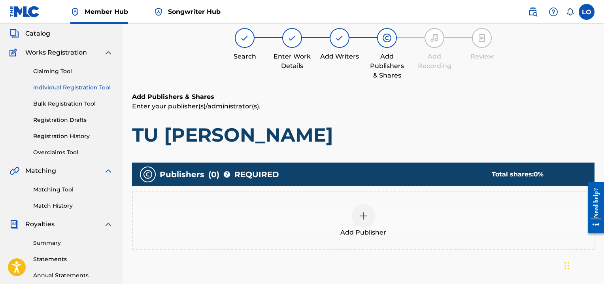
scroll to position [36, 0]
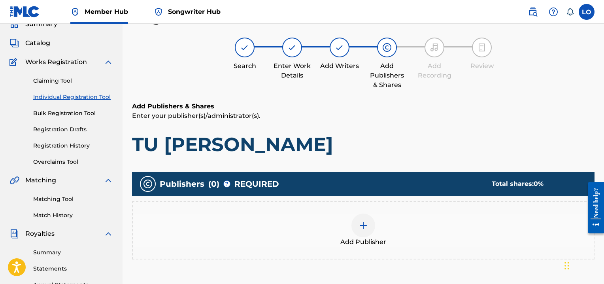
click at [367, 230] on div at bounding box center [363, 225] width 24 height 24
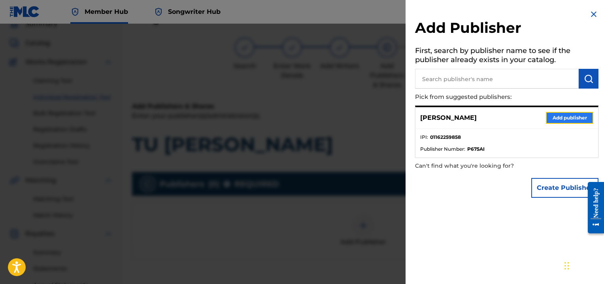
click at [561, 120] on button "Add publisher" at bounding box center [569, 118] width 47 height 12
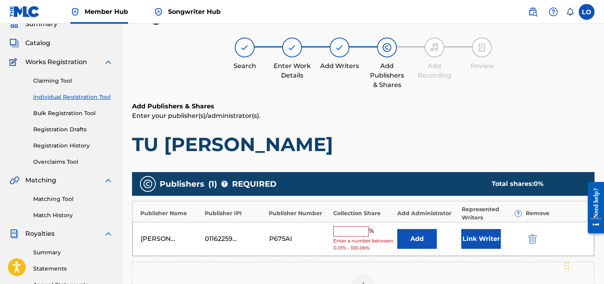
click at [348, 234] on input "text" at bounding box center [351, 231] width 36 height 10
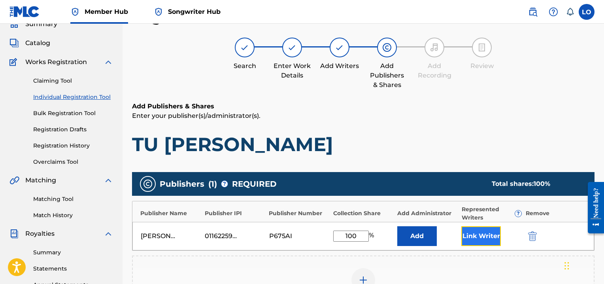
click at [475, 232] on button "Link Writer" at bounding box center [481, 236] width 40 height 20
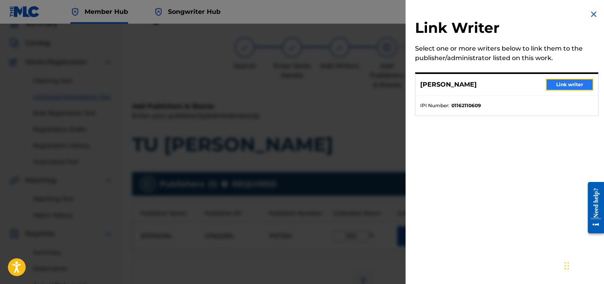
click at [573, 81] on button "Link writer" at bounding box center [569, 85] width 47 height 12
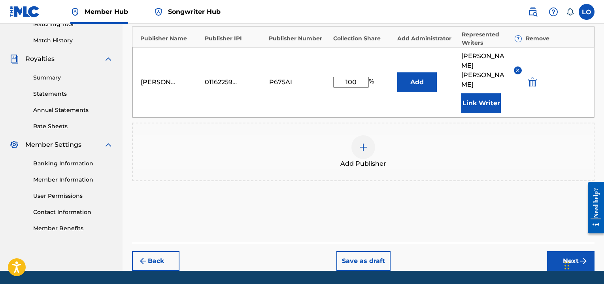
scroll to position [215, 0]
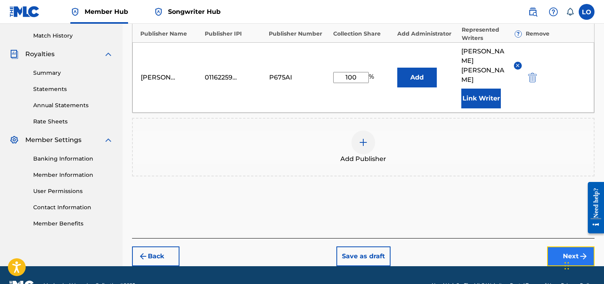
click at [558, 246] on button "Next" at bounding box center [570, 256] width 47 height 20
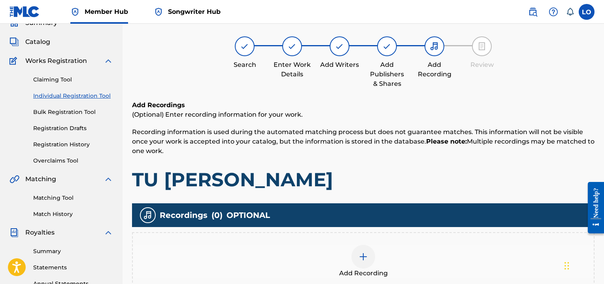
scroll to position [36, 0]
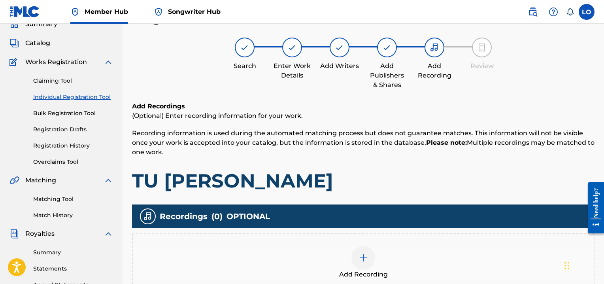
click at [362, 257] on img at bounding box center [362, 257] width 9 height 9
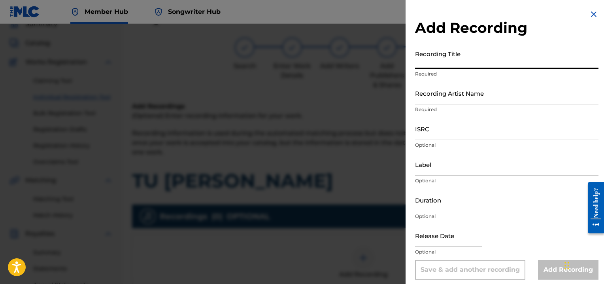
click at [427, 65] on input "Recording Title" at bounding box center [506, 57] width 183 height 23
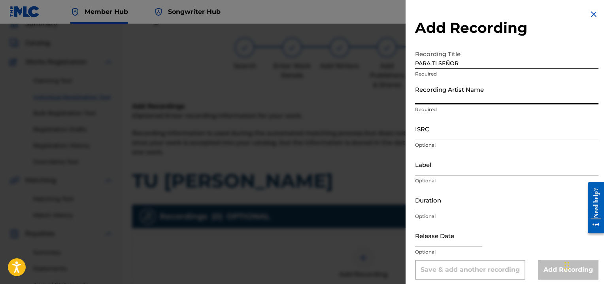
click at [436, 95] on input "Recording Artist Name" at bounding box center [506, 93] width 183 height 23
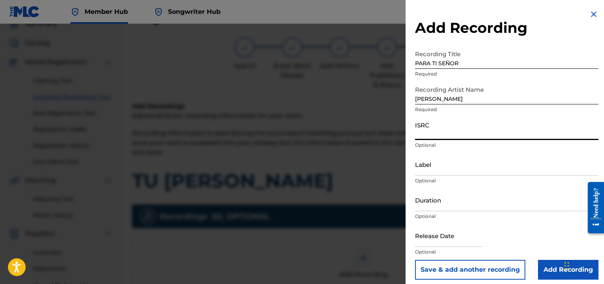
click at [428, 131] on input "ISRC" at bounding box center [506, 128] width 183 height 23
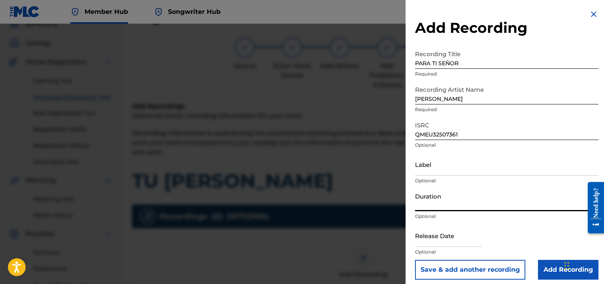
click at [426, 201] on input "Duration" at bounding box center [506, 199] width 183 height 23
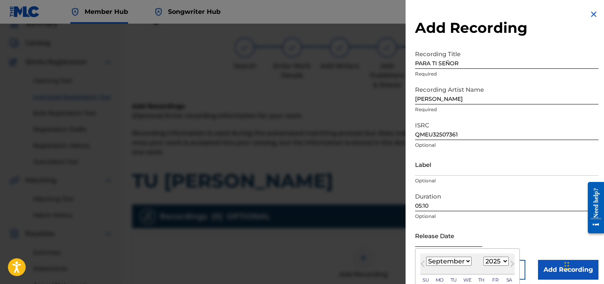
click at [426, 241] on input "text" at bounding box center [448, 235] width 67 height 23
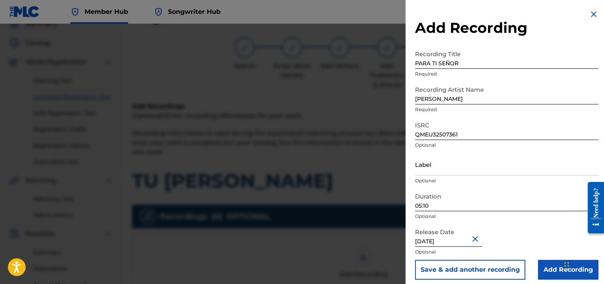
click at [523, 224] on div "Release Date [DATE] Optional" at bounding box center [506, 242] width 183 height 36
click at [553, 270] on input "Add Recording" at bounding box center [568, 270] width 60 height 20
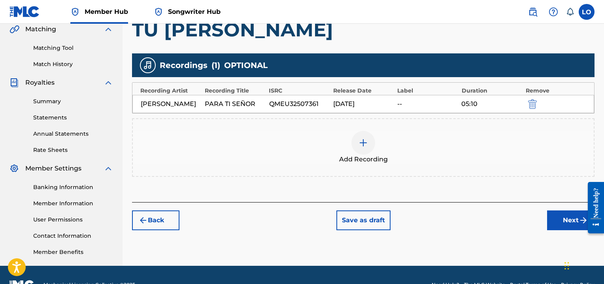
scroll to position [206, 0]
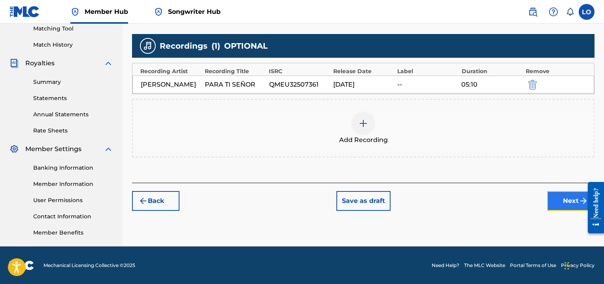
click at [563, 201] on button "Next" at bounding box center [570, 201] width 47 height 20
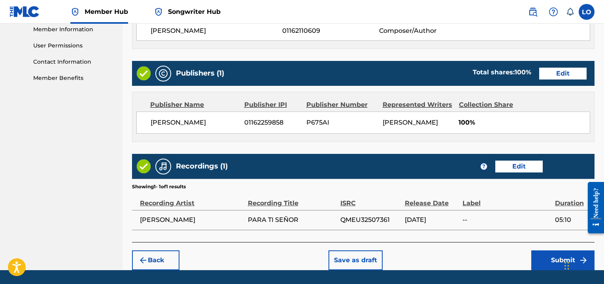
scroll to position [383, 0]
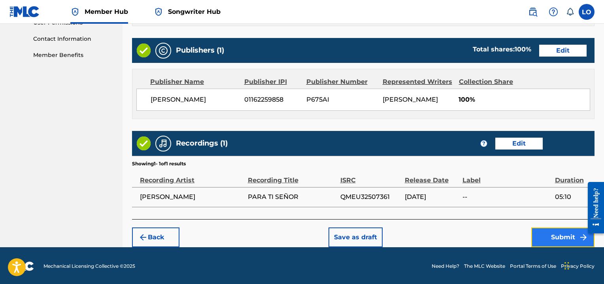
click at [565, 232] on button "Submit" at bounding box center [562, 237] width 63 height 20
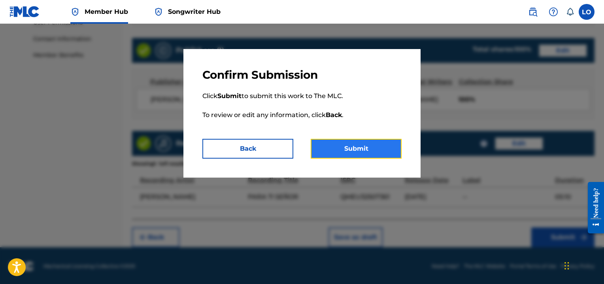
click at [356, 143] on button "Submit" at bounding box center [356, 149] width 91 height 20
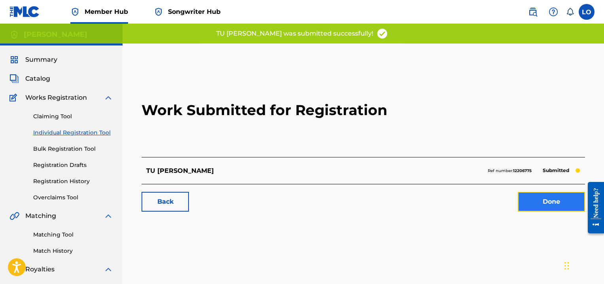
click at [534, 201] on link "Done" at bounding box center [551, 202] width 67 height 20
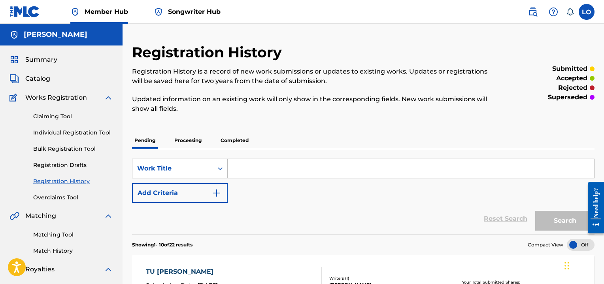
click at [85, 128] on div "Claiming Tool Individual Registration Tool Bulk Registration Tool Registration …" at bounding box center [61, 151] width 104 height 99
click at [83, 132] on link "Individual Registration Tool" at bounding box center [73, 132] width 80 height 8
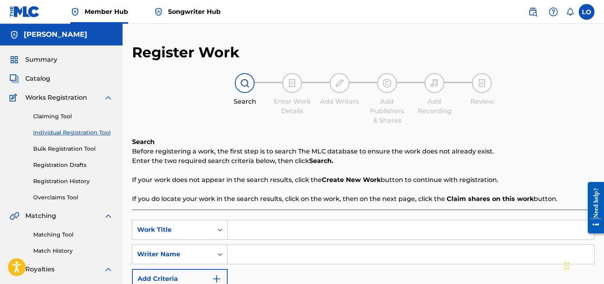
click at [248, 230] on input "Search Form" at bounding box center [411, 229] width 366 height 19
click at [250, 258] on input "Search Form" at bounding box center [411, 254] width 366 height 19
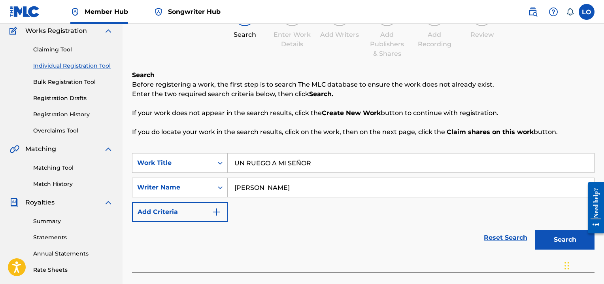
scroll to position [115, 0]
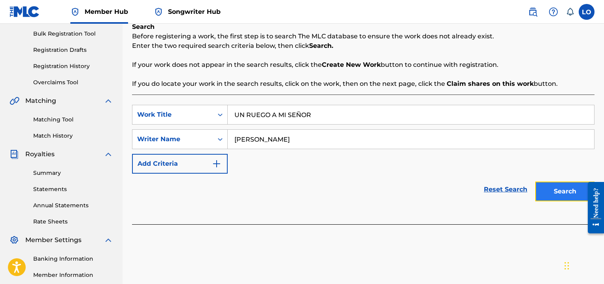
click at [552, 197] on button "Search" at bounding box center [564, 191] width 59 height 20
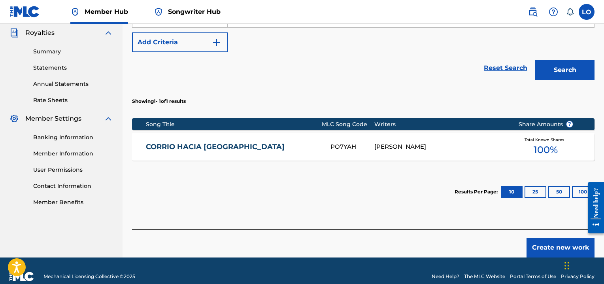
scroll to position [247, 0]
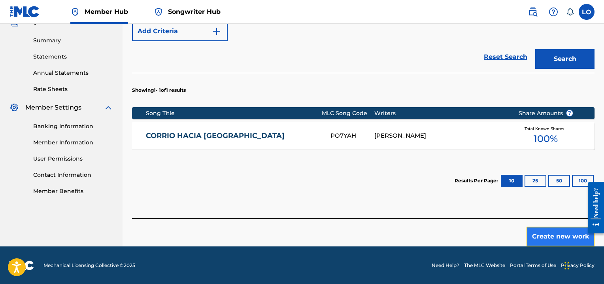
click at [553, 230] on button "Create new work" at bounding box center [560, 236] width 68 height 20
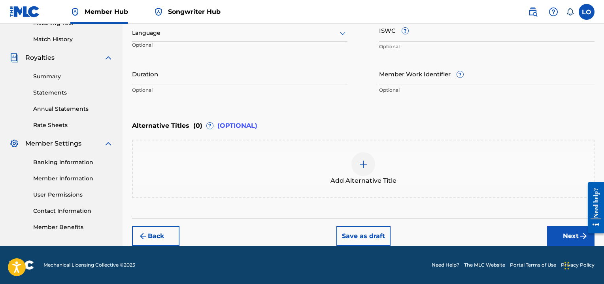
scroll to position [210, 0]
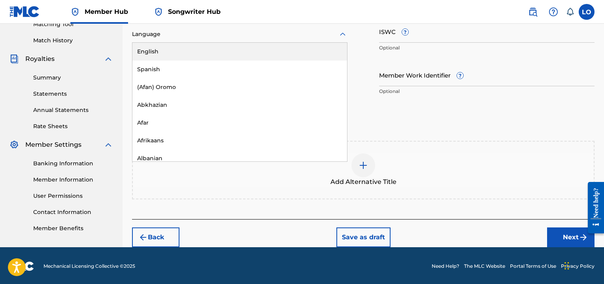
click at [343, 33] on icon at bounding box center [342, 34] width 9 height 9
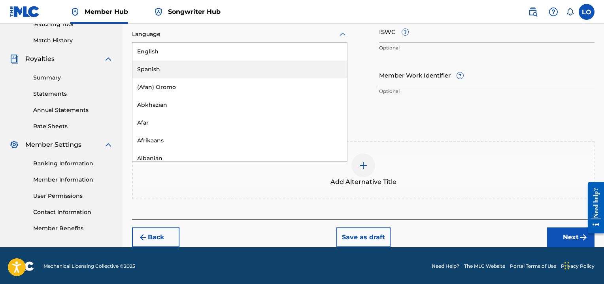
click at [147, 66] on div "Spanish" at bounding box center [239, 69] width 215 height 18
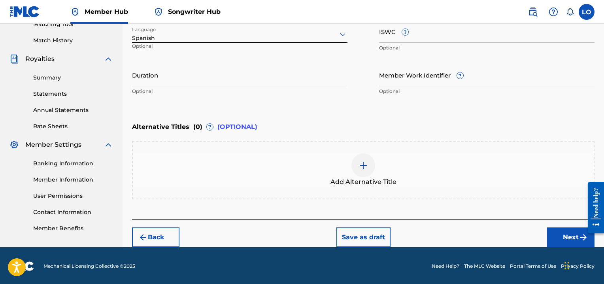
click at [369, 163] on div at bounding box center [363, 165] width 24 height 24
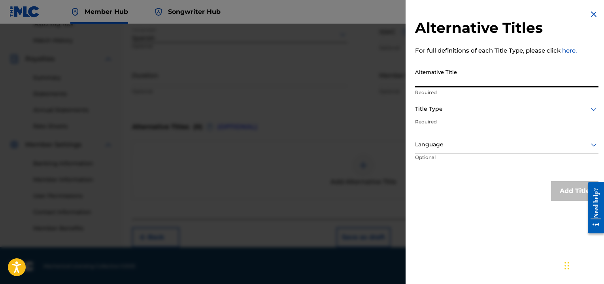
click at [422, 79] on input "Alternative Title" at bounding box center [506, 76] width 183 height 23
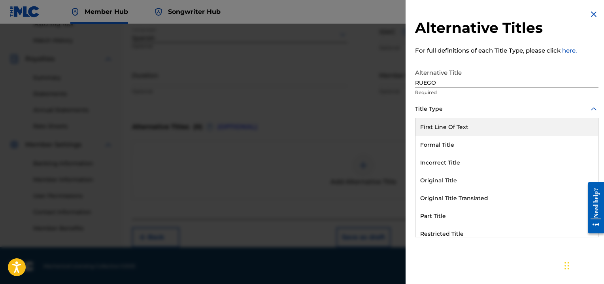
click at [591, 109] on icon at bounding box center [593, 108] width 9 height 9
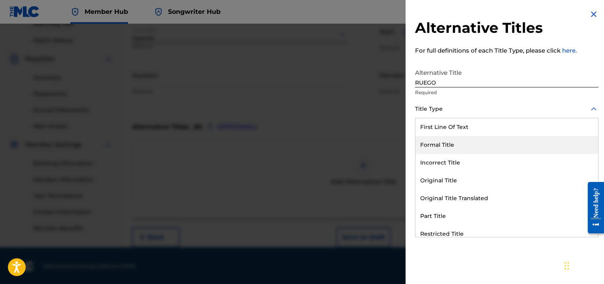
scroll to position [71, 0]
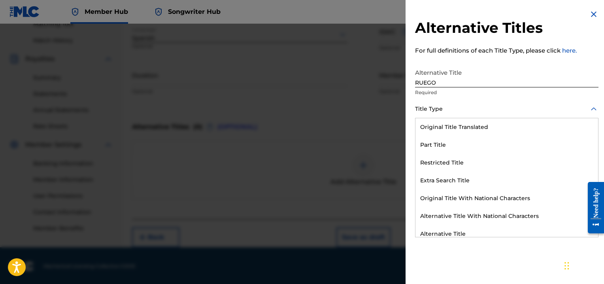
drag, startPoint x: 591, startPoint y: 151, endPoint x: 5, endPoint y: 13, distance: 602.7
click at [444, 230] on div "Alternative Title" at bounding box center [506, 234] width 183 height 18
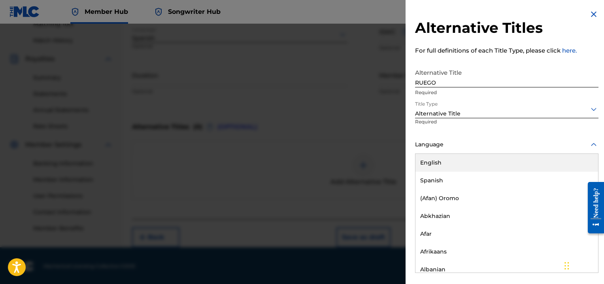
click at [591, 144] on icon at bounding box center [593, 144] width 9 height 9
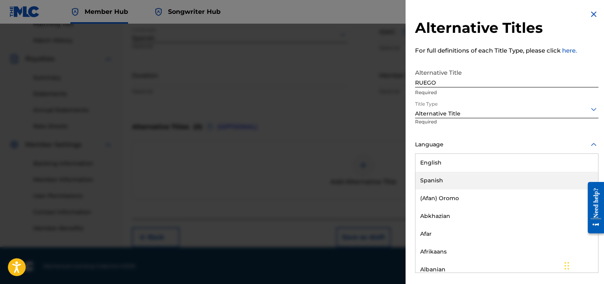
click at [440, 178] on div "Spanish" at bounding box center [506, 180] width 183 height 18
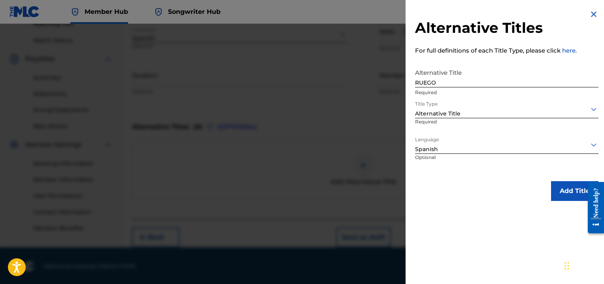
click at [547, 195] on div "Add Title" at bounding box center [506, 191] width 183 height 20
click at [568, 189] on button "Add Title" at bounding box center [574, 191] width 47 height 20
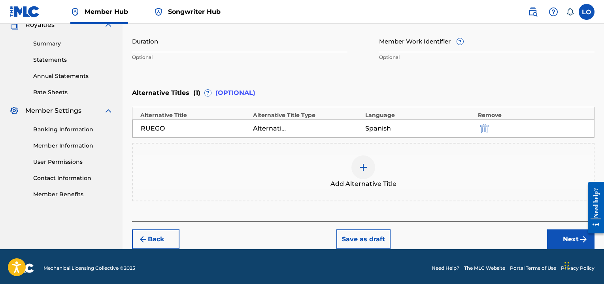
scroll to position [247, 0]
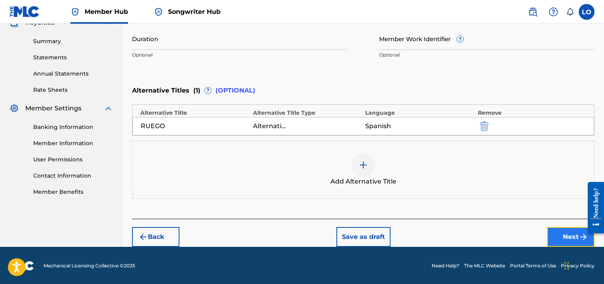
click at [571, 234] on button "Next" at bounding box center [570, 237] width 47 height 20
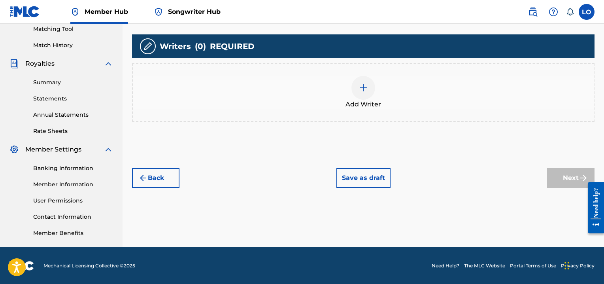
scroll to position [206, 0]
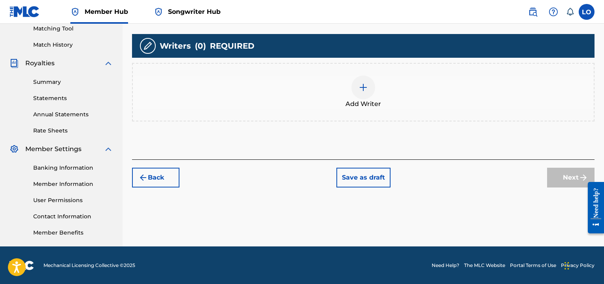
click at [365, 83] on img at bounding box center [362, 87] width 9 height 9
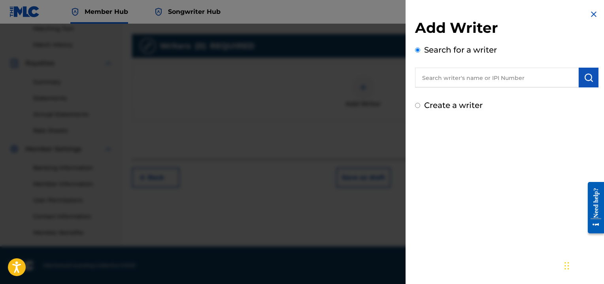
click at [438, 77] on input "text" at bounding box center [497, 78] width 164 height 20
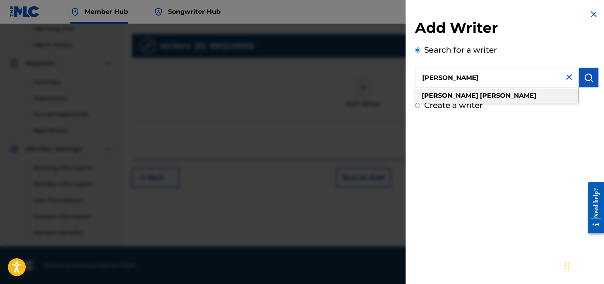
click at [480, 96] on strong "[PERSON_NAME]" at bounding box center [508, 96] width 56 height 8
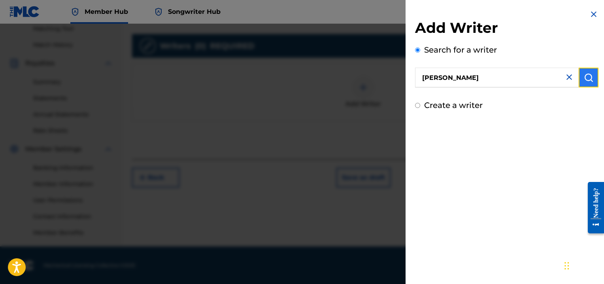
click at [585, 75] on img "submit" at bounding box center [588, 77] width 9 height 9
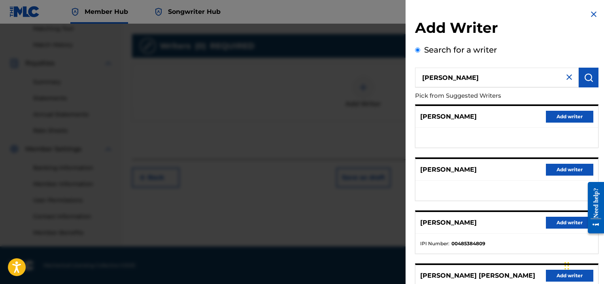
click at [492, 128] on ul at bounding box center [506, 138] width 183 height 20
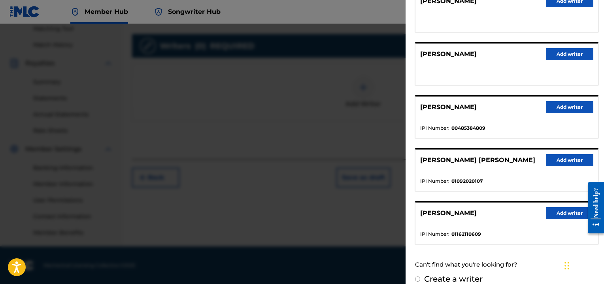
scroll to position [125, 0]
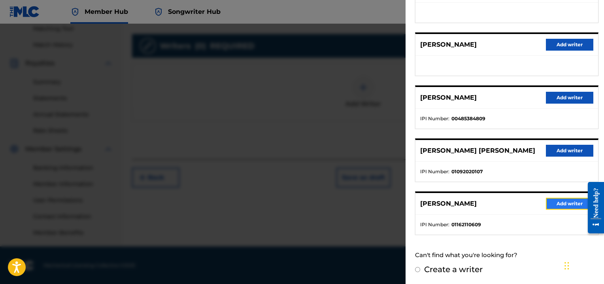
click at [563, 200] on button "Add writer" at bounding box center [569, 204] width 47 height 12
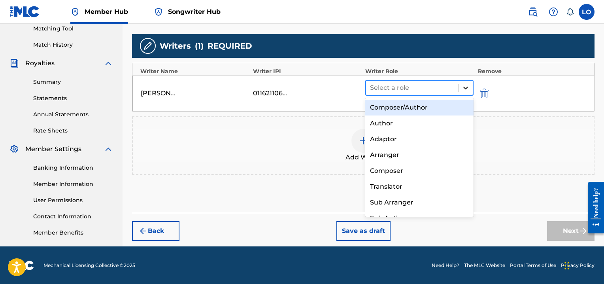
click at [466, 88] on icon at bounding box center [465, 88] width 5 height 3
click at [406, 106] on div "Composer/Author" at bounding box center [419, 108] width 108 height 16
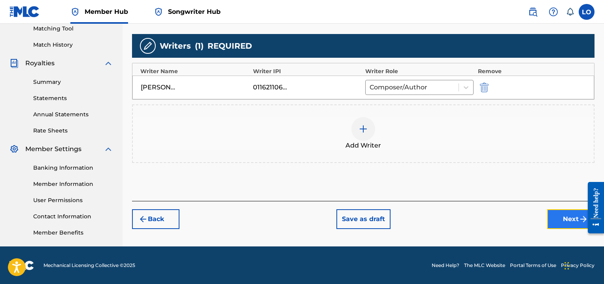
click at [561, 211] on button "Next" at bounding box center [570, 219] width 47 height 20
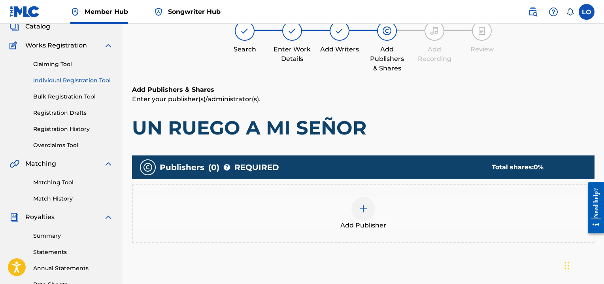
scroll to position [36, 0]
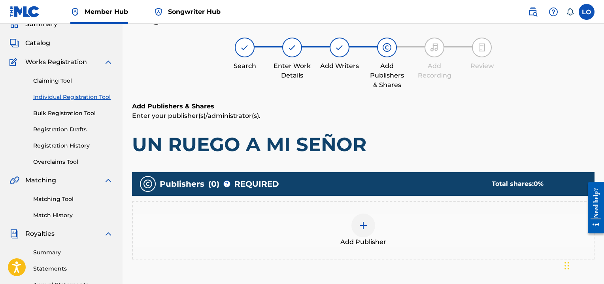
click at [362, 226] on img at bounding box center [362, 224] width 9 height 9
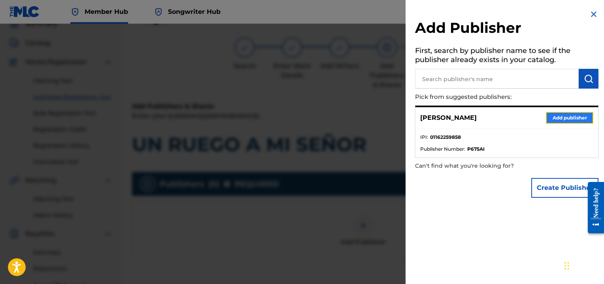
click at [565, 117] on button "Add publisher" at bounding box center [569, 118] width 47 height 12
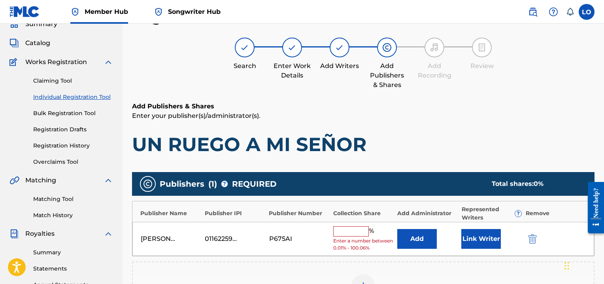
click at [343, 231] on input "text" at bounding box center [351, 231] width 36 height 10
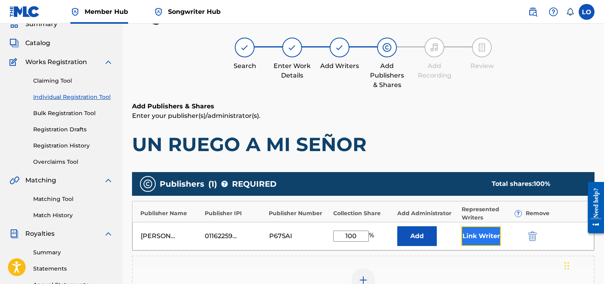
click at [486, 235] on button "Link Writer" at bounding box center [481, 236] width 40 height 20
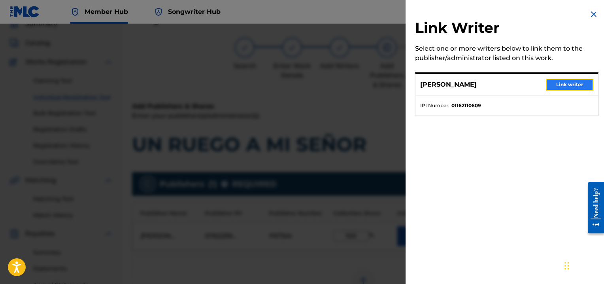
click at [580, 81] on button "Link writer" at bounding box center [569, 85] width 47 height 12
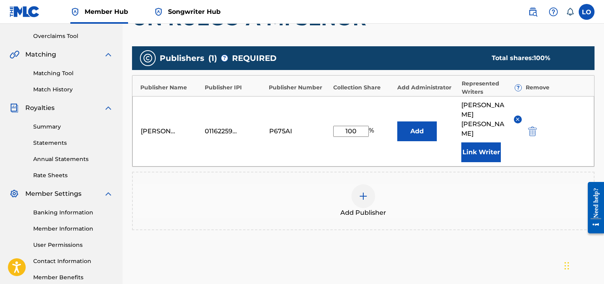
scroll to position [215, 0]
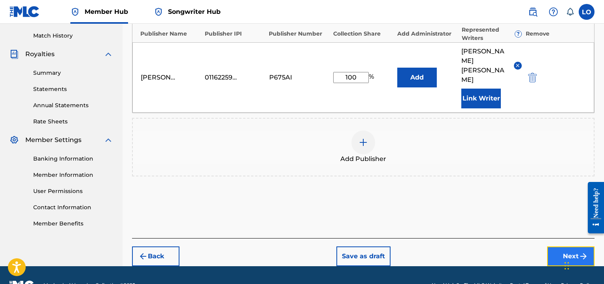
click at [561, 246] on button "Next" at bounding box center [570, 256] width 47 height 20
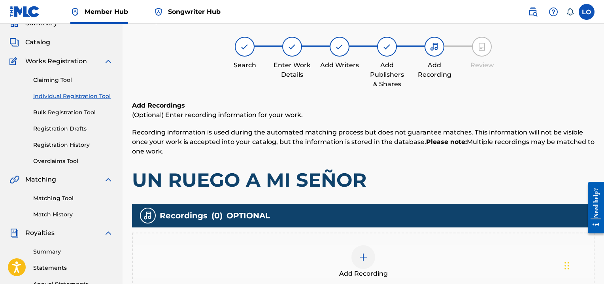
scroll to position [36, 0]
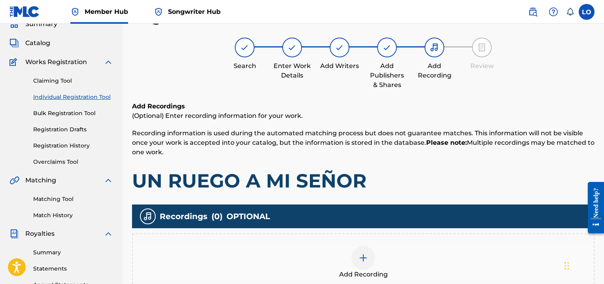
click at [357, 263] on div at bounding box center [363, 258] width 24 height 24
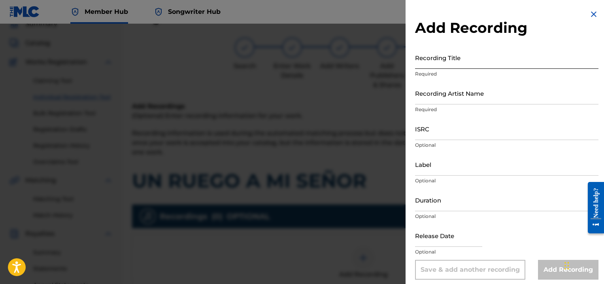
click at [446, 57] on input "Recording Title" at bounding box center [506, 57] width 183 height 23
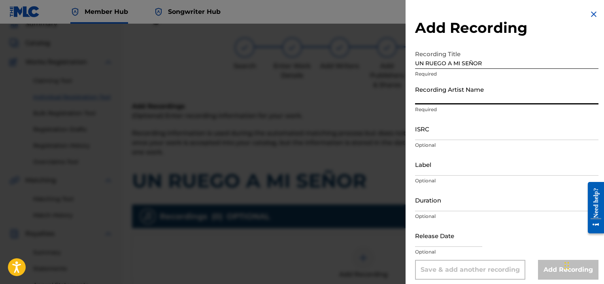
click at [437, 99] on input "Recording Artist Name" at bounding box center [506, 93] width 183 height 23
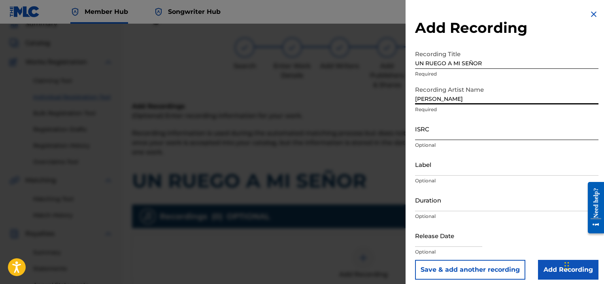
click at [426, 138] on input "ISRC" at bounding box center [506, 128] width 183 height 23
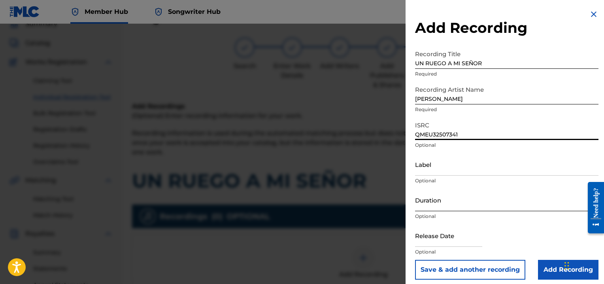
click at [422, 201] on input "Duration" at bounding box center [506, 199] width 183 height 23
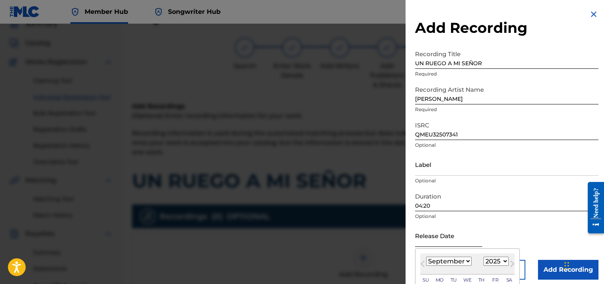
click at [426, 244] on input "text" at bounding box center [448, 235] width 67 height 23
click at [530, 230] on div "Release Date [DATE] [DATE] Previous Month Next Month [DATE] January February Ma…" at bounding box center [506, 242] width 183 height 36
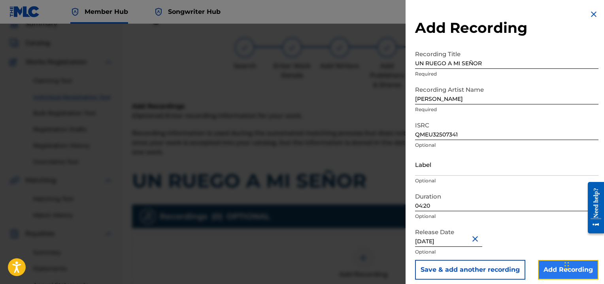
click at [544, 265] on input "Add Recording" at bounding box center [568, 270] width 60 height 20
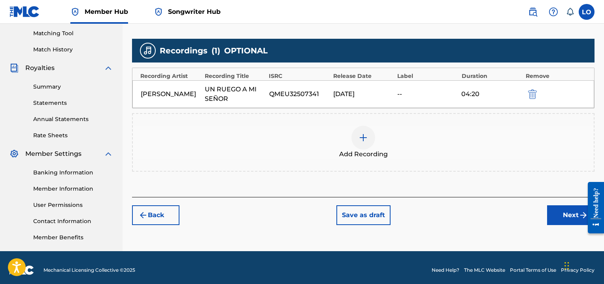
scroll to position [206, 0]
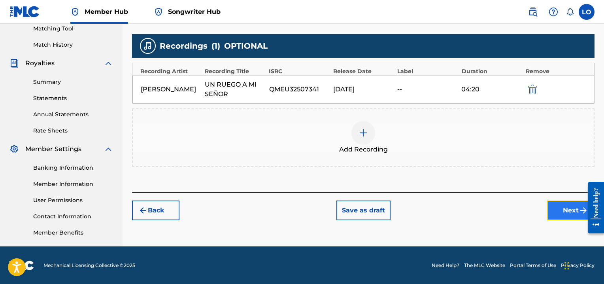
click at [572, 212] on button "Next" at bounding box center [570, 210] width 47 height 20
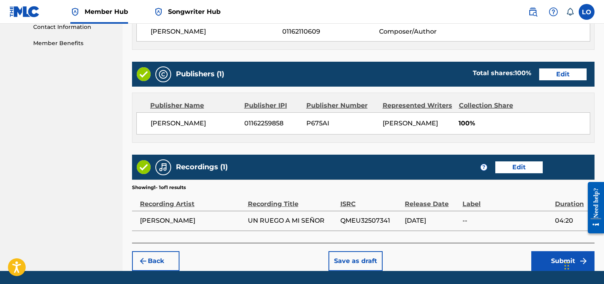
scroll to position [418, 0]
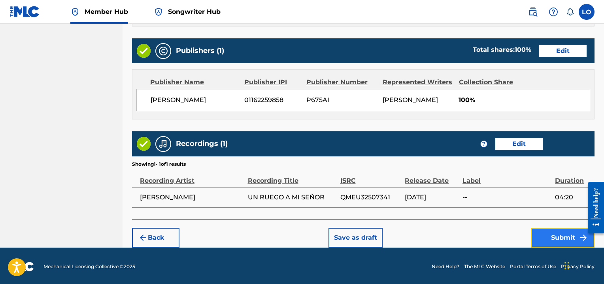
click at [554, 235] on button "Submit" at bounding box center [562, 238] width 63 height 20
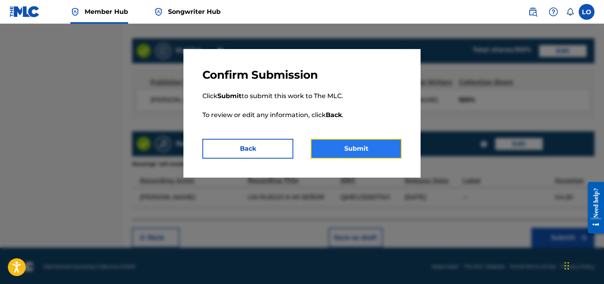
click at [354, 146] on button "Submit" at bounding box center [356, 149] width 91 height 20
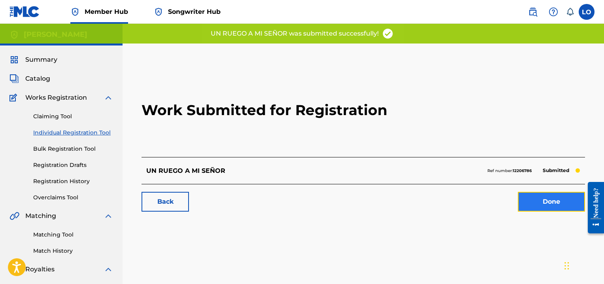
click at [542, 204] on link "Done" at bounding box center [551, 202] width 67 height 20
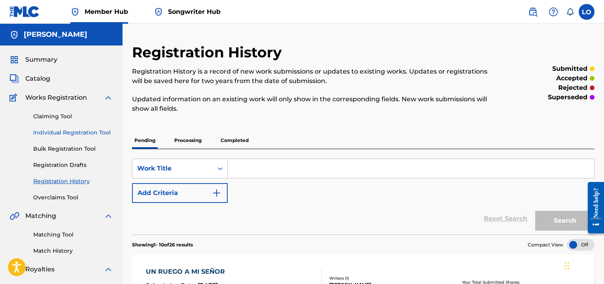
click at [55, 132] on link "Individual Registration Tool" at bounding box center [73, 132] width 80 height 8
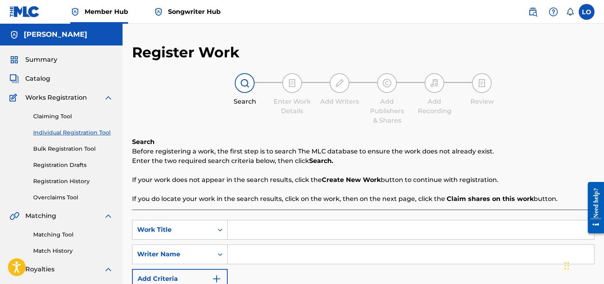
click at [245, 229] on input "Search Form" at bounding box center [411, 229] width 366 height 19
click at [248, 253] on input "Search Form" at bounding box center [411, 254] width 366 height 19
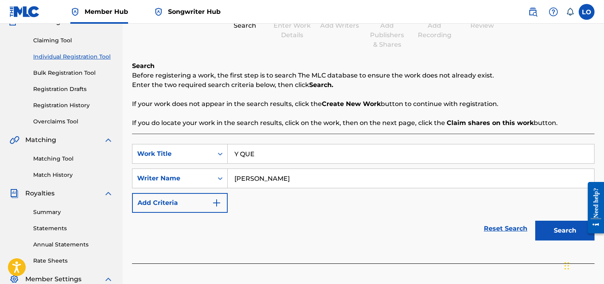
scroll to position [122, 0]
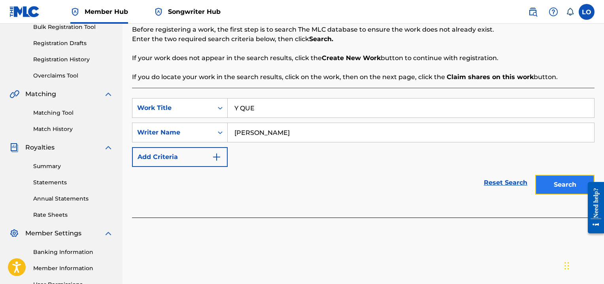
click at [568, 181] on button "Search" at bounding box center [564, 185] width 59 height 20
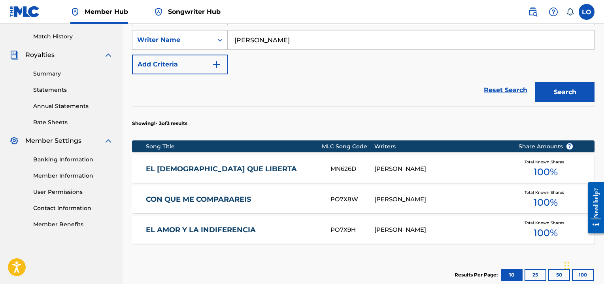
scroll to position [308, 0]
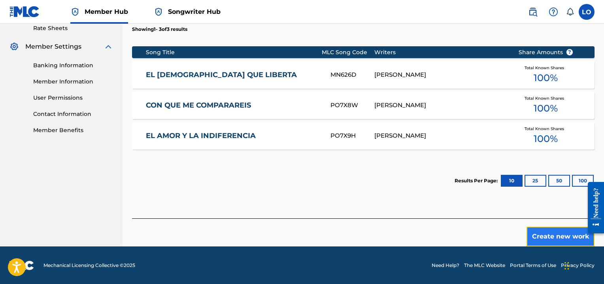
click at [557, 234] on button "Create new work" at bounding box center [560, 236] width 68 height 20
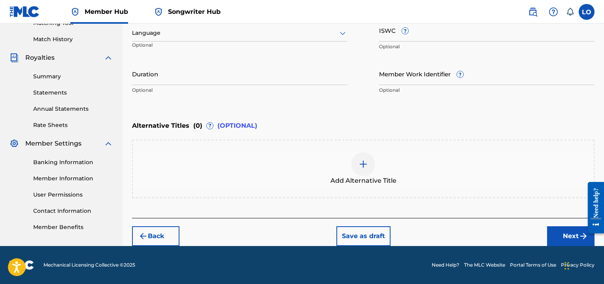
scroll to position [210, 0]
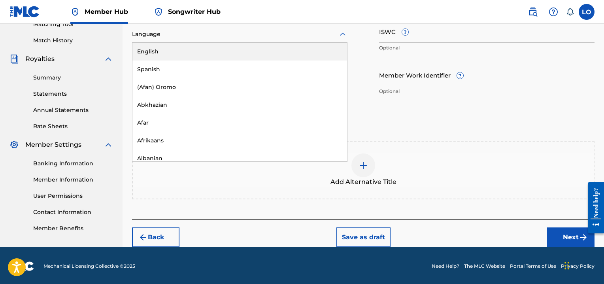
click at [343, 32] on icon at bounding box center [342, 34] width 9 height 9
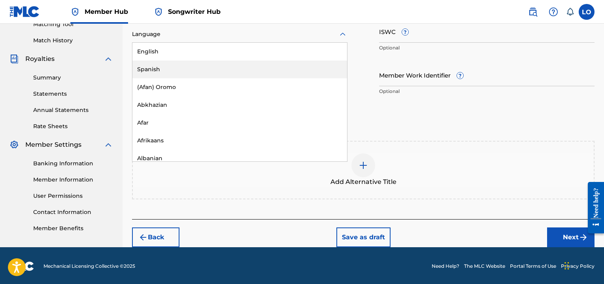
click at [149, 69] on div "Spanish" at bounding box center [239, 69] width 215 height 18
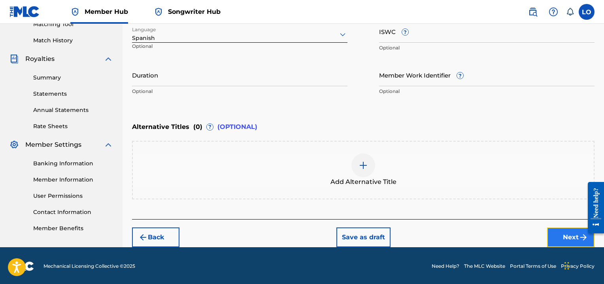
click at [559, 232] on button "Next" at bounding box center [570, 237] width 47 height 20
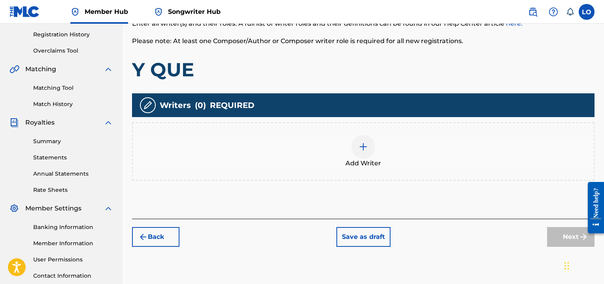
scroll to position [147, 0]
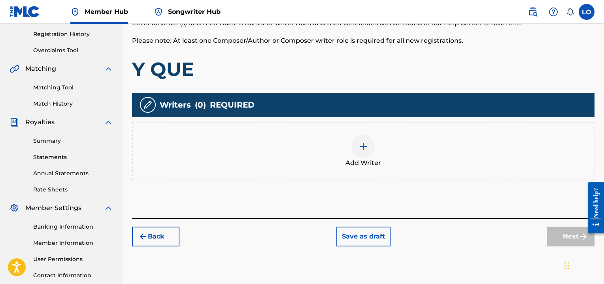
click at [359, 148] on img at bounding box center [362, 145] width 9 height 9
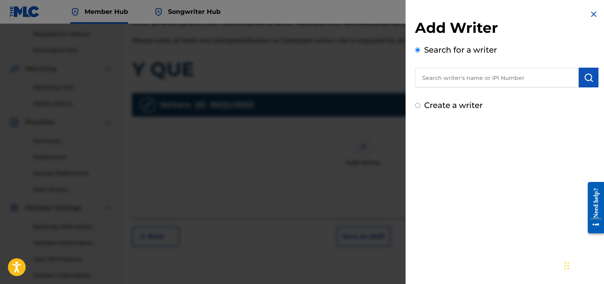
click at [434, 80] on input "text" at bounding box center [497, 78] width 164 height 20
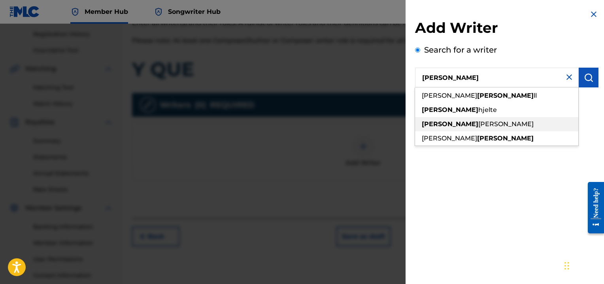
click at [478, 121] on span "[PERSON_NAME]" at bounding box center [505, 124] width 55 height 8
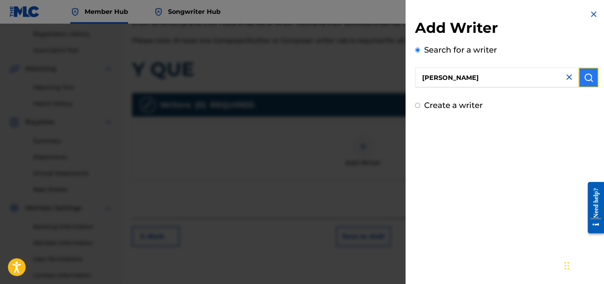
click at [586, 77] on img "submit" at bounding box center [588, 77] width 9 height 9
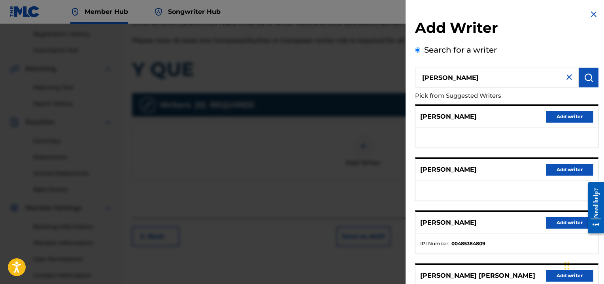
click at [510, 117] on div "[PERSON_NAME] Add writer" at bounding box center [506, 117] width 183 height 22
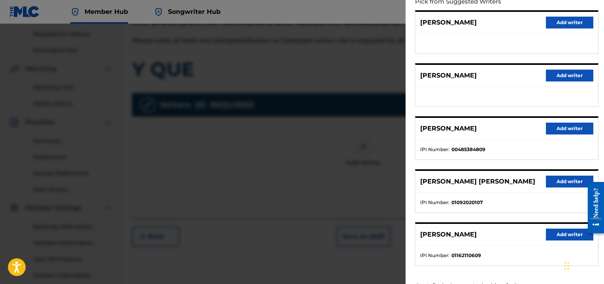
scroll to position [125, 0]
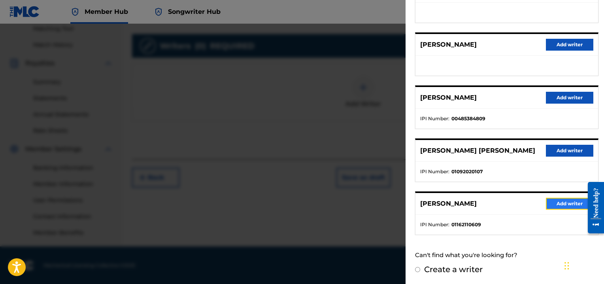
click at [563, 199] on button "Add writer" at bounding box center [569, 204] width 47 height 12
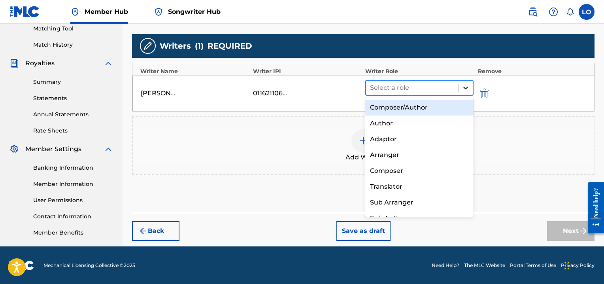
click at [464, 87] on icon at bounding box center [465, 88] width 8 height 8
click at [411, 107] on div "Composer/Author" at bounding box center [419, 108] width 108 height 16
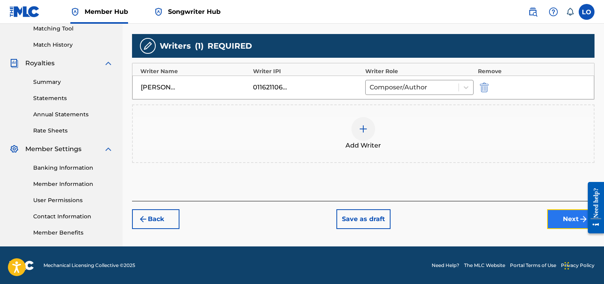
click at [572, 217] on button "Next" at bounding box center [570, 219] width 47 height 20
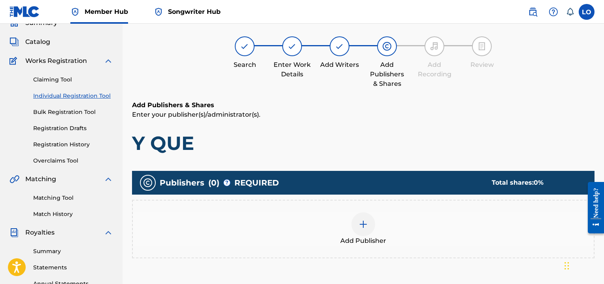
scroll to position [36, 0]
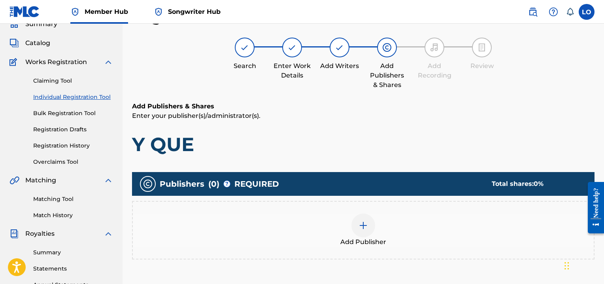
click at [367, 225] on img at bounding box center [362, 224] width 9 height 9
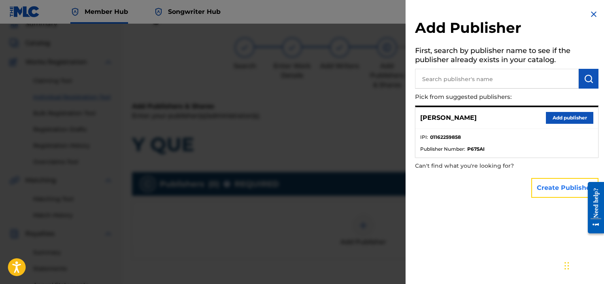
click at [561, 188] on button "Create Publisher" at bounding box center [564, 188] width 67 height 20
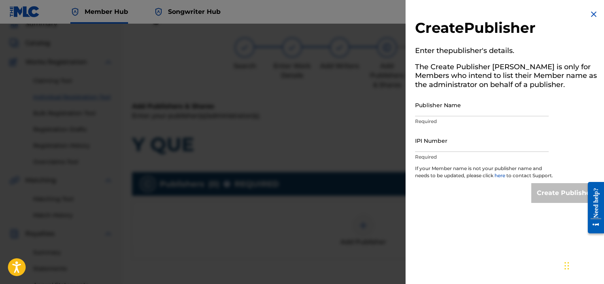
click at [591, 11] on img at bounding box center [593, 13] width 9 height 9
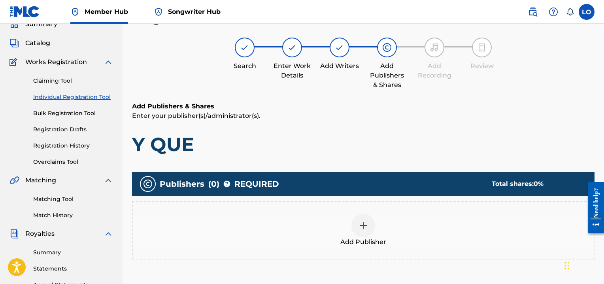
click at [370, 228] on div at bounding box center [363, 225] width 24 height 24
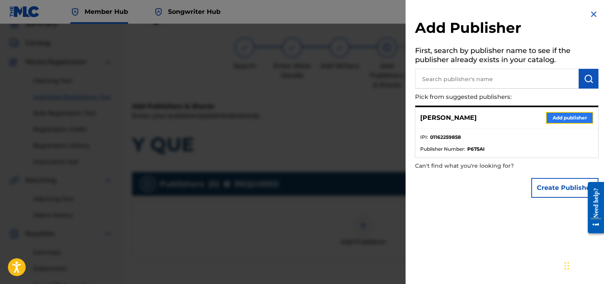
click at [575, 118] on button "Add publisher" at bounding box center [569, 118] width 47 height 12
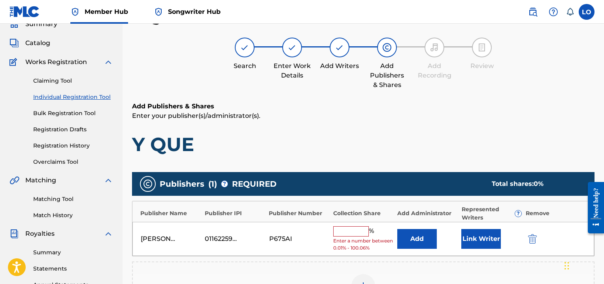
click at [356, 232] on input "text" at bounding box center [351, 231] width 36 height 10
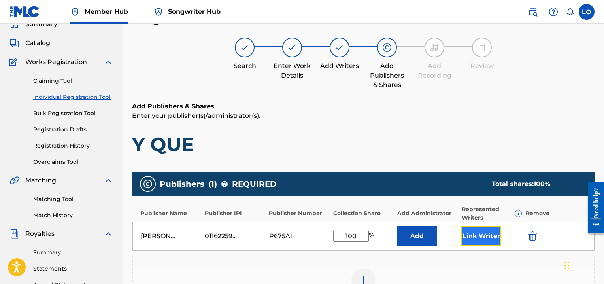
click at [468, 234] on button "Link Writer" at bounding box center [481, 236] width 40 height 20
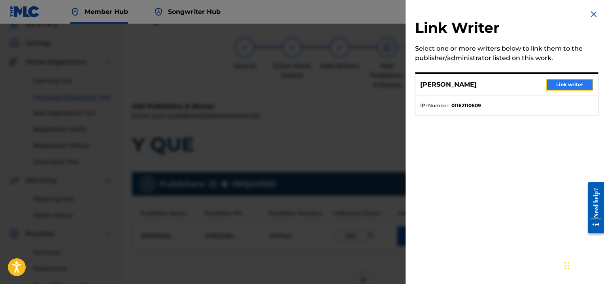
click at [580, 87] on button "Link writer" at bounding box center [569, 85] width 47 height 12
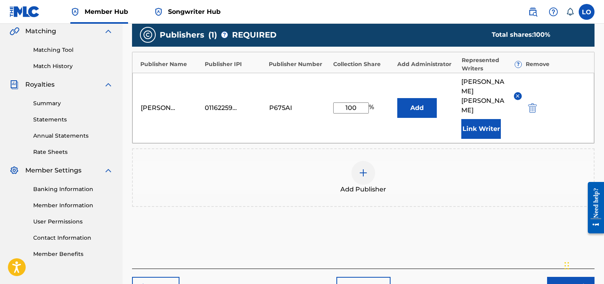
scroll to position [215, 0]
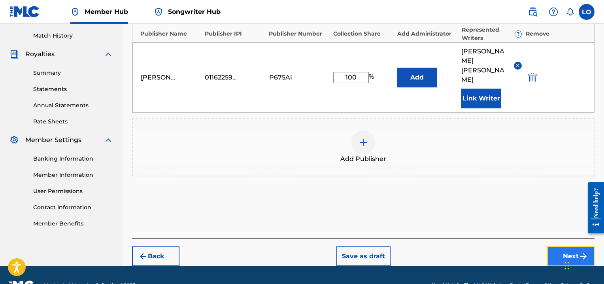
click at [563, 246] on button "Next" at bounding box center [570, 256] width 47 height 20
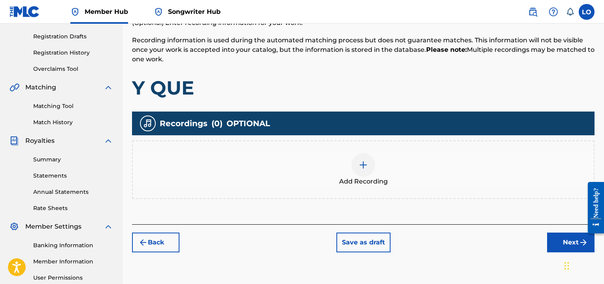
scroll to position [129, 0]
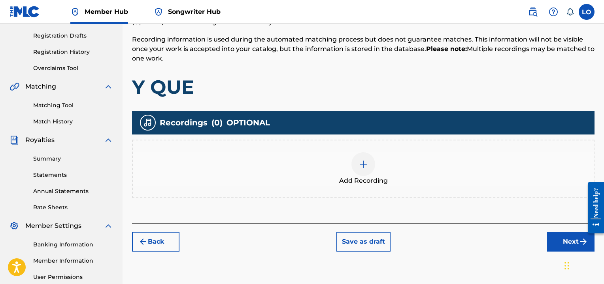
click at [365, 164] on img at bounding box center [362, 163] width 9 height 9
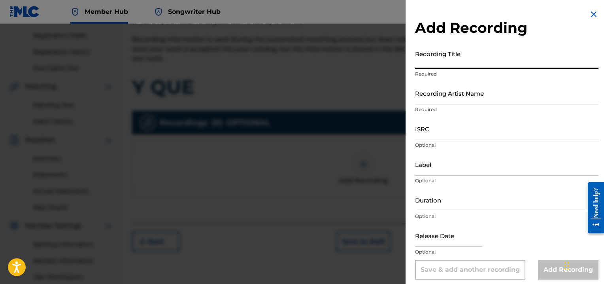
click at [432, 66] on input "Recording Title" at bounding box center [506, 57] width 183 height 23
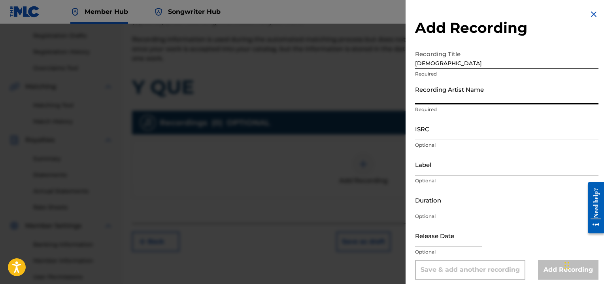
click at [448, 96] on input "Recording Artist Name" at bounding box center [506, 93] width 183 height 23
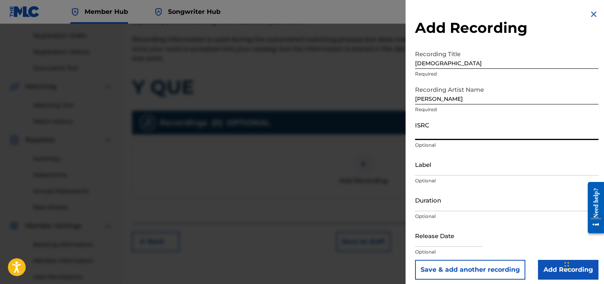
click at [427, 137] on input "ISRC" at bounding box center [506, 128] width 183 height 23
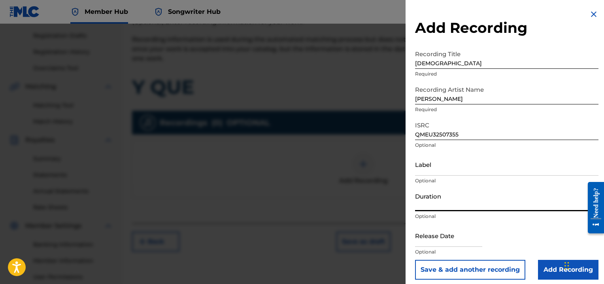
click at [430, 201] on input "Duration" at bounding box center [506, 199] width 183 height 23
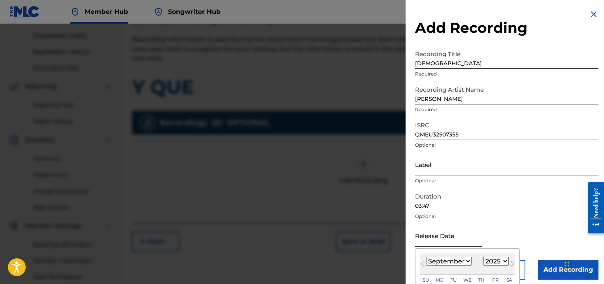
click at [430, 235] on input "text" at bounding box center [448, 235] width 67 height 23
click at [466, 261] on select "January February March April May June July August September October November De…" at bounding box center [448, 260] width 45 height 9
click at [426, 256] on select "January February March April May June July August September October November De…" at bounding box center [448, 260] width 45 height 9
click at [427, 241] on input "text" at bounding box center [448, 235] width 67 height 23
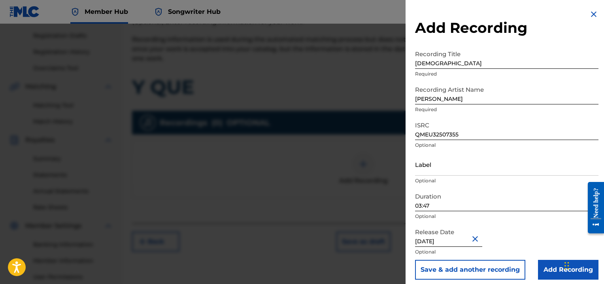
click at [528, 219] on p "Optional" at bounding box center [506, 216] width 183 height 7
click at [564, 268] on div "Widget de chat" at bounding box center [582, 265] width 40 height 38
click at [551, 271] on input "Add Recording" at bounding box center [568, 270] width 60 height 20
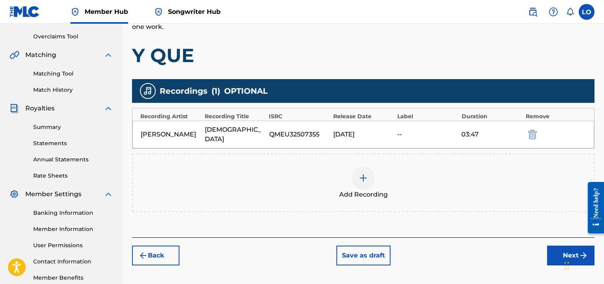
scroll to position [206, 0]
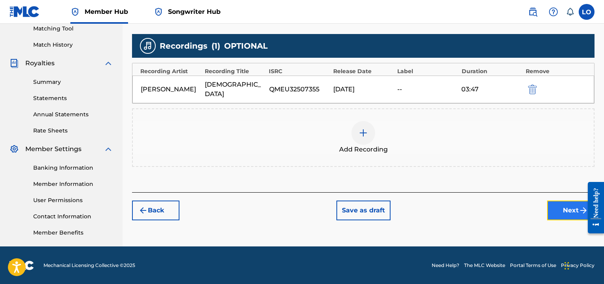
click at [561, 200] on button "Next" at bounding box center [570, 210] width 47 height 20
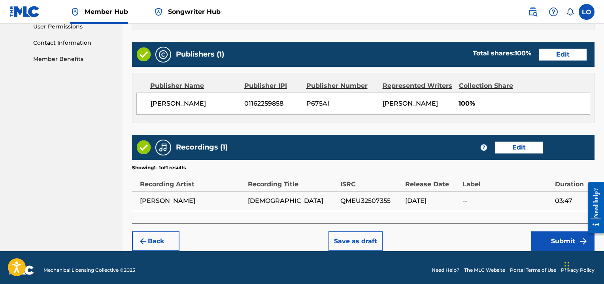
scroll to position [383, 0]
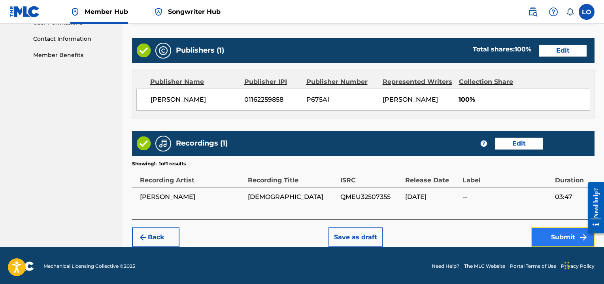
click at [556, 236] on button "Submit" at bounding box center [562, 237] width 63 height 20
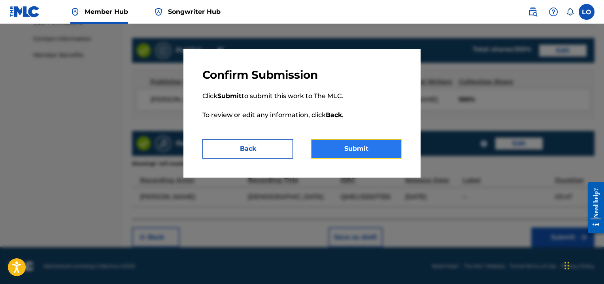
click at [358, 144] on button "Submit" at bounding box center [356, 149] width 91 height 20
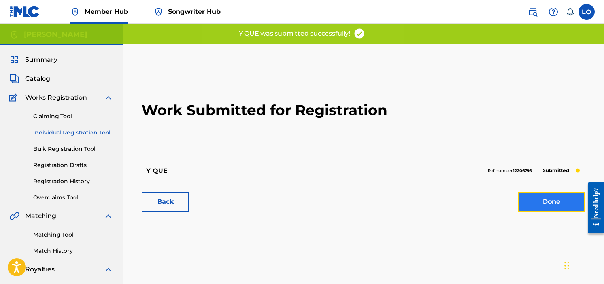
click at [559, 197] on link "Done" at bounding box center [551, 202] width 67 height 20
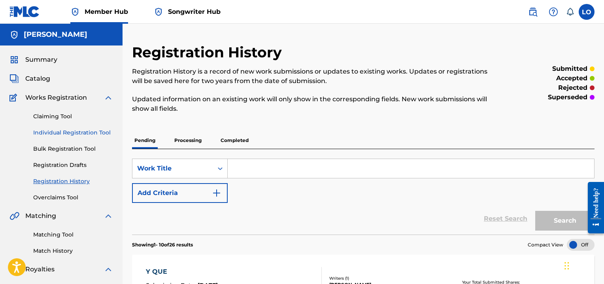
click at [87, 130] on link "Individual Registration Tool" at bounding box center [73, 132] width 80 height 8
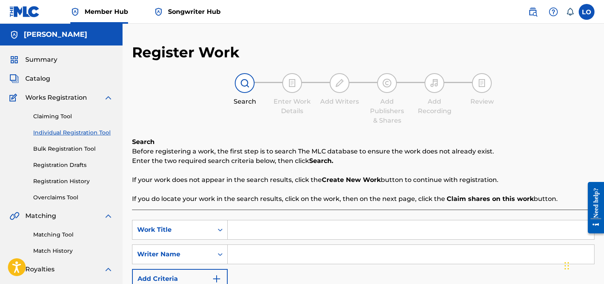
click at [255, 227] on input "Search Form" at bounding box center [411, 229] width 366 height 19
click at [248, 253] on input "Search Form" at bounding box center [411, 254] width 366 height 19
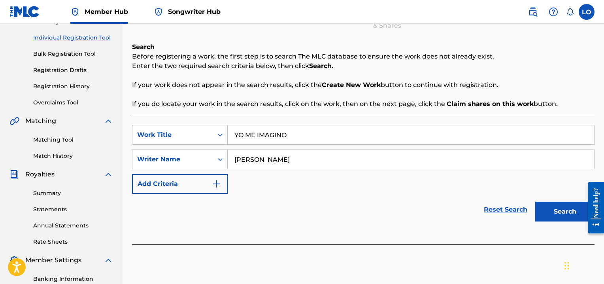
scroll to position [95, 0]
click at [549, 209] on button "Search" at bounding box center [564, 211] width 59 height 20
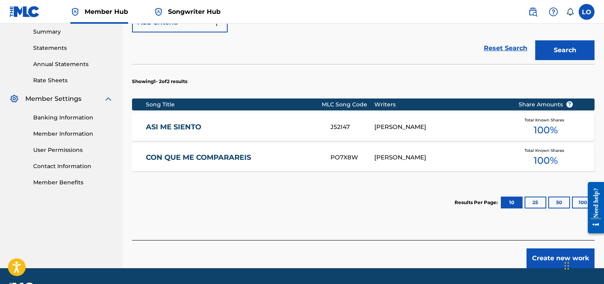
scroll to position [259, 0]
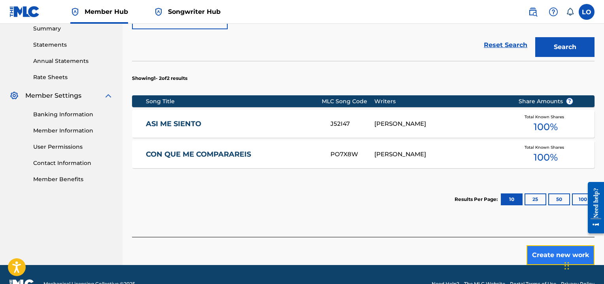
click at [550, 251] on button "Create new work" at bounding box center [560, 255] width 68 height 20
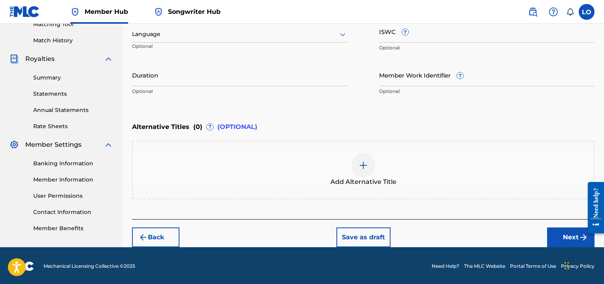
click at [343, 34] on icon at bounding box center [343, 34] width 6 height 3
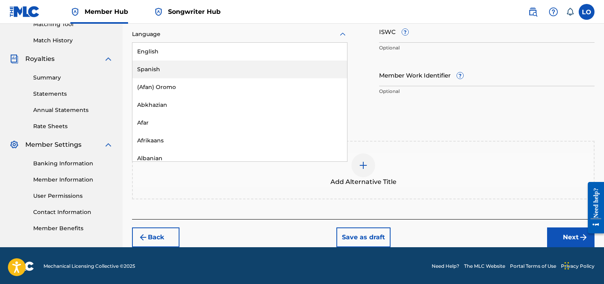
click at [172, 64] on div "Spanish" at bounding box center [239, 69] width 215 height 18
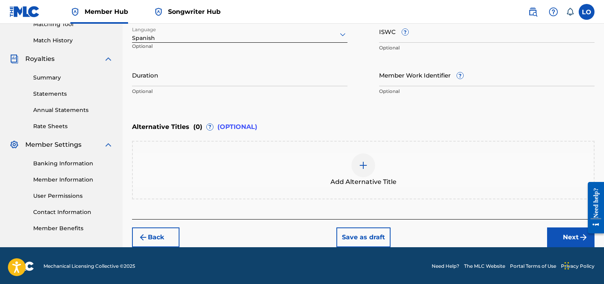
drag, startPoint x: 333, startPoint y: 64, endPoint x: 263, endPoint y: 152, distance: 112.5
click at [263, 152] on div "Add Alternative Title" at bounding box center [363, 170] width 462 height 58
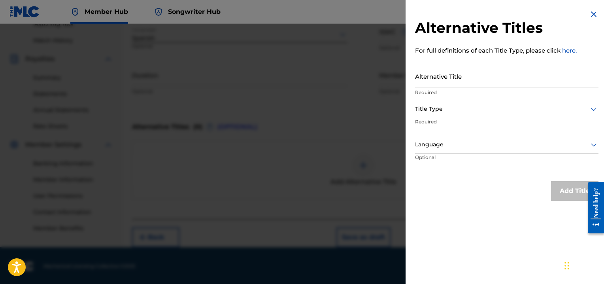
click at [589, 15] on img at bounding box center [593, 13] width 9 height 9
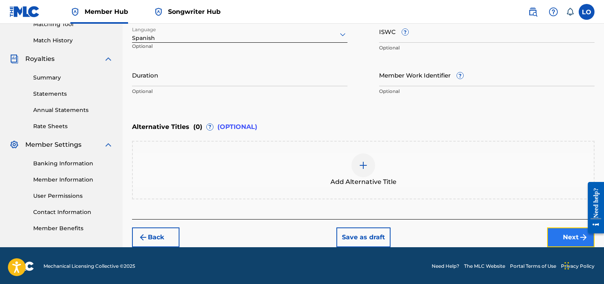
click at [568, 234] on button "Next" at bounding box center [570, 237] width 47 height 20
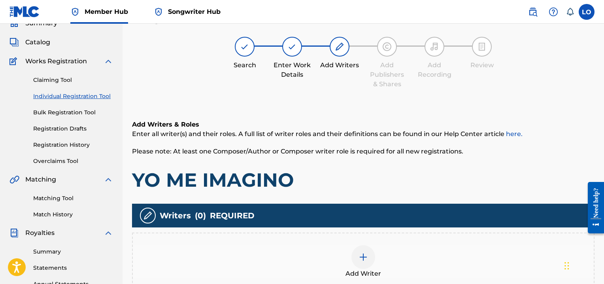
scroll to position [36, 0]
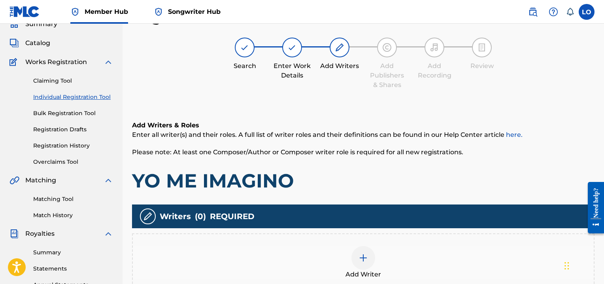
click at [367, 256] on img at bounding box center [362, 257] width 9 height 9
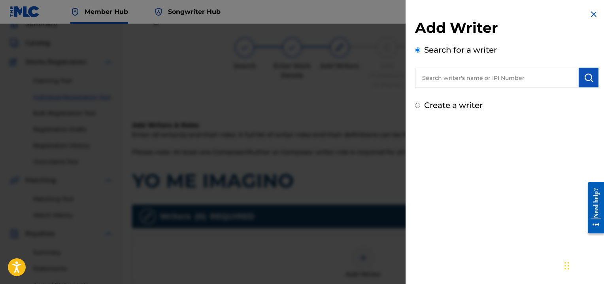
click at [444, 79] on input "text" at bounding box center [497, 78] width 164 height 20
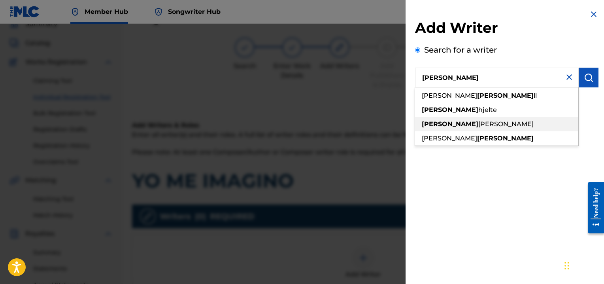
click at [478, 123] on span "[PERSON_NAME]" at bounding box center [505, 124] width 55 height 8
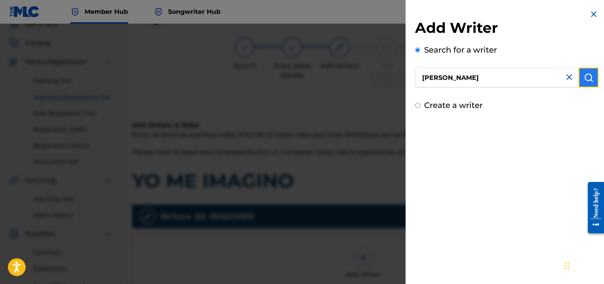
click at [590, 75] on img "submit" at bounding box center [588, 77] width 9 height 9
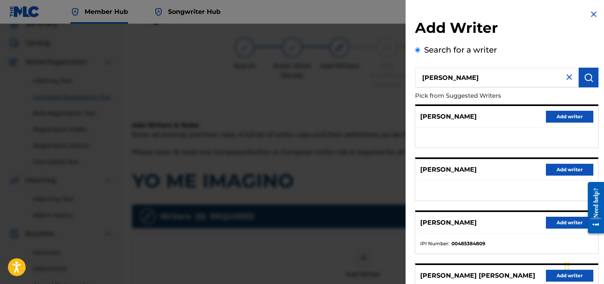
click at [498, 128] on ul at bounding box center [506, 138] width 183 height 20
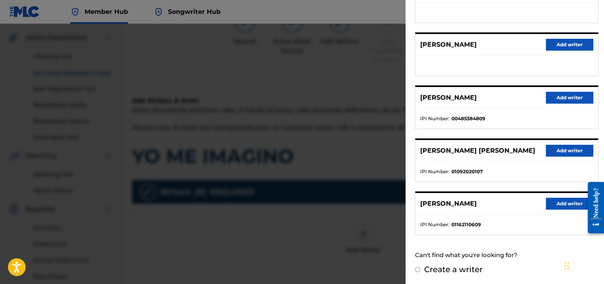
scroll to position [67, 0]
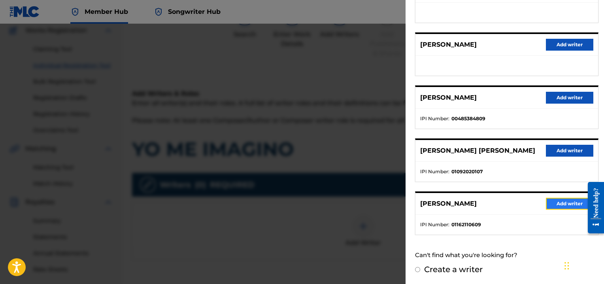
click at [552, 200] on button "Add writer" at bounding box center [569, 204] width 47 height 12
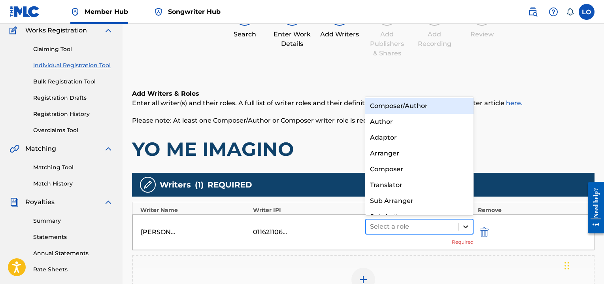
click at [465, 228] on icon at bounding box center [465, 226] width 8 height 8
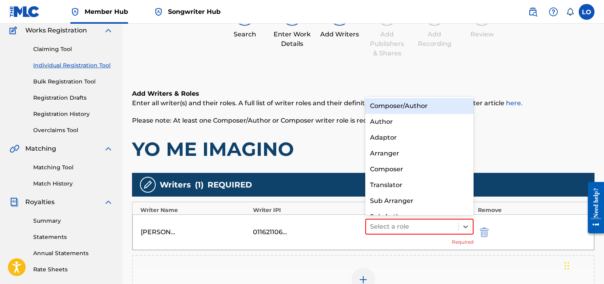
click at [379, 105] on div "Composer/Author" at bounding box center [419, 106] width 108 height 16
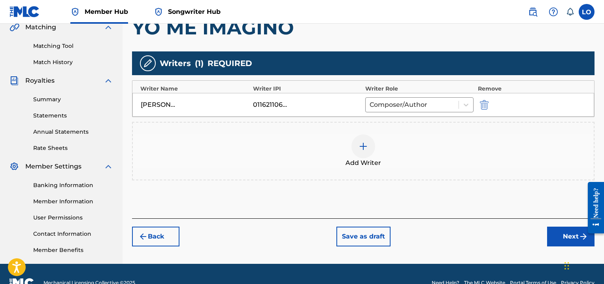
scroll to position [189, 0]
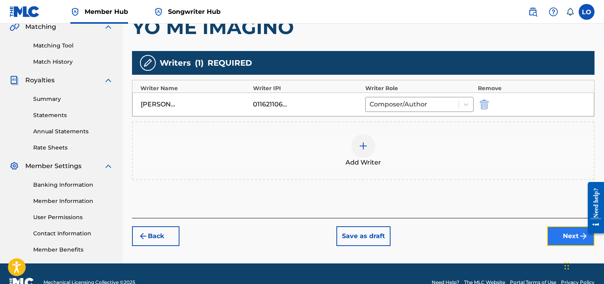
click at [558, 236] on button "Next" at bounding box center [570, 236] width 47 height 20
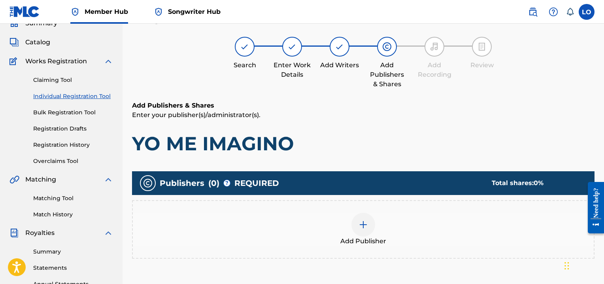
scroll to position [36, 0]
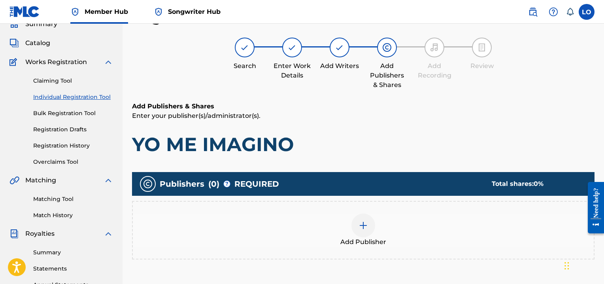
click at [362, 226] on img at bounding box center [362, 224] width 9 height 9
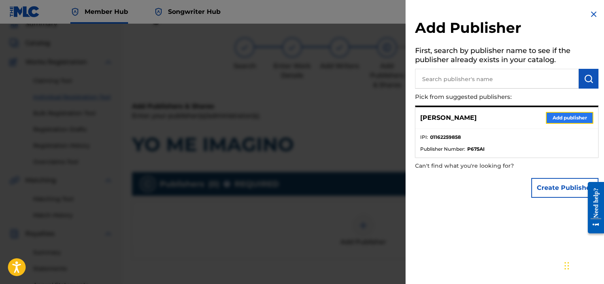
click at [558, 115] on button "Add publisher" at bounding box center [569, 118] width 47 height 12
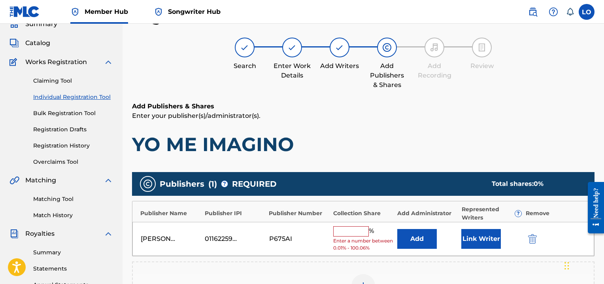
click at [347, 232] on input "text" at bounding box center [351, 231] width 36 height 10
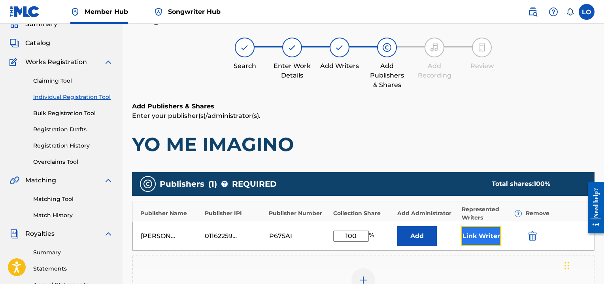
click at [475, 238] on button "Link Writer" at bounding box center [481, 236] width 40 height 20
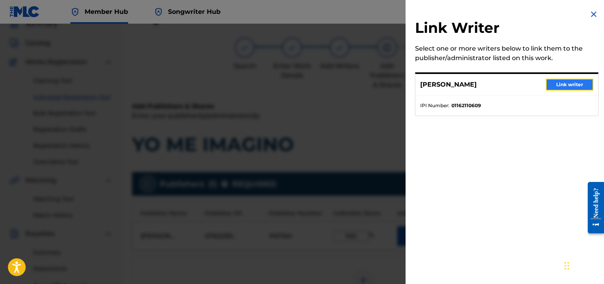
click at [553, 85] on button "Link writer" at bounding box center [569, 85] width 47 height 12
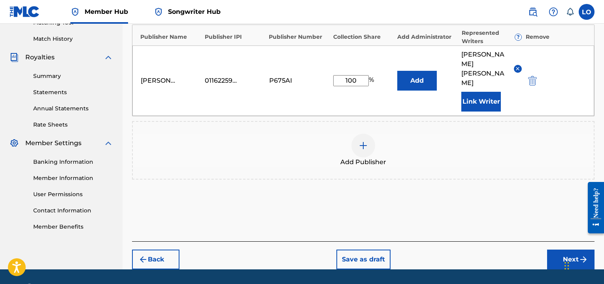
scroll to position [212, 0]
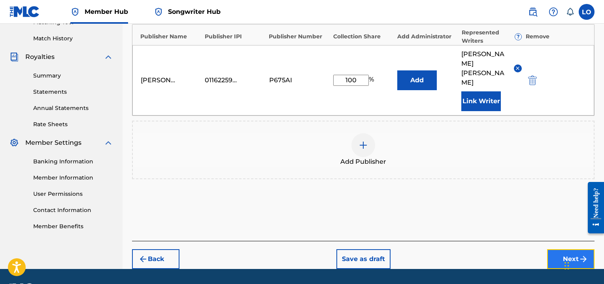
click at [569, 249] on button "Next" at bounding box center [570, 259] width 47 height 20
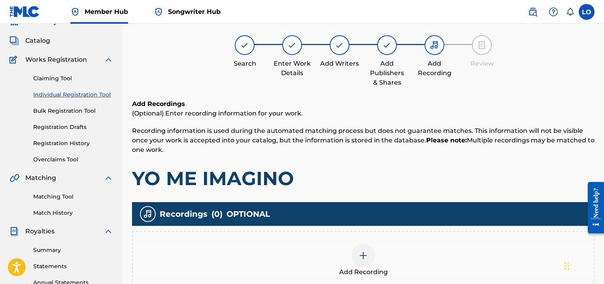
scroll to position [36, 0]
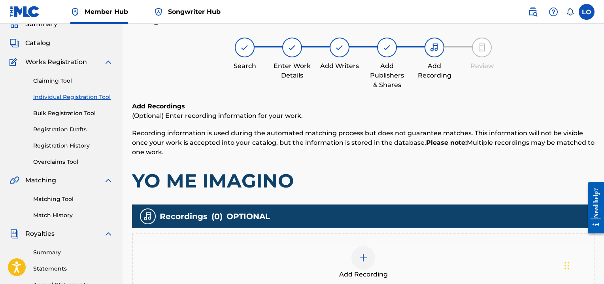
click at [361, 259] on img at bounding box center [362, 257] width 9 height 9
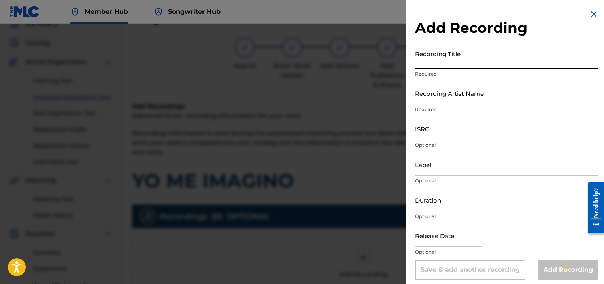
click at [428, 62] on input "Recording Title" at bounding box center [506, 57] width 183 height 23
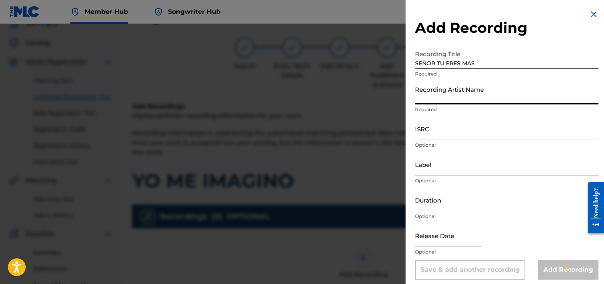
click at [425, 102] on input "Recording Artist Name" at bounding box center [506, 93] width 183 height 23
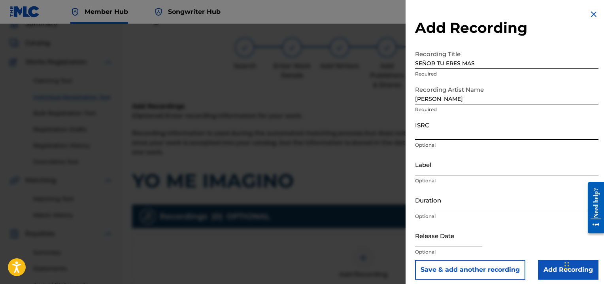
click at [424, 132] on input "ISRC" at bounding box center [506, 128] width 183 height 23
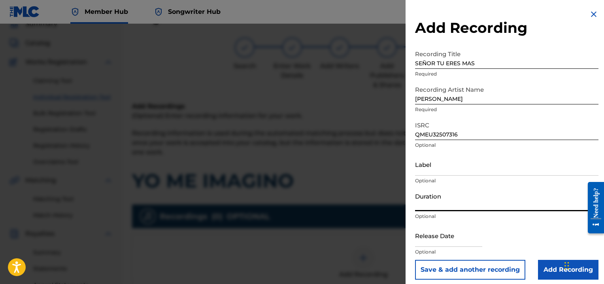
click at [436, 204] on input "Duration" at bounding box center [506, 199] width 183 height 23
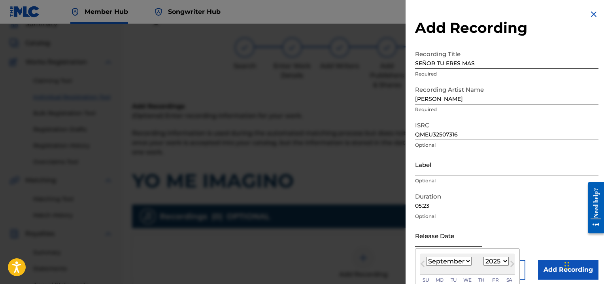
click at [431, 243] on input "text" at bounding box center [448, 235] width 67 height 23
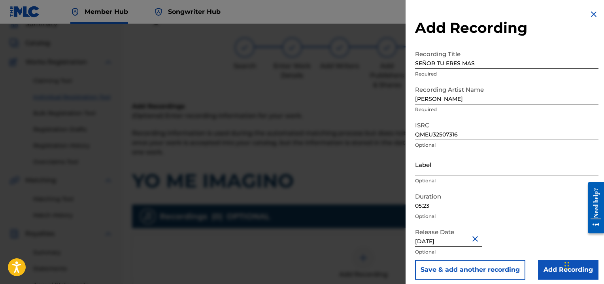
click at [518, 232] on div "Release Date [DATE] Optional" at bounding box center [506, 242] width 183 height 36
click at [544, 267] on input "Add Recording" at bounding box center [568, 270] width 60 height 20
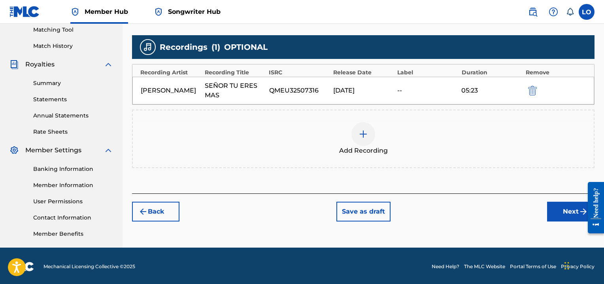
scroll to position [206, 0]
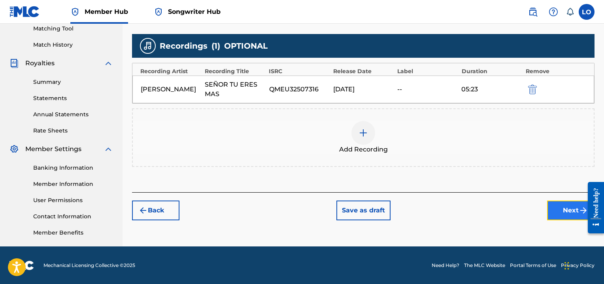
click at [560, 207] on button "Next" at bounding box center [570, 210] width 47 height 20
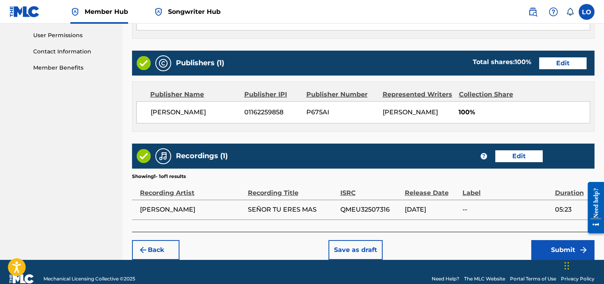
scroll to position [383, 0]
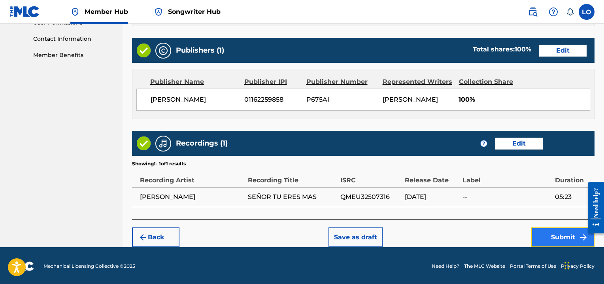
click at [553, 237] on button "Submit" at bounding box center [562, 237] width 63 height 20
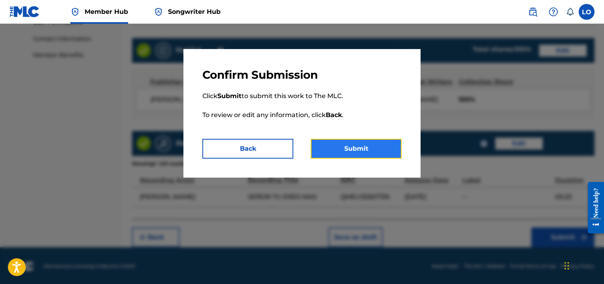
click at [346, 145] on button "Submit" at bounding box center [356, 149] width 91 height 20
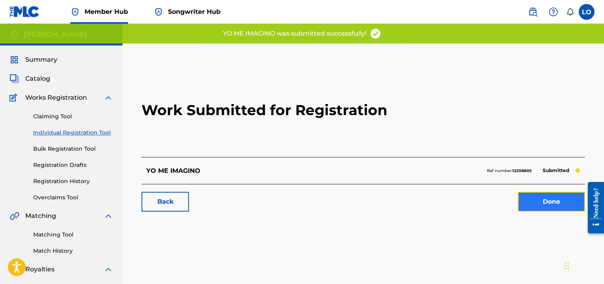
click at [539, 201] on link "Done" at bounding box center [551, 202] width 67 height 20
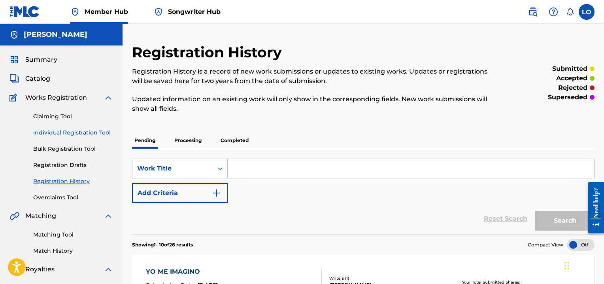
click at [79, 132] on link "Individual Registration Tool" at bounding box center [73, 132] width 80 height 8
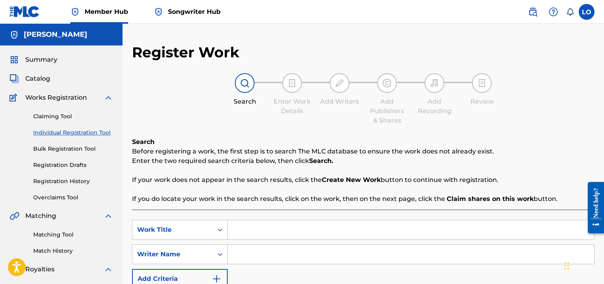
click at [237, 232] on input "Search Form" at bounding box center [411, 229] width 366 height 19
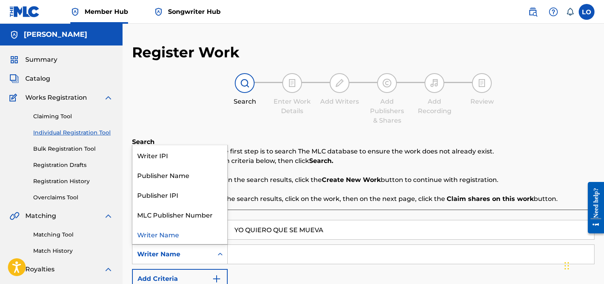
click at [220, 253] on icon "Search Form" at bounding box center [220, 254] width 8 height 8
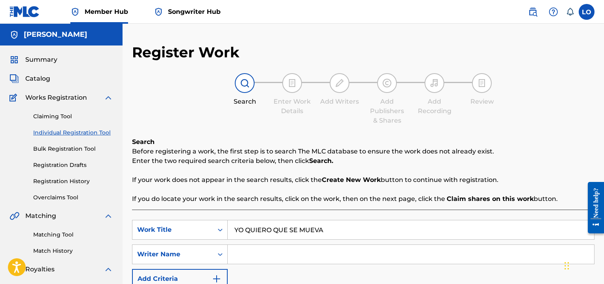
click at [259, 253] on input "Search Form" at bounding box center [411, 254] width 366 height 19
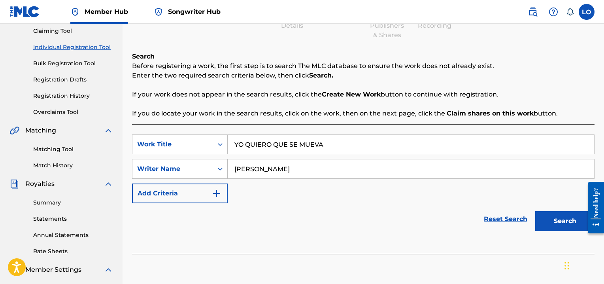
scroll to position [118, 0]
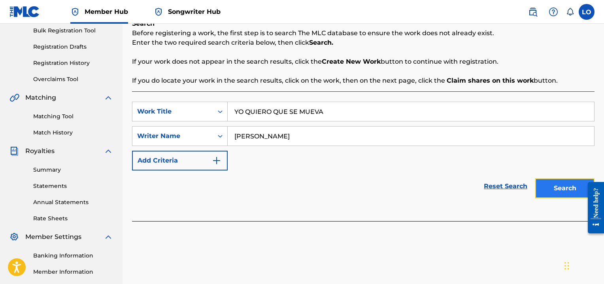
click at [559, 190] on button "Search" at bounding box center [564, 188] width 59 height 20
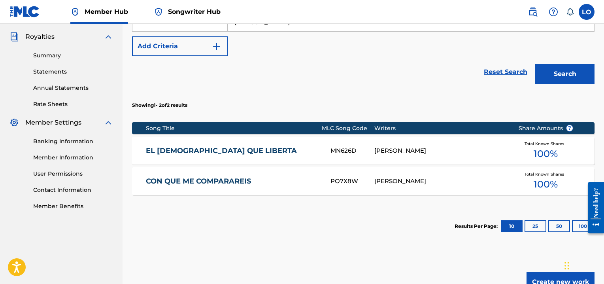
scroll to position [278, 0]
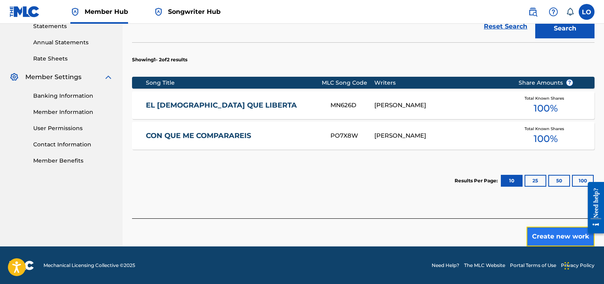
click at [554, 240] on button "Create new work" at bounding box center [560, 236] width 68 height 20
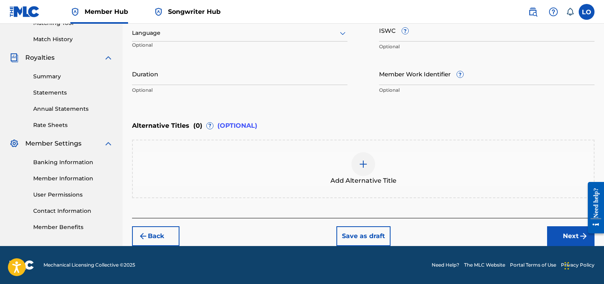
scroll to position [210, 0]
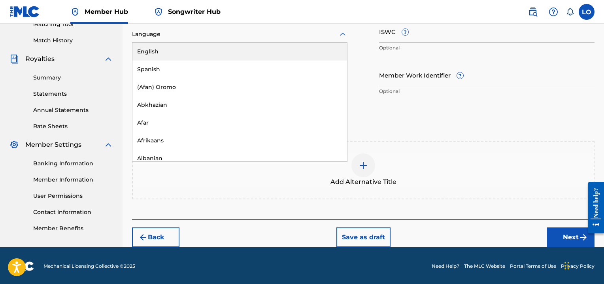
click at [341, 34] on icon at bounding box center [343, 33] width 6 height 3
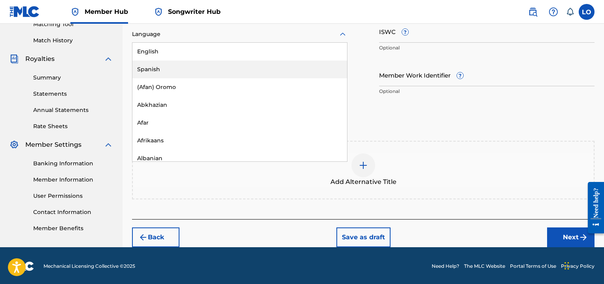
click at [155, 63] on div "Spanish" at bounding box center [239, 69] width 215 height 18
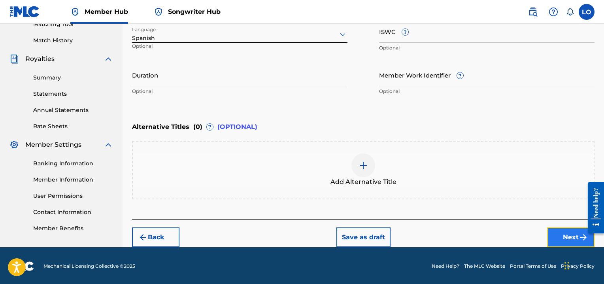
click at [576, 237] on button "Next" at bounding box center [570, 237] width 47 height 20
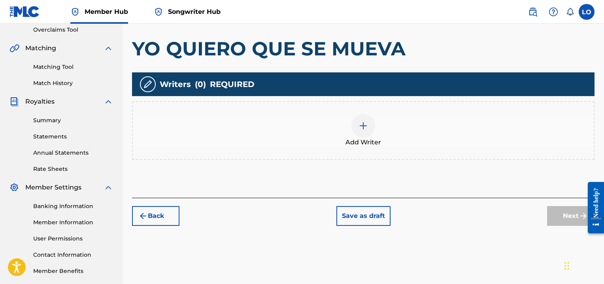
scroll to position [169, 0]
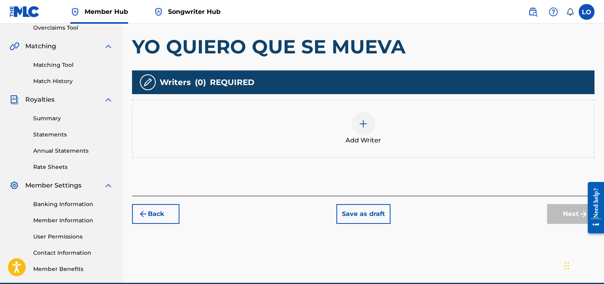
click at [366, 119] on img at bounding box center [362, 123] width 9 height 9
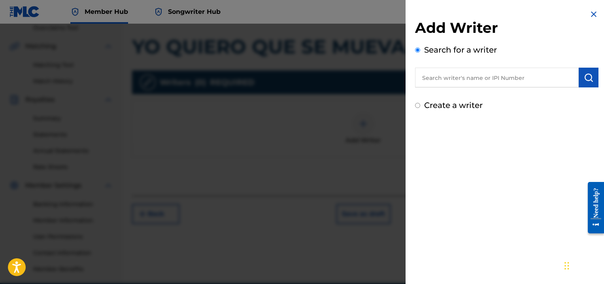
click at [446, 79] on input "text" at bounding box center [497, 78] width 164 height 20
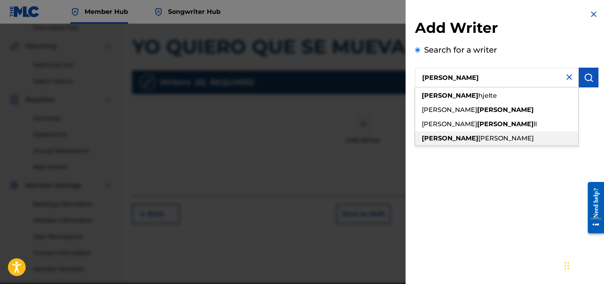
click at [435, 140] on strong "[PERSON_NAME]" at bounding box center [450, 138] width 56 height 8
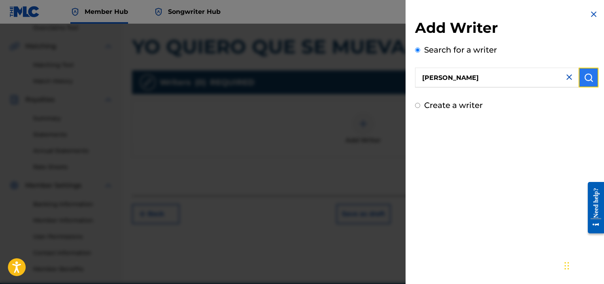
click at [591, 77] on button "submit" at bounding box center [588, 78] width 20 height 20
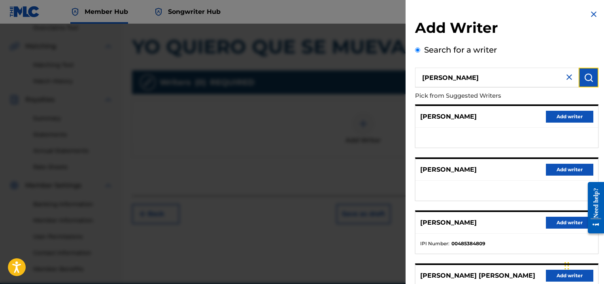
scroll to position [206, 0]
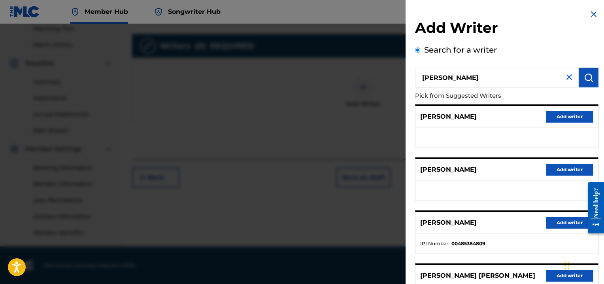
click at [503, 115] on div "[PERSON_NAME] Add writer" at bounding box center [506, 117] width 183 height 22
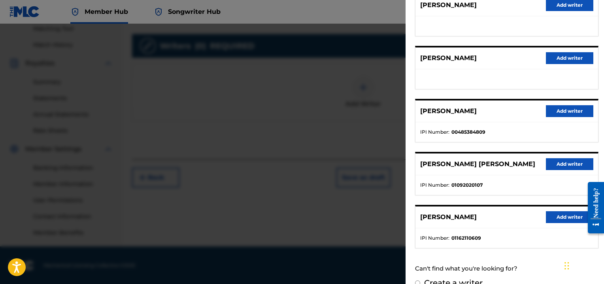
scroll to position [125, 0]
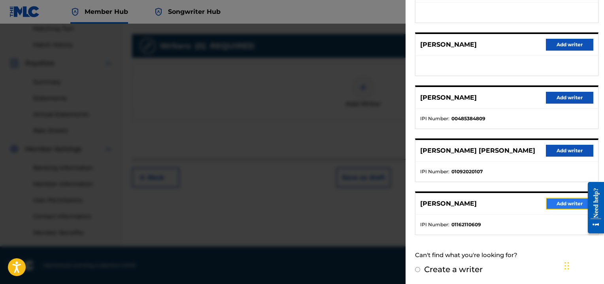
click at [557, 200] on button "Add writer" at bounding box center [569, 204] width 47 height 12
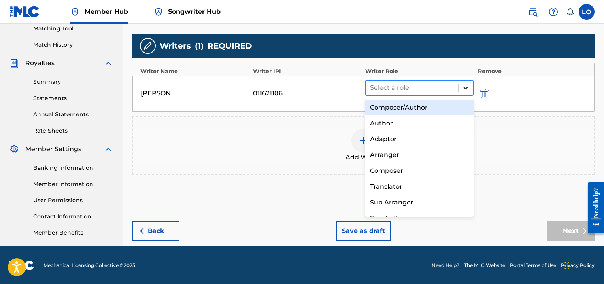
click at [469, 87] on icon at bounding box center [465, 88] width 8 height 8
click at [414, 106] on div "Composer/Author" at bounding box center [419, 108] width 108 height 16
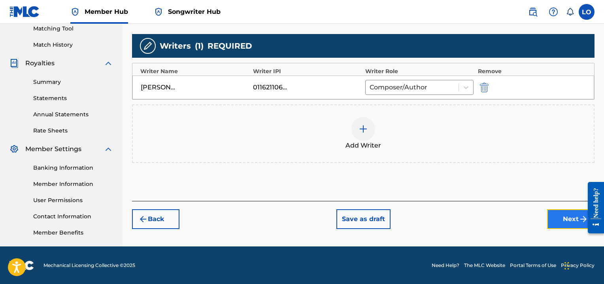
click at [562, 223] on button "Next" at bounding box center [570, 219] width 47 height 20
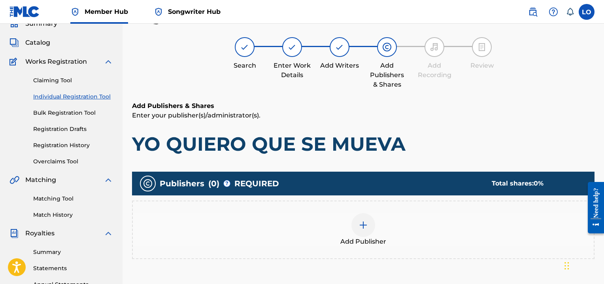
scroll to position [36, 0]
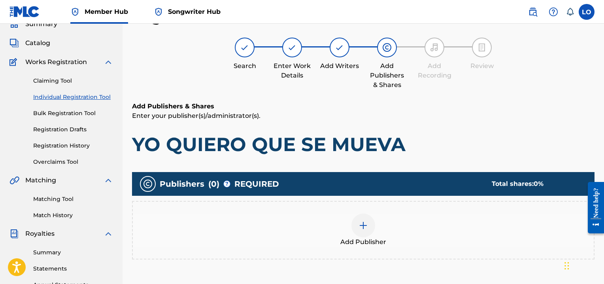
click at [368, 224] on div at bounding box center [363, 225] width 24 height 24
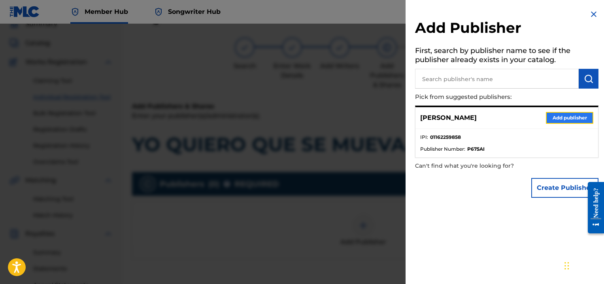
click at [576, 116] on button "Add publisher" at bounding box center [569, 118] width 47 height 12
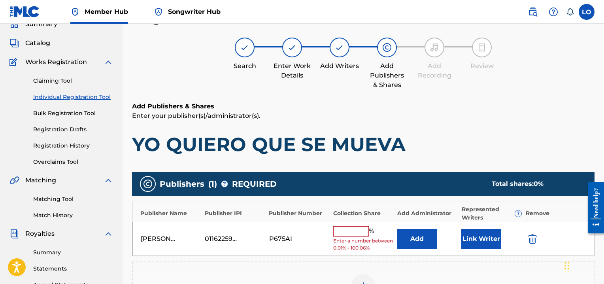
click at [345, 230] on input "text" at bounding box center [351, 231] width 36 height 10
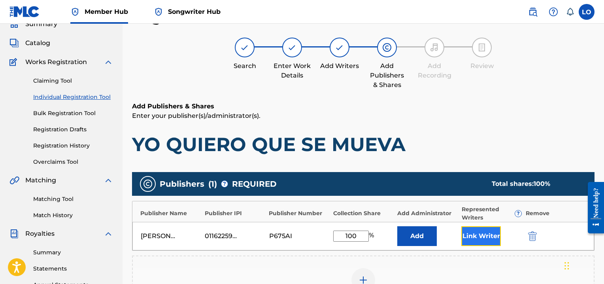
click at [489, 233] on button "Link Writer" at bounding box center [481, 236] width 40 height 20
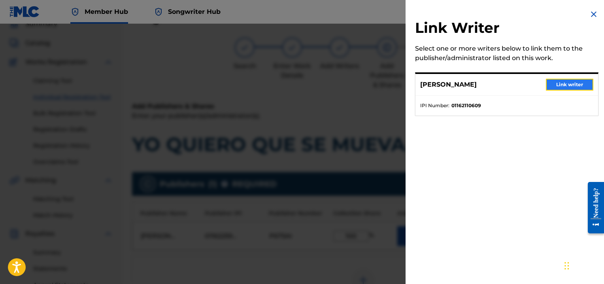
click at [569, 86] on button "Link writer" at bounding box center [569, 85] width 47 height 12
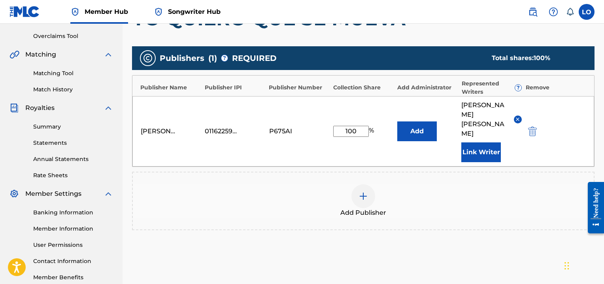
scroll to position [215, 0]
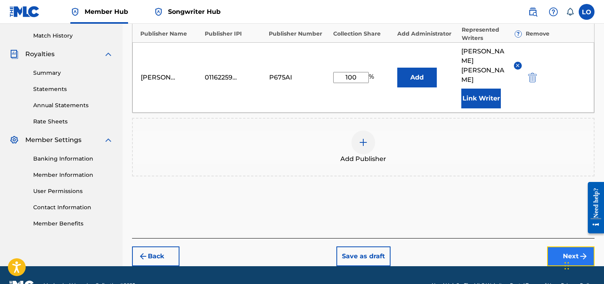
click at [571, 246] on button "Next" at bounding box center [570, 256] width 47 height 20
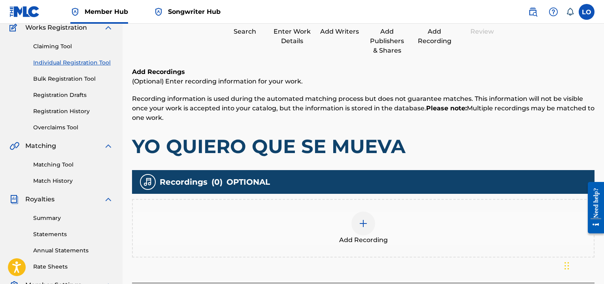
scroll to position [36, 0]
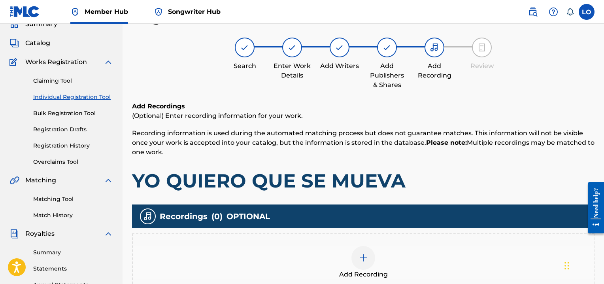
click at [365, 258] on img at bounding box center [362, 257] width 9 height 9
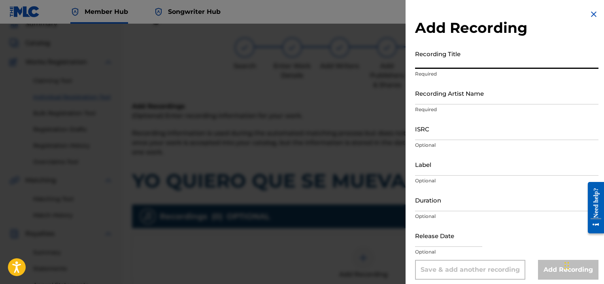
click at [437, 54] on input "Recording Title" at bounding box center [506, 57] width 183 height 23
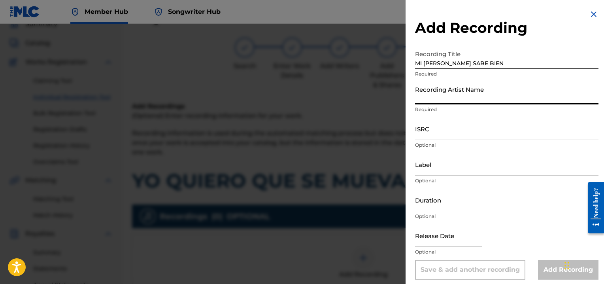
click at [426, 100] on input "Recording Artist Name" at bounding box center [506, 93] width 183 height 23
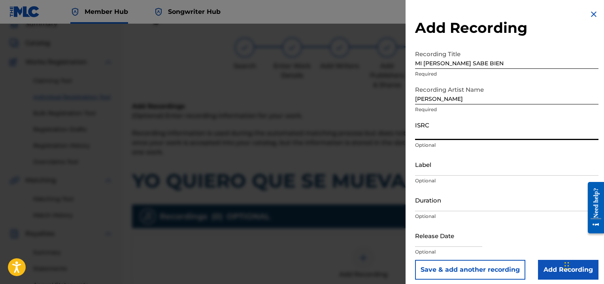
click at [426, 134] on input "ISRC" at bounding box center [506, 128] width 183 height 23
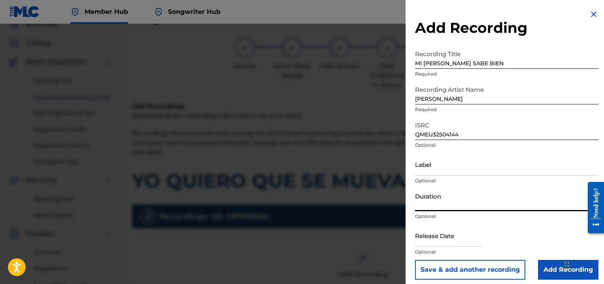
click at [435, 210] on input "Duration" at bounding box center [506, 199] width 183 height 23
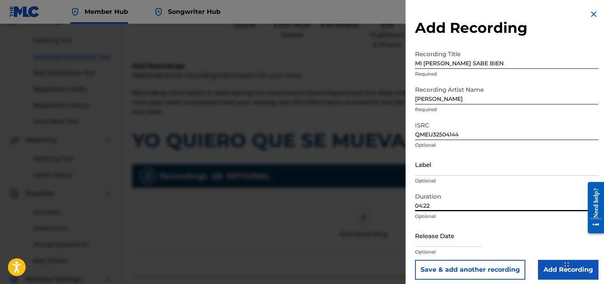
scroll to position [77, 0]
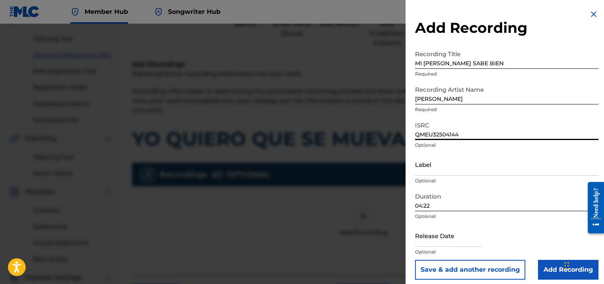
click at [491, 130] on input "QMEU32504144" at bounding box center [506, 128] width 183 height 23
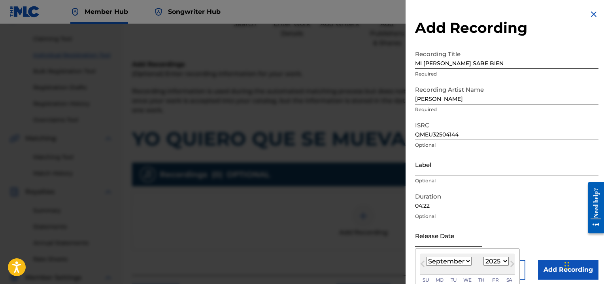
click at [430, 239] on input "text" at bounding box center [448, 235] width 67 height 23
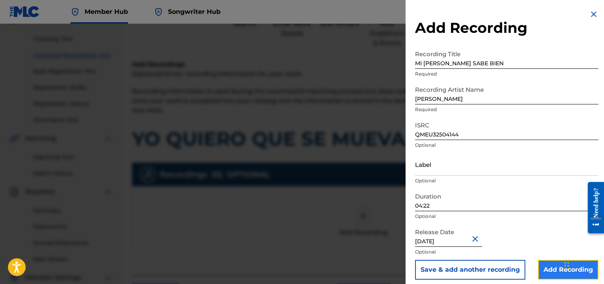
click at [552, 276] on input "Add Recording" at bounding box center [568, 270] width 60 height 20
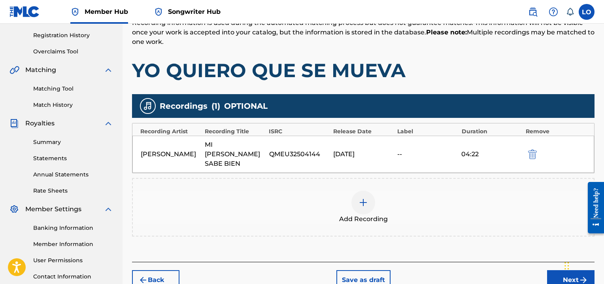
scroll to position [147, 0]
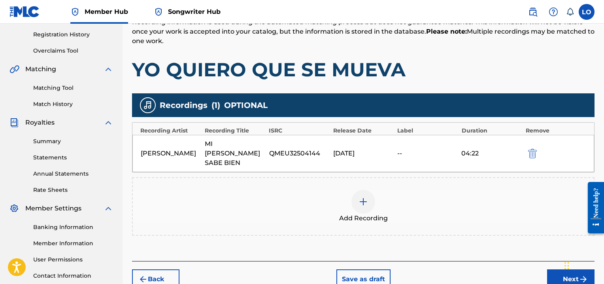
click at [361, 197] on img at bounding box center [362, 201] width 9 height 9
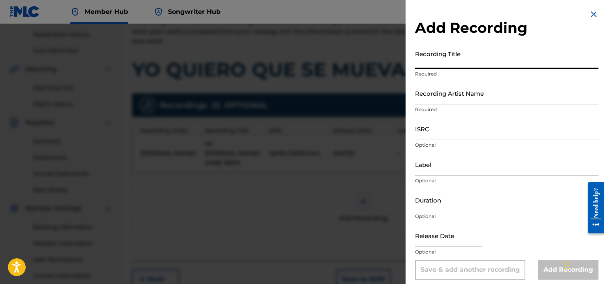
click at [441, 56] on input "Recording Title" at bounding box center [506, 57] width 183 height 23
click at [425, 102] on input "Recording Artist Name" at bounding box center [506, 93] width 183 height 23
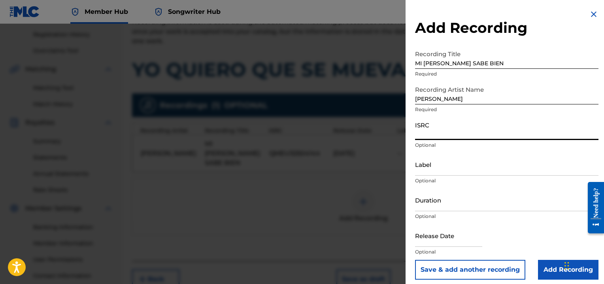
click at [422, 136] on input "ISRC" at bounding box center [506, 128] width 183 height 23
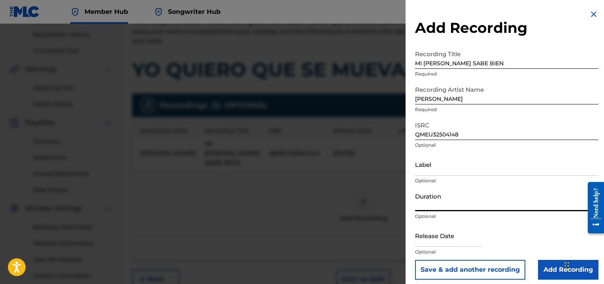
click at [427, 203] on input "Duration" at bounding box center [506, 199] width 183 height 23
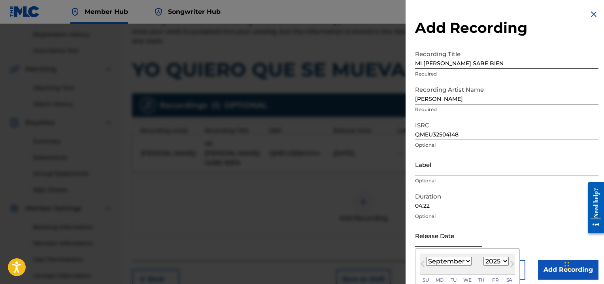
click at [443, 239] on input "text" at bounding box center [448, 235] width 67 height 23
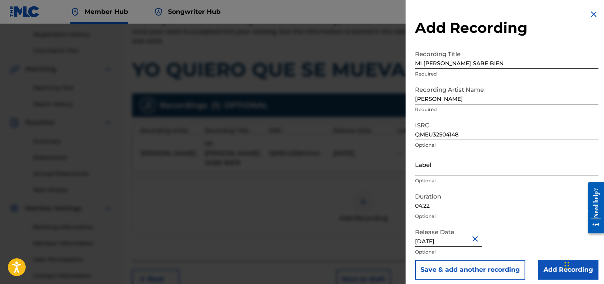
click at [518, 228] on div "Release Date [DATE] Optional" at bounding box center [506, 242] width 183 height 36
click at [555, 270] on input "Add Recording" at bounding box center [568, 270] width 60 height 20
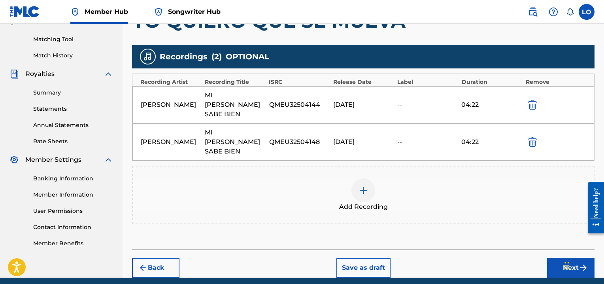
scroll to position [196, 0]
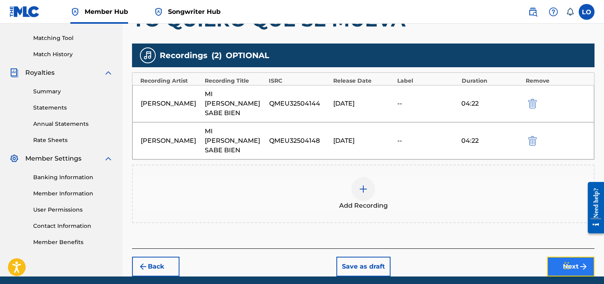
click at [557, 256] on button "Next" at bounding box center [570, 266] width 47 height 20
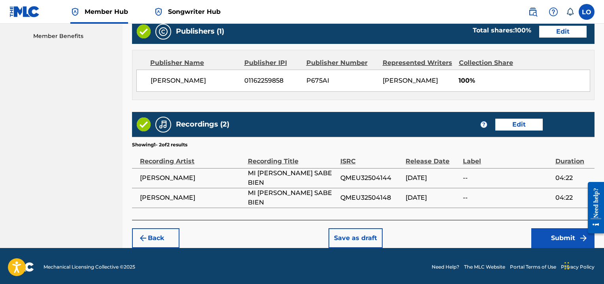
scroll to position [403, 0]
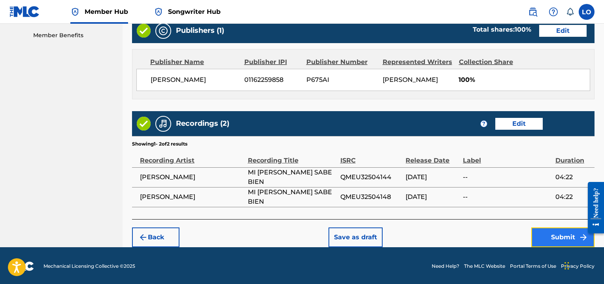
click at [566, 235] on button "Submit" at bounding box center [562, 237] width 63 height 20
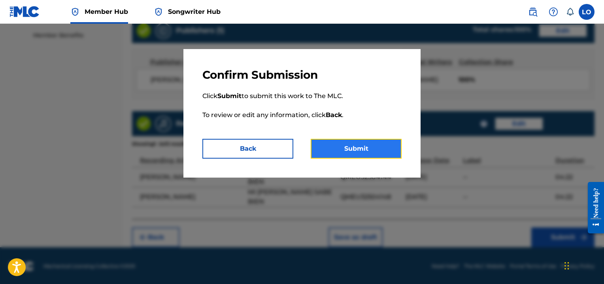
click at [360, 148] on button "Submit" at bounding box center [356, 149] width 91 height 20
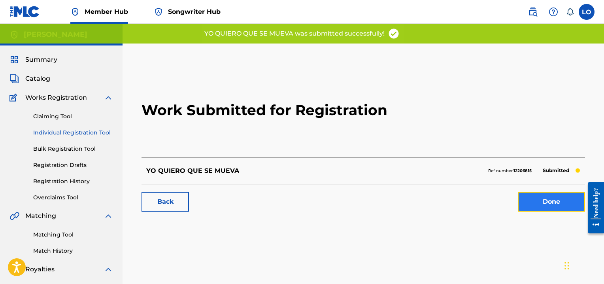
click at [534, 205] on link "Done" at bounding box center [551, 202] width 67 height 20
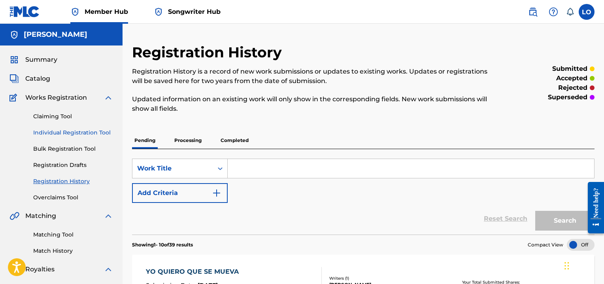
click at [59, 129] on link "Individual Registration Tool" at bounding box center [73, 132] width 80 height 8
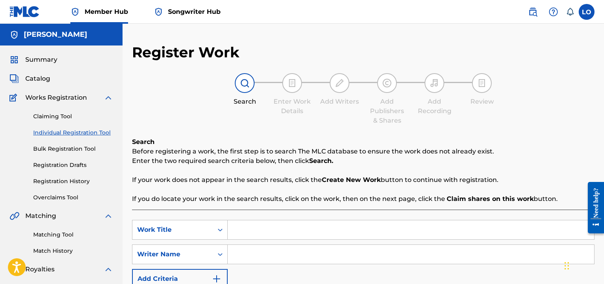
click at [248, 231] on input "Search Form" at bounding box center [411, 229] width 366 height 19
click at [264, 254] on input "Search Form" at bounding box center [411, 254] width 366 height 19
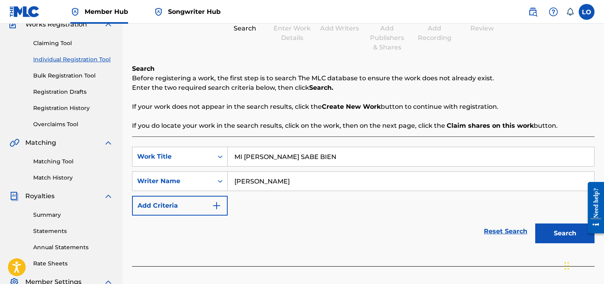
scroll to position [75, 0]
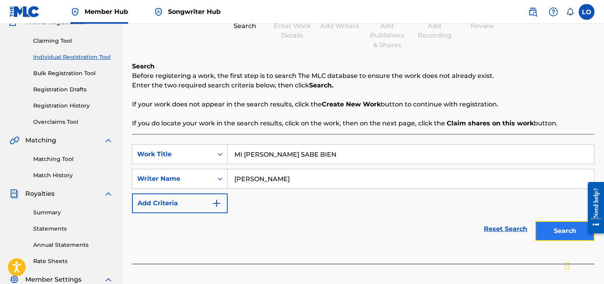
click at [573, 232] on button "Search" at bounding box center [564, 231] width 59 height 20
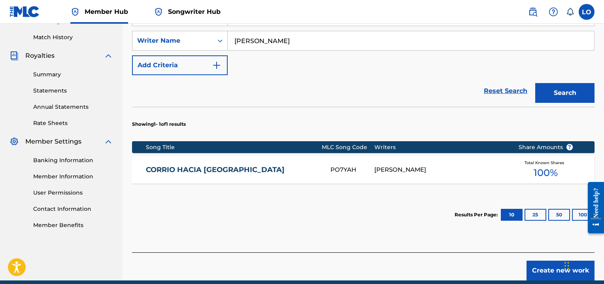
scroll to position [215, 0]
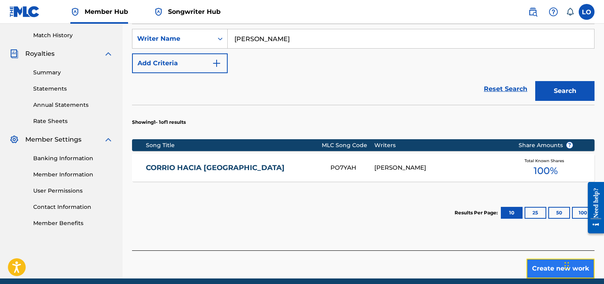
click at [546, 265] on button "Create new work" at bounding box center [560, 268] width 68 height 20
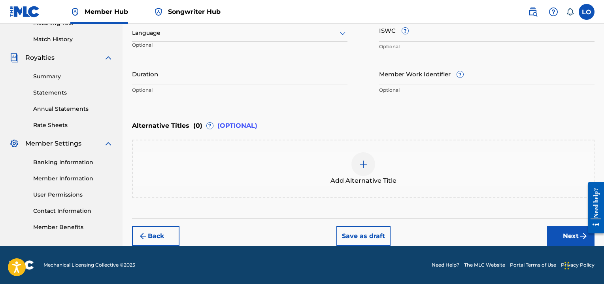
scroll to position [210, 0]
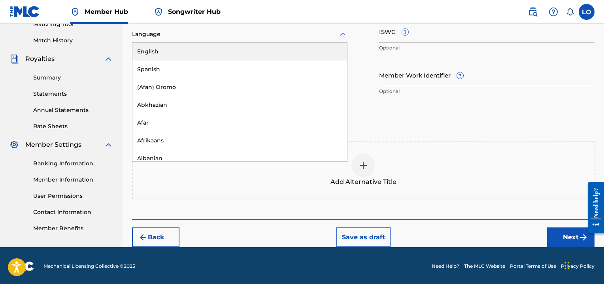
click at [343, 32] on icon at bounding box center [342, 34] width 9 height 9
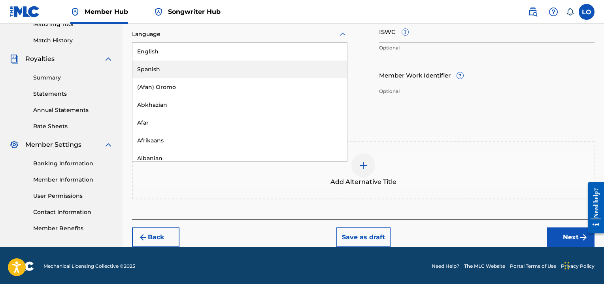
click at [168, 64] on div "Spanish" at bounding box center [239, 69] width 215 height 18
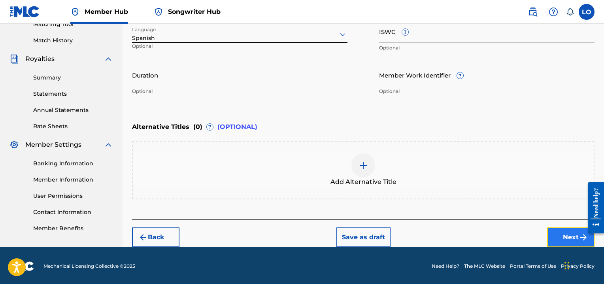
click at [561, 234] on button "Next" at bounding box center [570, 237] width 47 height 20
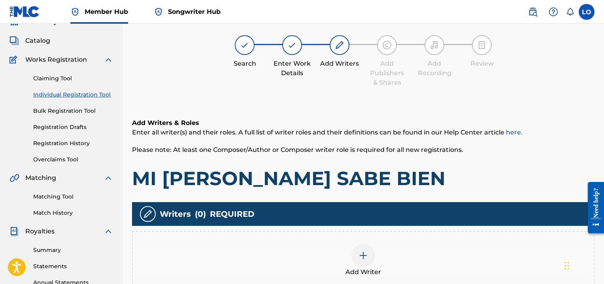
scroll to position [36, 0]
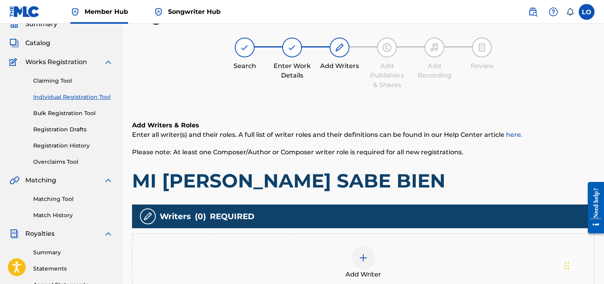
click at [369, 259] on div at bounding box center [363, 258] width 24 height 24
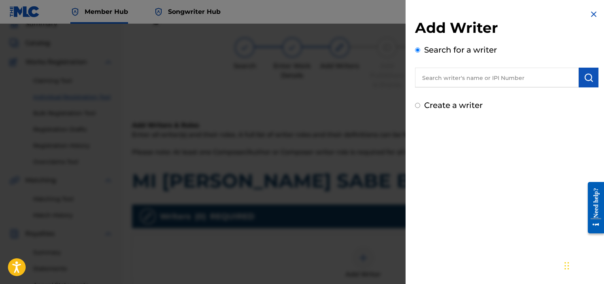
click at [457, 77] on input "text" at bounding box center [497, 78] width 164 height 20
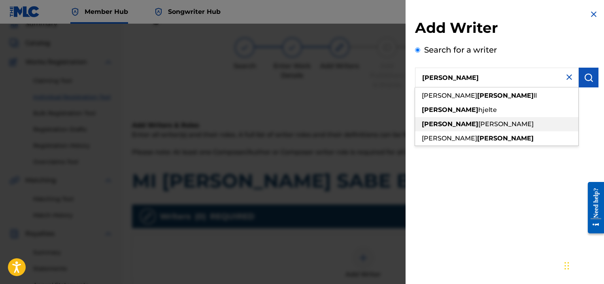
click at [465, 121] on div "[PERSON_NAME]" at bounding box center [496, 124] width 163 height 14
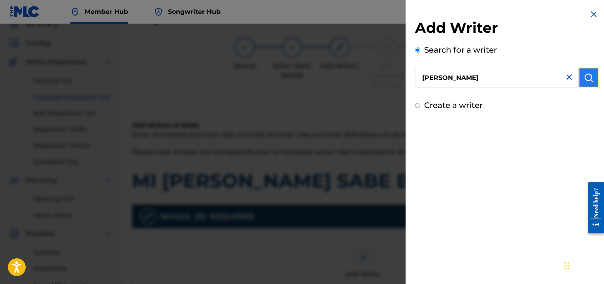
click at [588, 76] on img "submit" at bounding box center [588, 77] width 9 height 9
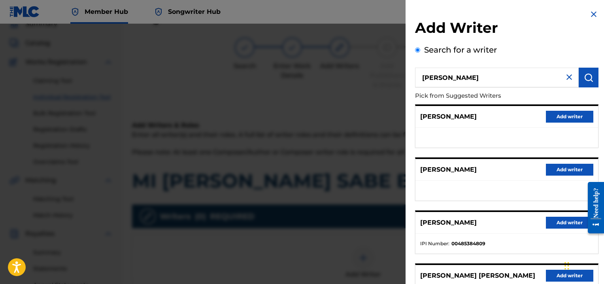
click at [484, 131] on ul at bounding box center [506, 138] width 183 height 20
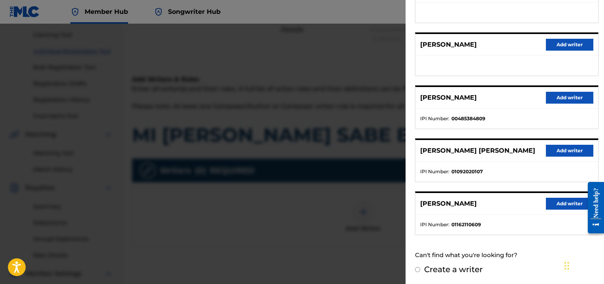
scroll to position [83, 0]
click at [563, 198] on button "Add writer" at bounding box center [569, 204] width 47 height 12
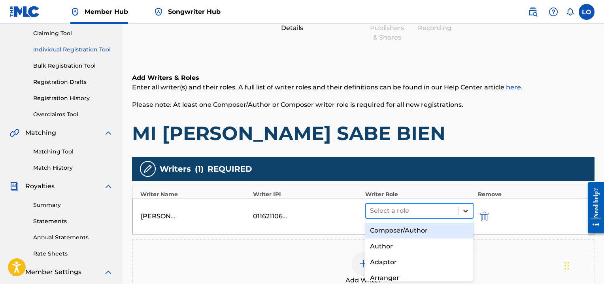
click at [466, 210] on icon at bounding box center [465, 210] width 5 height 3
click at [428, 231] on div "Composer/Author" at bounding box center [419, 230] width 108 height 16
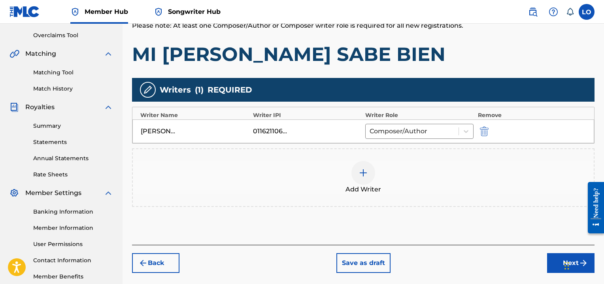
scroll to position [206, 0]
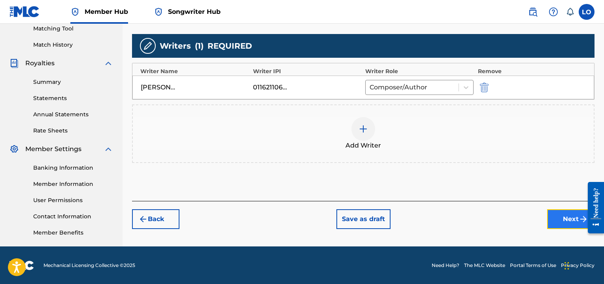
click at [553, 220] on button "Next" at bounding box center [570, 219] width 47 height 20
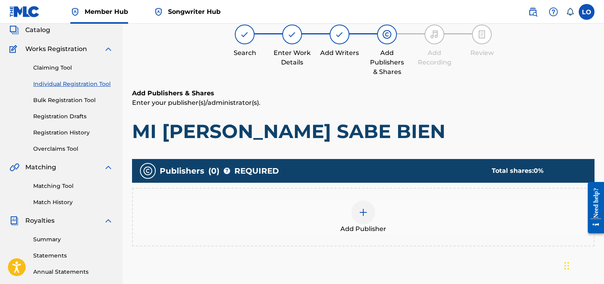
scroll to position [36, 0]
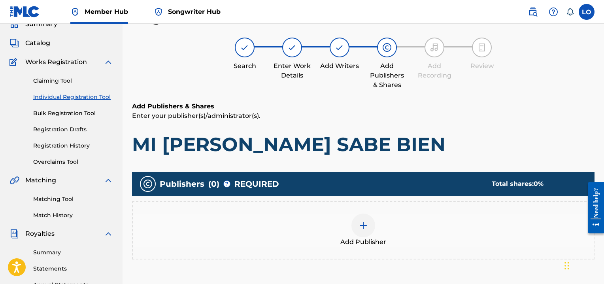
click at [363, 223] on img at bounding box center [362, 224] width 9 height 9
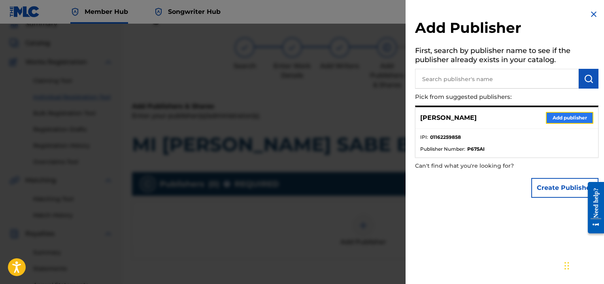
click at [559, 117] on button "Add publisher" at bounding box center [569, 118] width 47 height 12
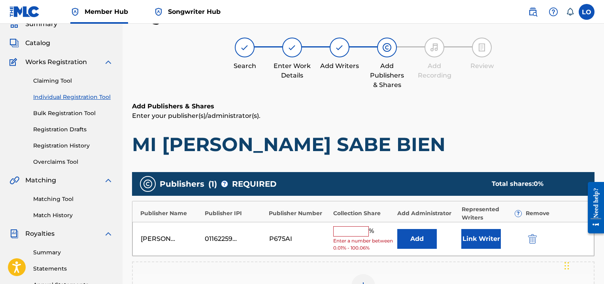
click at [345, 229] on input "text" at bounding box center [351, 231] width 36 height 10
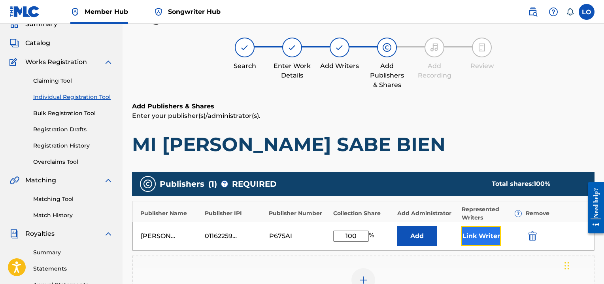
click at [471, 238] on button "Link Writer" at bounding box center [481, 236] width 40 height 20
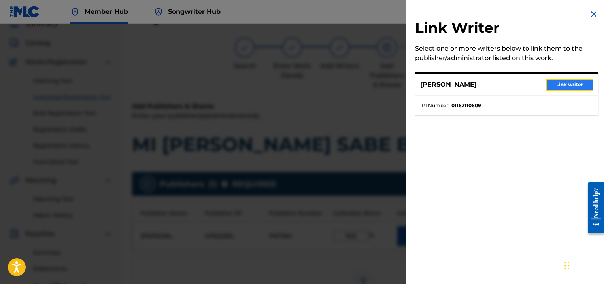
click at [575, 84] on button "Link writer" at bounding box center [569, 85] width 47 height 12
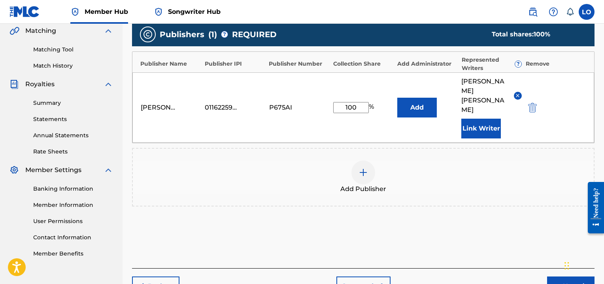
scroll to position [186, 0]
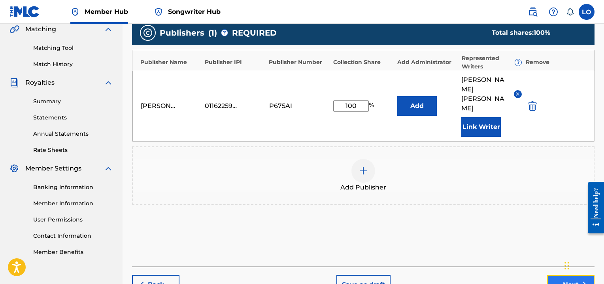
click at [556, 275] on button "Next" at bounding box center [570, 285] width 47 height 20
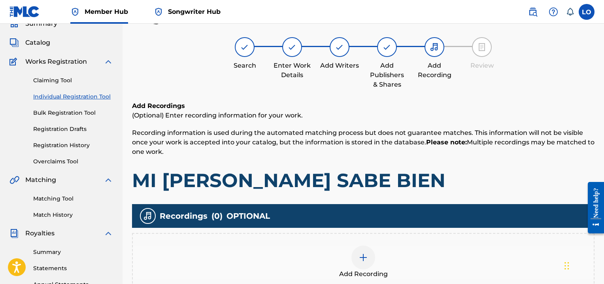
scroll to position [36, 0]
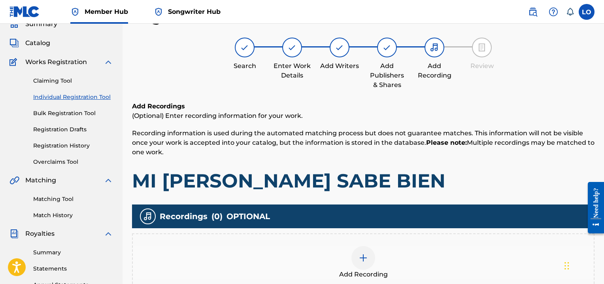
click at [363, 256] on img at bounding box center [362, 257] width 9 height 9
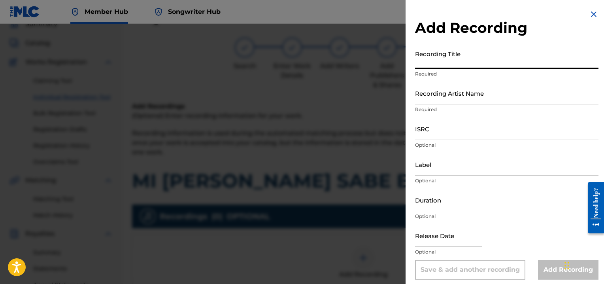
click at [445, 65] on input "Recording Title" at bounding box center [506, 57] width 183 height 23
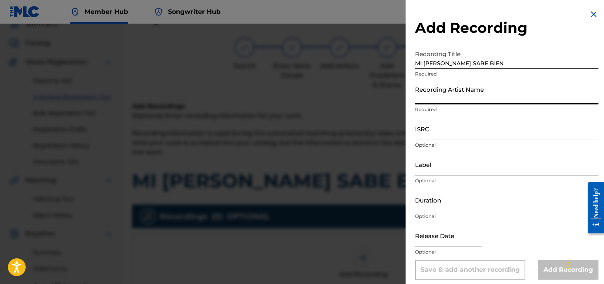
click at [431, 103] on input "Recording Artist Name" at bounding box center [506, 93] width 183 height 23
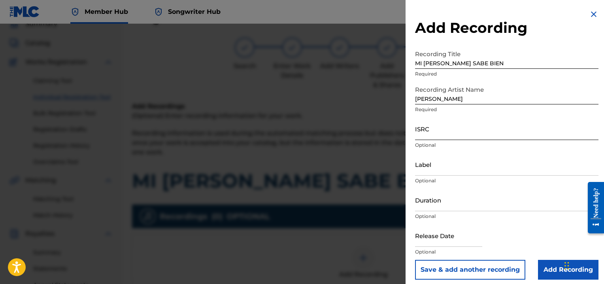
drag, startPoint x: 412, startPoint y: 133, endPoint x: 422, endPoint y: 134, distance: 10.7
click at [422, 134] on div "Add Recording Recording Title MI [PERSON_NAME] SABE BIEN Required Recording Art…" at bounding box center [506, 144] width 202 height 289
click at [422, 134] on input "ISRC" at bounding box center [506, 128] width 183 height 23
click at [418, 203] on input "Duration" at bounding box center [506, 199] width 183 height 23
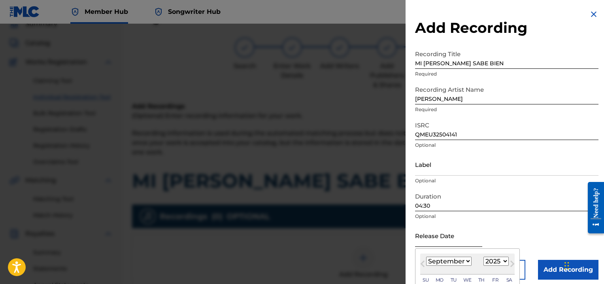
click at [431, 241] on input "text" at bounding box center [448, 235] width 67 height 23
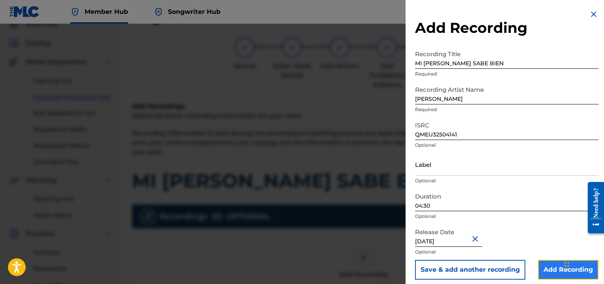
click at [552, 272] on input "Add Recording" at bounding box center [568, 270] width 60 height 20
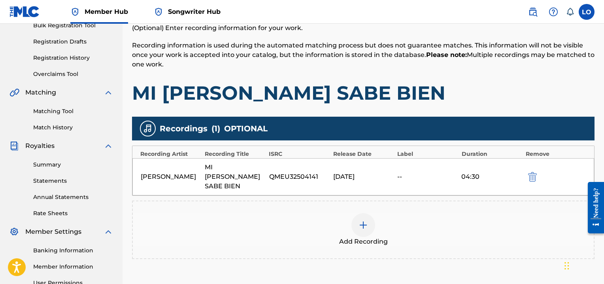
scroll to position [124, 0]
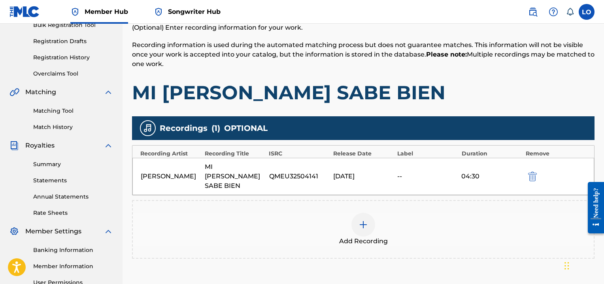
click at [362, 220] on img at bounding box center [362, 224] width 9 height 9
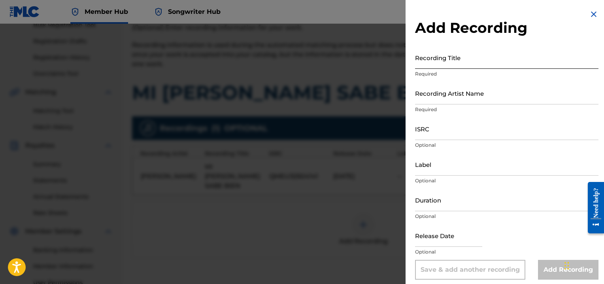
click at [433, 62] on input "Recording Title" at bounding box center [506, 57] width 183 height 23
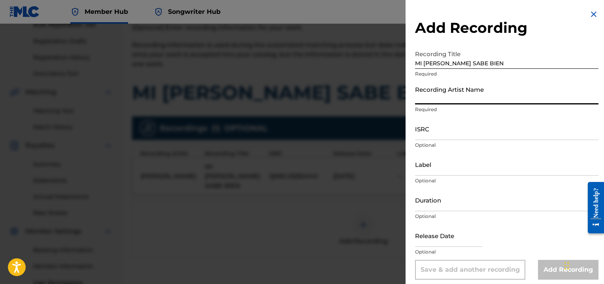
click at [423, 96] on input "Recording Artist Name" at bounding box center [506, 93] width 183 height 23
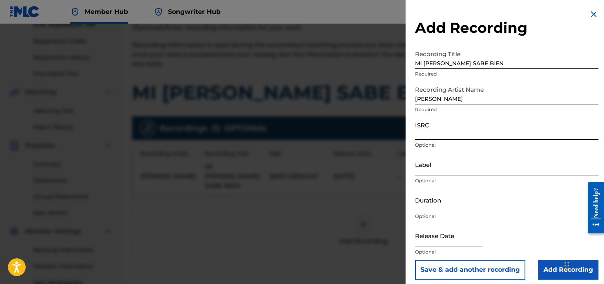
click at [427, 136] on input "ISRC" at bounding box center [506, 128] width 183 height 23
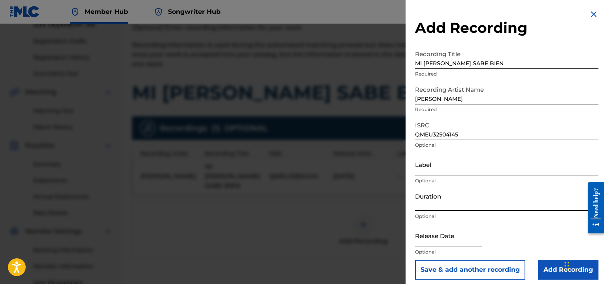
click at [423, 203] on input "Duration" at bounding box center [506, 199] width 183 height 23
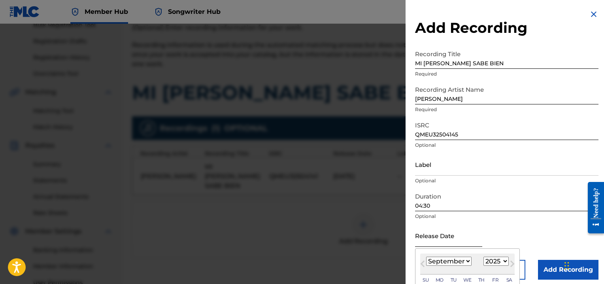
click at [435, 237] on input "text" at bounding box center [448, 235] width 67 height 23
click at [530, 234] on div "Release Date [DATE] [DATE] Previous Month Next Month [DATE] January February Ma…" at bounding box center [506, 242] width 183 height 36
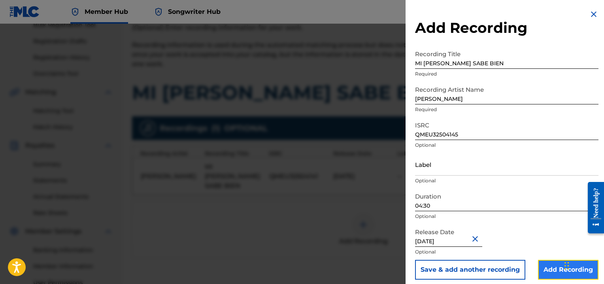
click at [559, 271] on input "Add Recording" at bounding box center [568, 270] width 60 height 20
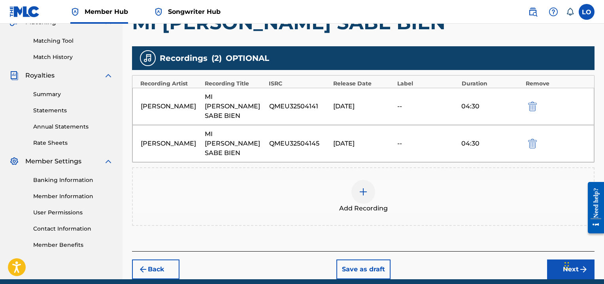
scroll to position [207, 0]
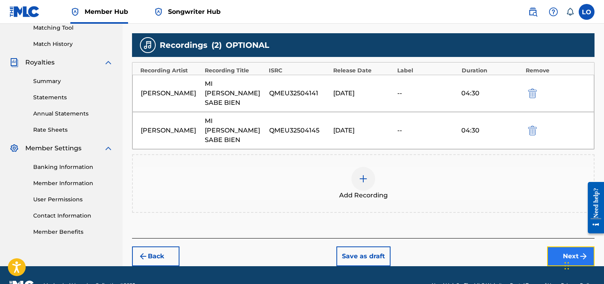
click at [550, 246] on button "Next" at bounding box center [570, 256] width 47 height 20
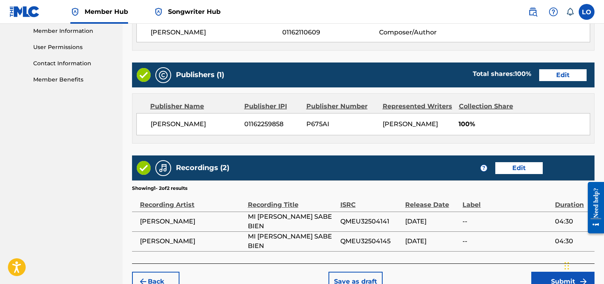
scroll to position [403, 0]
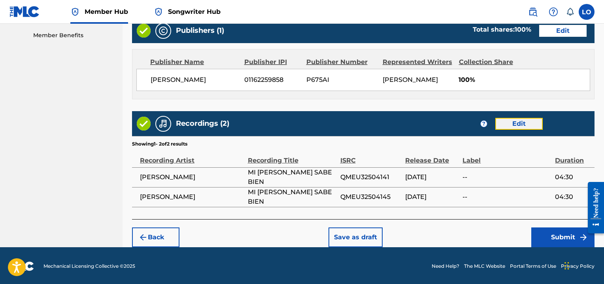
click at [510, 123] on button "Edit" at bounding box center [518, 124] width 47 height 12
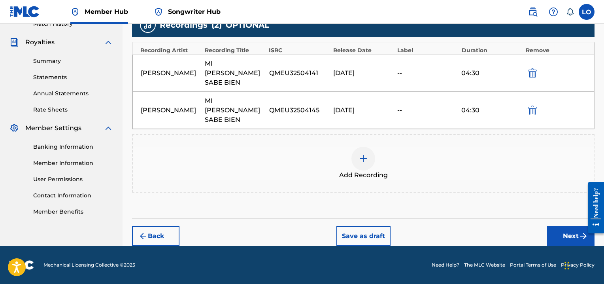
scroll to position [207, 0]
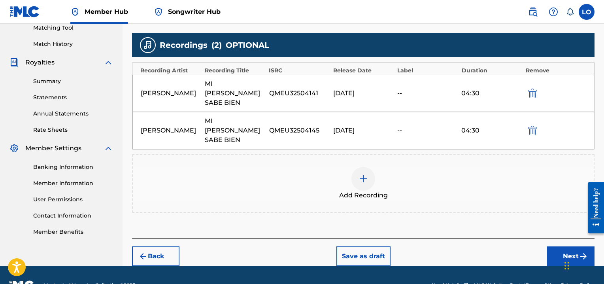
click at [357, 167] on div at bounding box center [363, 179] width 24 height 24
